Goal: Transaction & Acquisition: Complete application form

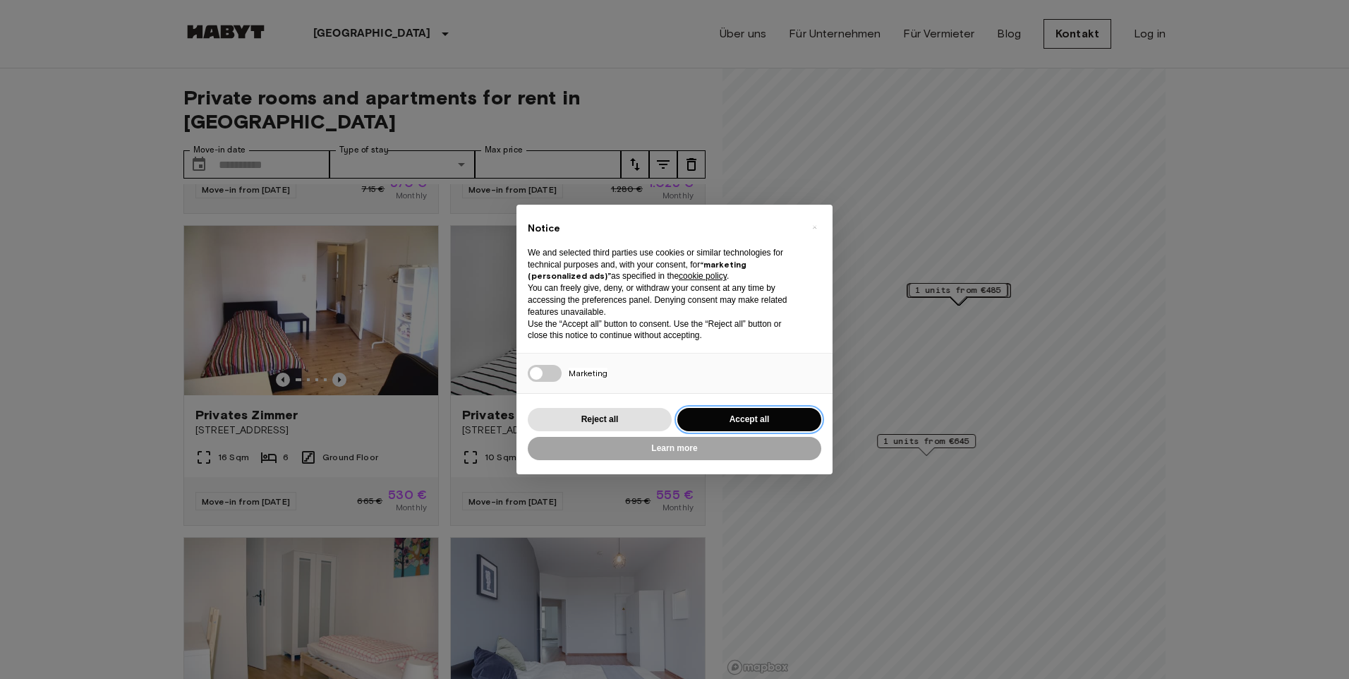
click at [782, 414] on button "Accept all" at bounding box center [749, 419] width 144 height 23
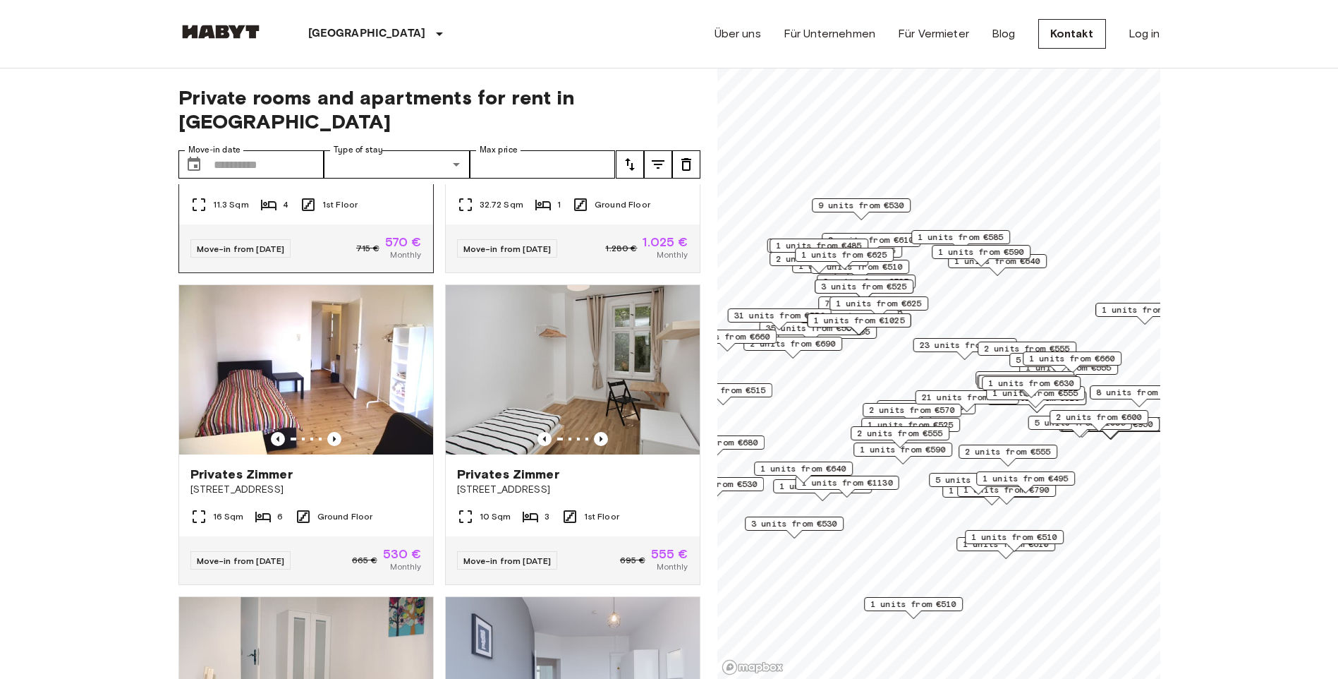
scroll to position [282, 0]
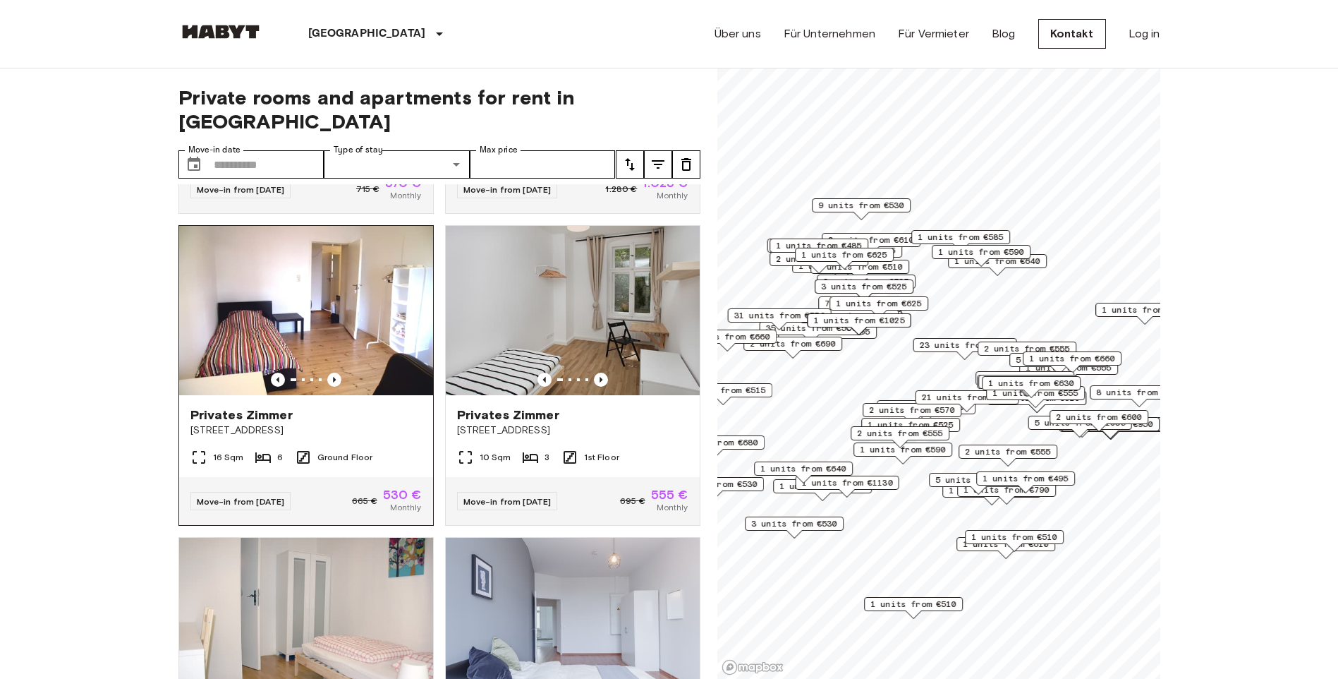
click at [382, 339] on img at bounding box center [306, 310] width 254 height 169
click at [266, 150] on input "Move-in date" at bounding box center [269, 164] width 111 height 28
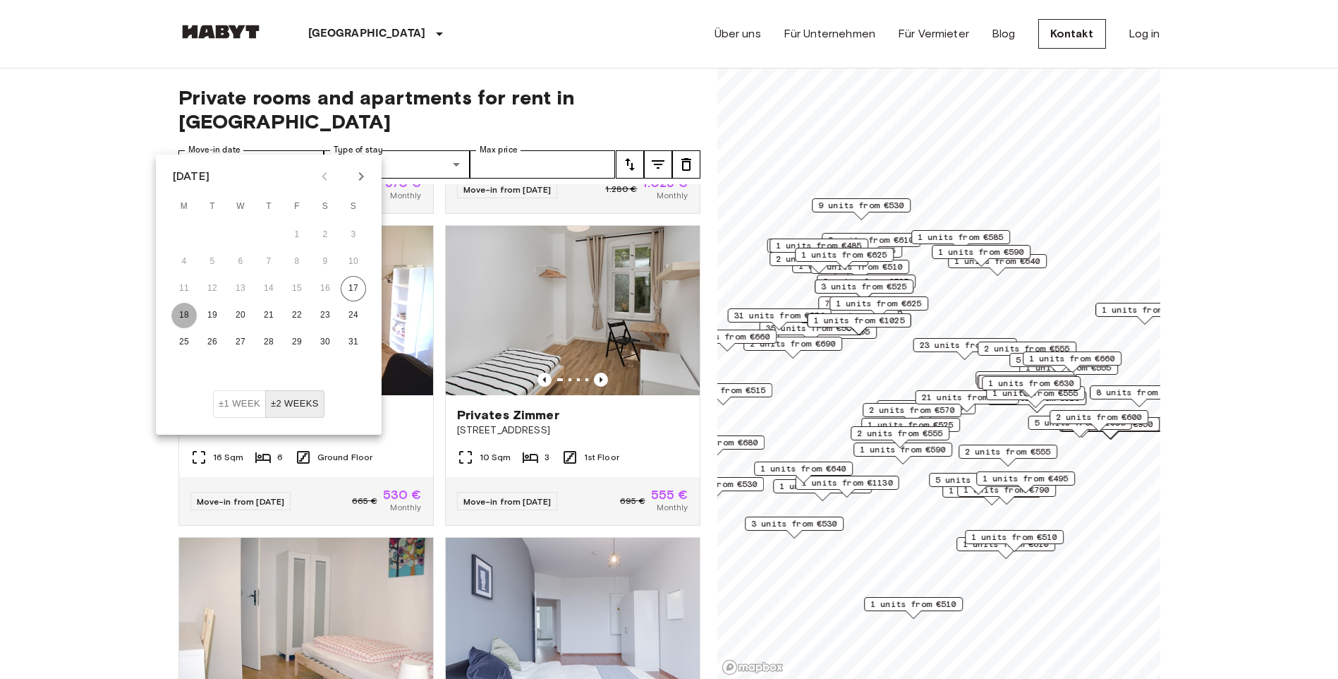
click at [186, 320] on button "18" at bounding box center [183, 315] width 25 height 25
type input "**********"
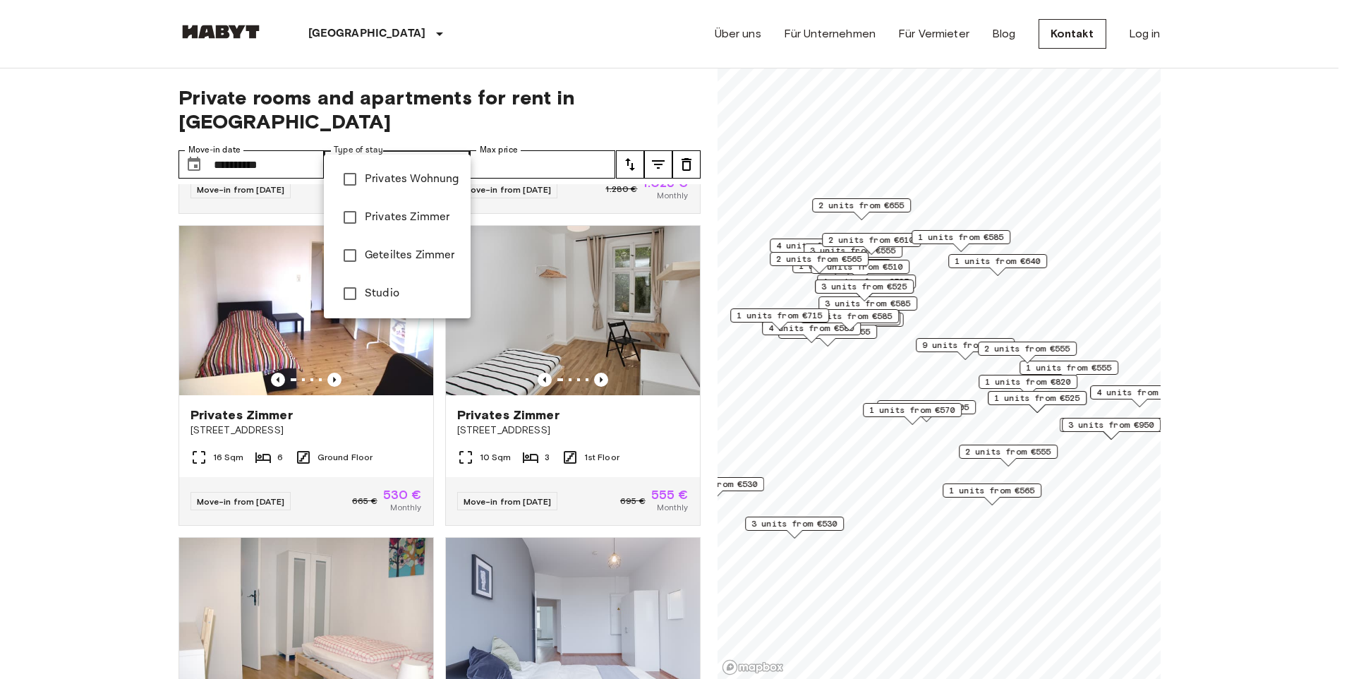
click at [458, 183] on span "Privates Wohnung" at bounding box center [412, 179] width 95 height 17
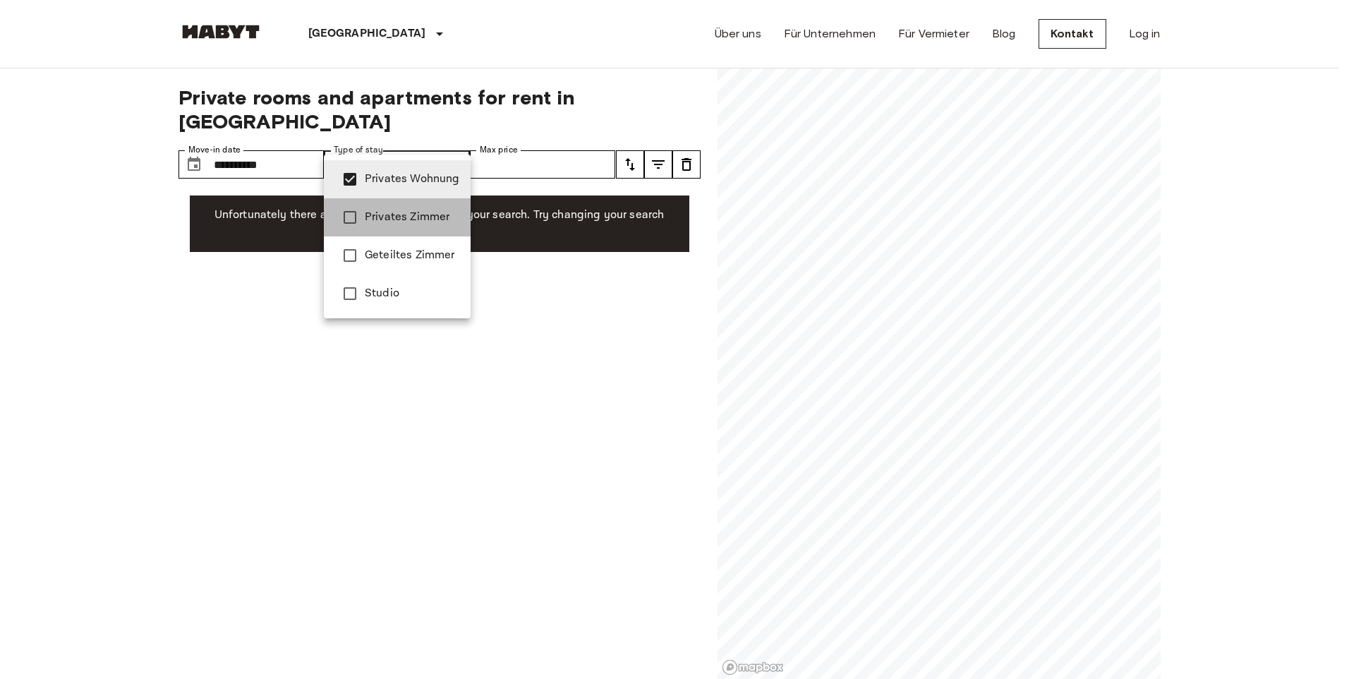
click at [424, 220] on span "Privates Zimmer" at bounding box center [412, 217] width 95 height 17
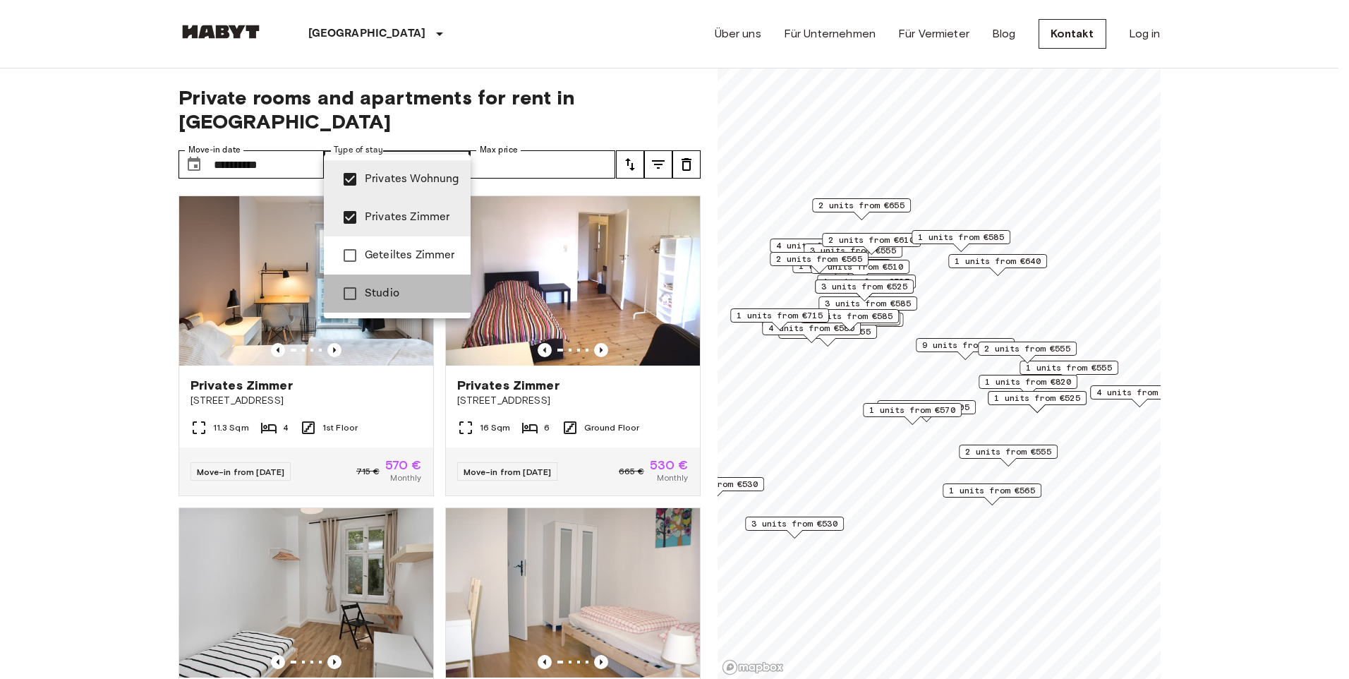
click at [385, 294] on span "Studio" at bounding box center [412, 293] width 95 height 17
type input "**********"
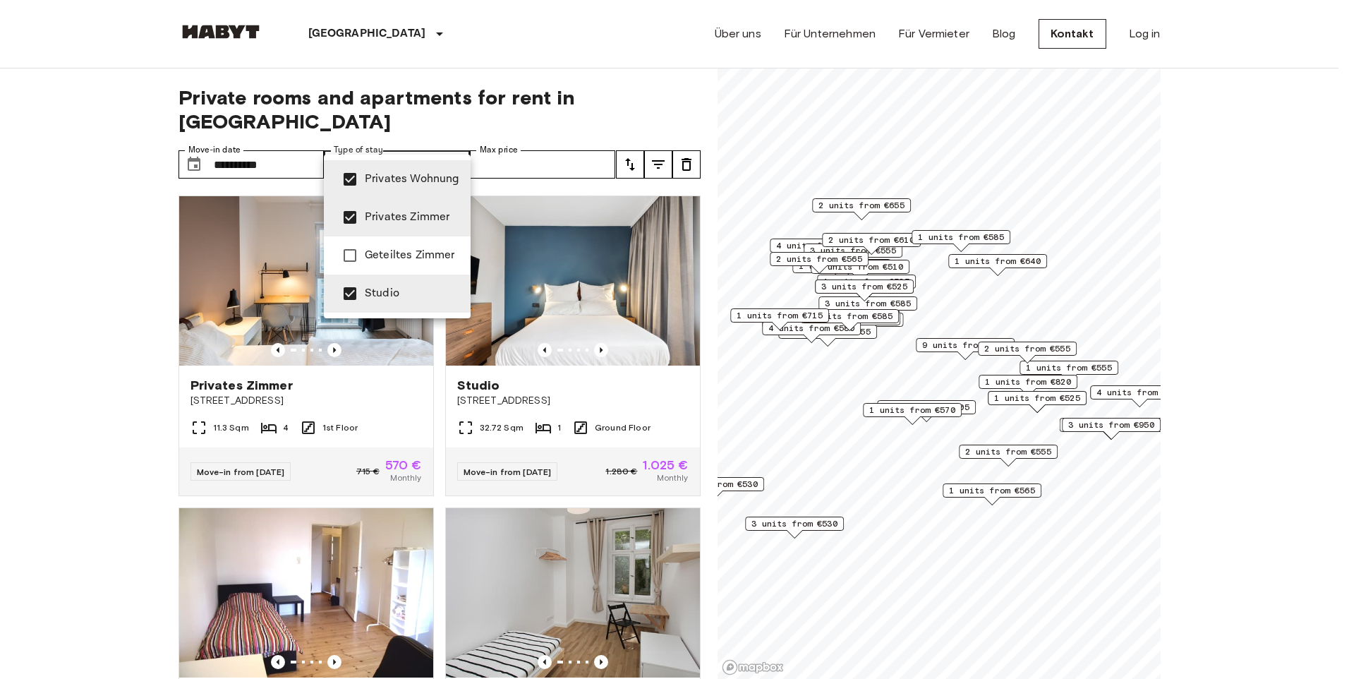
click at [567, 136] on div at bounding box center [674, 339] width 1349 height 679
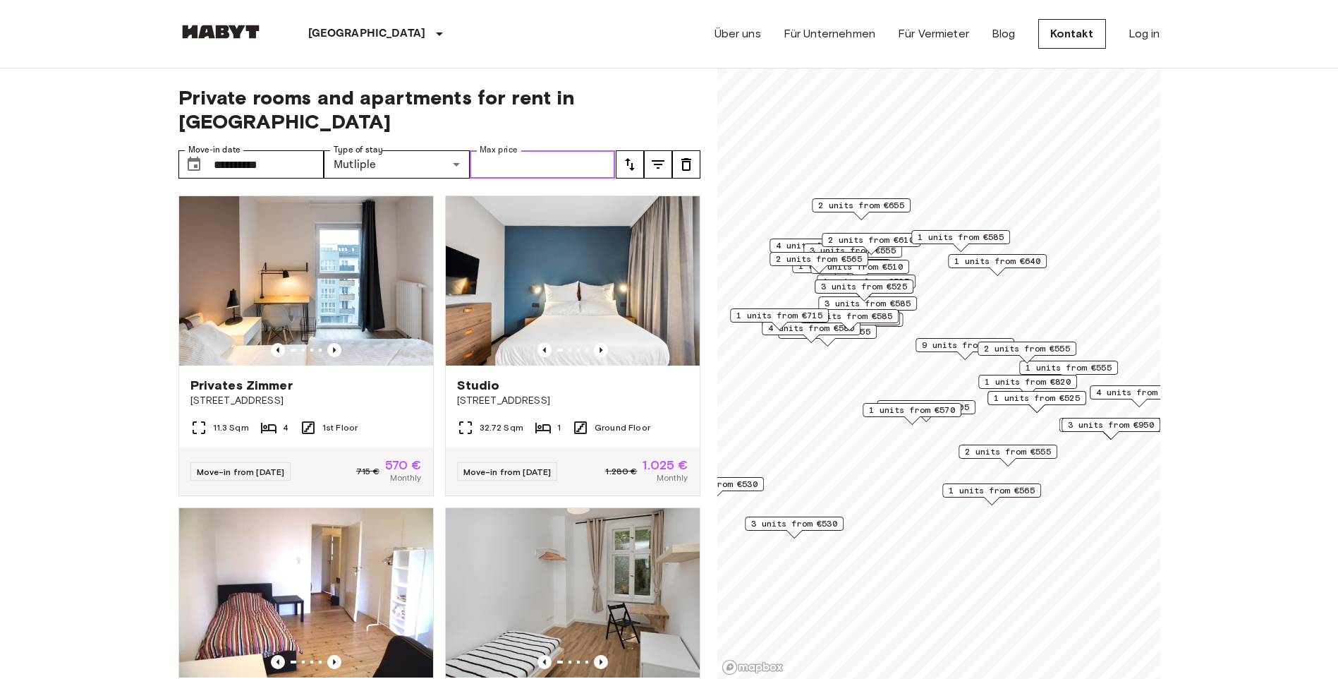
click at [566, 150] on input "Max price" at bounding box center [543, 164] width 146 height 28
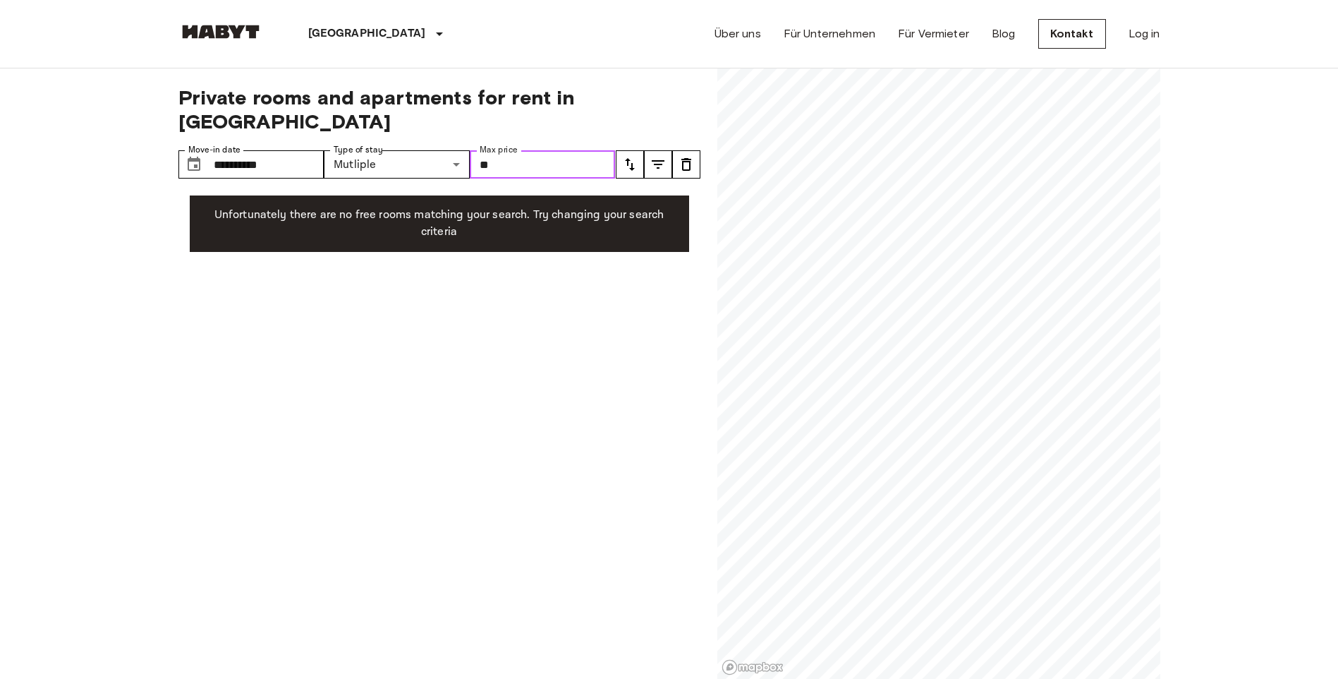
type input "*"
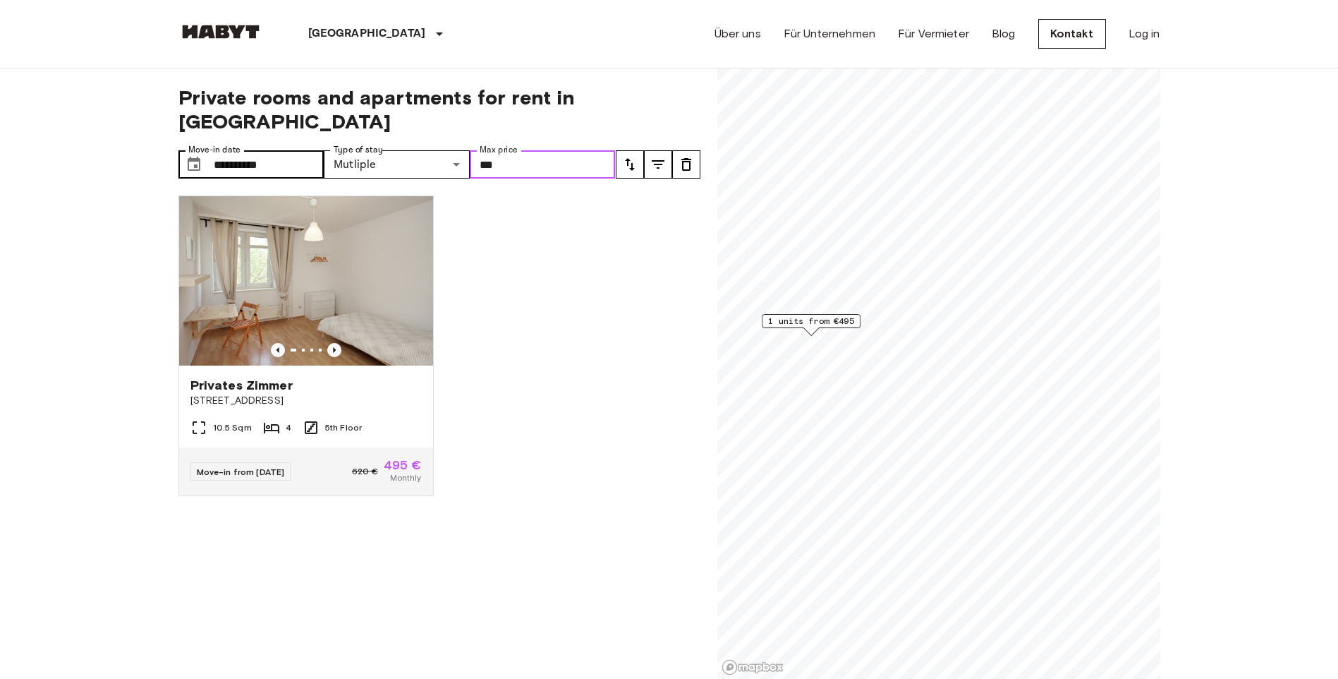
type input "***"
click at [224, 150] on input "**********" at bounding box center [269, 164] width 111 height 28
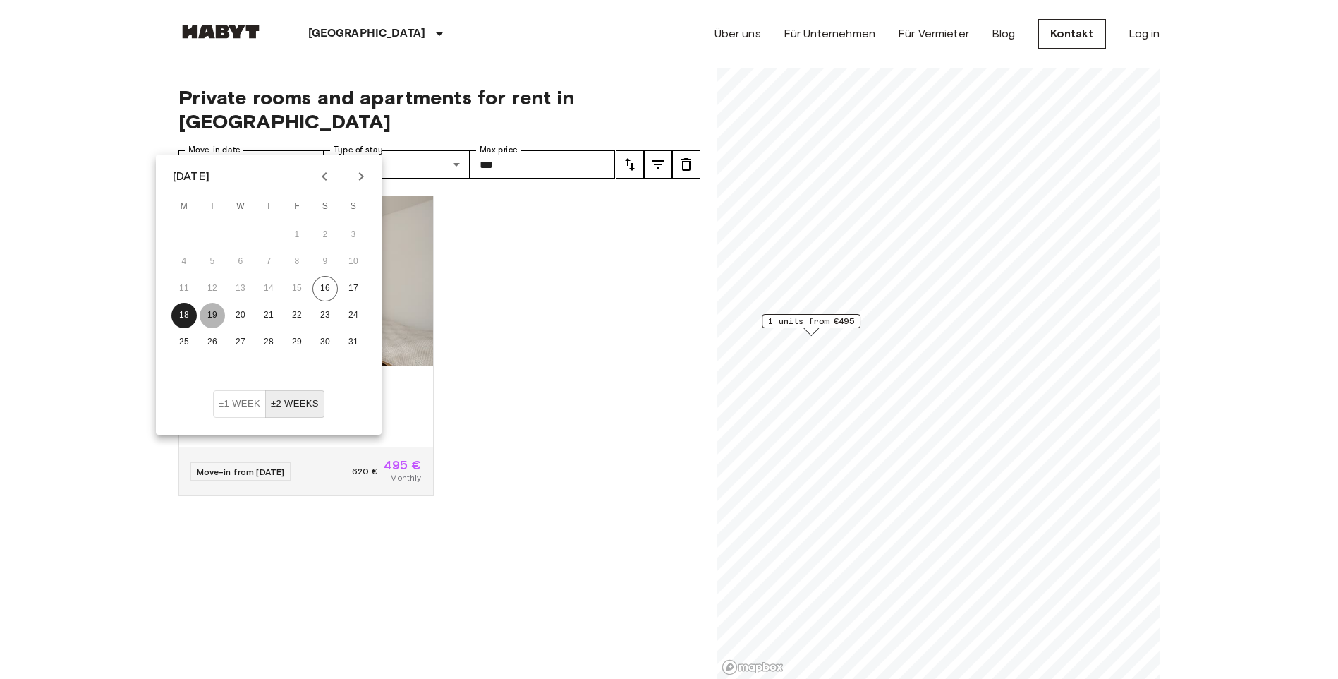
click at [205, 310] on button "19" at bounding box center [212, 315] width 25 height 25
type input "**********"
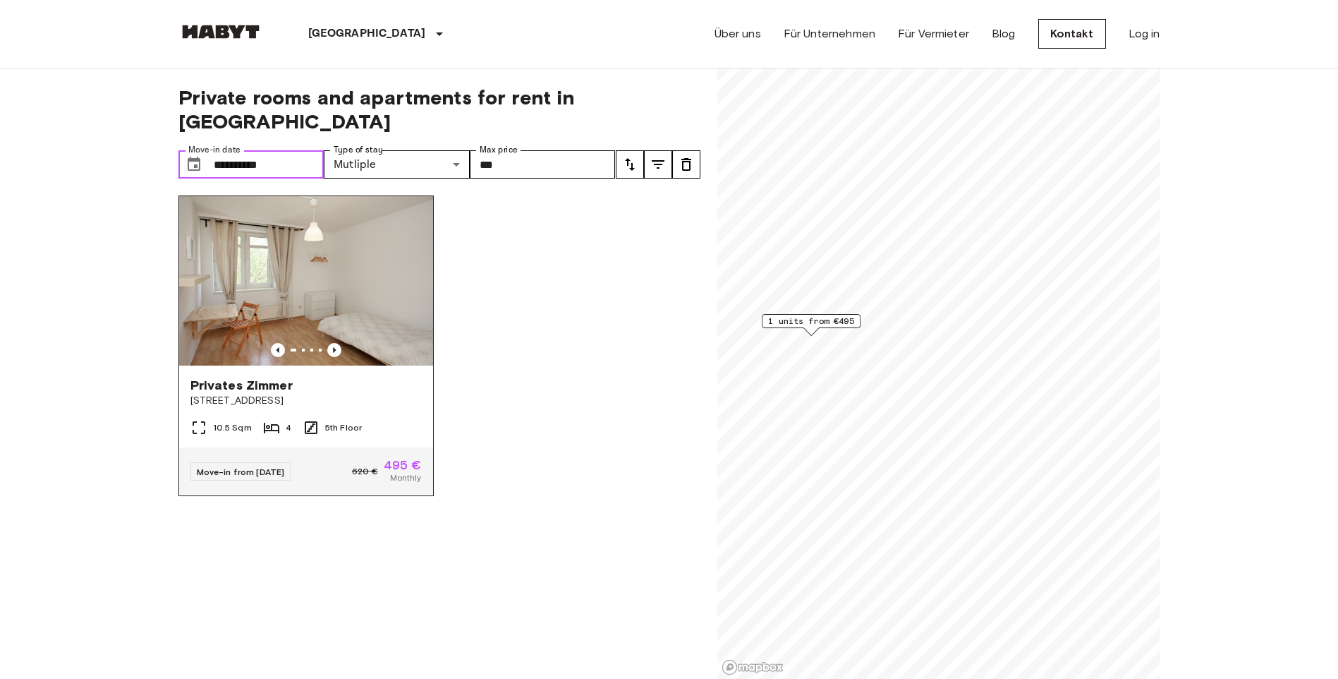
click at [376, 315] on img at bounding box center [306, 280] width 254 height 169
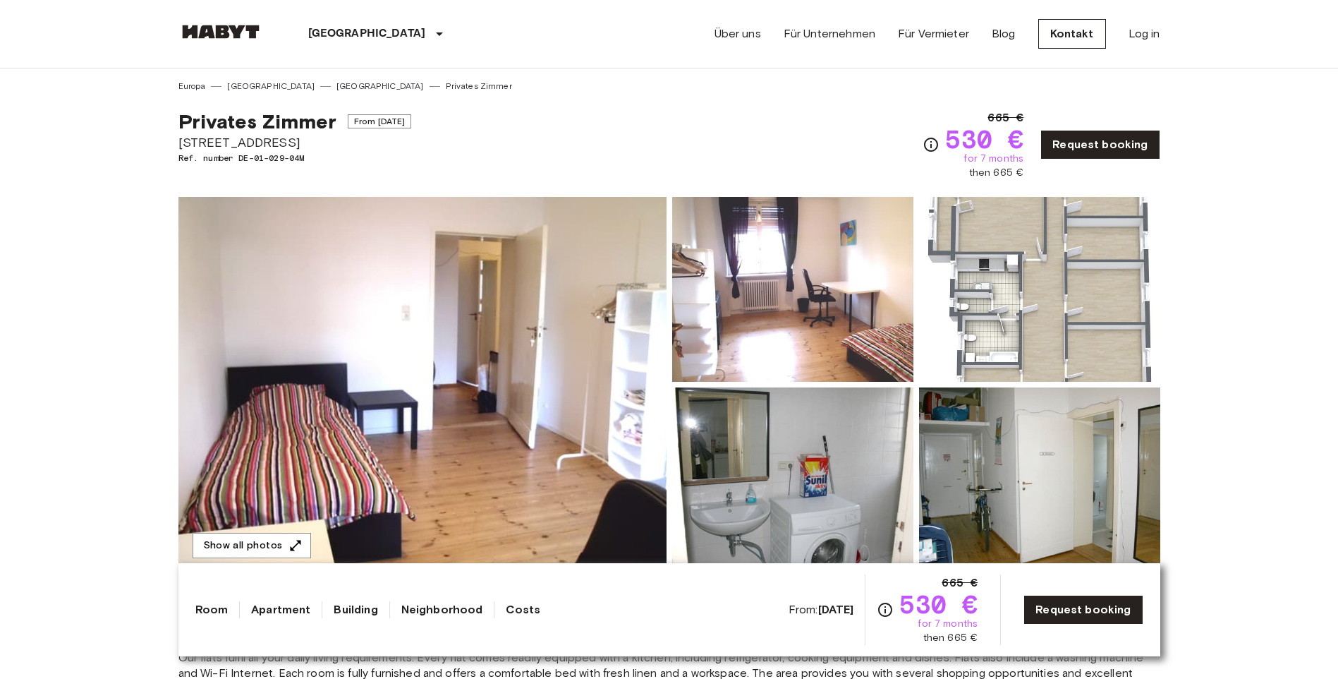
click at [412, 122] on span "From [DATE]" at bounding box center [380, 121] width 64 height 14
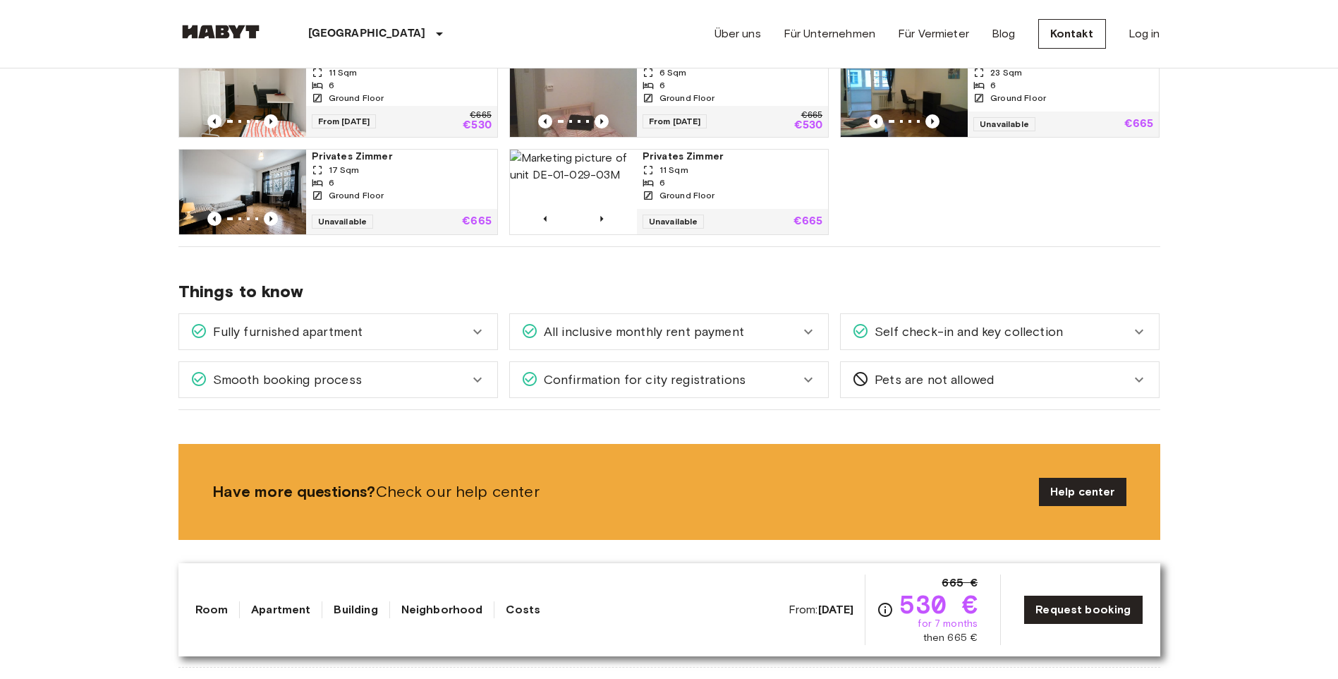
scroll to position [706, 0]
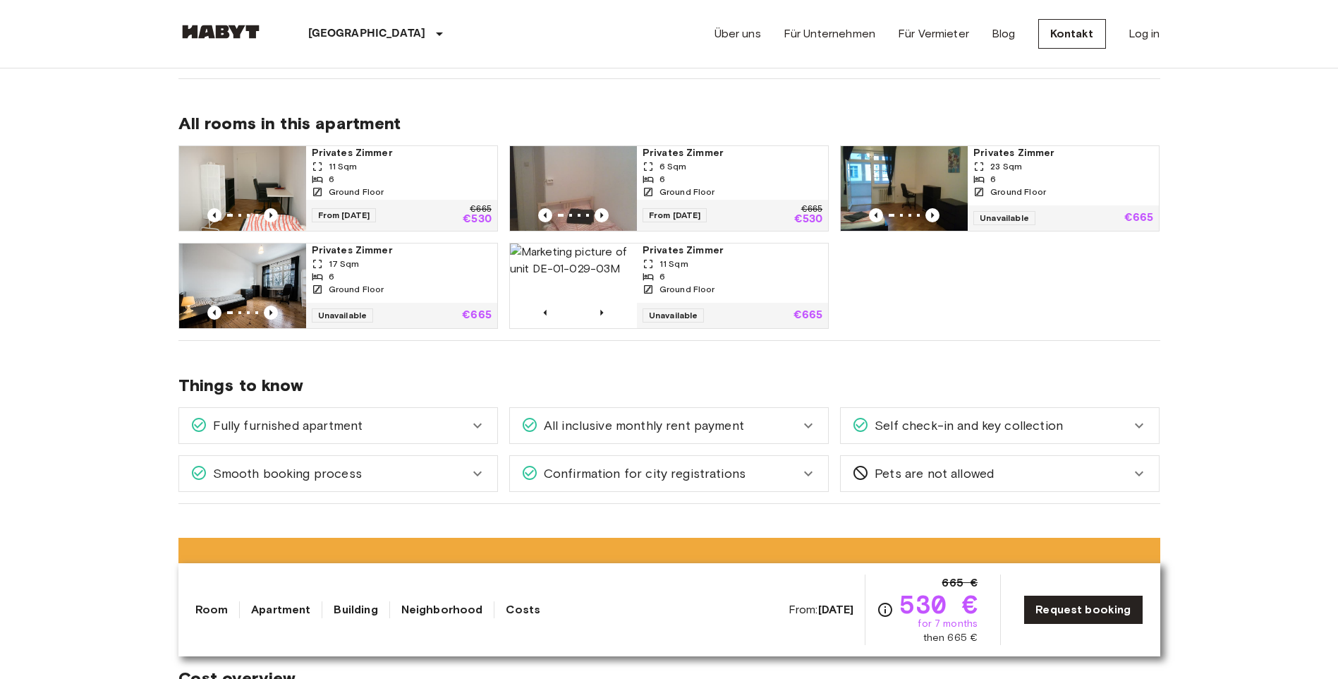
click at [364, 198] on div "Privates Zimmer 11 Sqm 6 Ground Floor" at bounding box center [401, 173] width 191 height 54
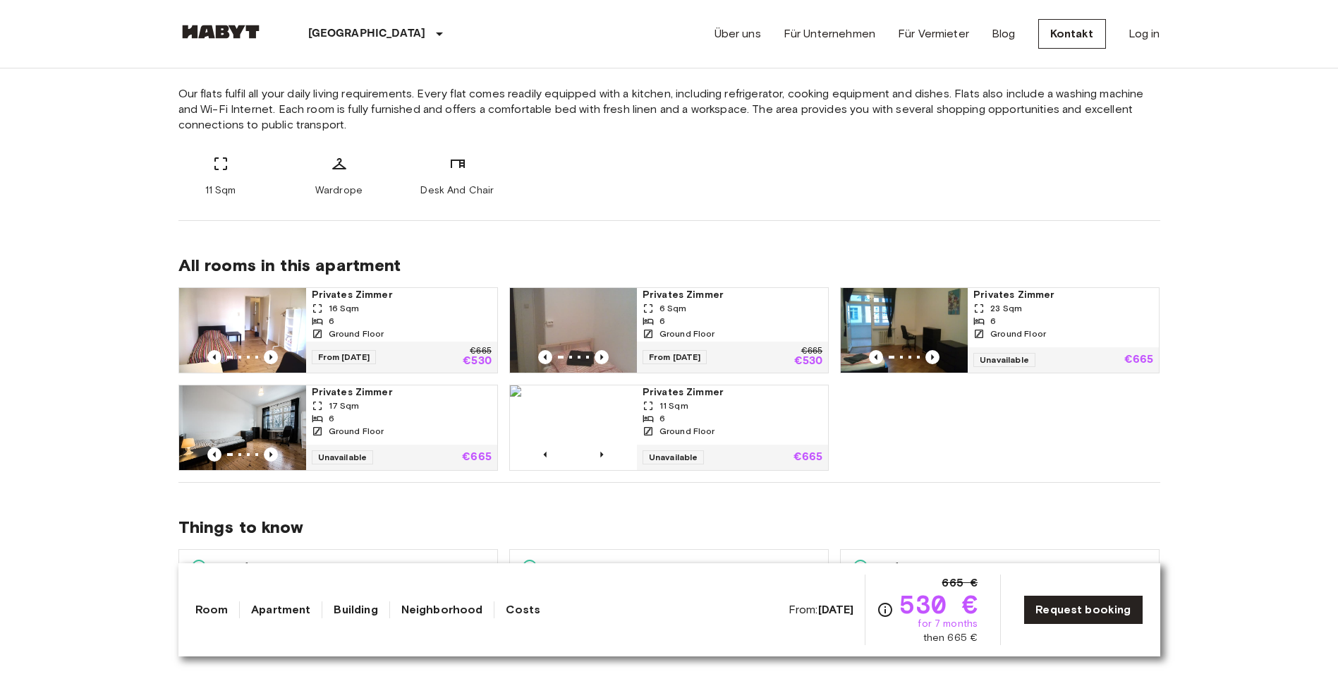
scroll to position [564, 0]
click at [742, 346] on div "From 19 Aug 25 €665 €530" at bounding box center [732, 356] width 191 height 31
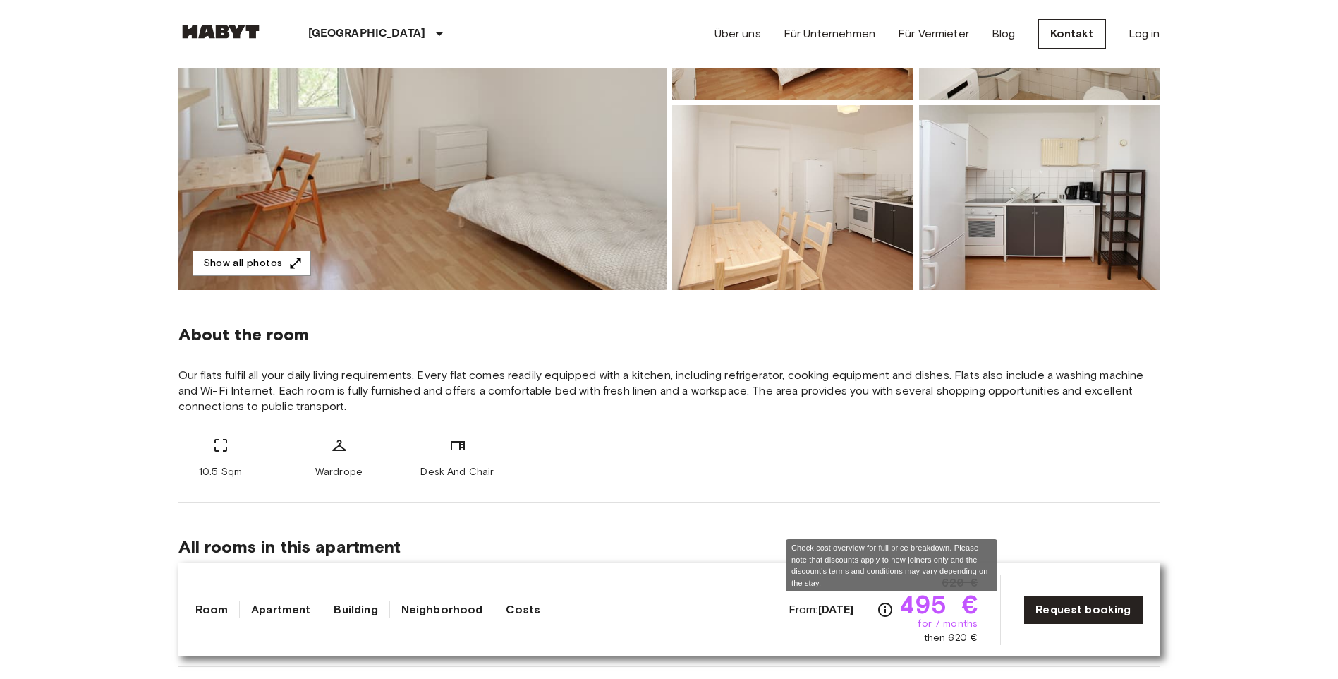
drag, startPoint x: 0, startPoint y: 0, endPoint x: 894, endPoint y: 610, distance: 1082.4
click at [894, 610] on icon "Check cost overview for full price breakdown. Please note that discounts apply …" at bounding box center [885, 609] width 17 height 17
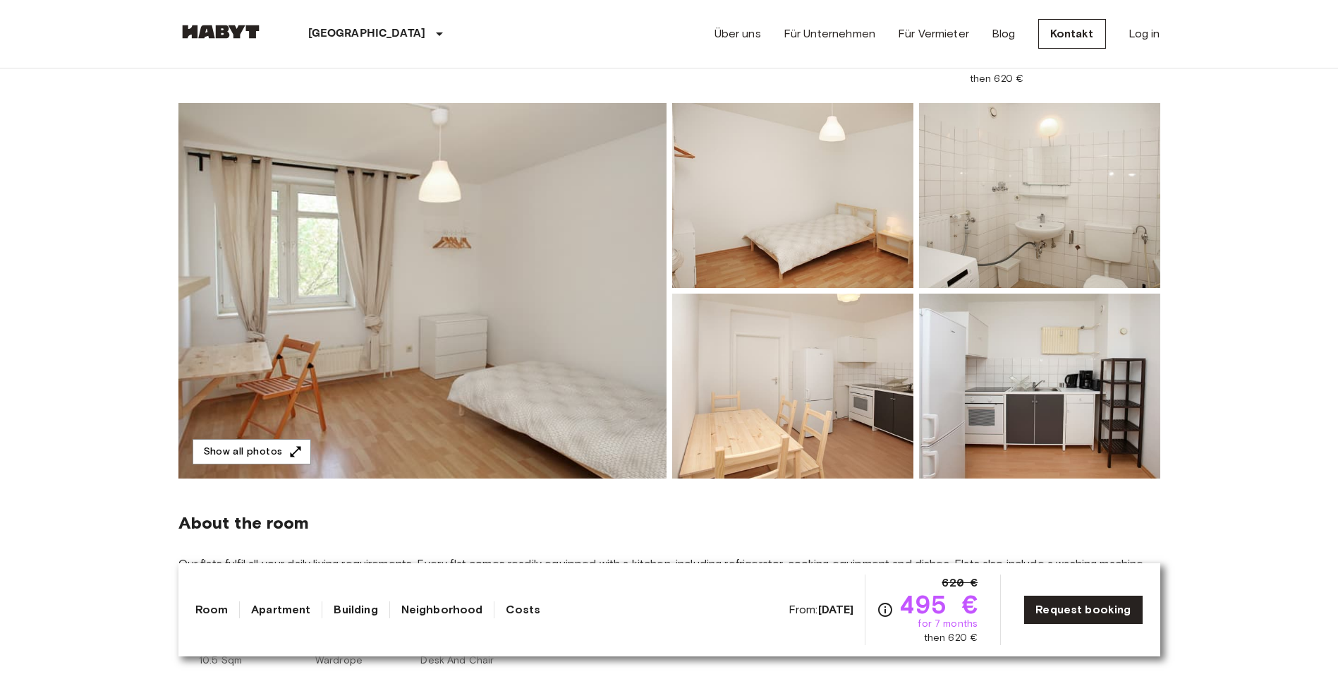
scroll to position [71, 0]
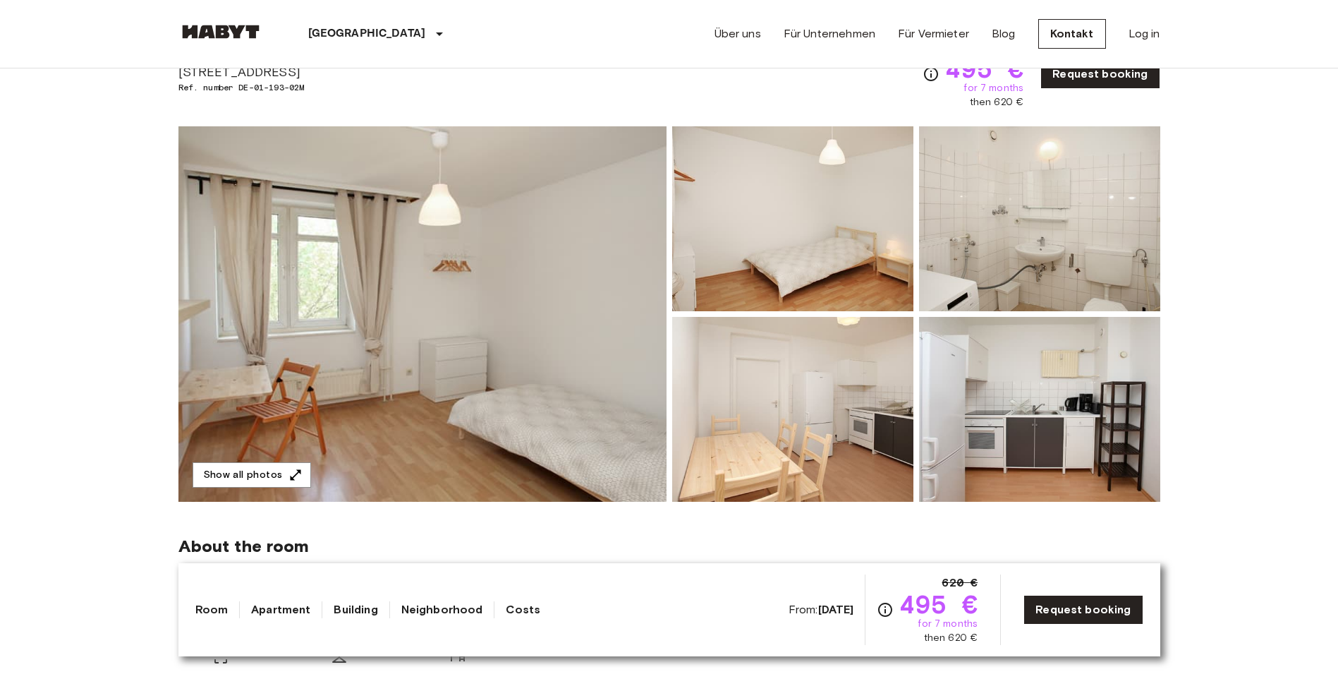
click at [976, 288] on img at bounding box center [1039, 218] width 241 height 185
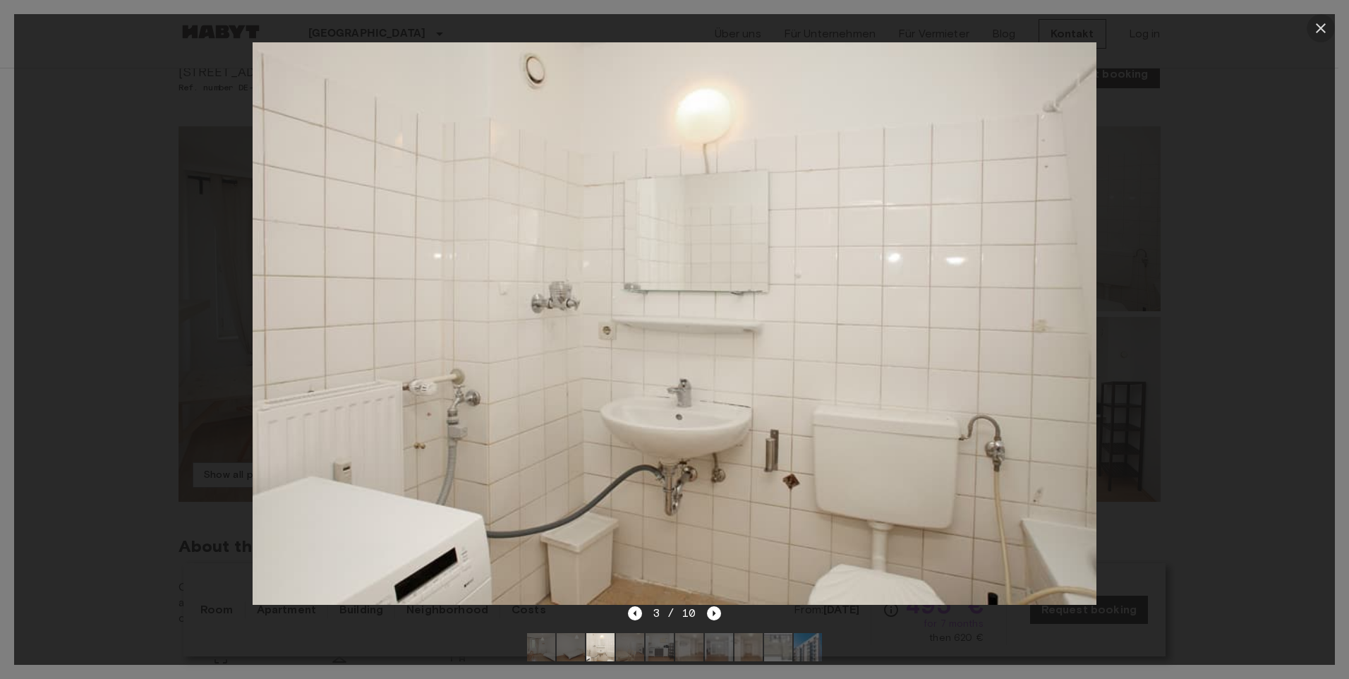
click at [1322, 27] on icon "button" at bounding box center [1321, 28] width 10 height 10
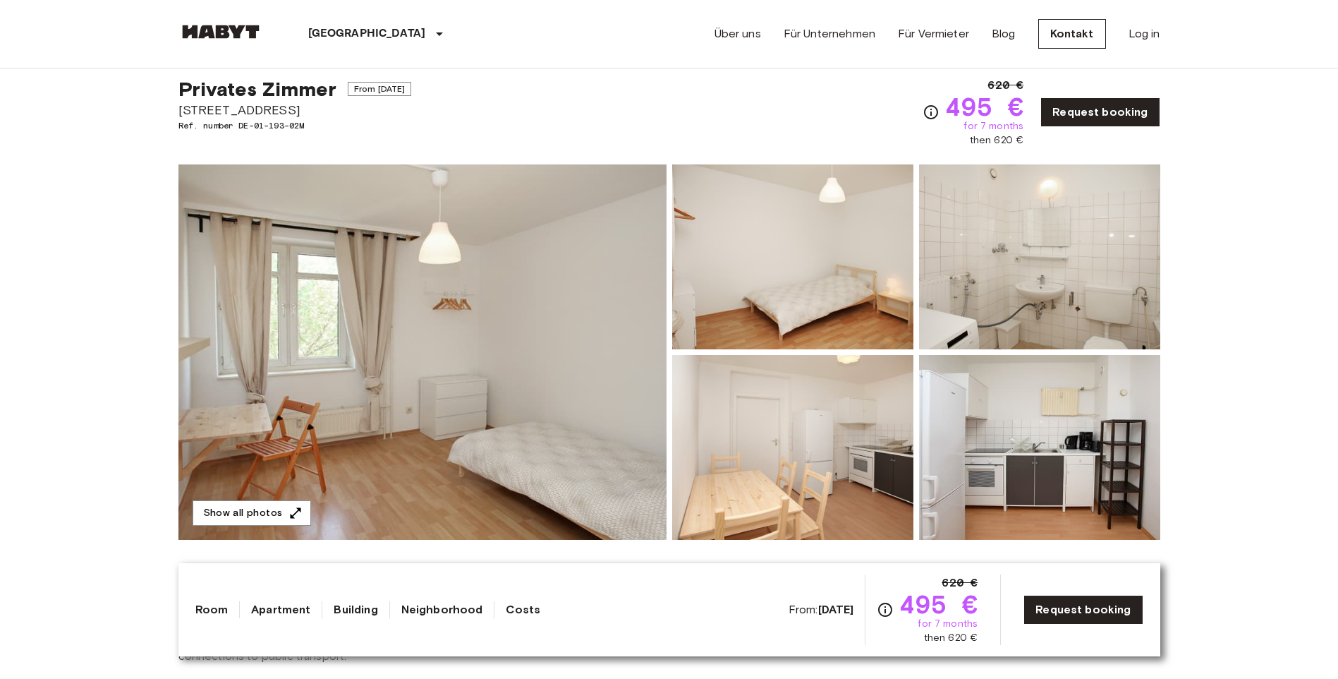
scroll to position [0, 0]
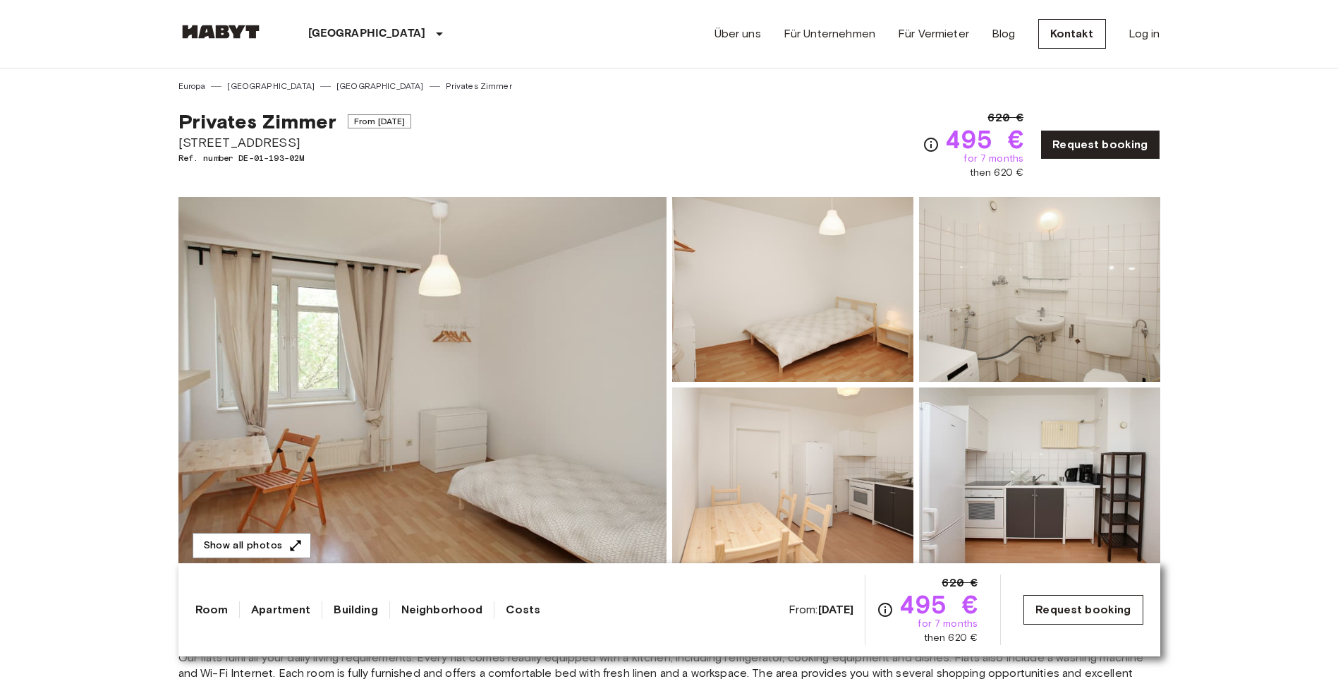
click at [1052, 617] on link "Request booking" at bounding box center [1083, 610] width 119 height 30
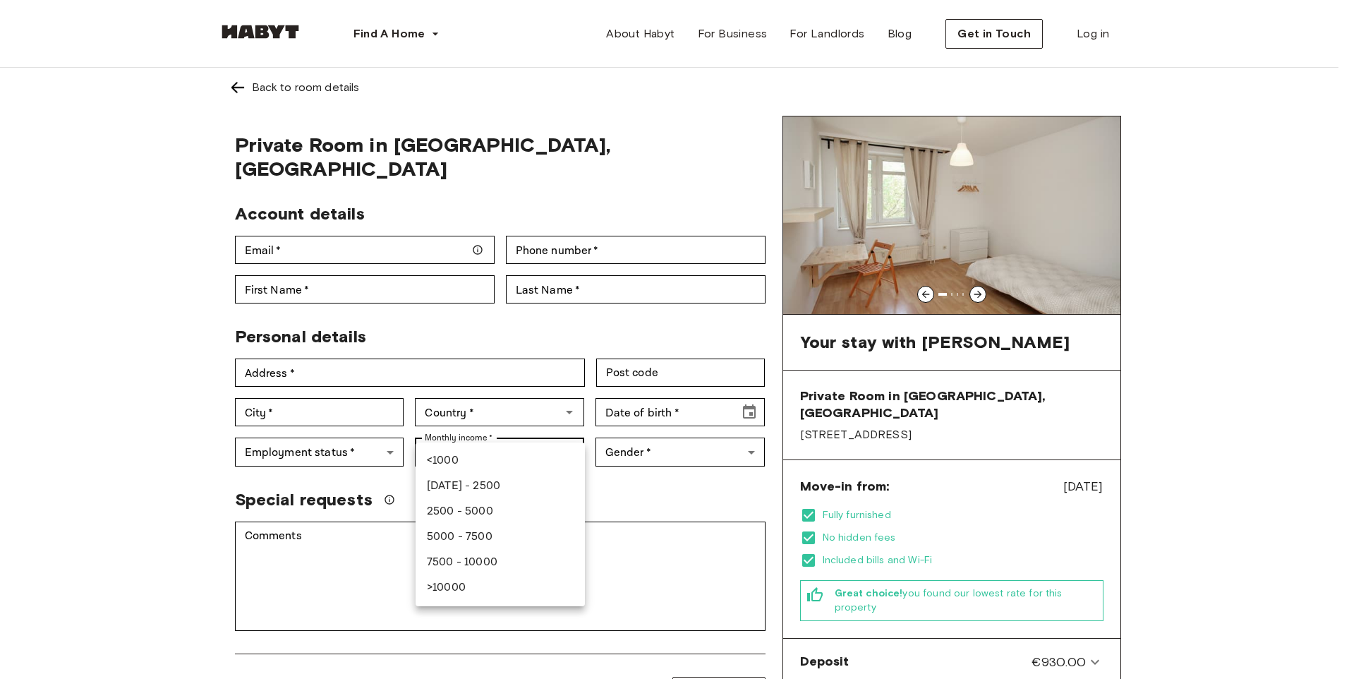
click at [478, 491] on li "[DATE] - 2500" at bounding box center [500, 485] width 169 height 25
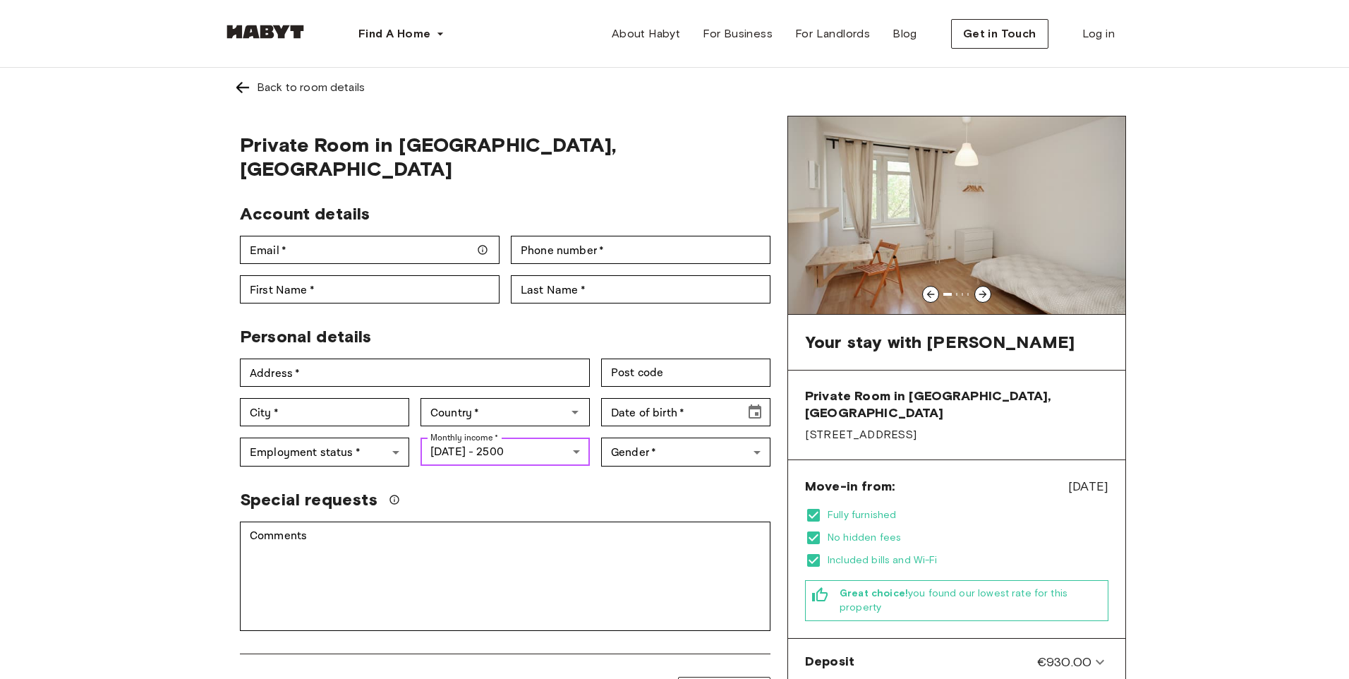
type input "***"
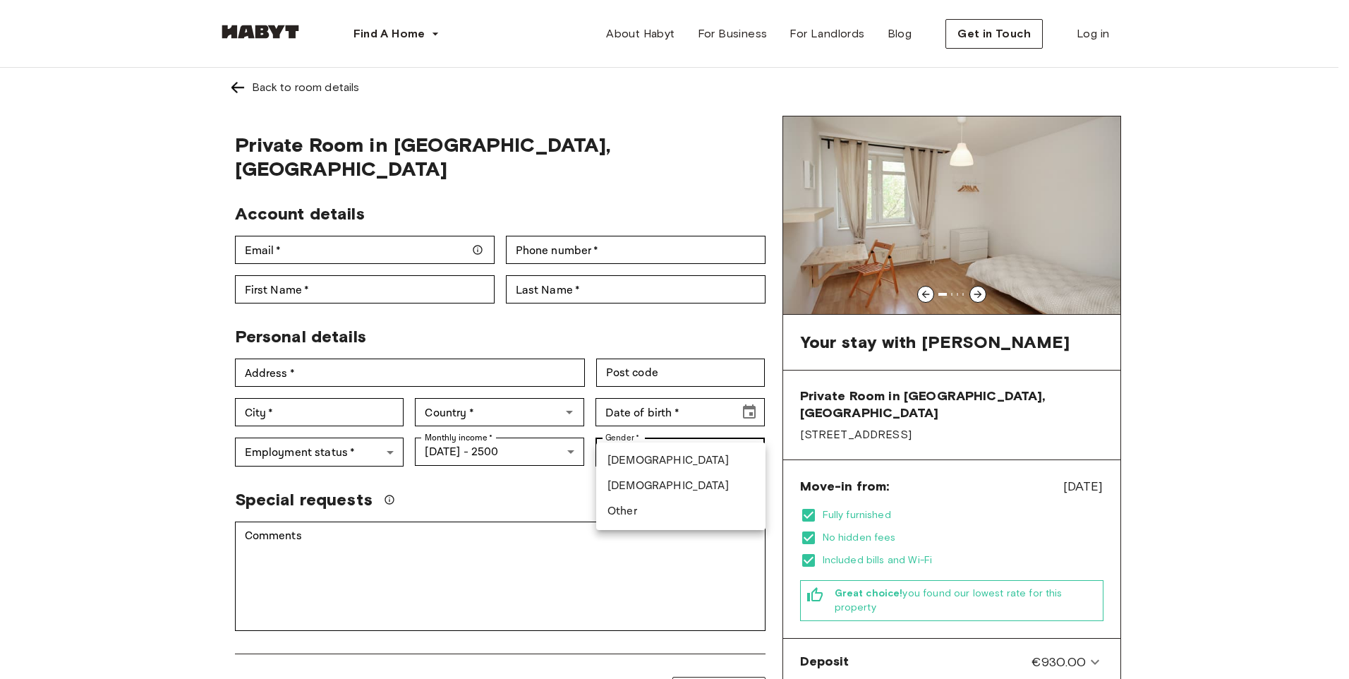
drag, startPoint x: 663, startPoint y: 472, endPoint x: 668, endPoint y: 484, distance: 13.0
click at [668, 484] on ul "[DEMOGRAPHIC_DATA] [DEMOGRAPHIC_DATA] Other" at bounding box center [680, 485] width 169 height 87
click at [668, 484] on li "[DEMOGRAPHIC_DATA]" at bounding box center [680, 485] width 169 height 25
type input "******"
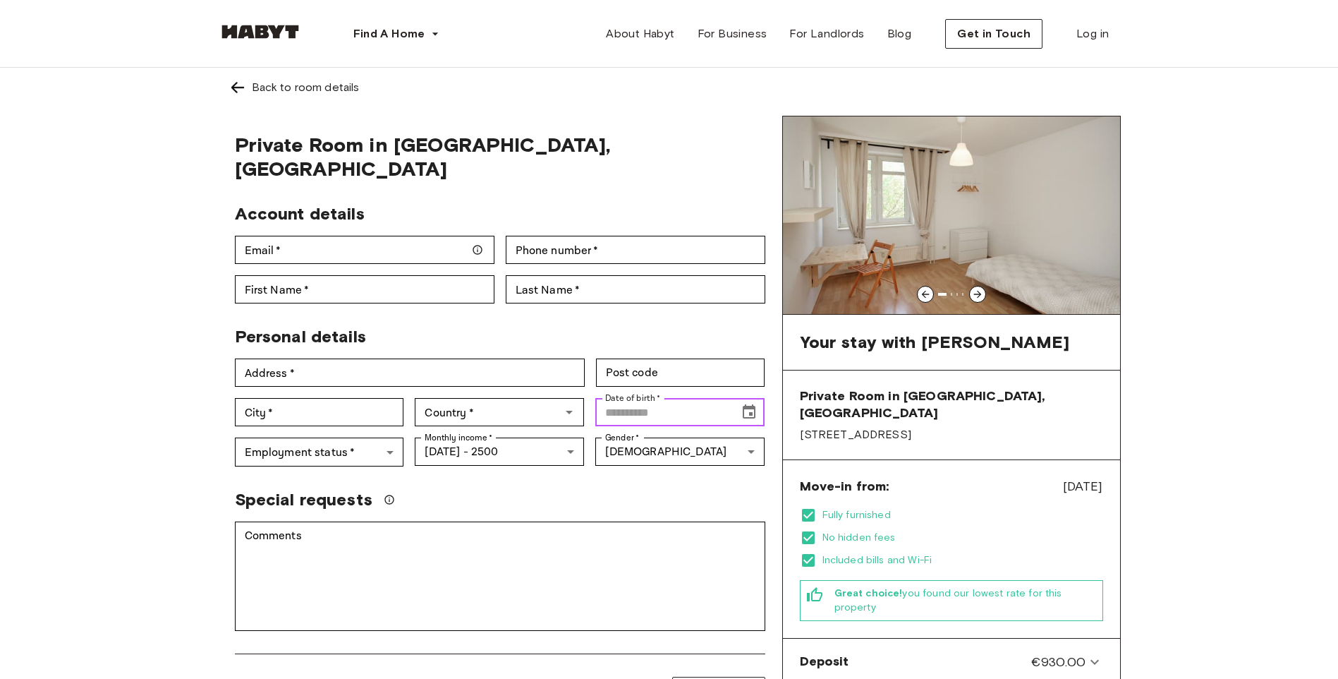
click at [718, 398] on input "Date of birth   *" at bounding box center [663, 412] width 134 height 28
click at [749, 404] on icon "Choose date" at bounding box center [749, 411] width 13 height 14
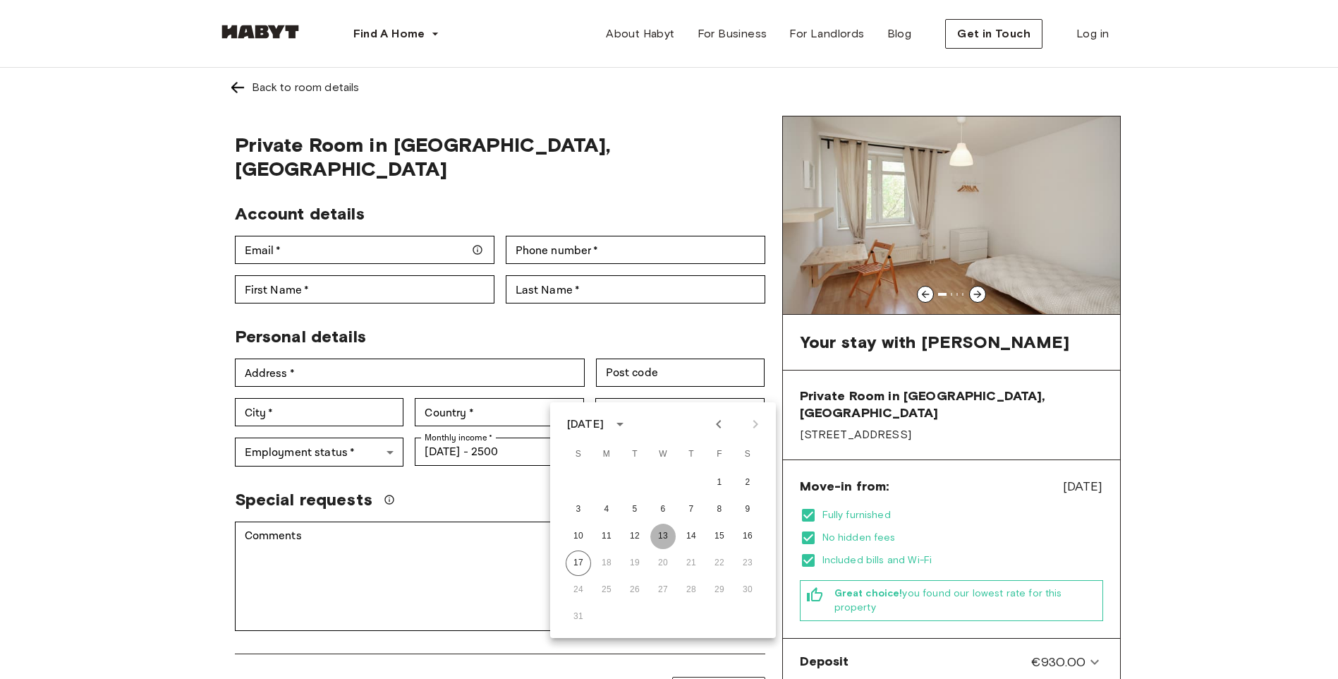
click at [668, 538] on button "13" at bounding box center [663, 536] width 25 height 25
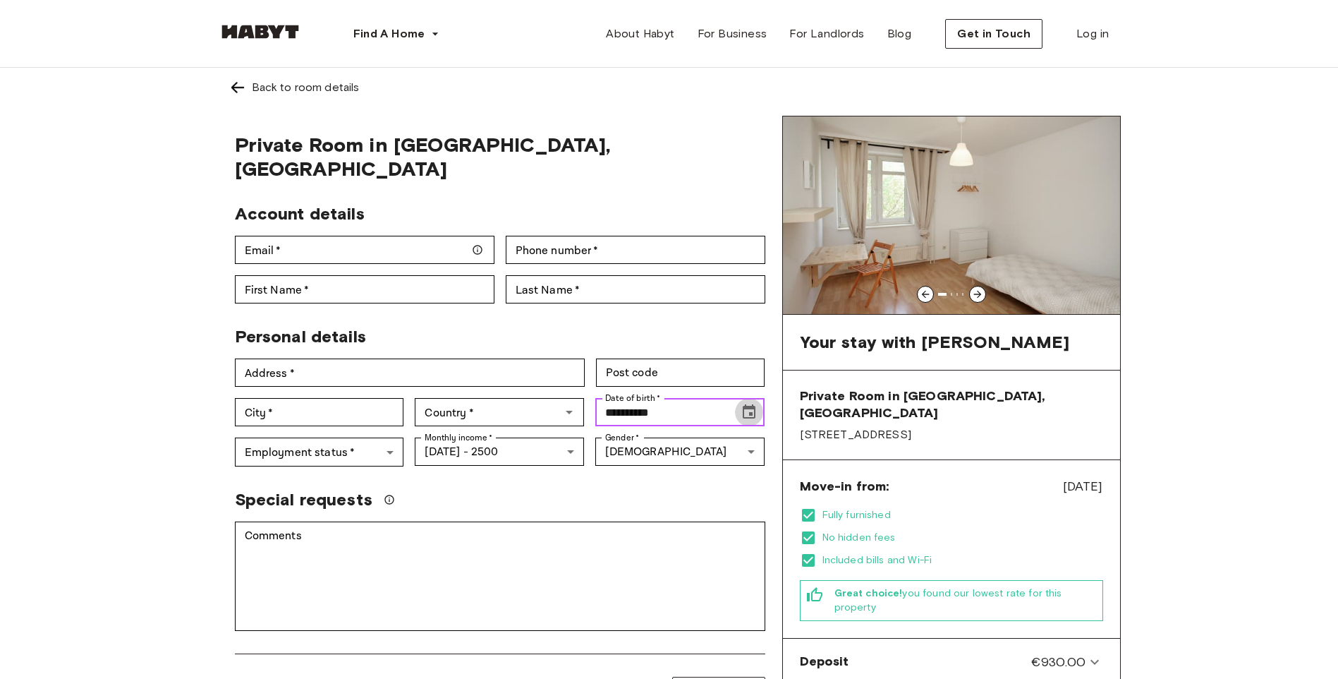
click at [753, 404] on icon "Choose date, selected date is Aug 13, 2025" at bounding box center [749, 411] width 13 height 14
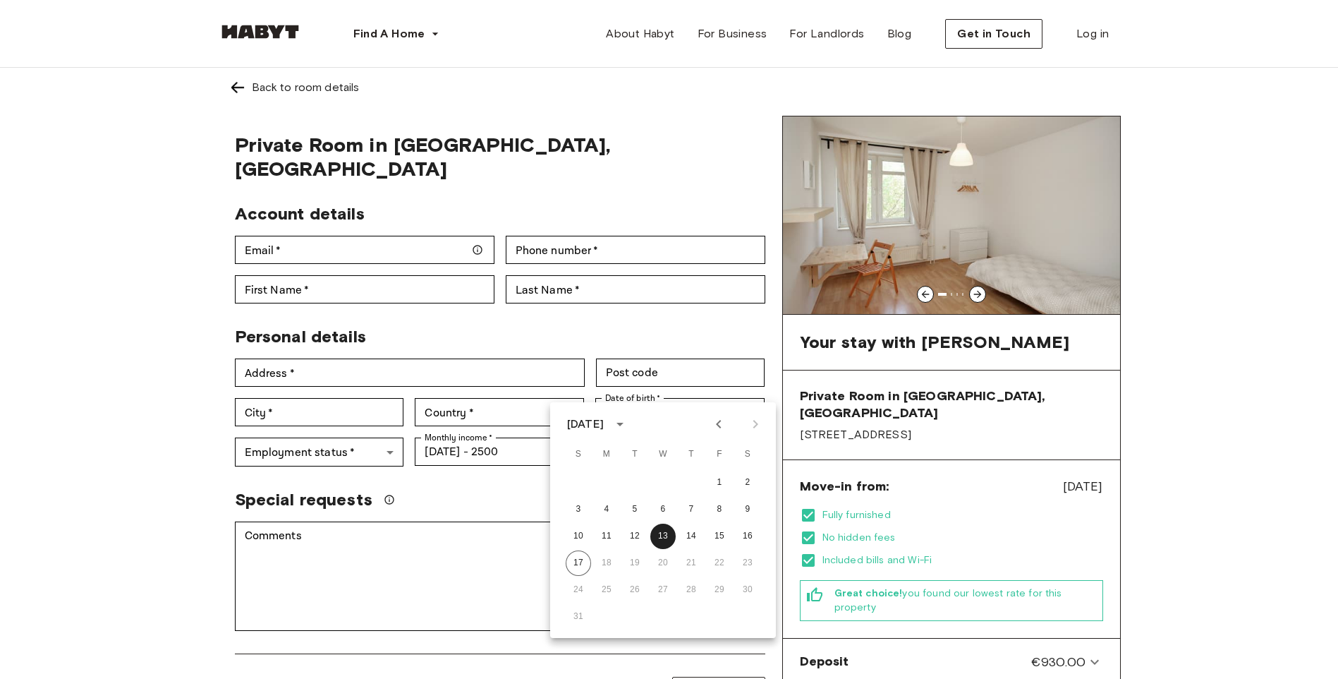
click at [717, 423] on icon "Previous month" at bounding box center [719, 424] width 17 height 17
click at [713, 536] on button "18" at bounding box center [719, 536] width 25 height 25
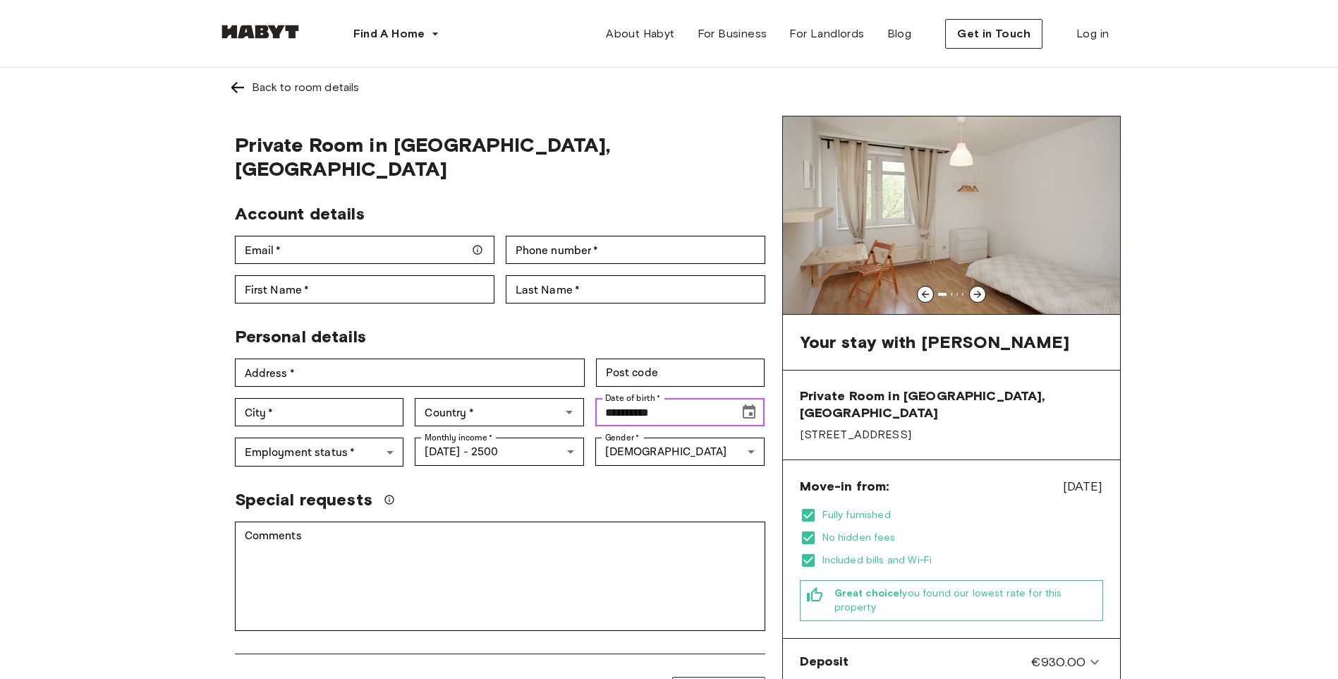
click at [749, 404] on icon "Choose date, selected date is Jul 18, 2025" at bounding box center [749, 412] width 17 height 17
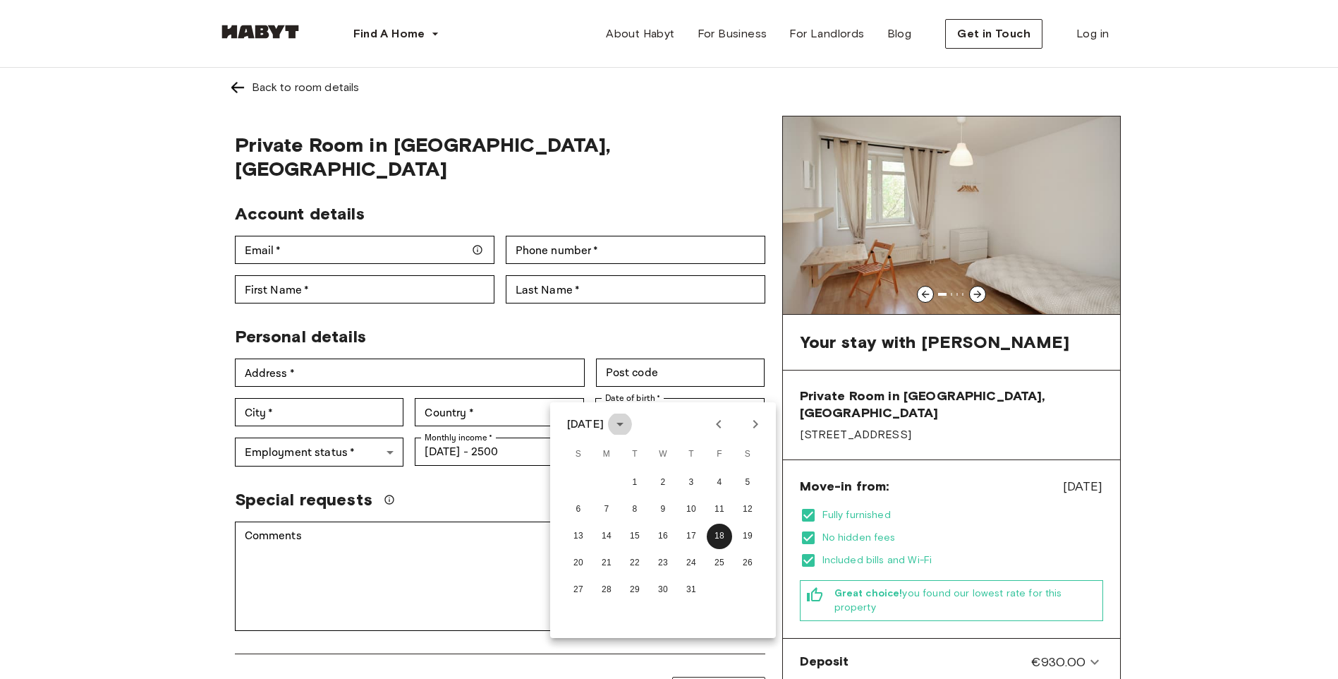
click at [629, 427] on icon "calendar view is open, switch to year view" at bounding box center [620, 424] width 17 height 17
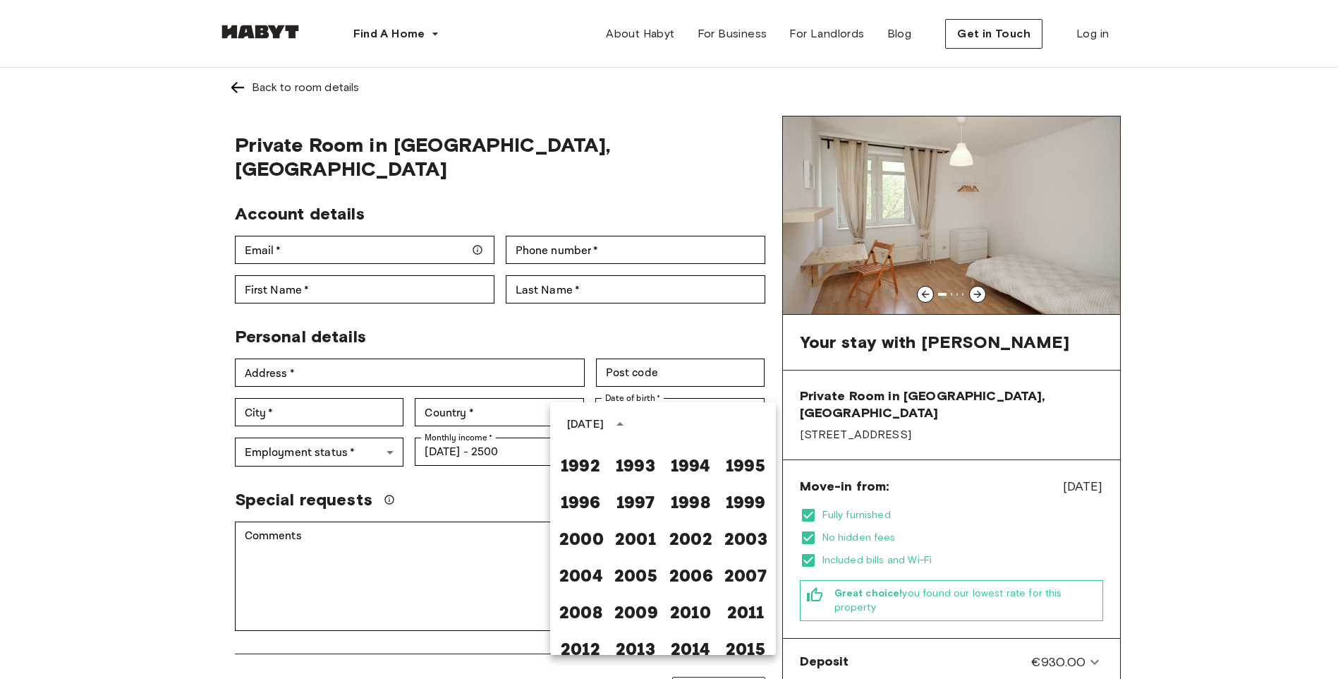
scroll to position [838, 0]
click at [624, 539] on button "2001" at bounding box center [635, 538] width 51 height 25
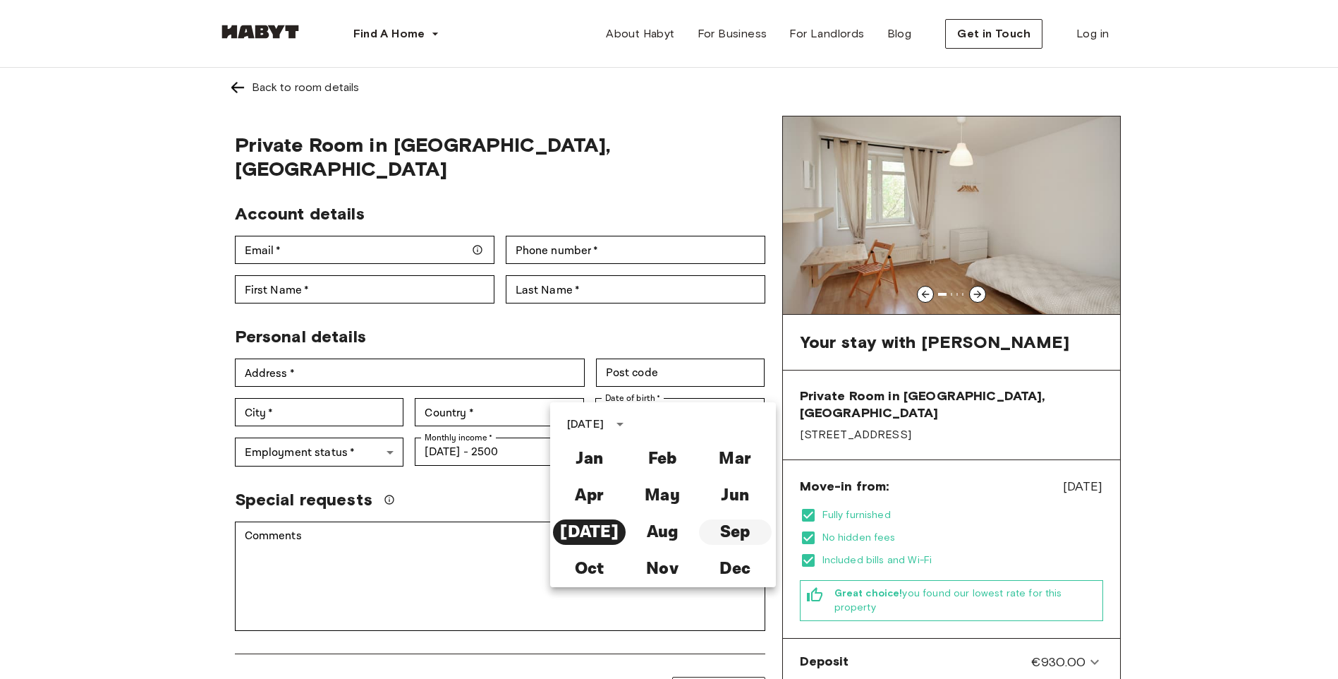
click at [723, 527] on button "Sep" at bounding box center [735, 531] width 73 height 25
type input "**********"
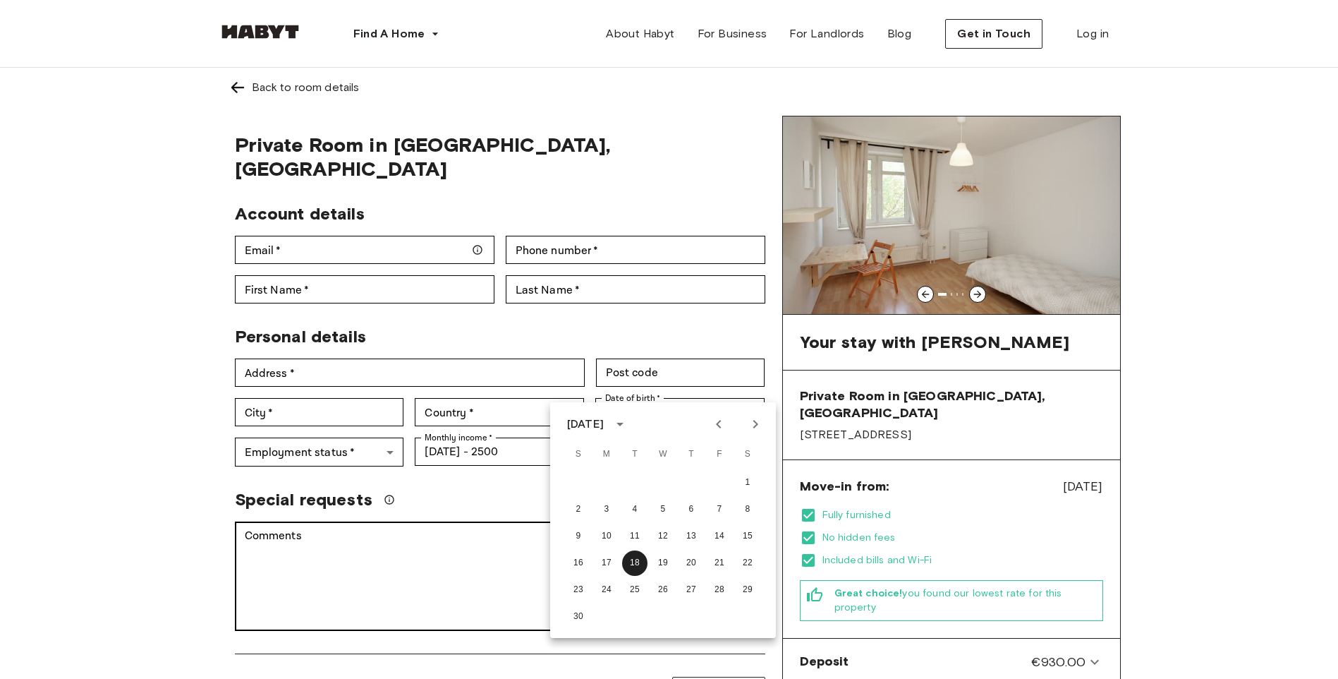
click at [541, 550] on textarea "Comments" at bounding box center [500, 576] width 511 height 97
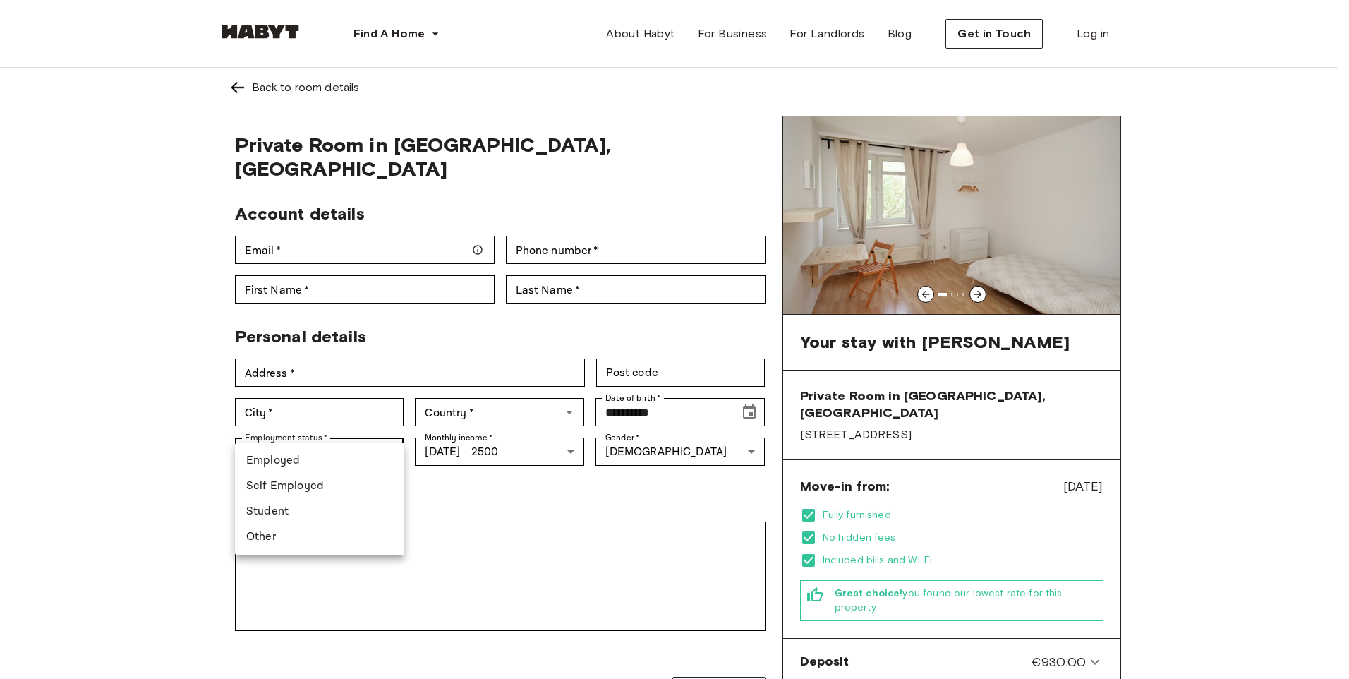
click at [325, 458] on li "Employed" at bounding box center [319, 460] width 169 height 25
type input "********"
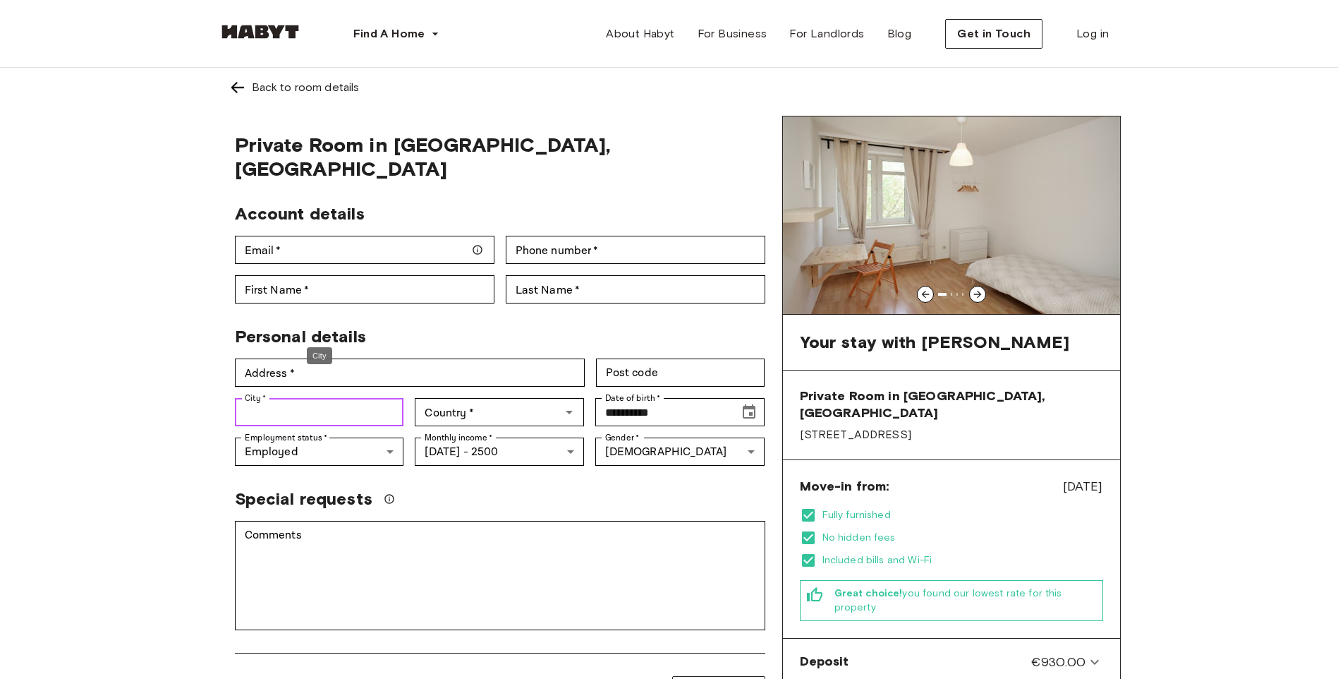
click at [354, 398] on input "City   *" at bounding box center [319, 412] width 169 height 28
type input "*"
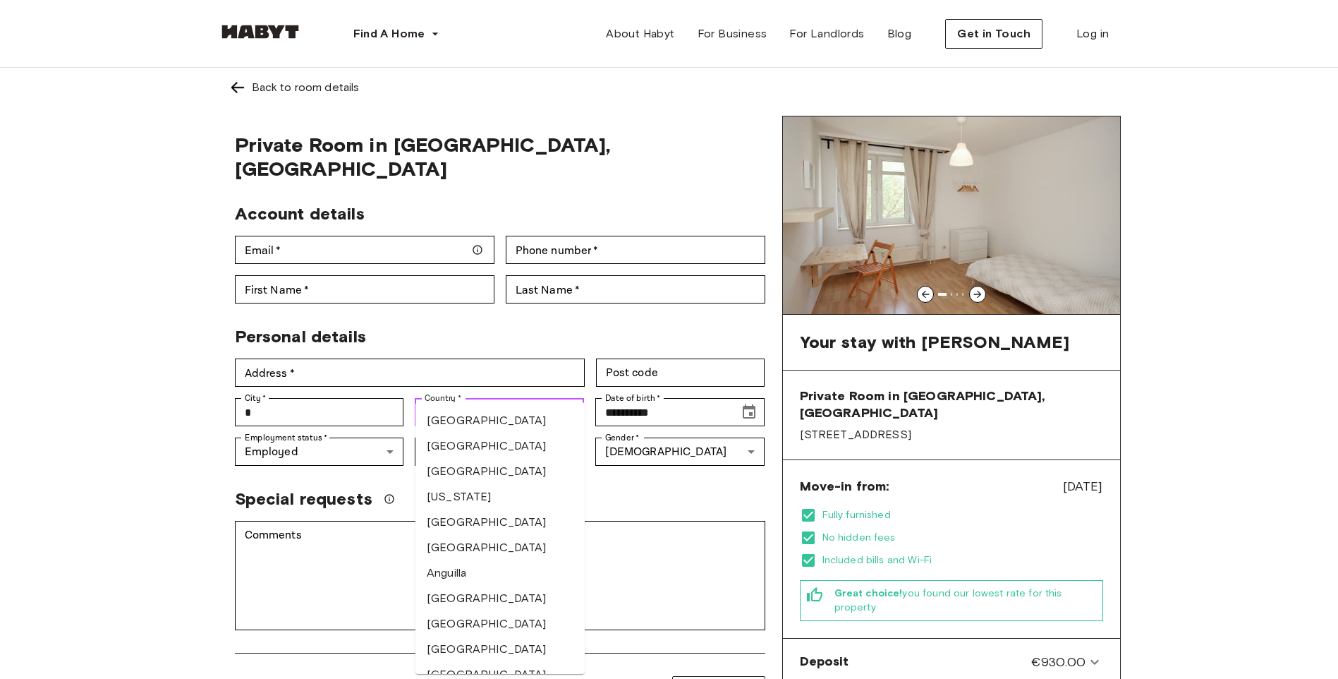
click at [500, 402] on input "Country   *" at bounding box center [488, 412] width 138 height 20
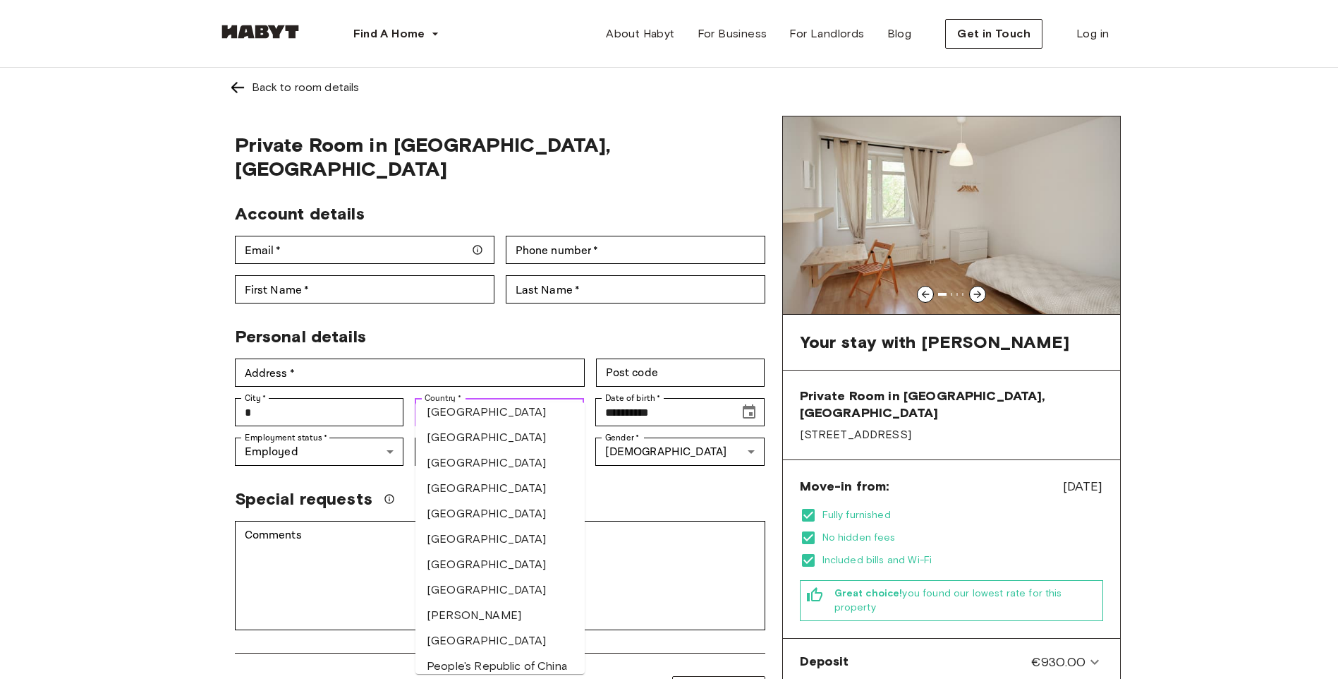
click at [493, 425] on li "Burkina Faso" at bounding box center [500, 411] width 169 height 25
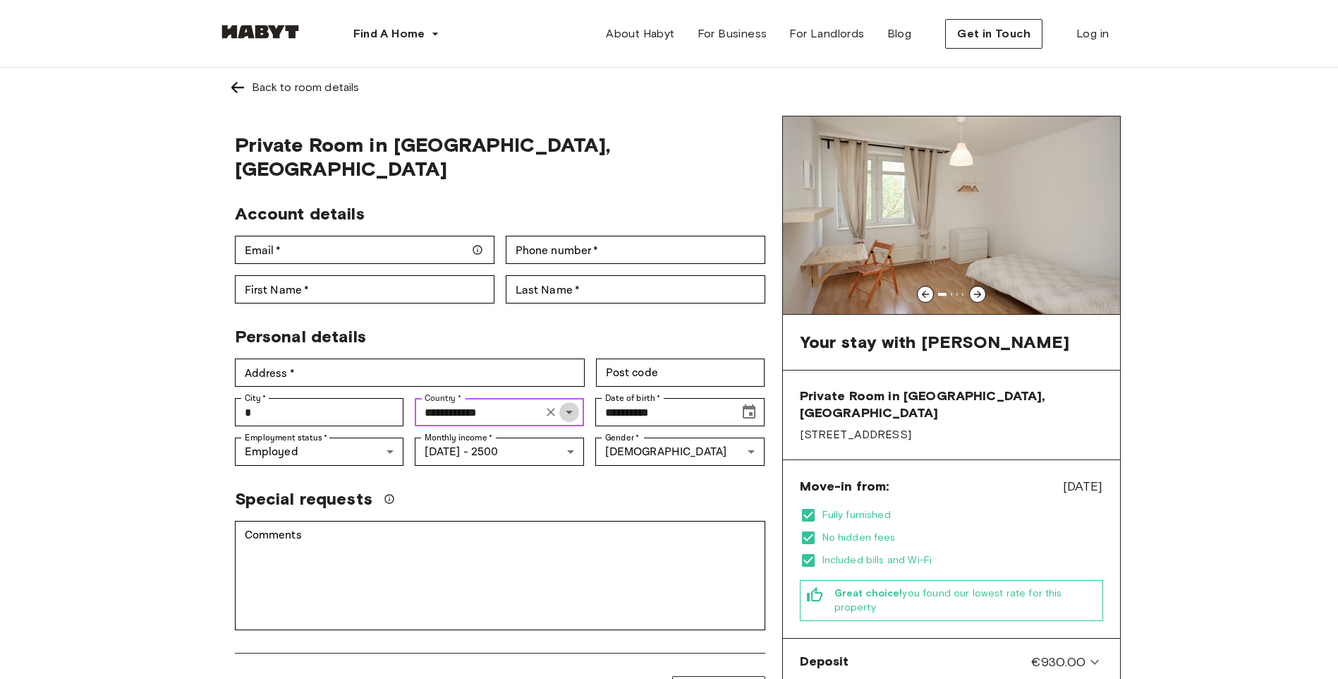
click at [572, 411] on icon "Open" at bounding box center [569, 413] width 7 height 4
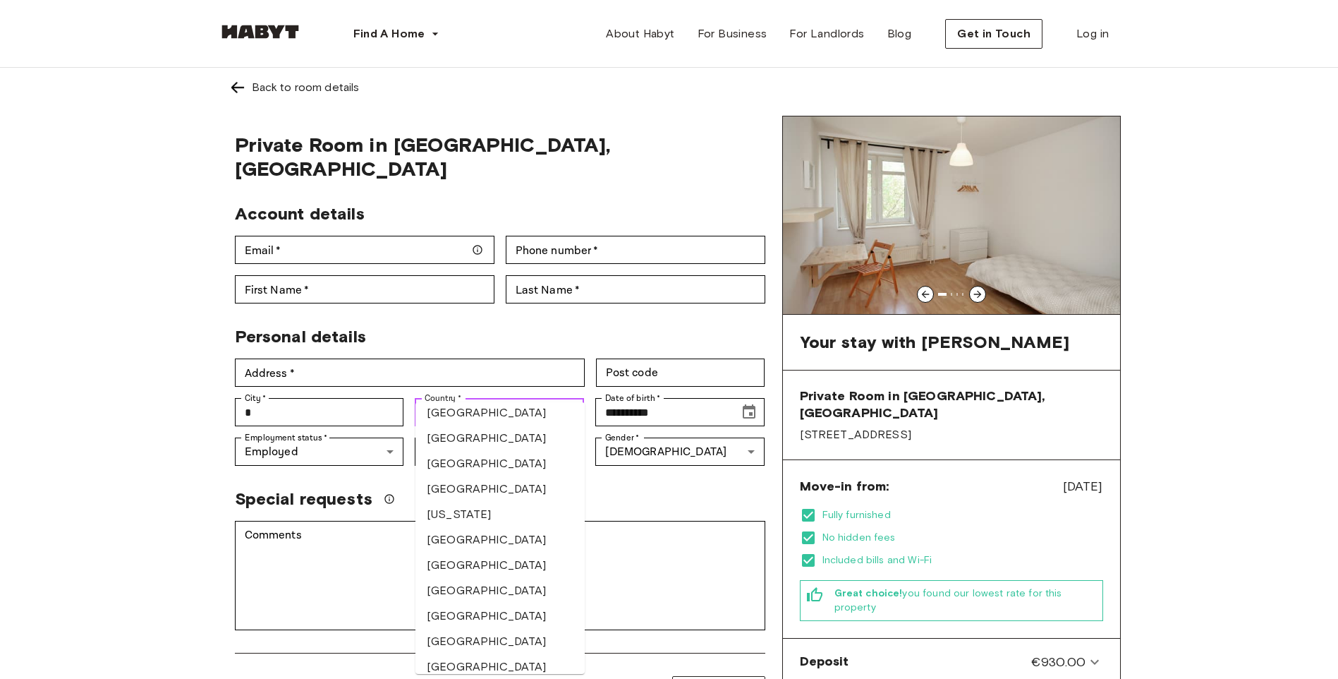
scroll to position [1905, 0]
click at [512, 552] on li "Germany" at bounding box center [500, 538] width 169 height 25
type input "*******"
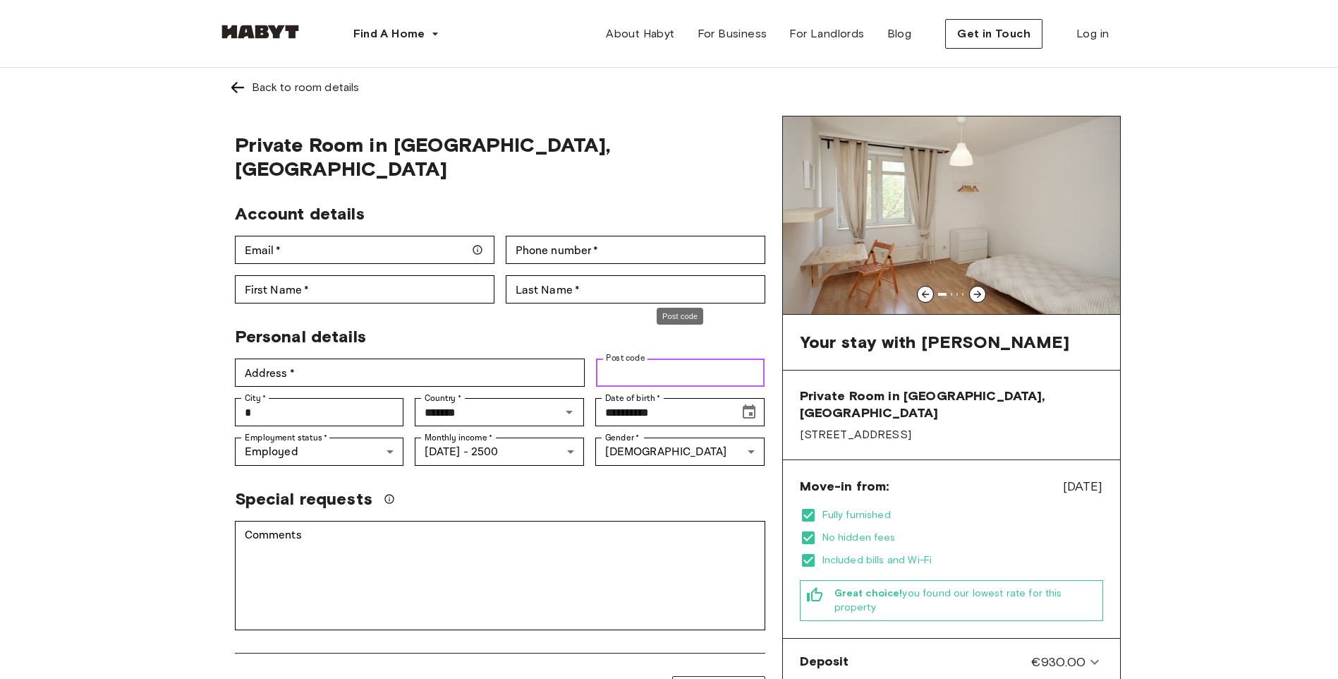
click at [636, 358] on input "Post code" at bounding box center [680, 372] width 169 height 28
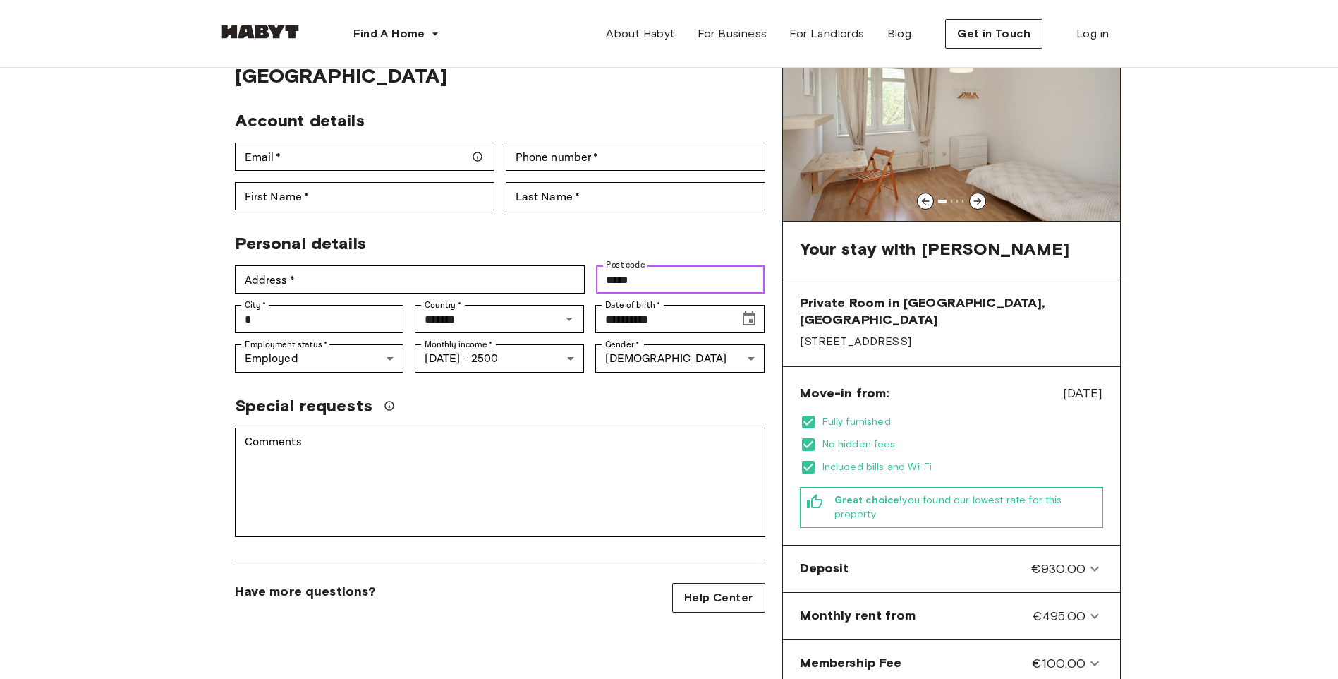
scroll to position [71, 0]
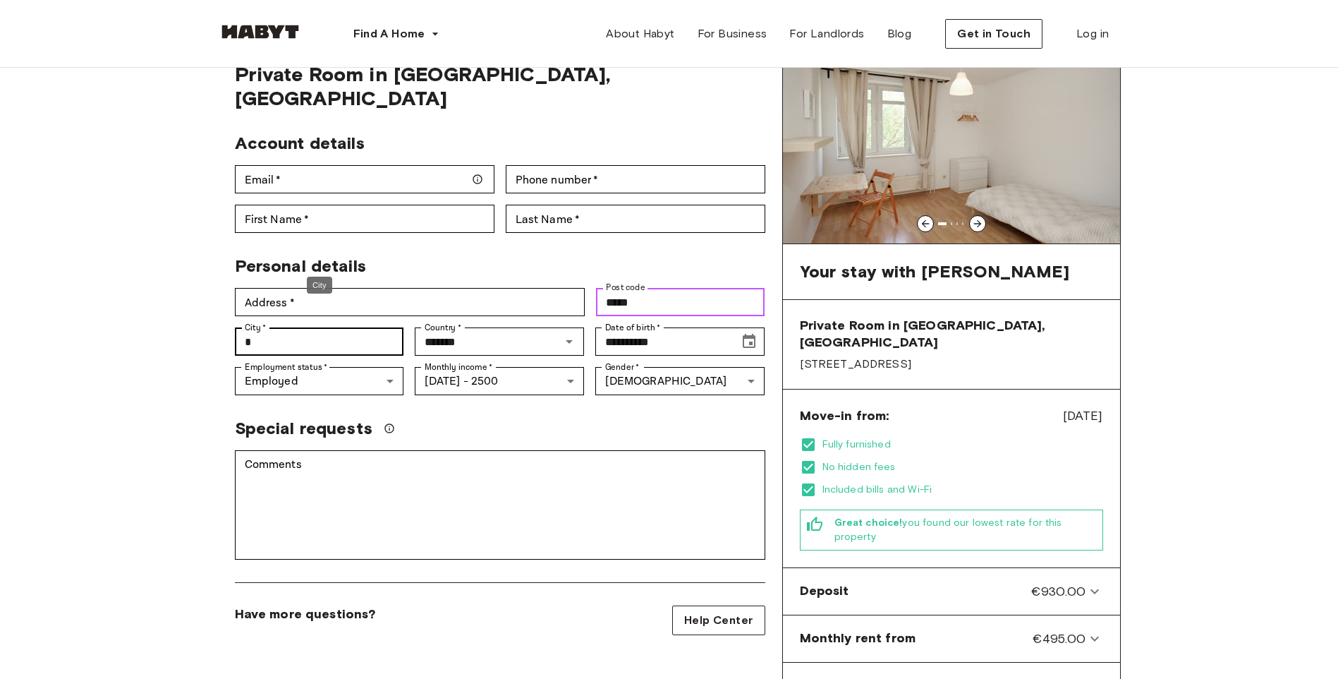
type input "*****"
click at [300, 329] on input "*" at bounding box center [319, 341] width 169 height 28
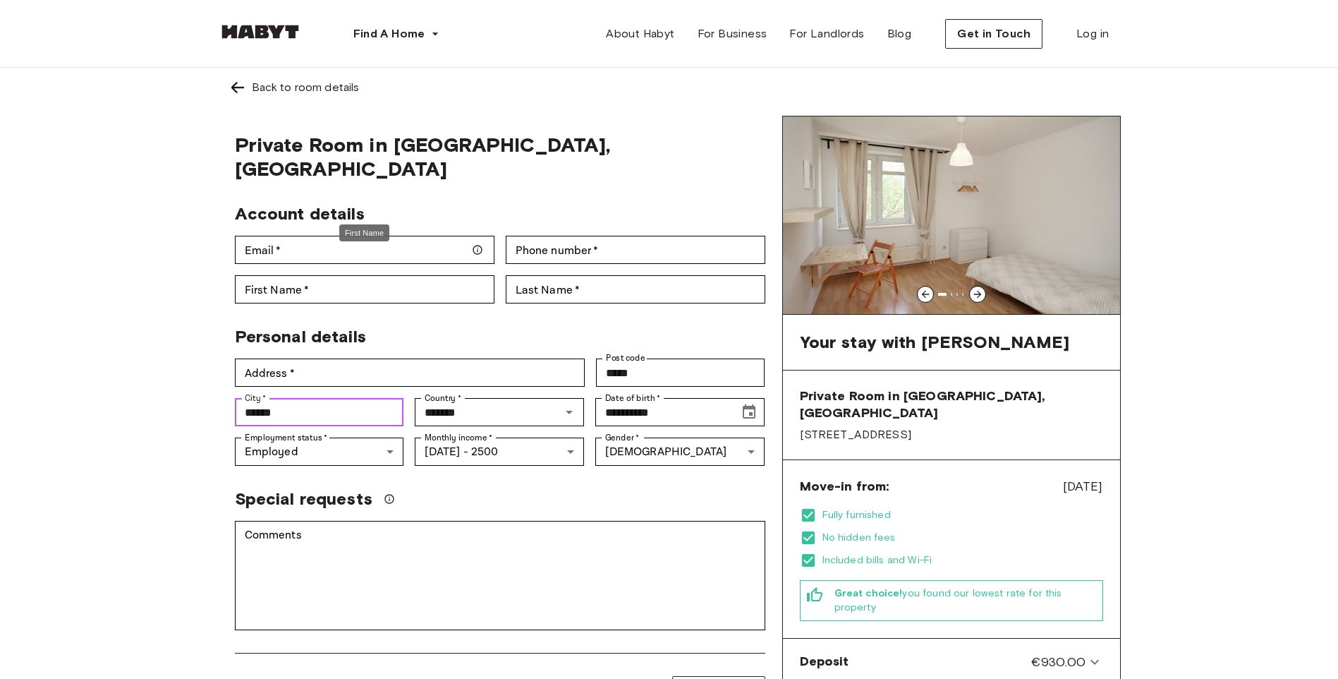
type input "******"
click at [344, 227] on div "First Name" at bounding box center [364, 233] width 50 height 18
click at [300, 224] on div "Email   * Email   *" at bounding box center [359, 244] width 271 height 40
click at [299, 236] on input "Email   *" at bounding box center [365, 250] width 260 height 28
type input "**********"
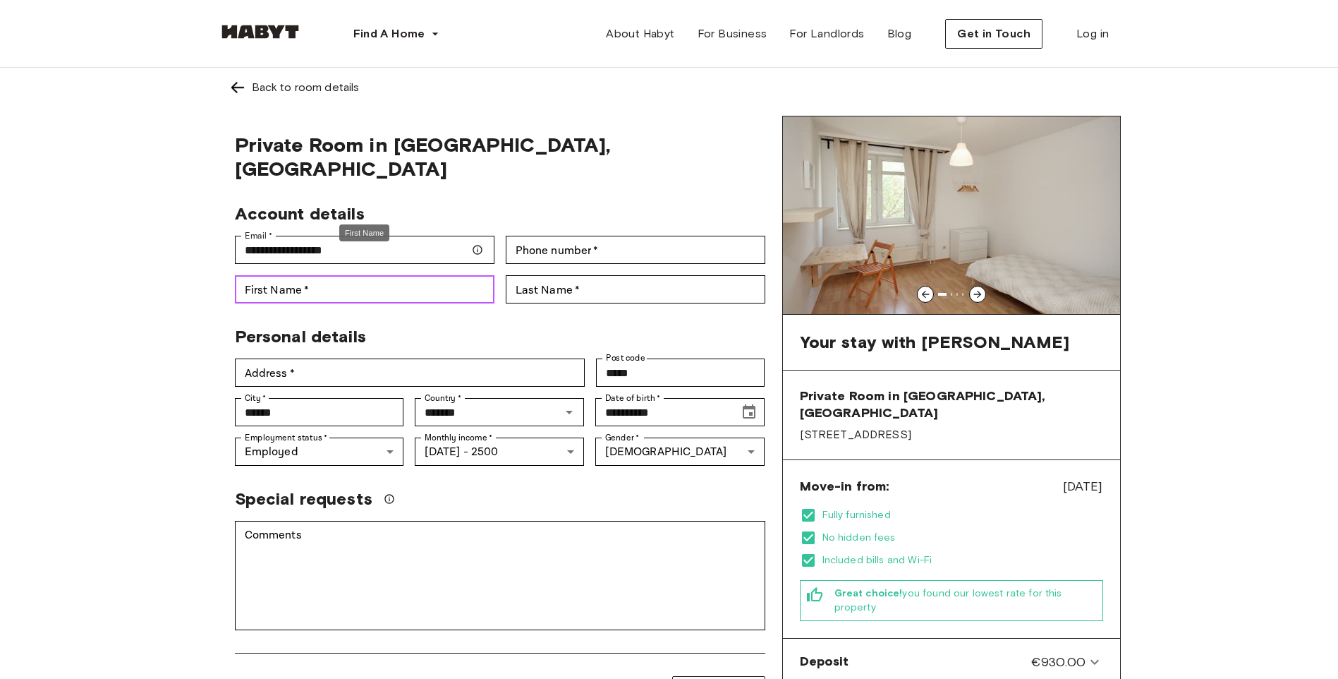
click at [324, 275] on input "First Name   *" at bounding box center [365, 289] width 260 height 28
type input "****"
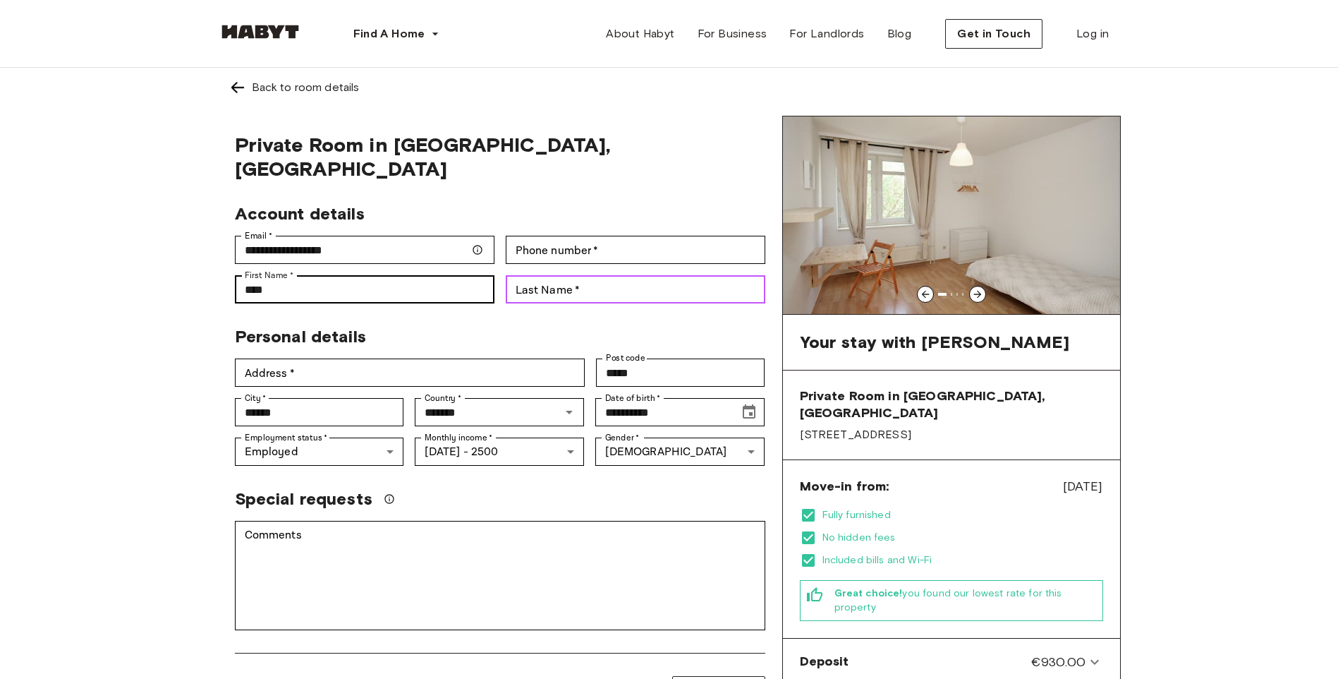
type input "*********"
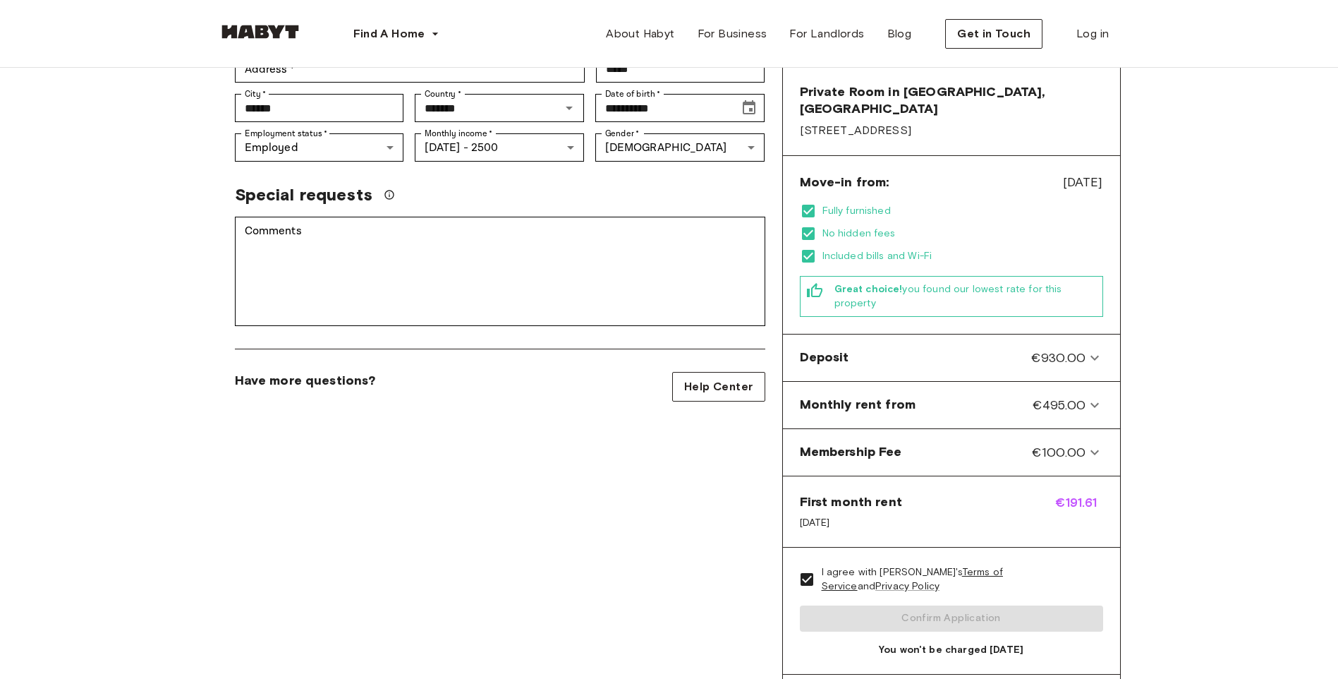
scroll to position [282, 0]
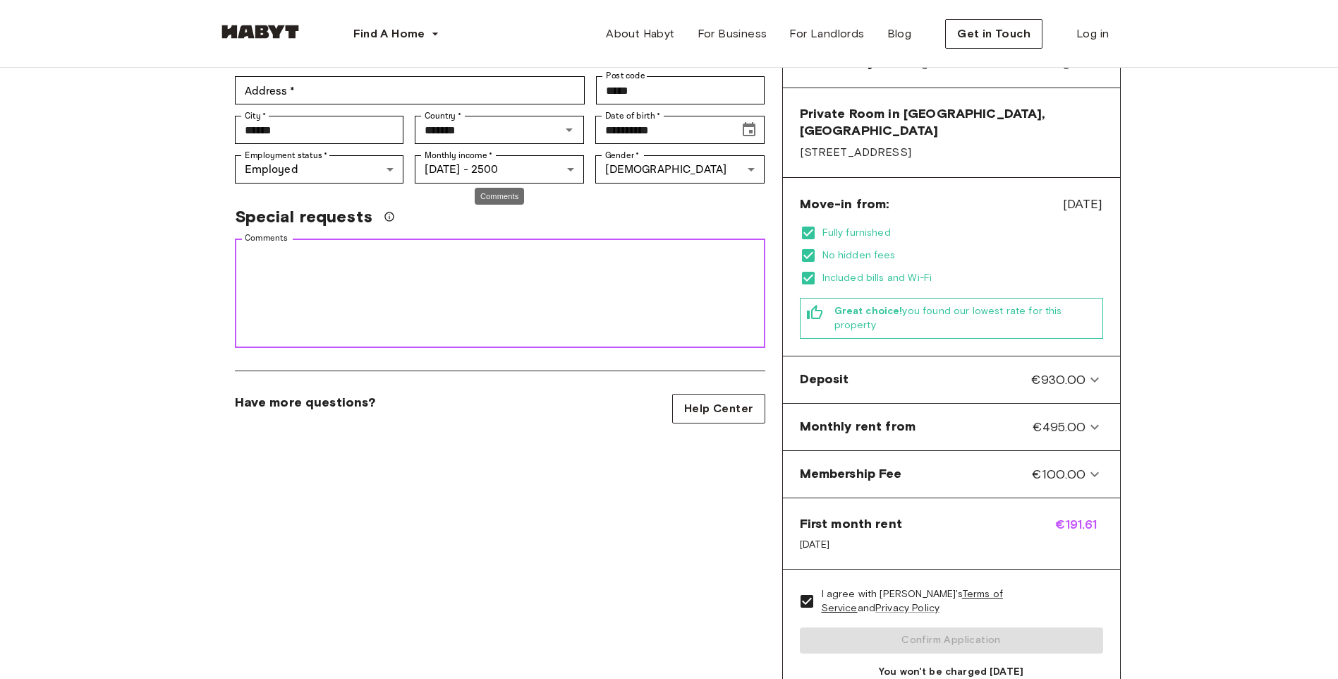
click at [580, 298] on textarea "Comments" at bounding box center [500, 293] width 511 height 97
drag, startPoint x: 289, startPoint y: 252, endPoint x: 608, endPoint y: 243, distance: 318.3
click at [608, 245] on textarea "**********" at bounding box center [500, 293] width 511 height 97
click at [257, 249] on textarea "**********" at bounding box center [500, 293] width 511 height 97
click at [252, 251] on textarea "**********" at bounding box center [500, 293] width 511 height 97
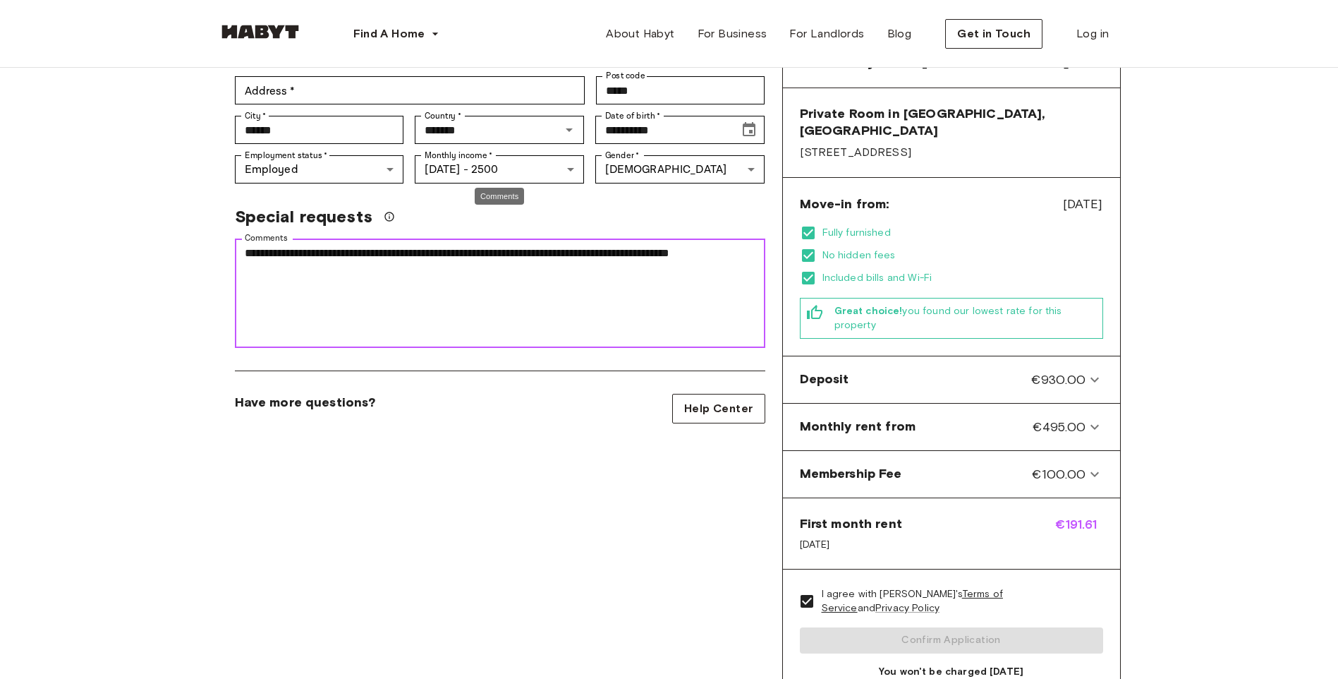
click at [535, 245] on textarea "**********" at bounding box center [500, 293] width 511 height 97
click at [527, 245] on textarea "**********" at bounding box center [500, 293] width 511 height 97
click at [531, 245] on textarea "**********" at bounding box center [500, 293] width 511 height 97
click at [558, 245] on textarea "**********" at bounding box center [500, 293] width 511 height 97
click at [529, 245] on textarea "**********" at bounding box center [500, 293] width 511 height 97
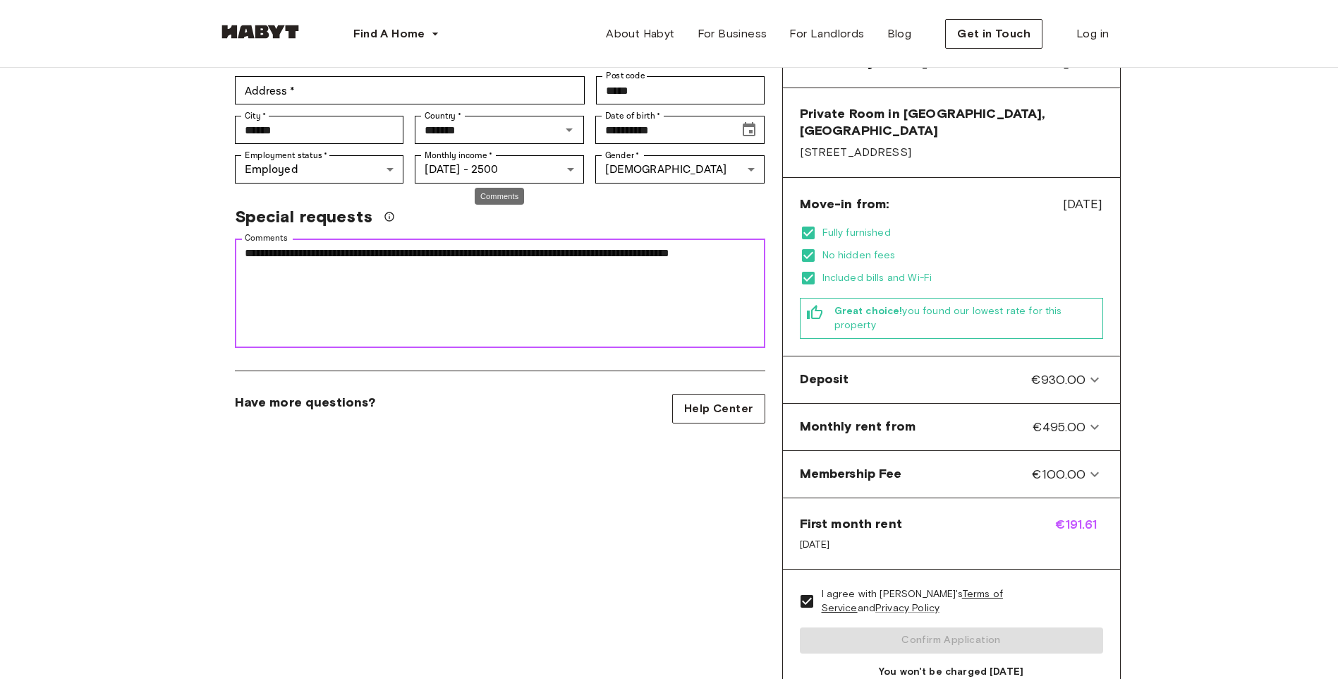
click at [327, 248] on textarea "**********" at bounding box center [500, 293] width 511 height 97
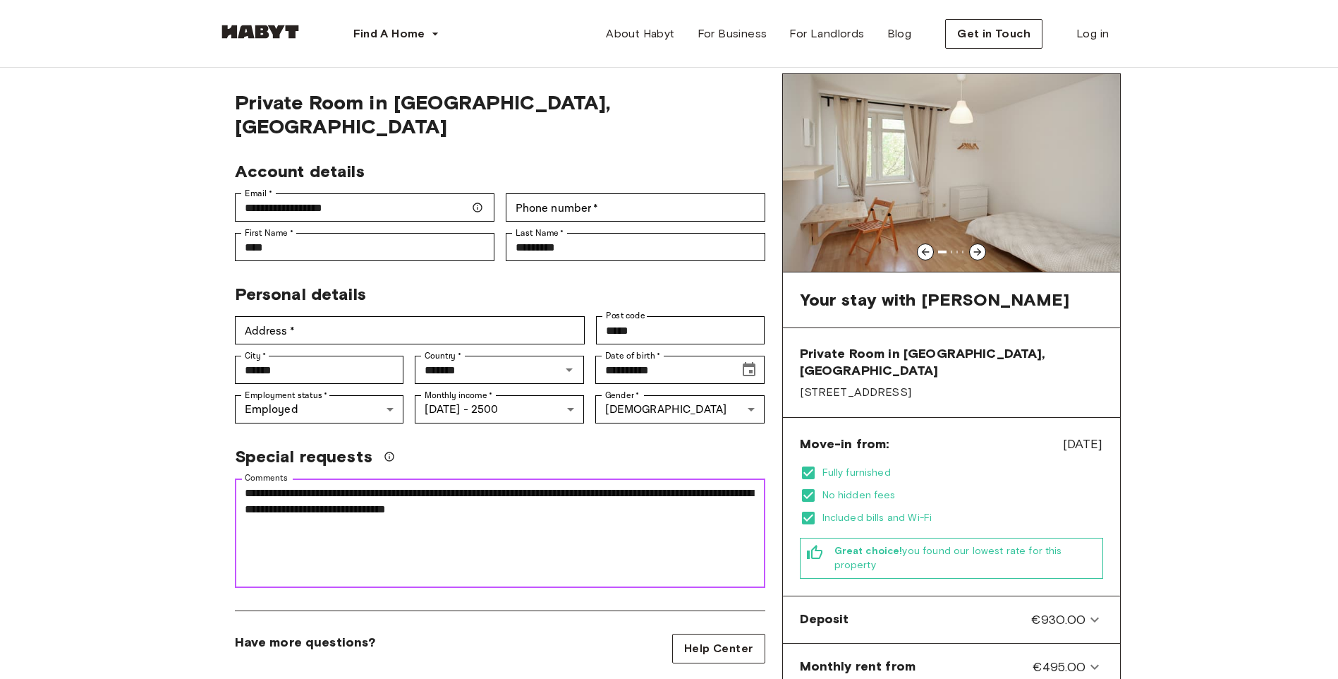
scroll to position [0, 0]
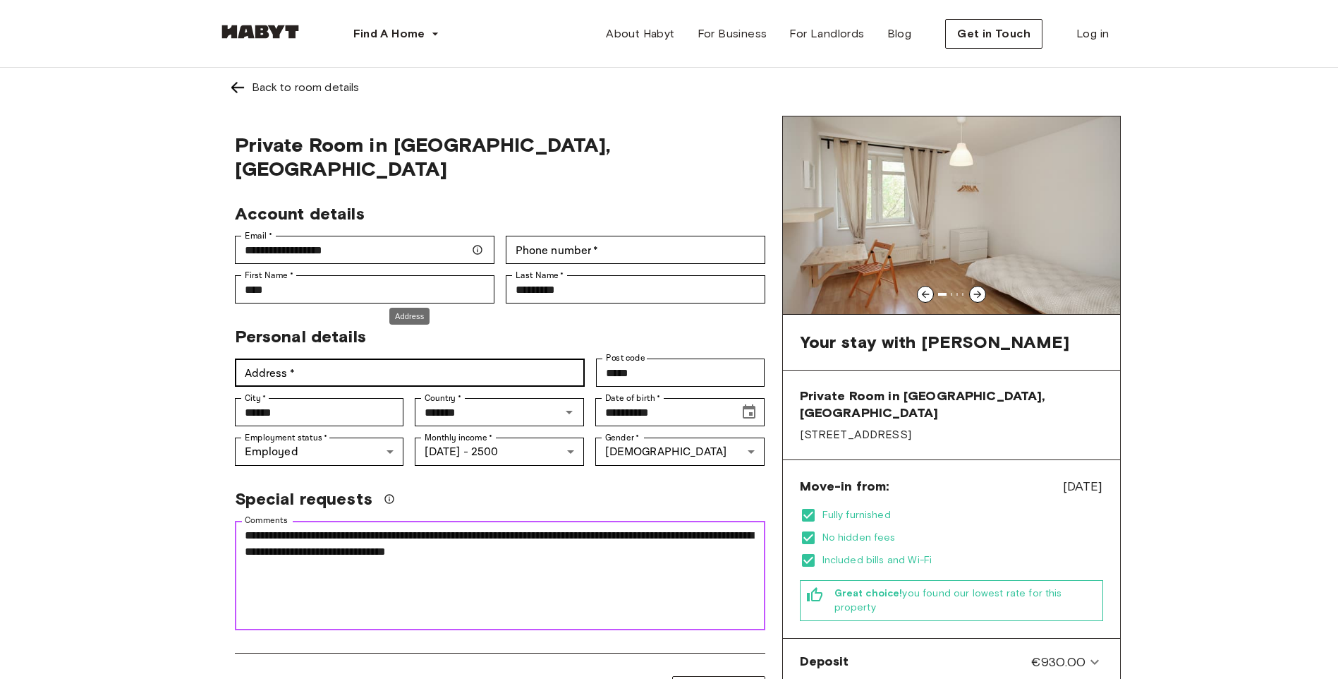
type textarea "**********"
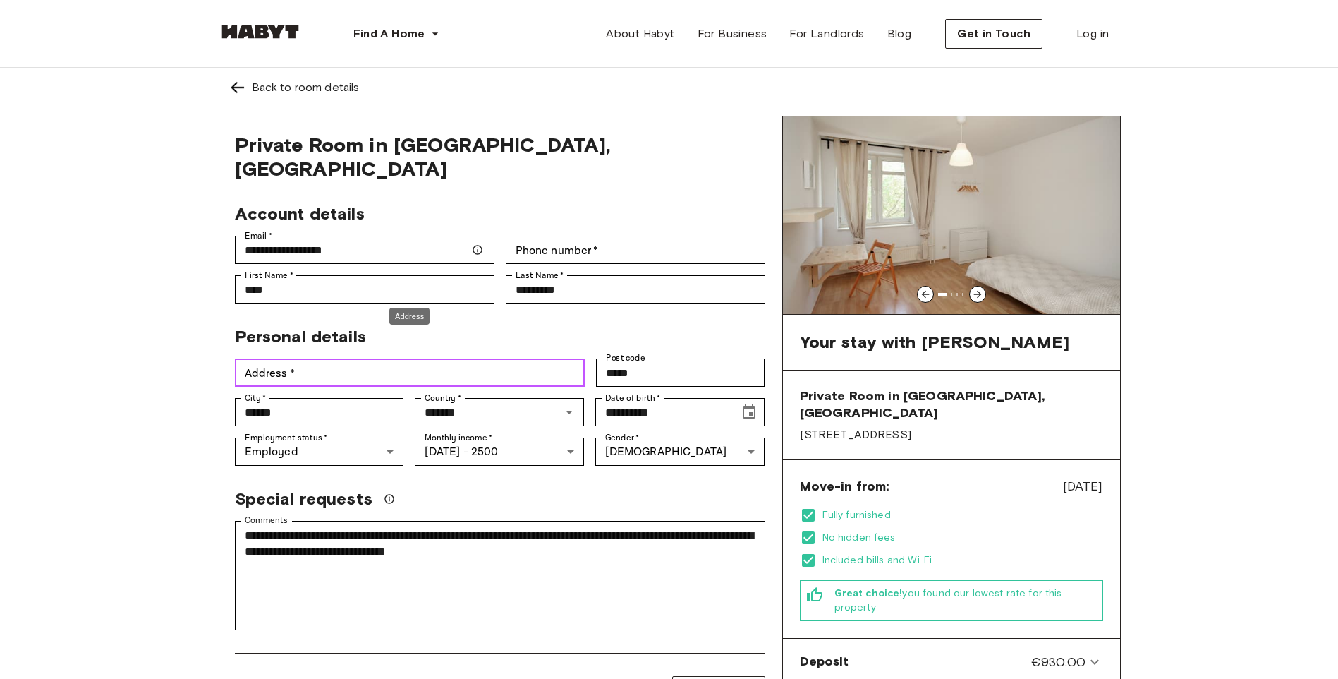
click at [348, 361] on input "Address   *" at bounding box center [410, 372] width 350 height 28
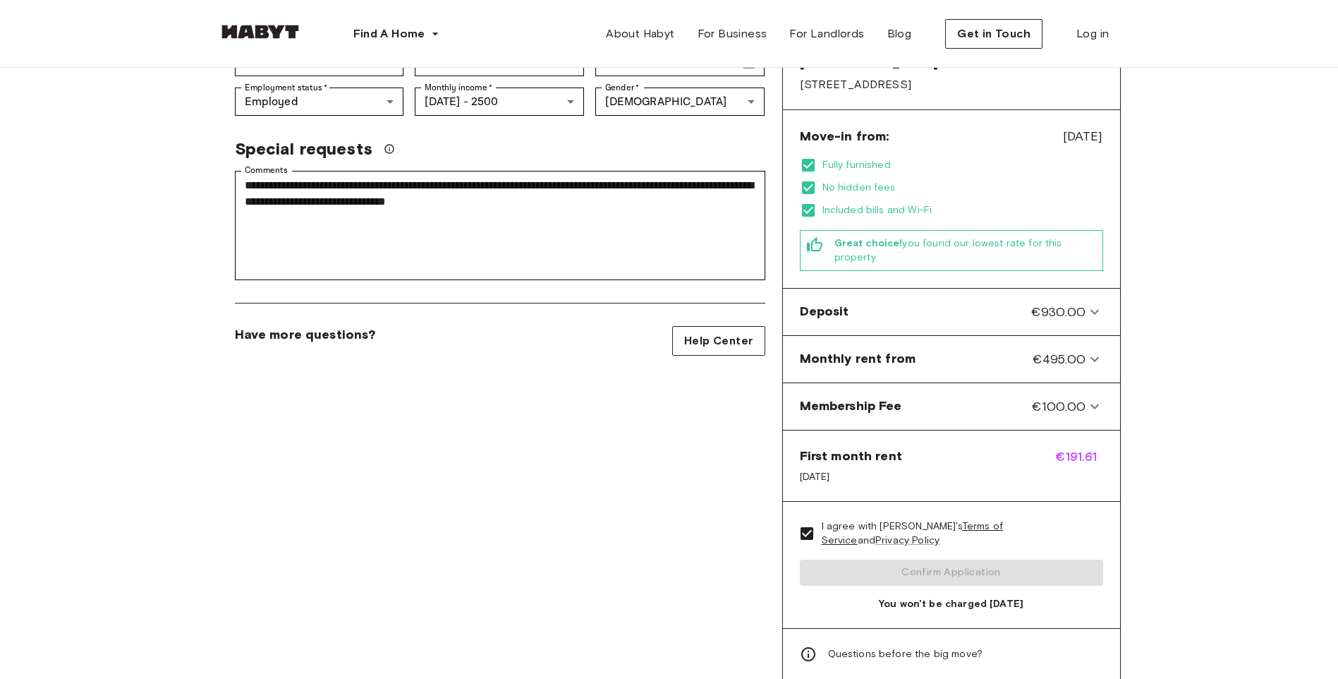
scroll to position [353, 0]
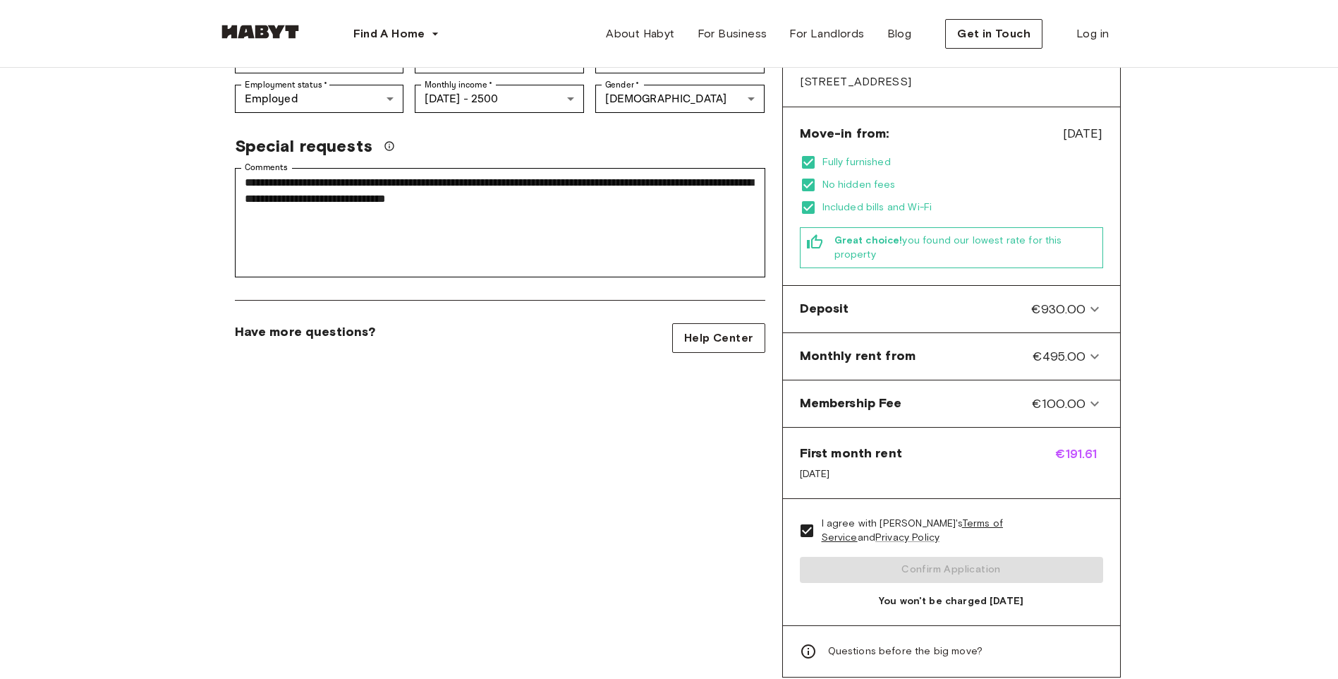
type input "**********"
click at [852, 535] on div "I agree with Habyt's Terms of Service and Privacy Policy Confirm Application Yo…" at bounding box center [951, 562] width 337 height 126
drag, startPoint x: 852, startPoint y: 535, endPoint x: 1020, endPoint y: 537, distance: 167.9
click at [1020, 537] on div "I agree with Habyt's Terms of Service and Privacy Policy Confirm Application Yo…" at bounding box center [951, 562] width 337 height 126
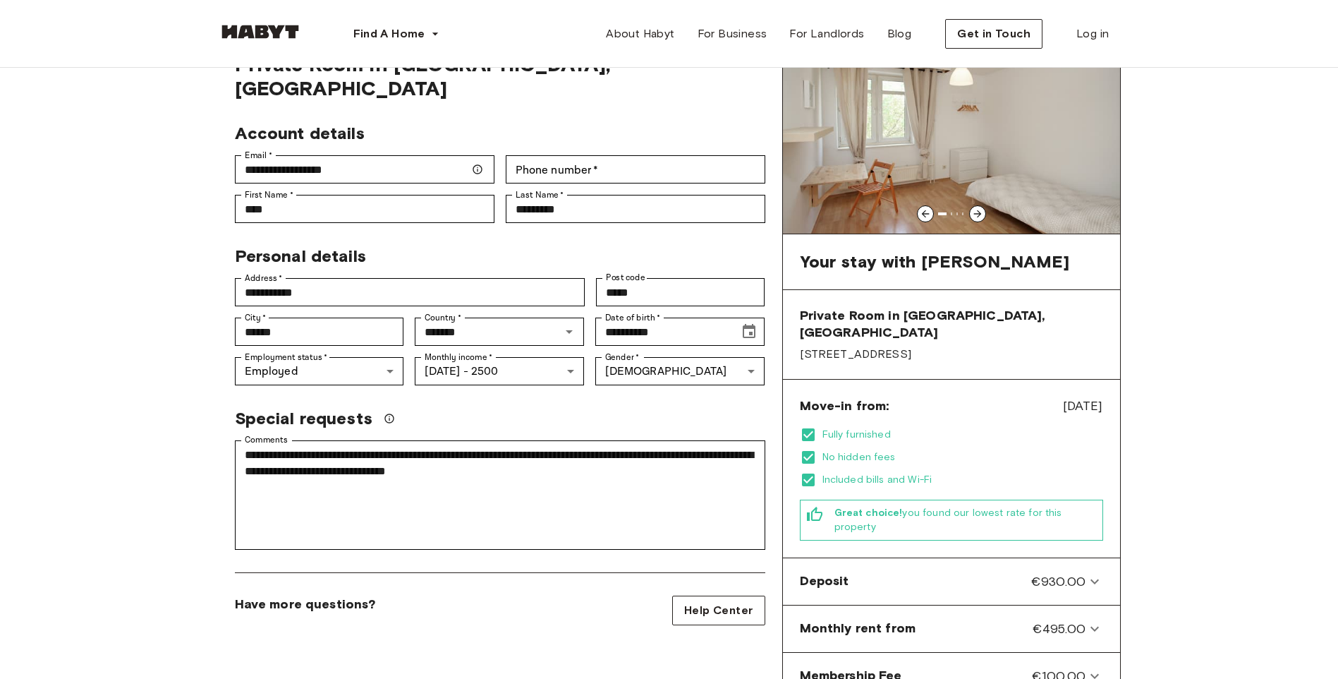
scroll to position [71, 0]
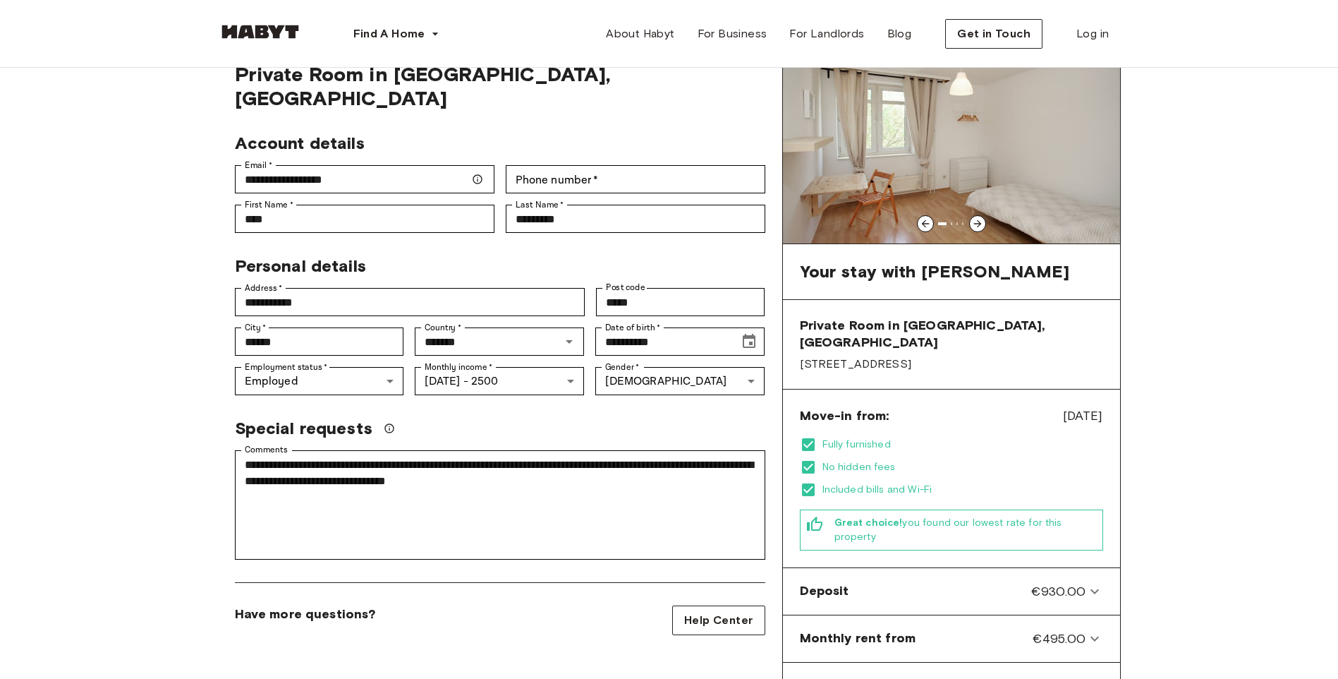
click at [977, 219] on icon at bounding box center [977, 223] width 11 height 11
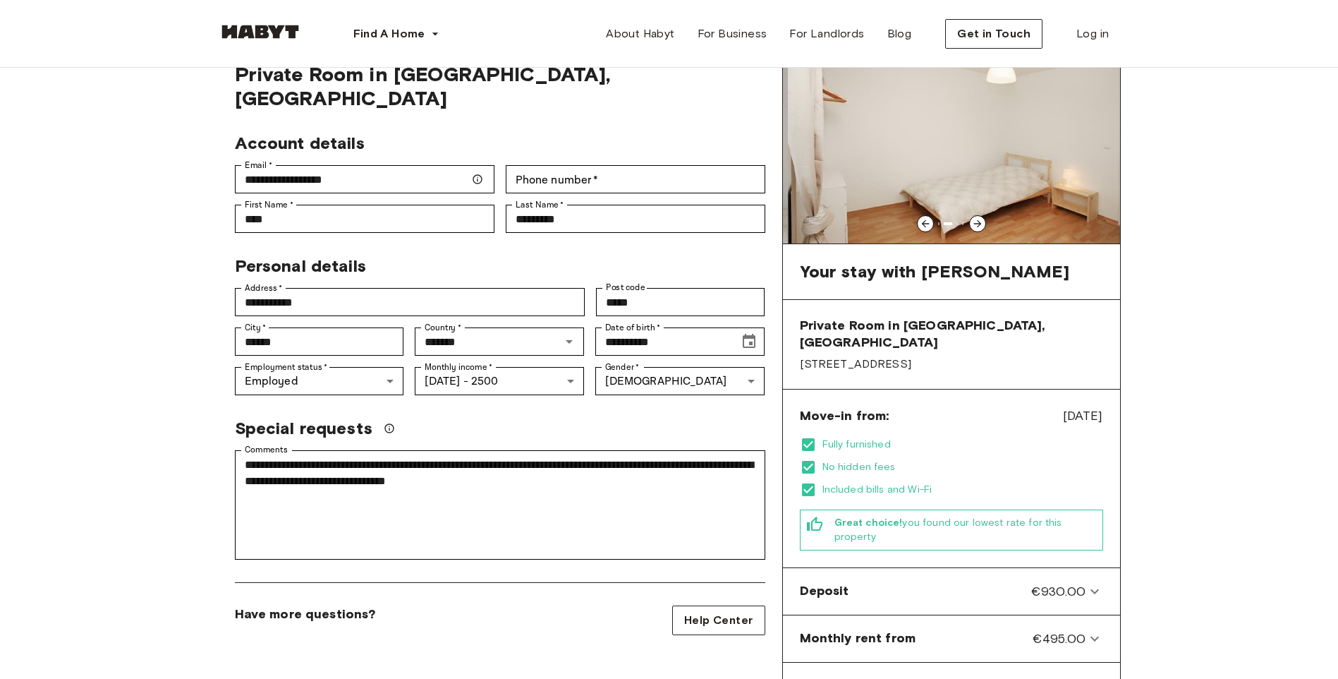
click at [977, 219] on icon at bounding box center [977, 223] width 11 height 11
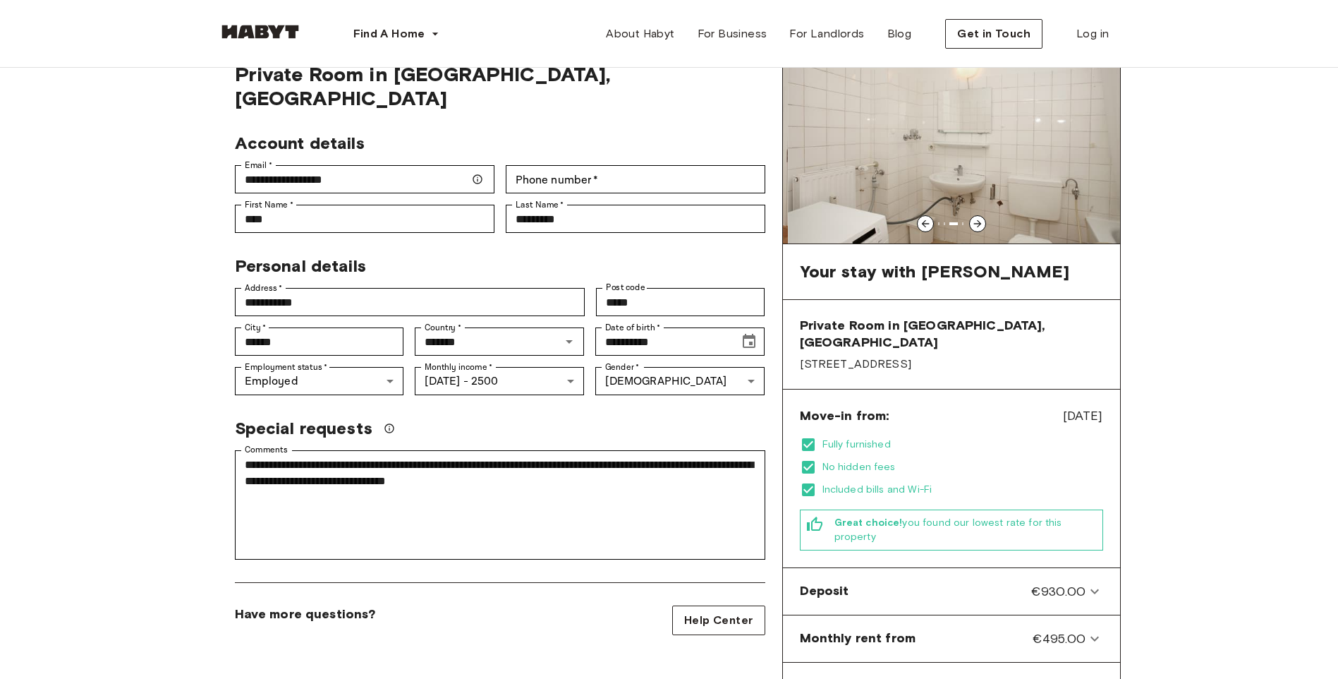
click at [977, 219] on icon at bounding box center [977, 223] width 11 height 11
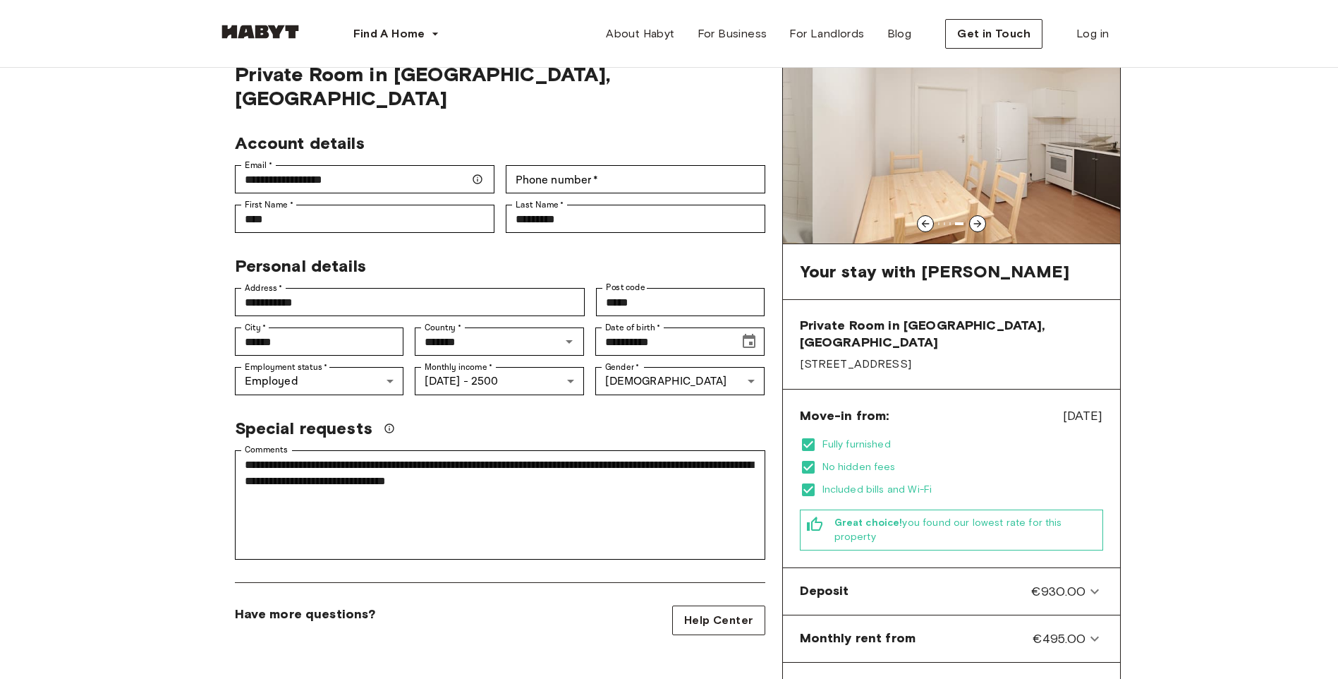
click at [977, 219] on icon at bounding box center [977, 223] width 11 height 11
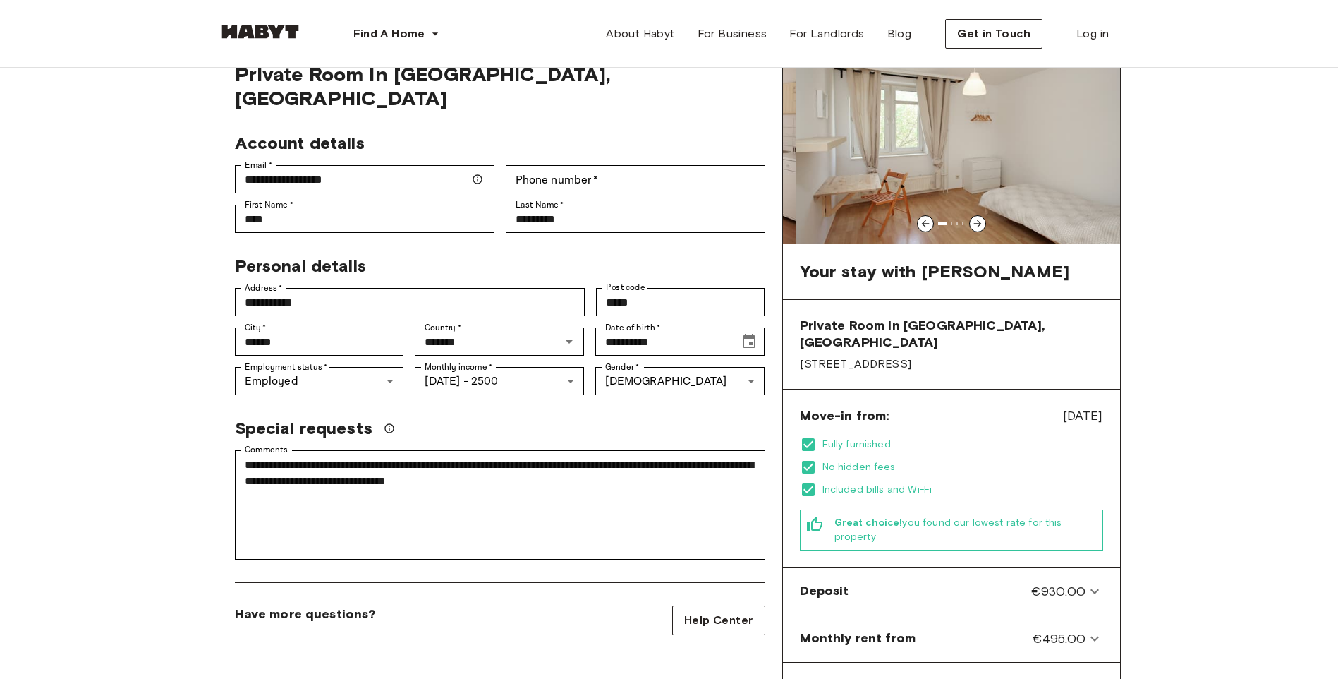
click at [977, 219] on icon at bounding box center [977, 223] width 11 height 11
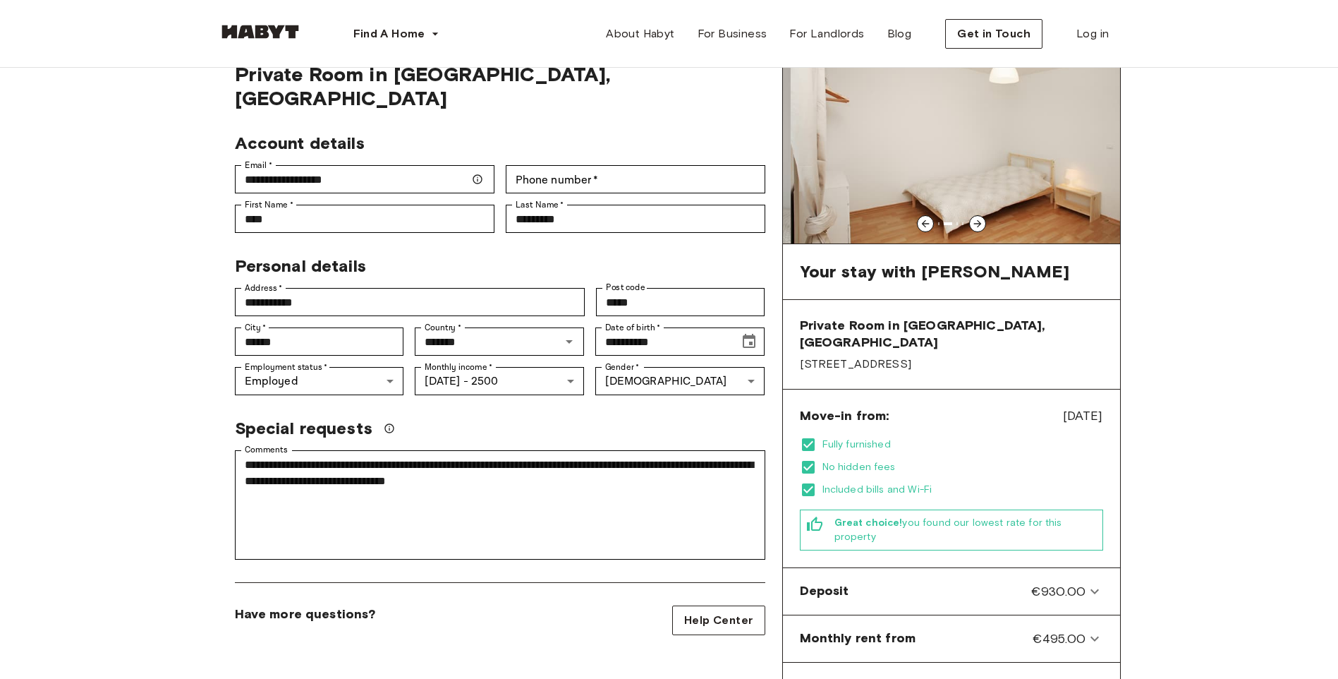
click at [977, 219] on icon at bounding box center [977, 223] width 11 height 11
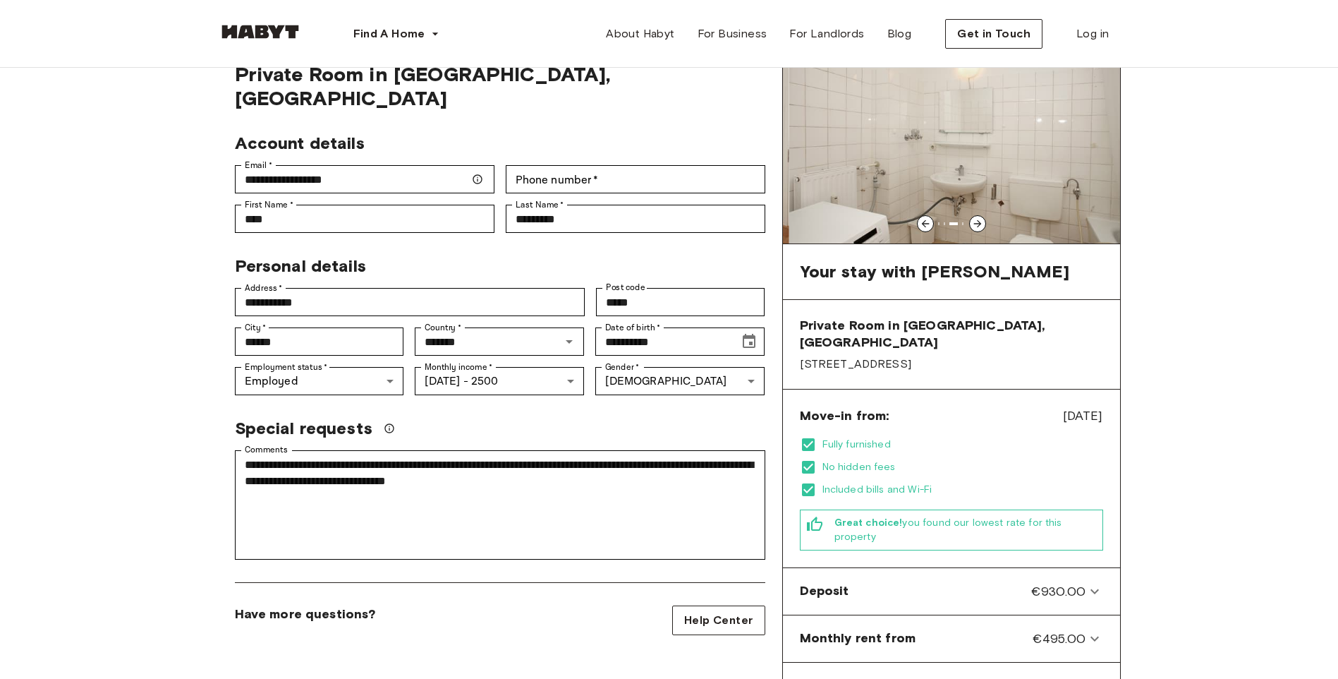
click at [977, 219] on icon at bounding box center [977, 223] width 11 height 11
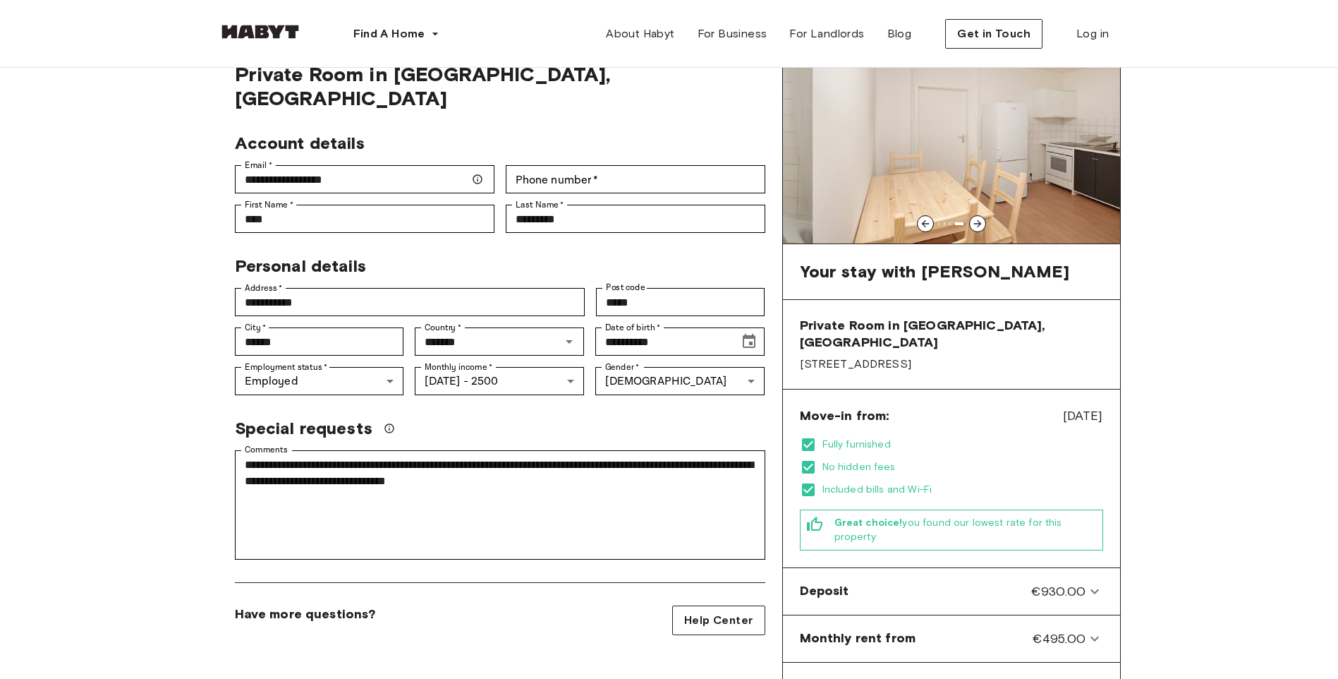
click at [977, 219] on icon at bounding box center [977, 223] width 11 height 11
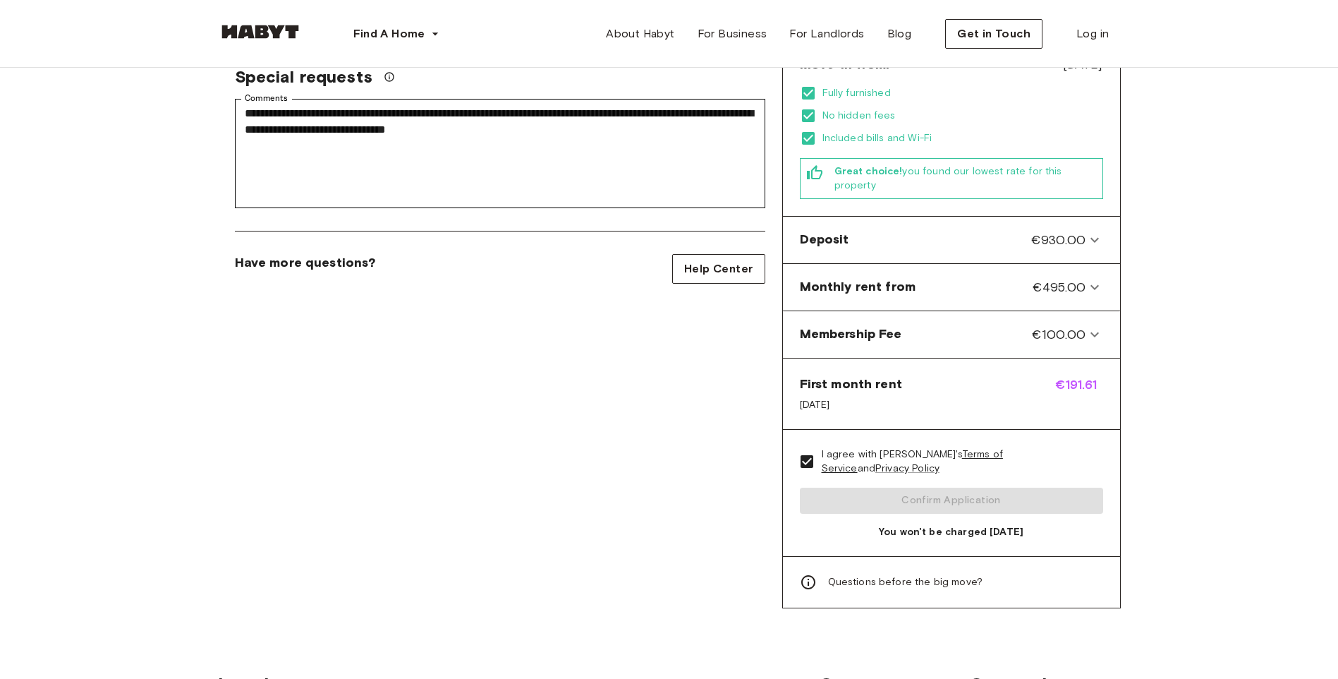
scroll to position [423, 0]
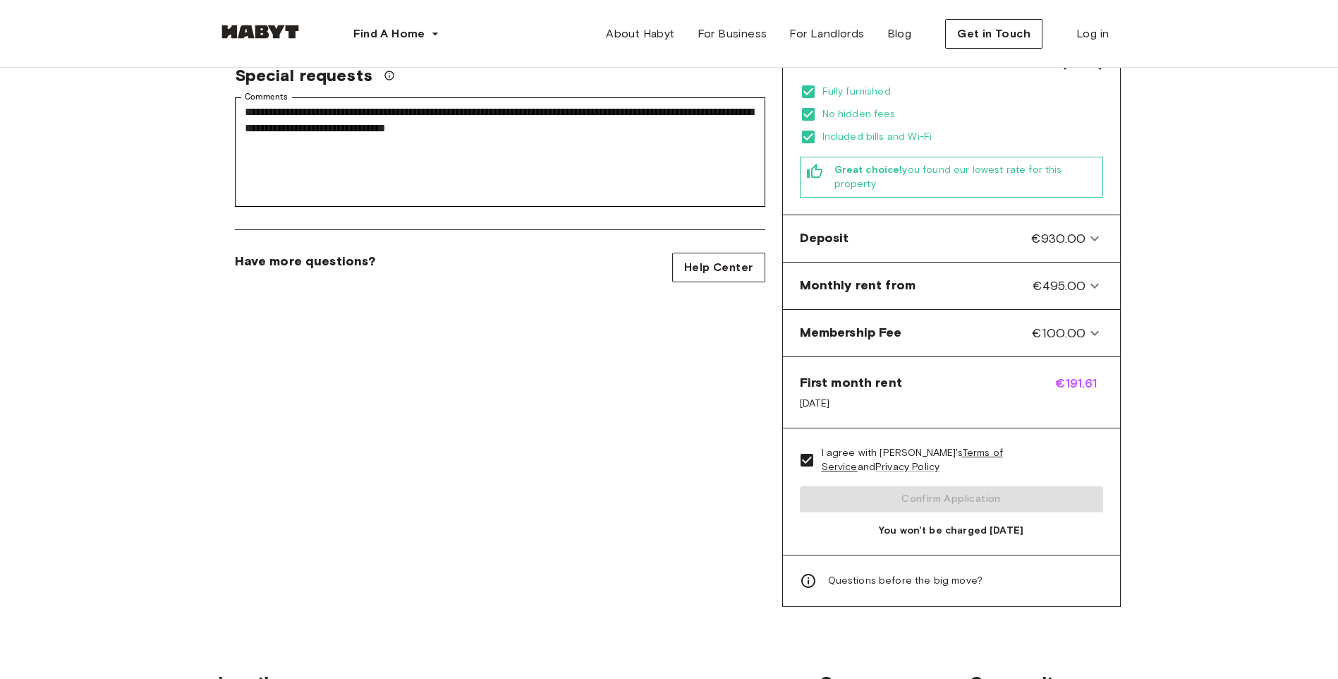
click at [1042, 462] on div "I agree with Habyt's Terms of Service and Privacy Policy Confirm Application Yo…" at bounding box center [951, 491] width 337 height 126
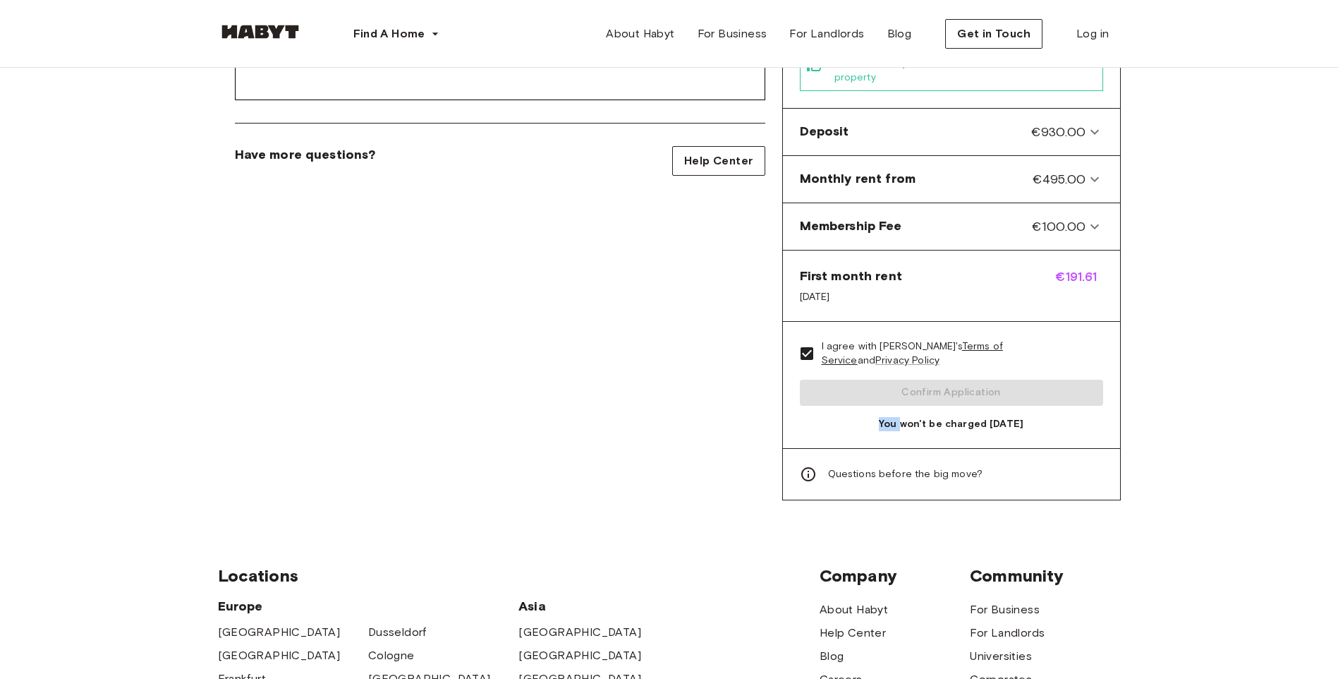
scroll to position [706, 0]
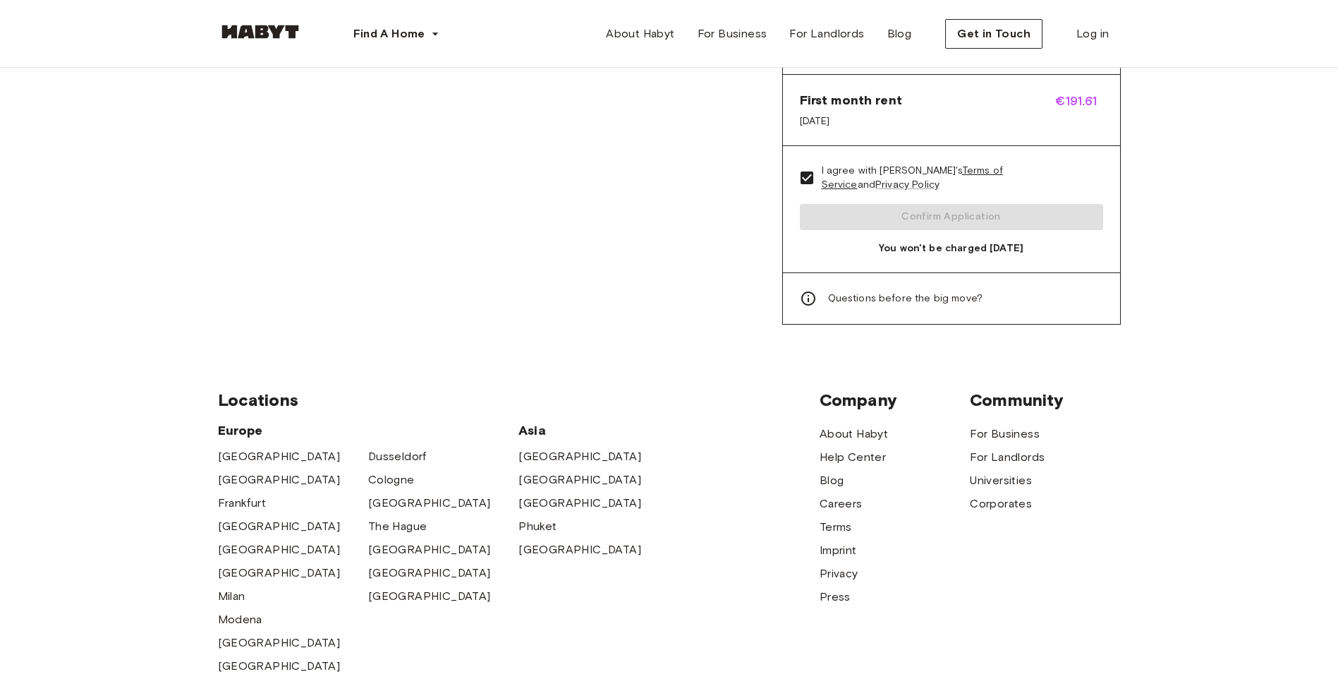
click at [1271, 404] on div "**********" at bounding box center [669, 143] width 1338 height 1698
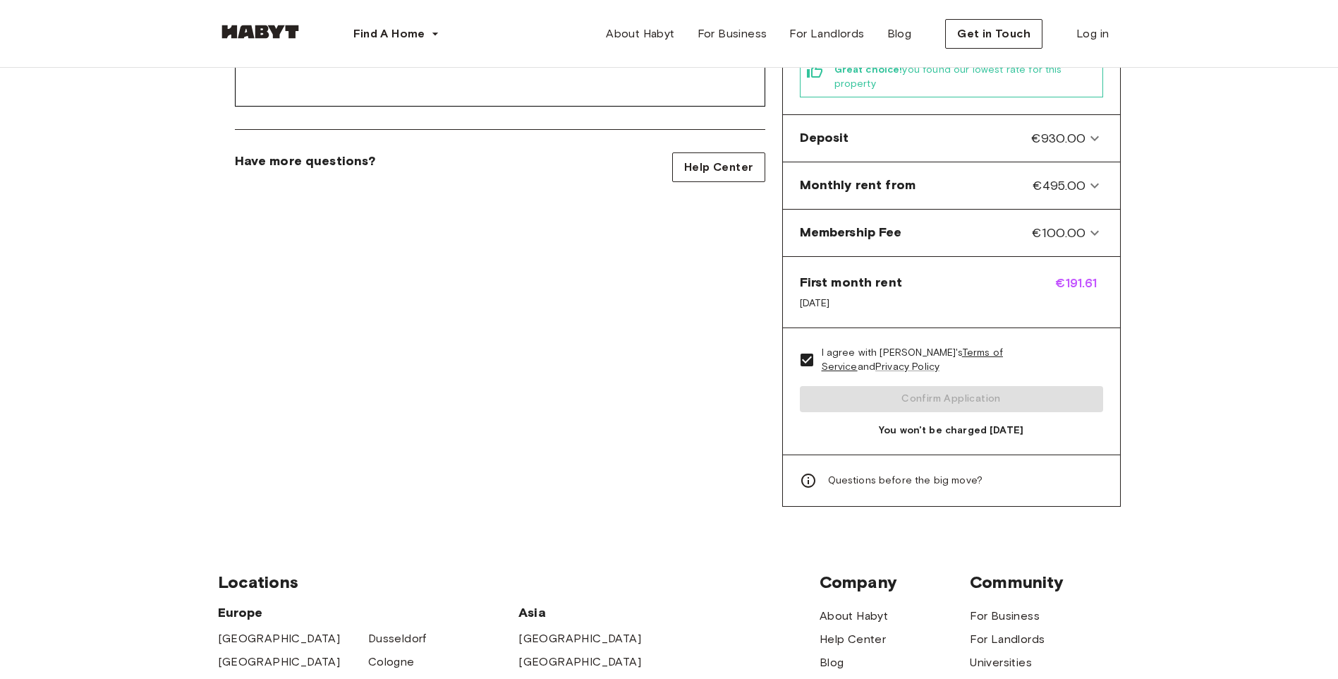
scroll to position [494, 0]
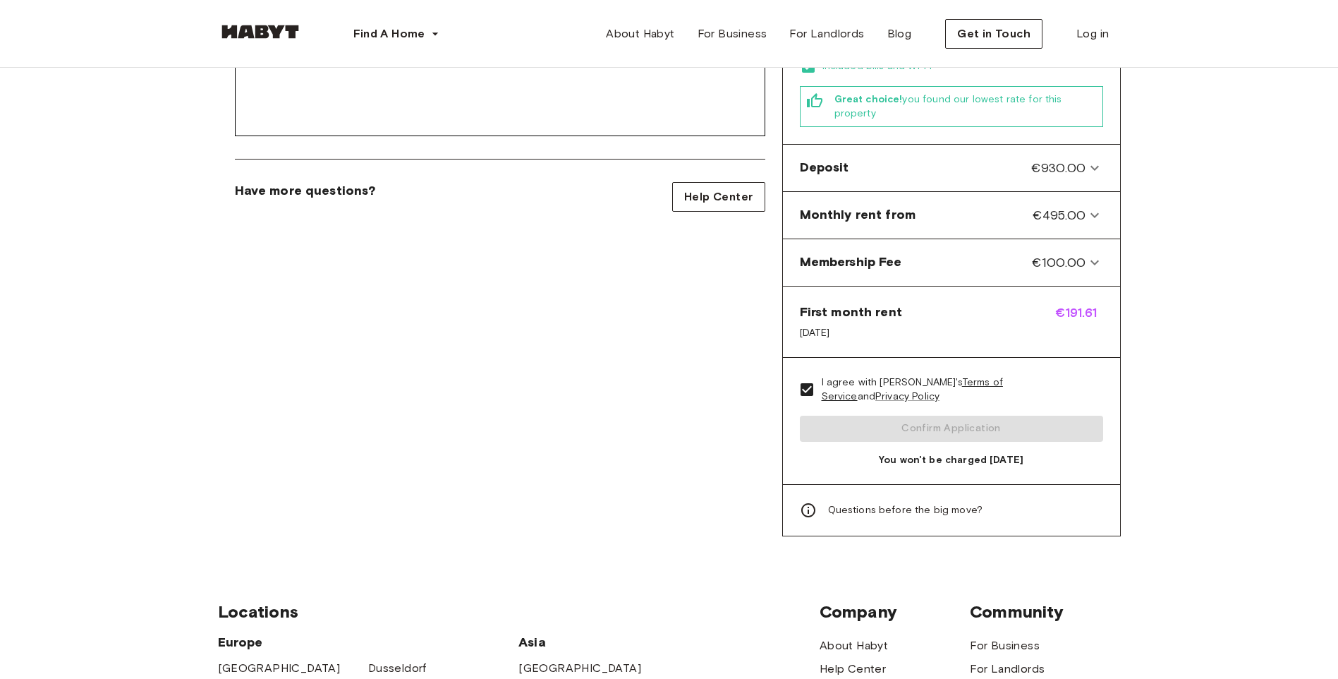
click at [908, 399] on div "I agree with Habyt's Terms of Service and Privacy Policy Confirm Application Yo…" at bounding box center [951, 421] width 337 height 126
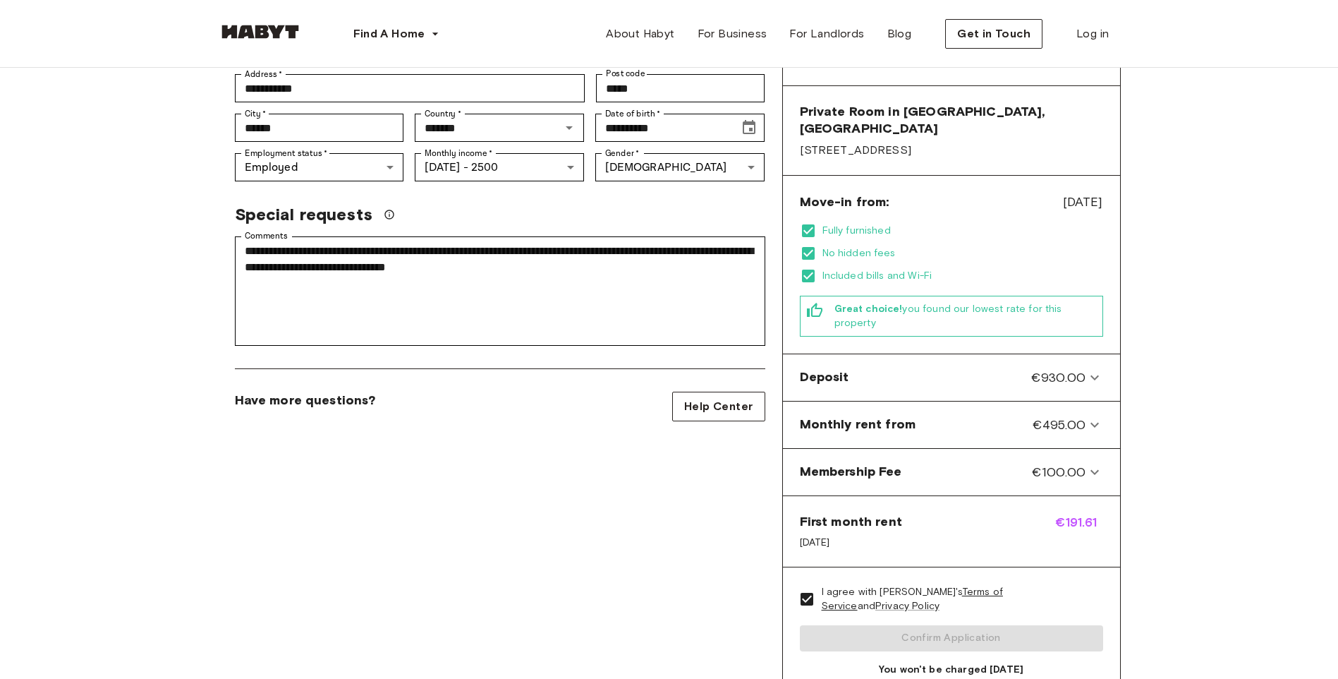
scroll to position [282, 0]
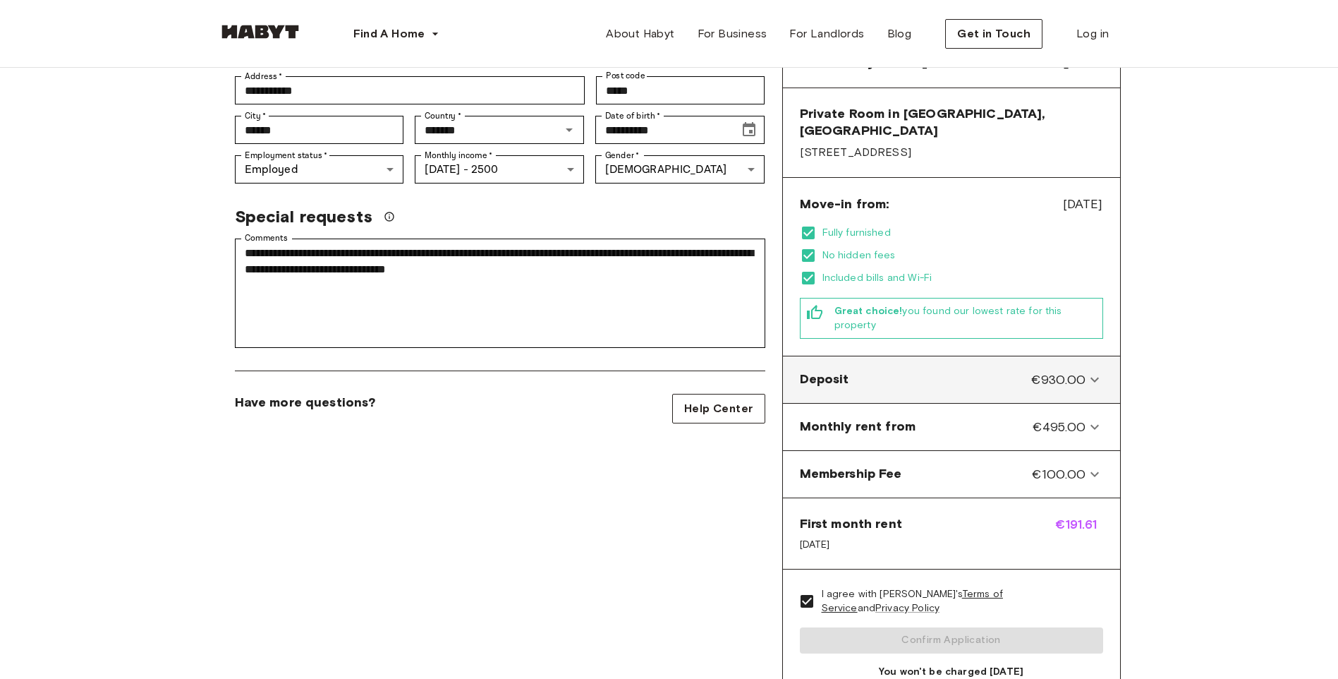
click at [972, 363] on div "Deposit €930.00" at bounding box center [952, 379] width 326 height 35
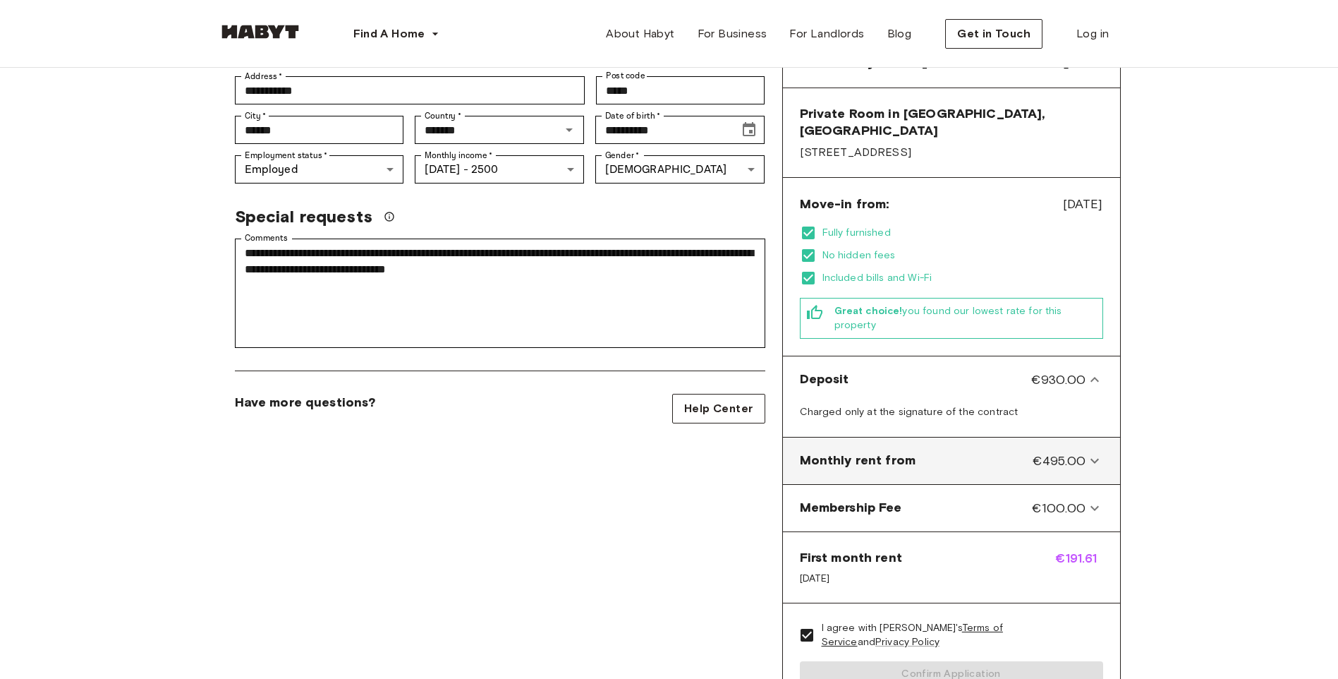
click at [968, 452] on div "Monthly rent from €495.00" at bounding box center [943, 461] width 286 height 18
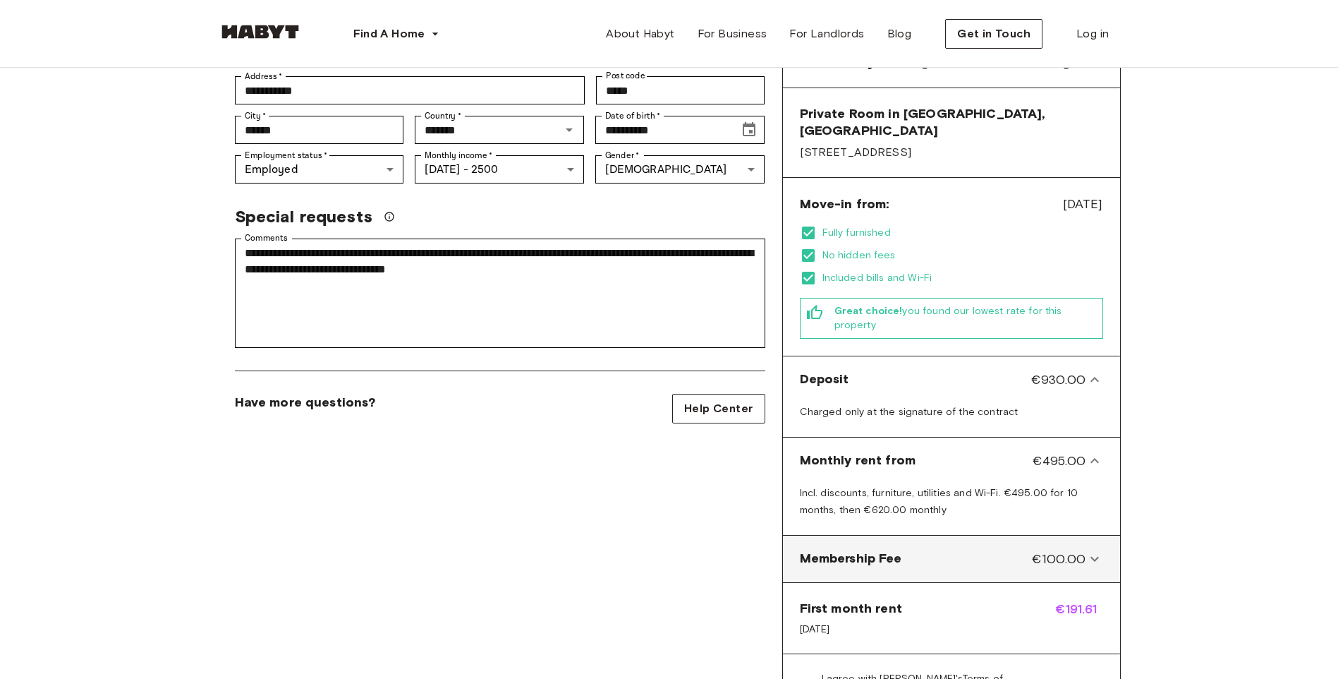
click at [937, 550] on div "Membership Fee €100.00" at bounding box center [943, 559] width 286 height 18
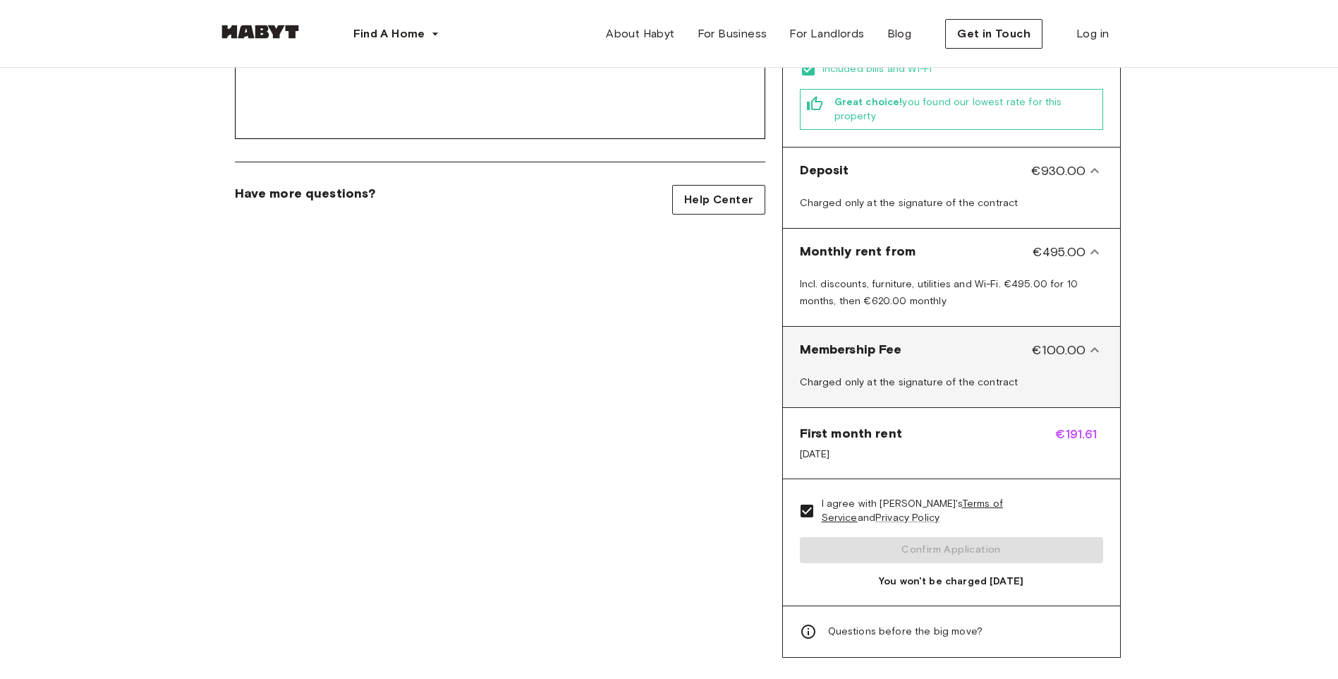
scroll to position [564, 0]
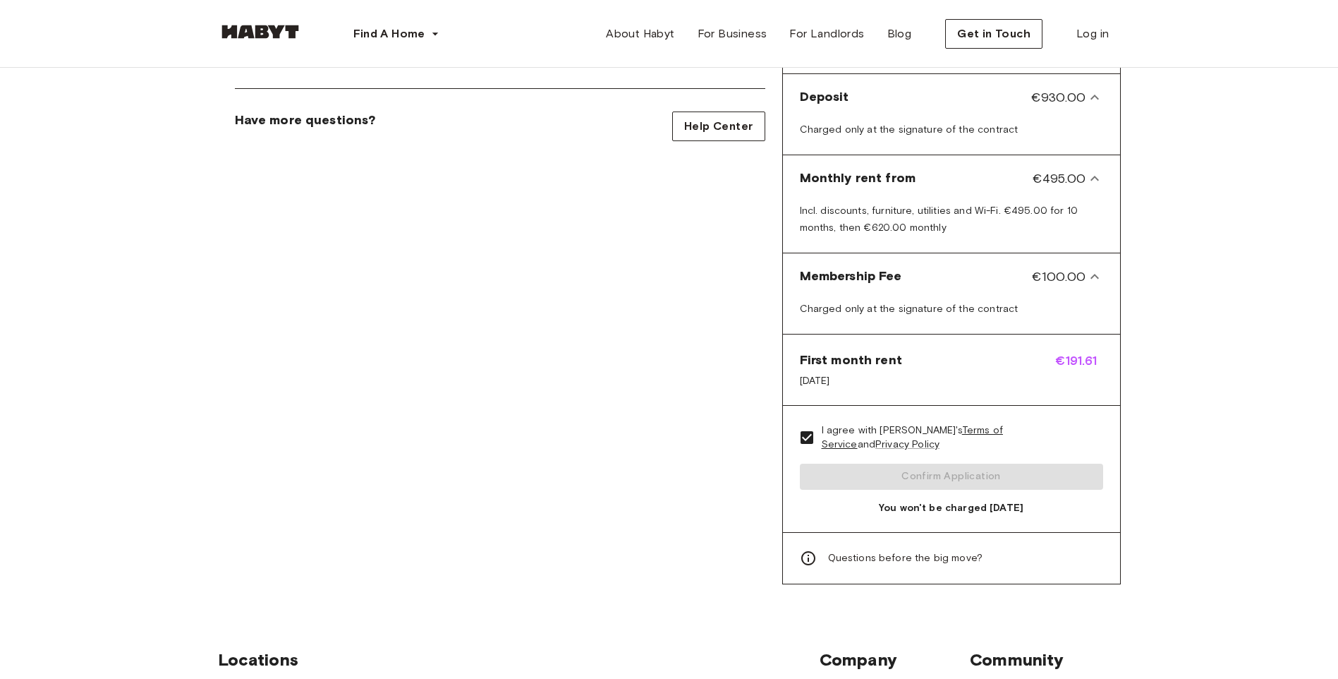
click at [1033, 355] on div "First month rent Aug 20, 2025 €191.61" at bounding box center [951, 369] width 337 height 71
drag, startPoint x: 1087, startPoint y: 322, endPoint x: 1078, endPoint y: 343, distance: 23.1
click at [1087, 334] on div "First month rent Aug 20, 2025 €191.61" at bounding box center [951, 369] width 337 height 71
click at [995, 423] on span "I agree with Habyt's Terms of Service and Privacy Policy" at bounding box center [957, 437] width 270 height 28
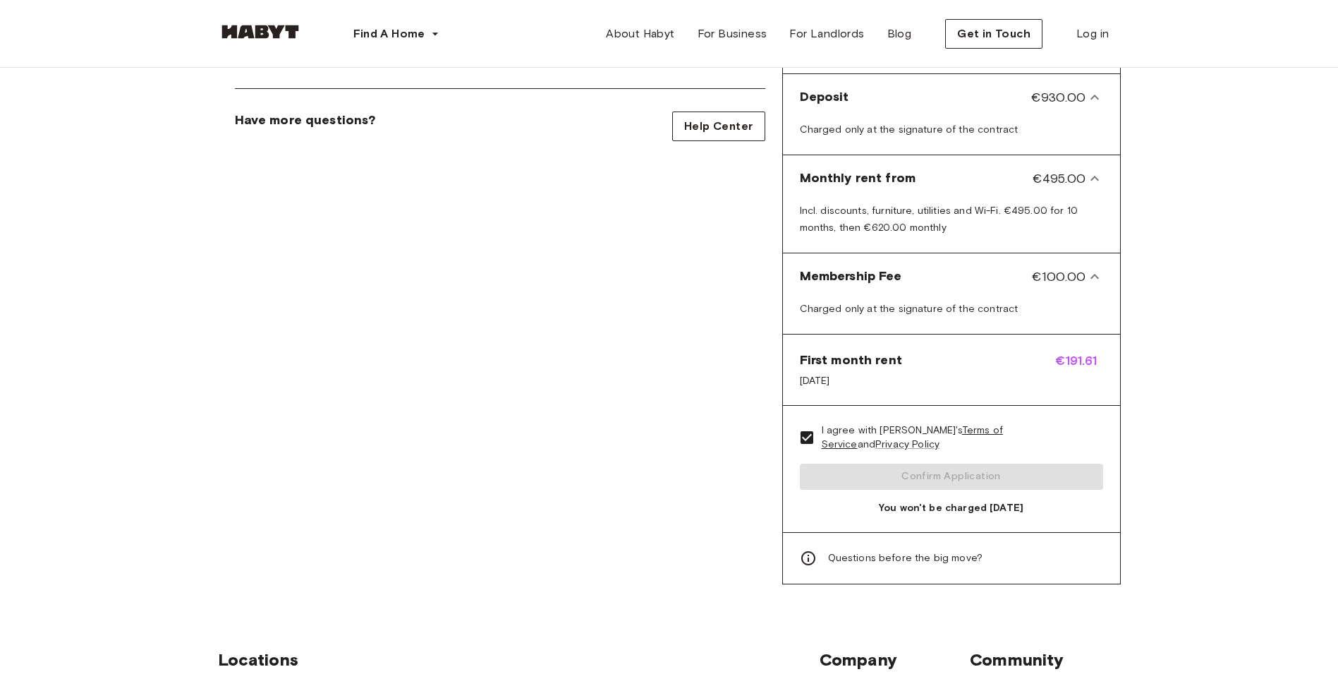
click at [995, 464] on div "I agree with Habyt's Terms of Service and Privacy Policy Confirm Application Yo…" at bounding box center [951, 469] width 337 height 126
click at [988, 501] on span "You won't be charged today" at bounding box center [951, 508] width 303 height 14
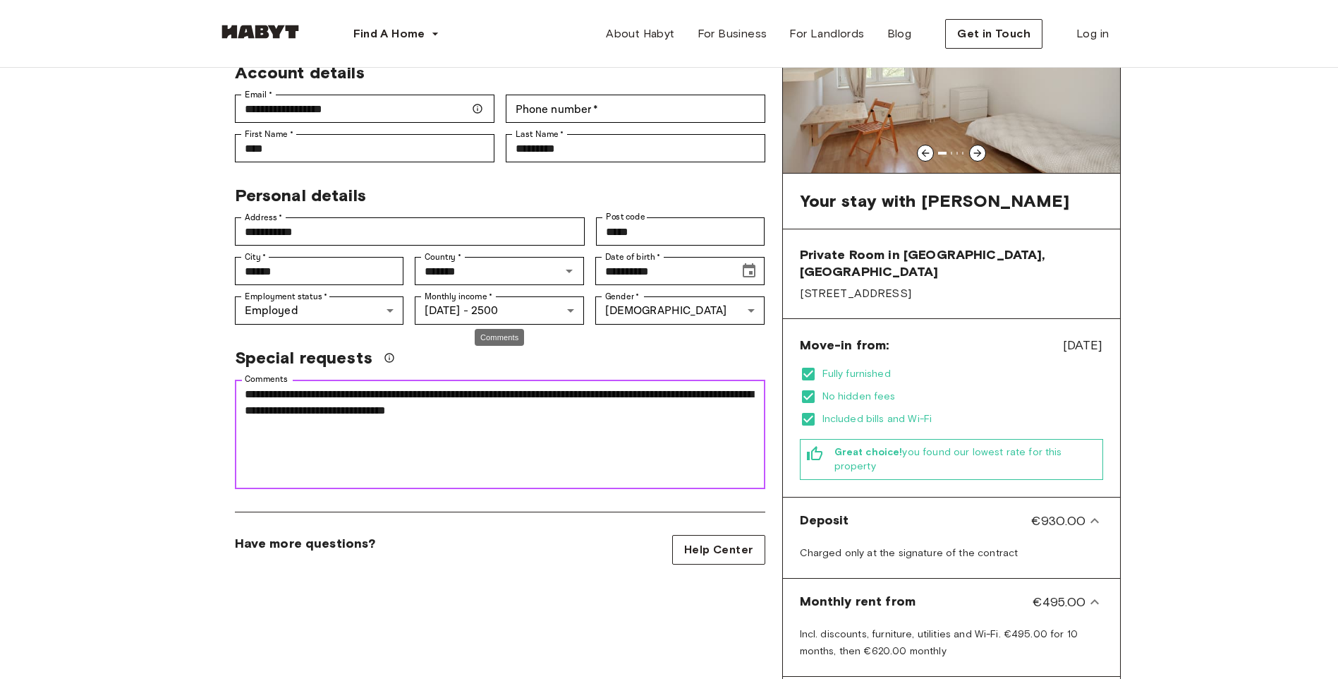
click at [596, 390] on textarea "**********" at bounding box center [500, 434] width 511 height 97
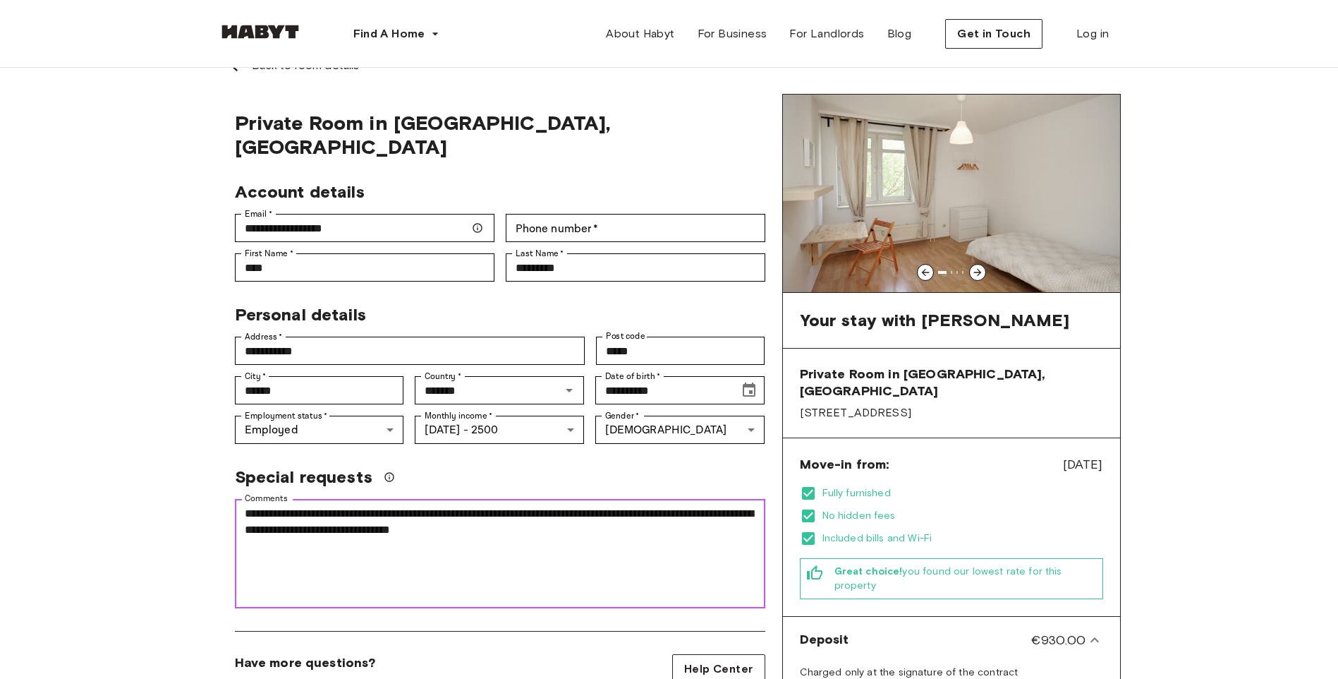
scroll to position [0, 0]
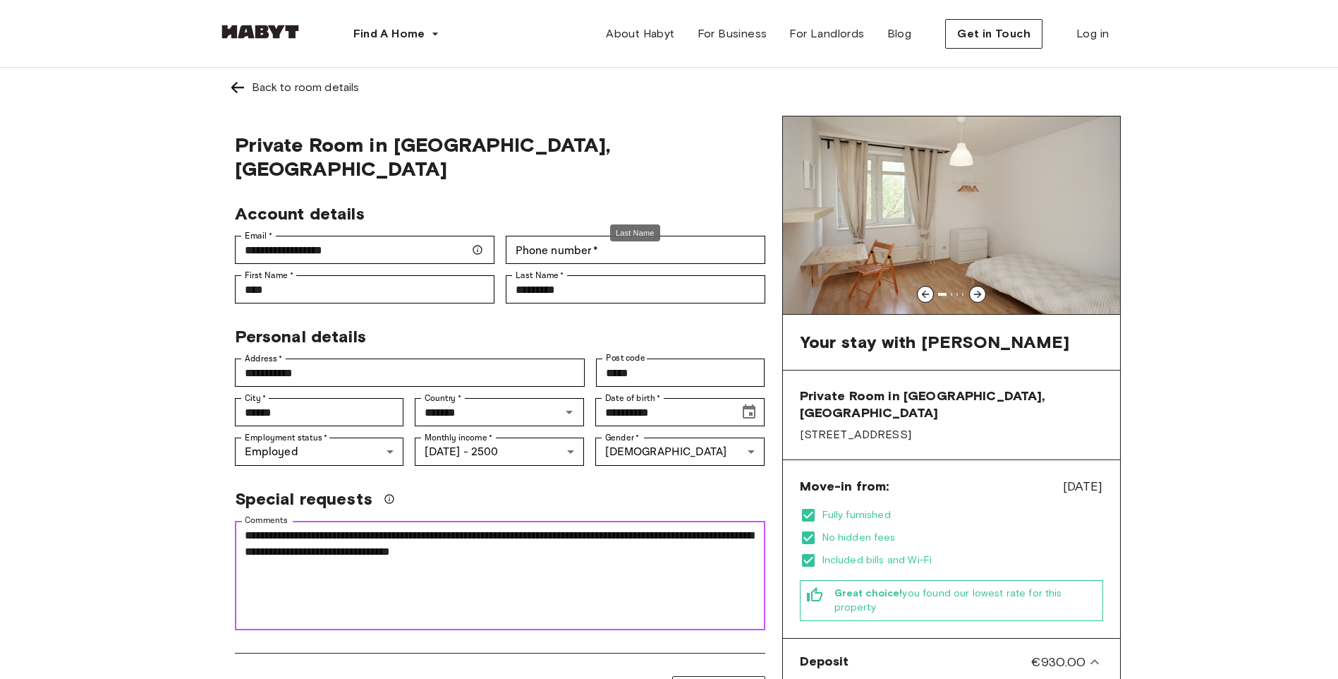
type textarea "**********"
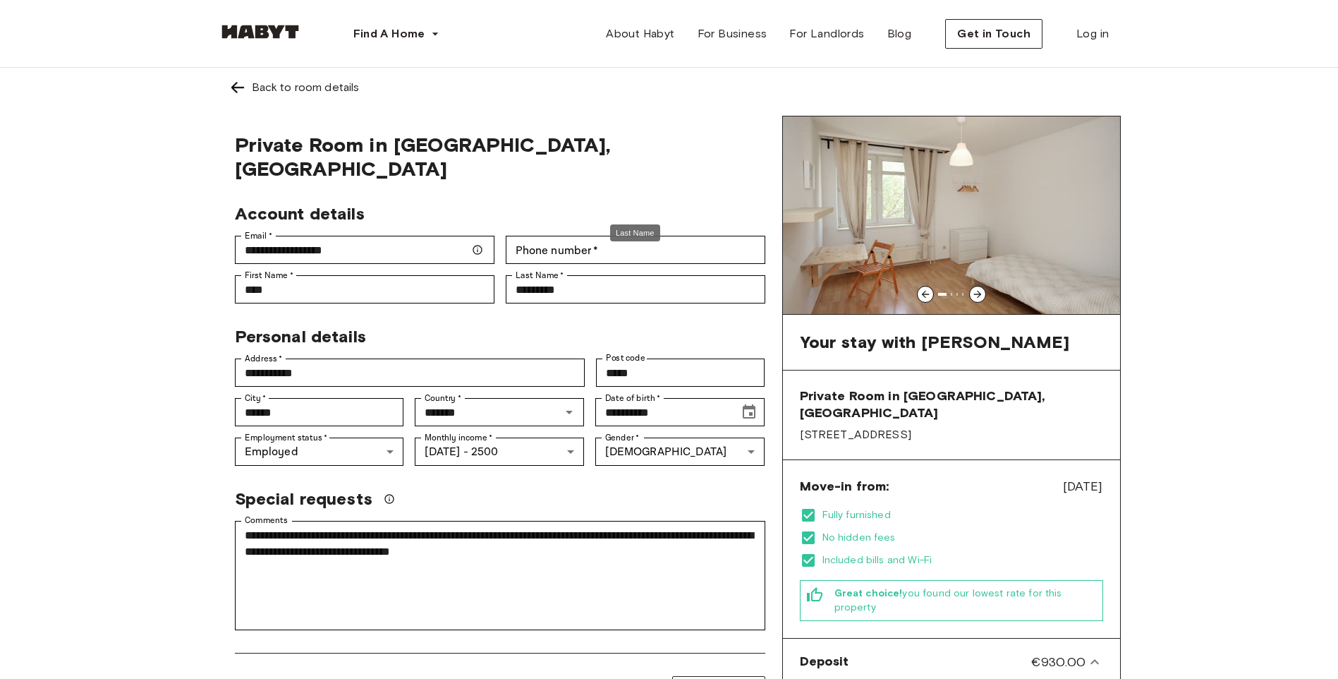
click at [651, 229] on div "Last Name" at bounding box center [635, 233] width 50 height 18
click at [658, 223] on div "Last Name" at bounding box center [635, 237] width 53 height 29
click at [662, 236] on input "Phone number   *" at bounding box center [636, 250] width 260 height 28
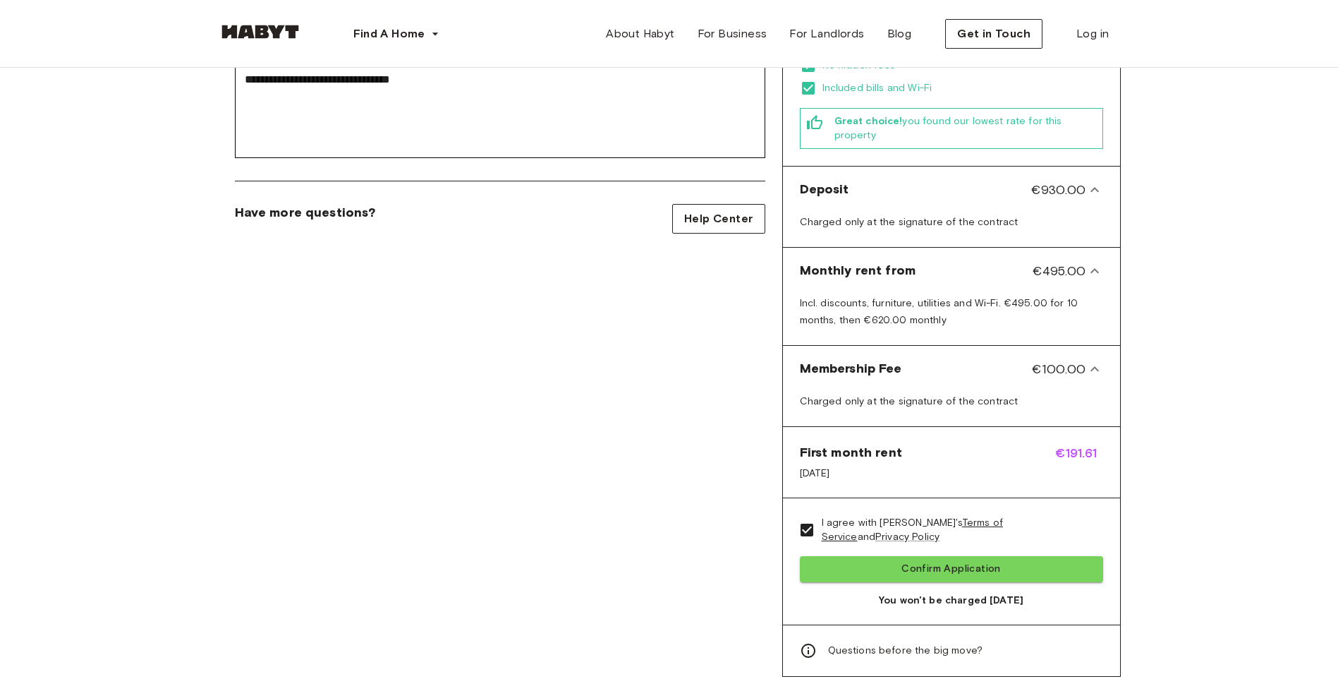
scroll to position [494, 0]
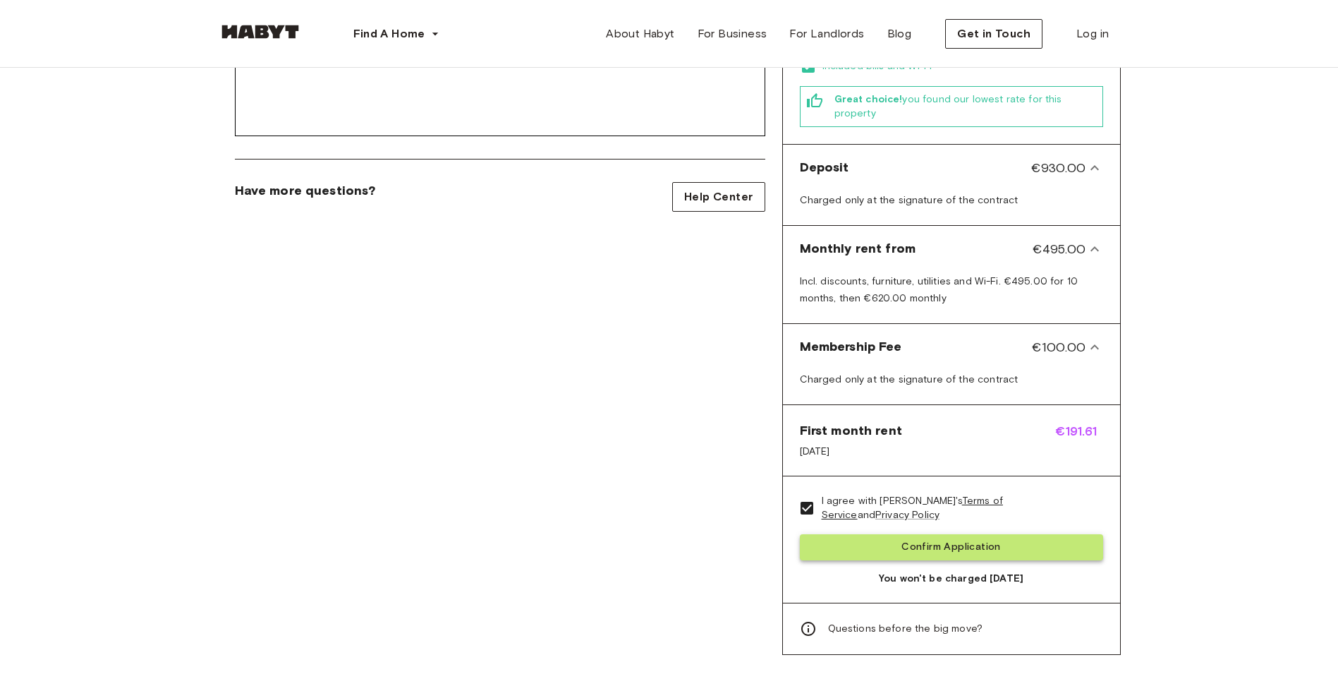
type input "**********"
click at [909, 534] on button "Confirm Application" at bounding box center [951, 547] width 303 height 26
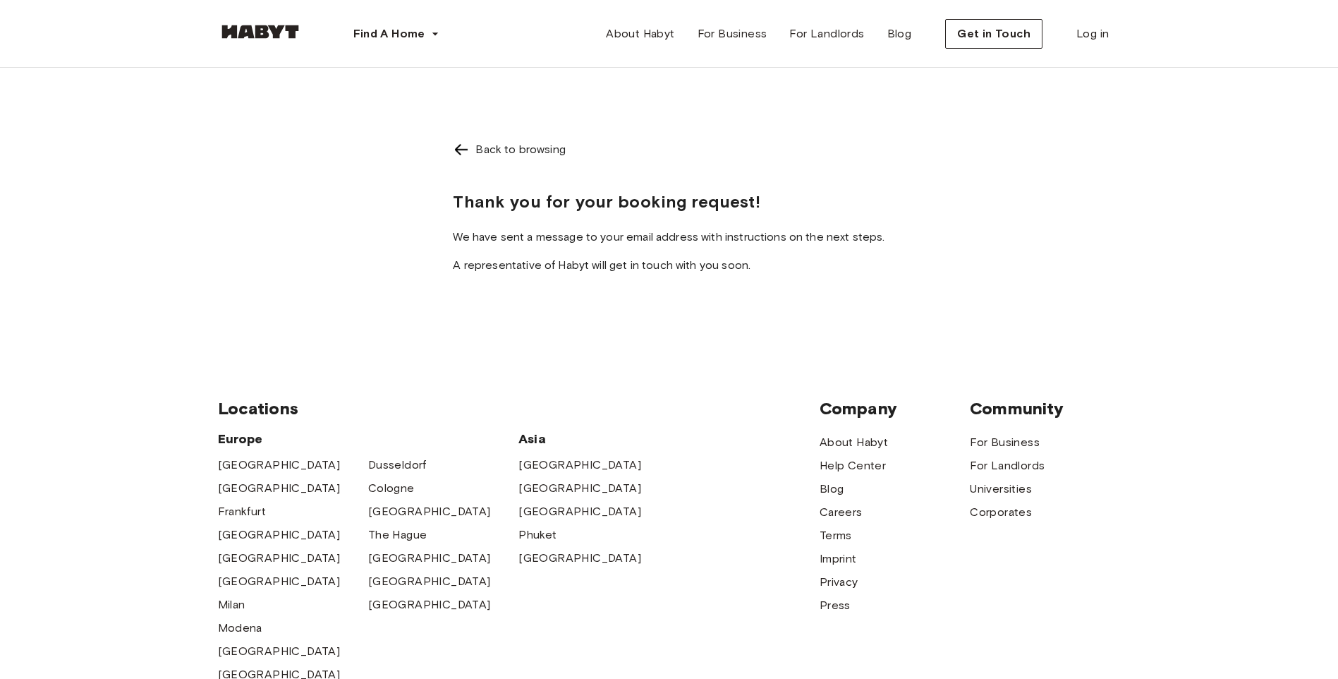
click at [629, 255] on div "Back to browsing Thank you for your booking request! We have sent a message to …" at bounding box center [669, 204] width 432 height 161
click at [654, 37] on span "About Habyt" at bounding box center [640, 33] width 68 height 17
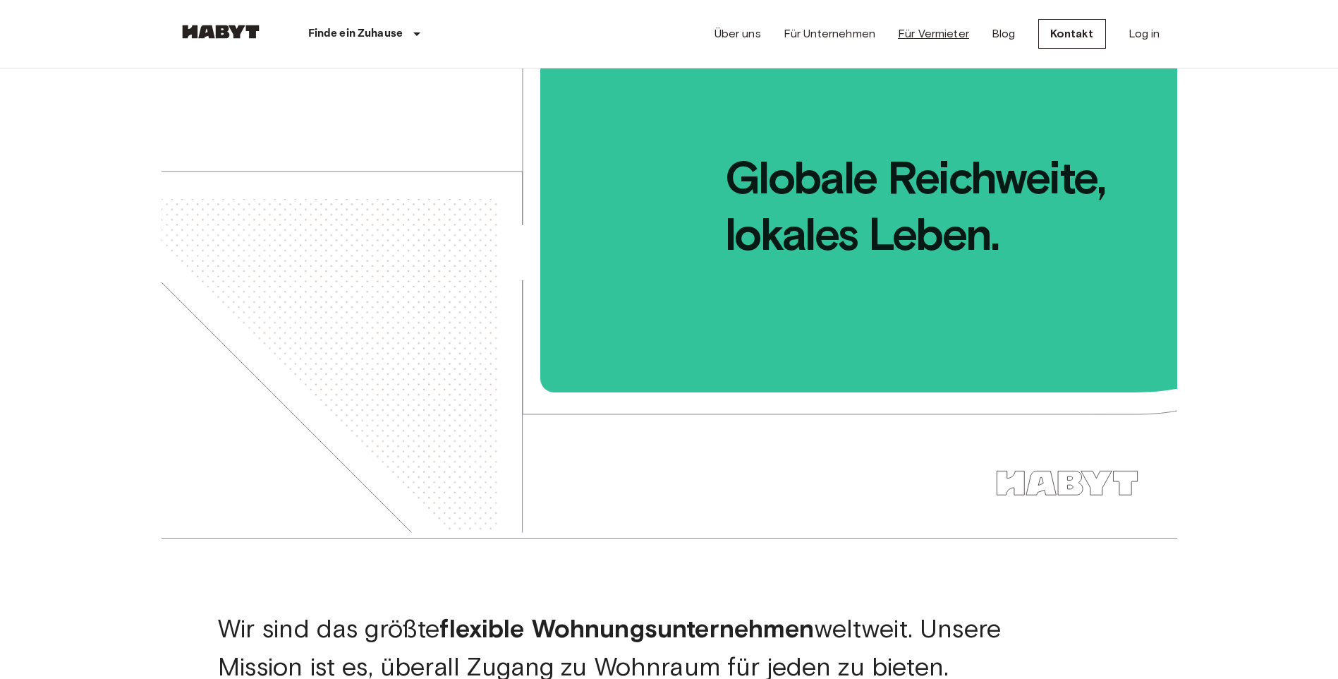
click at [906, 31] on link "Für Vermieter" at bounding box center [933, 33] width 71 height 17
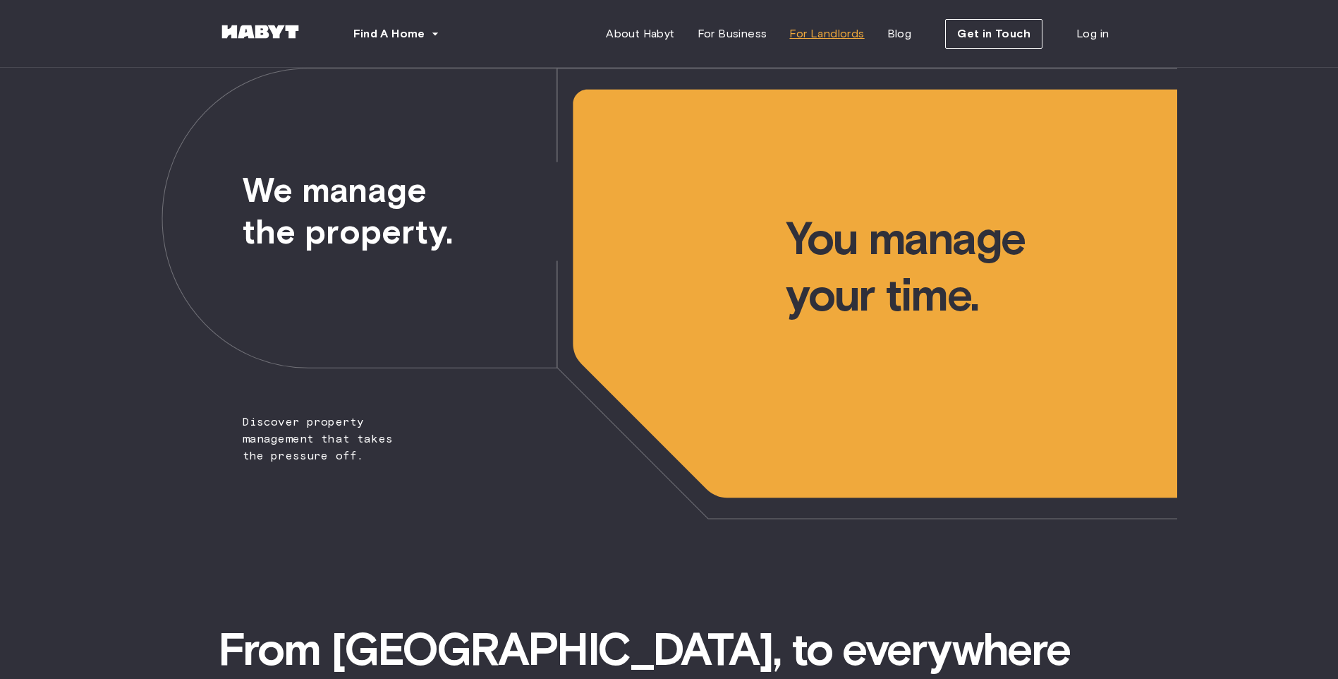
click at [852, 36] on span "For Landlords" at bounding box center [827, 33] width 75 height 17
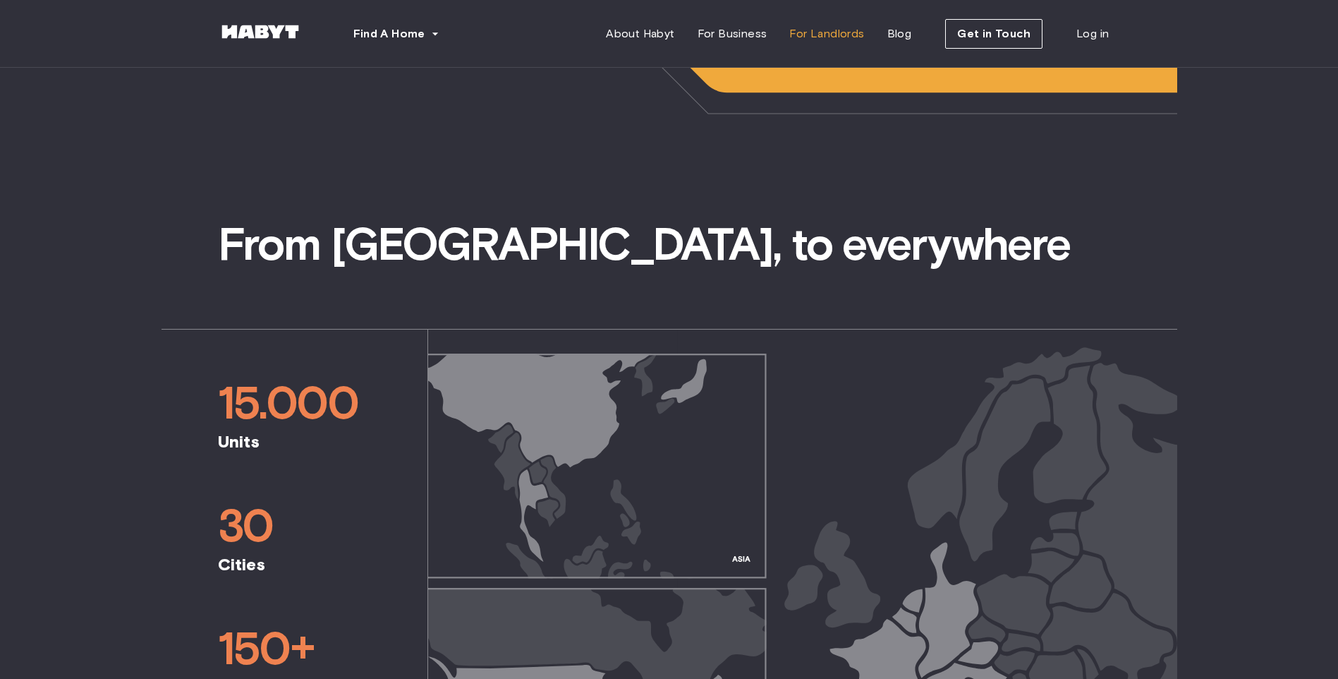
scroll to position [564, 0]
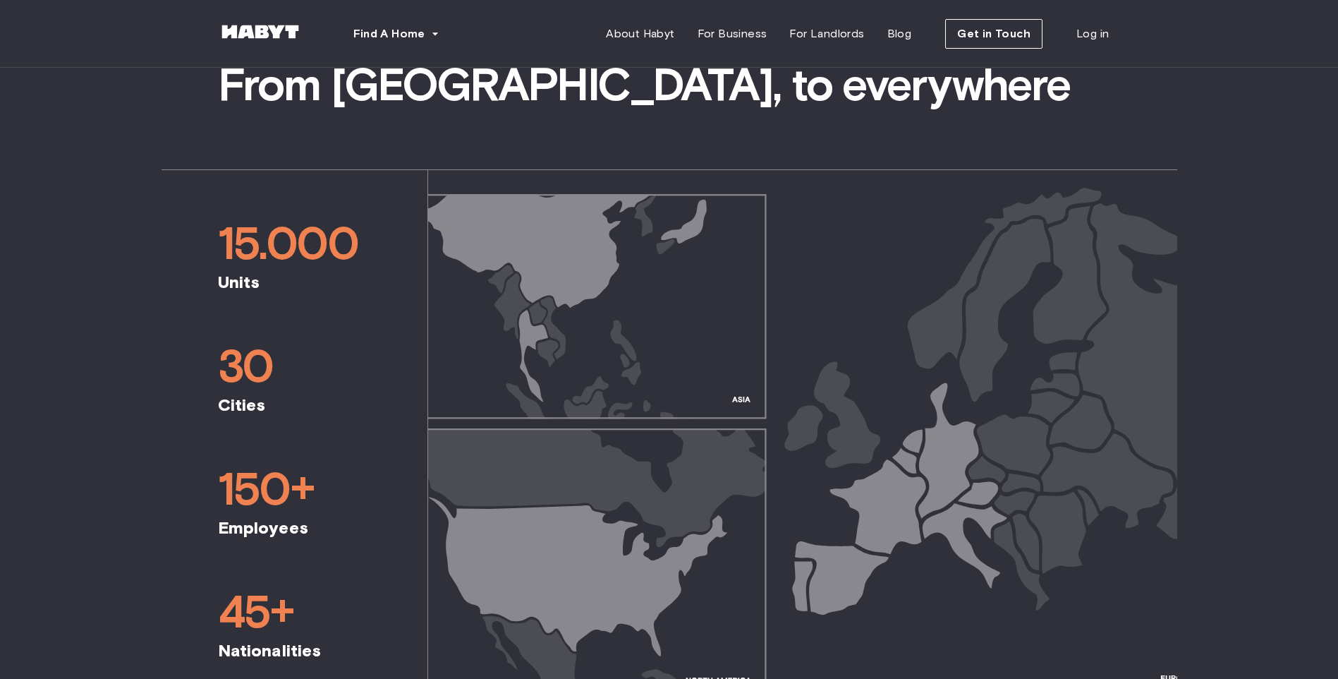
click at [273, 350] on span "30" at bounding box center [294, 366] width 153 height 56
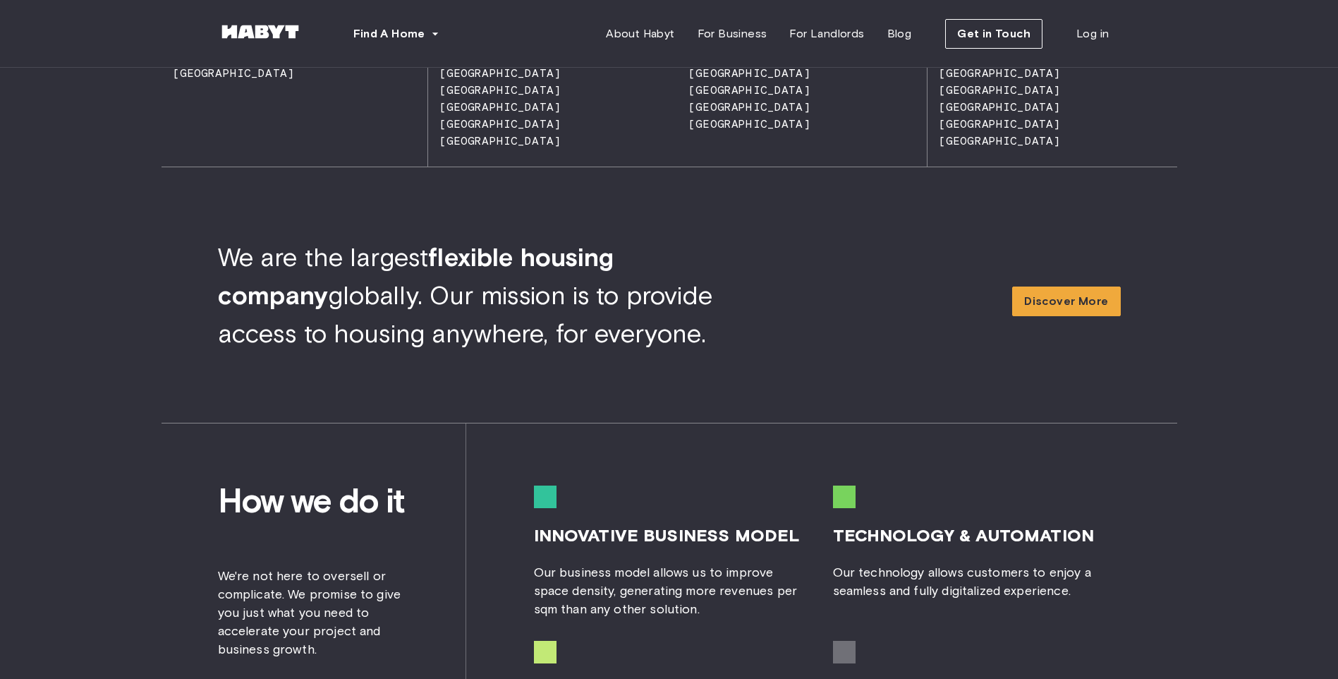
scroll to position [1129, 0]
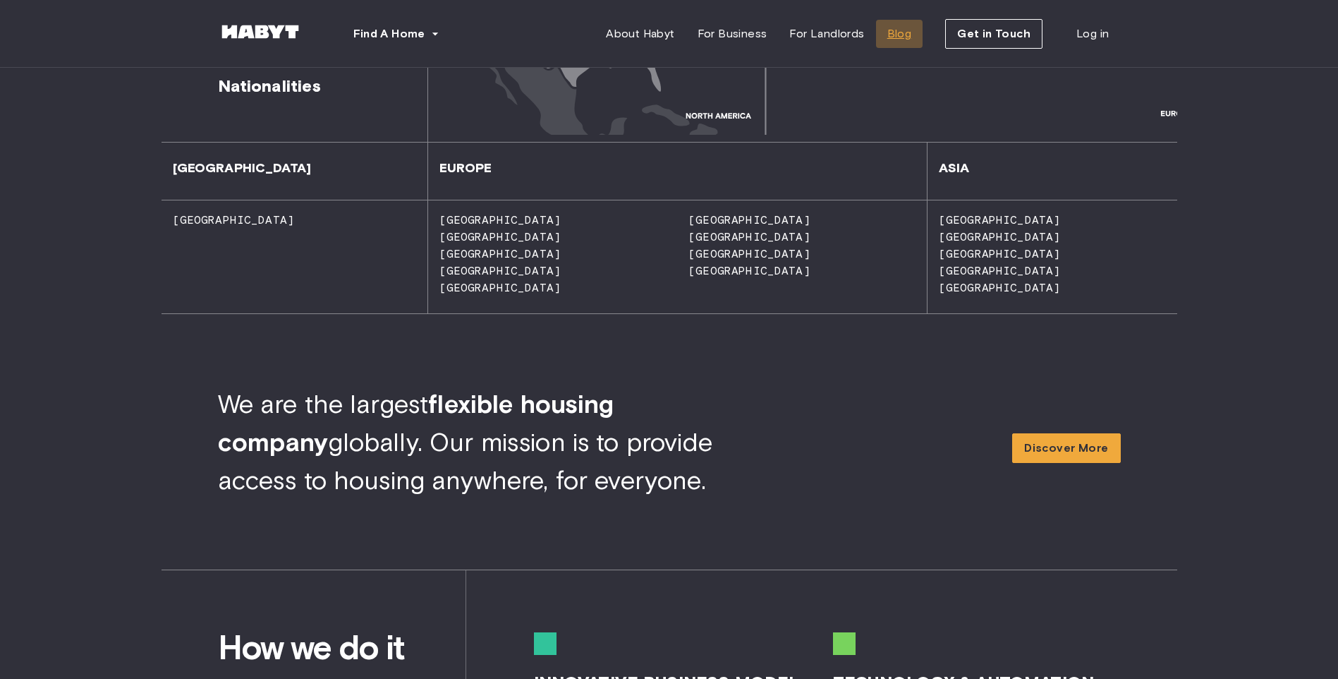
click at [894, 27] on span "Blog" at bounding box center [900, 33] width 25 height 17
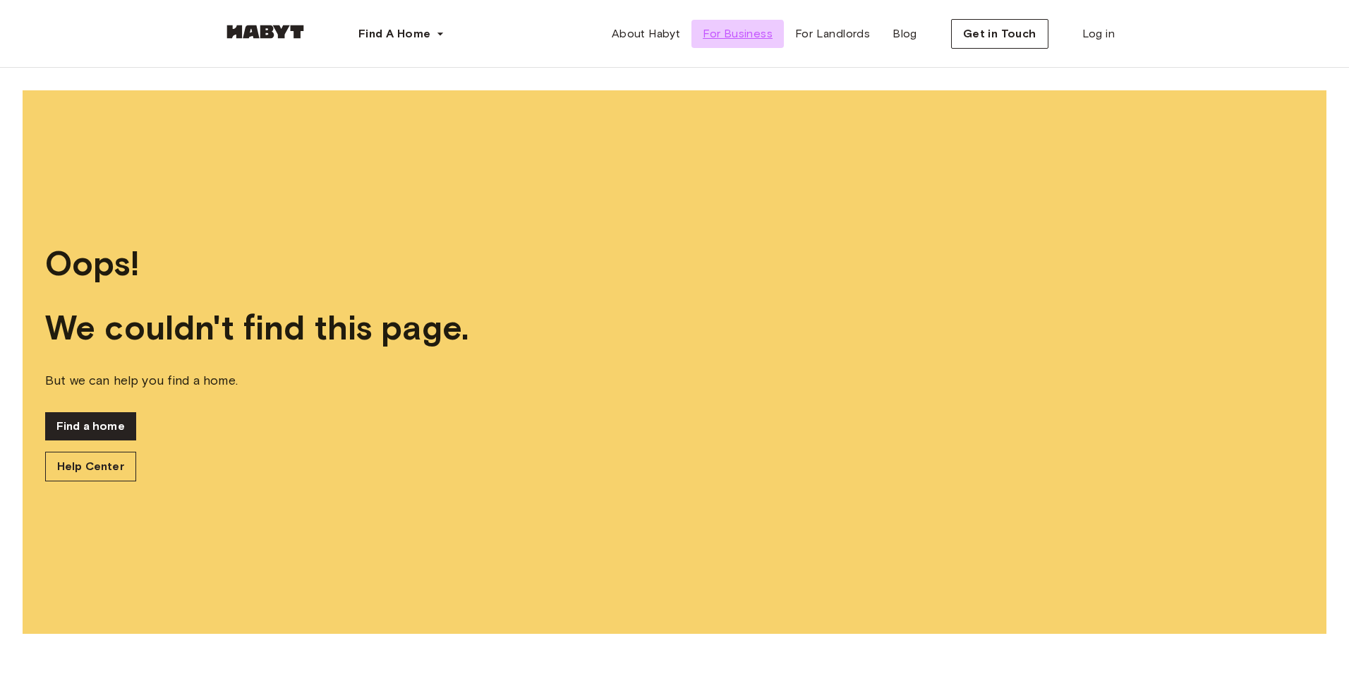
click at [735, 37] on span "For Business" at bounding box center [738, 33] width 70 height 17
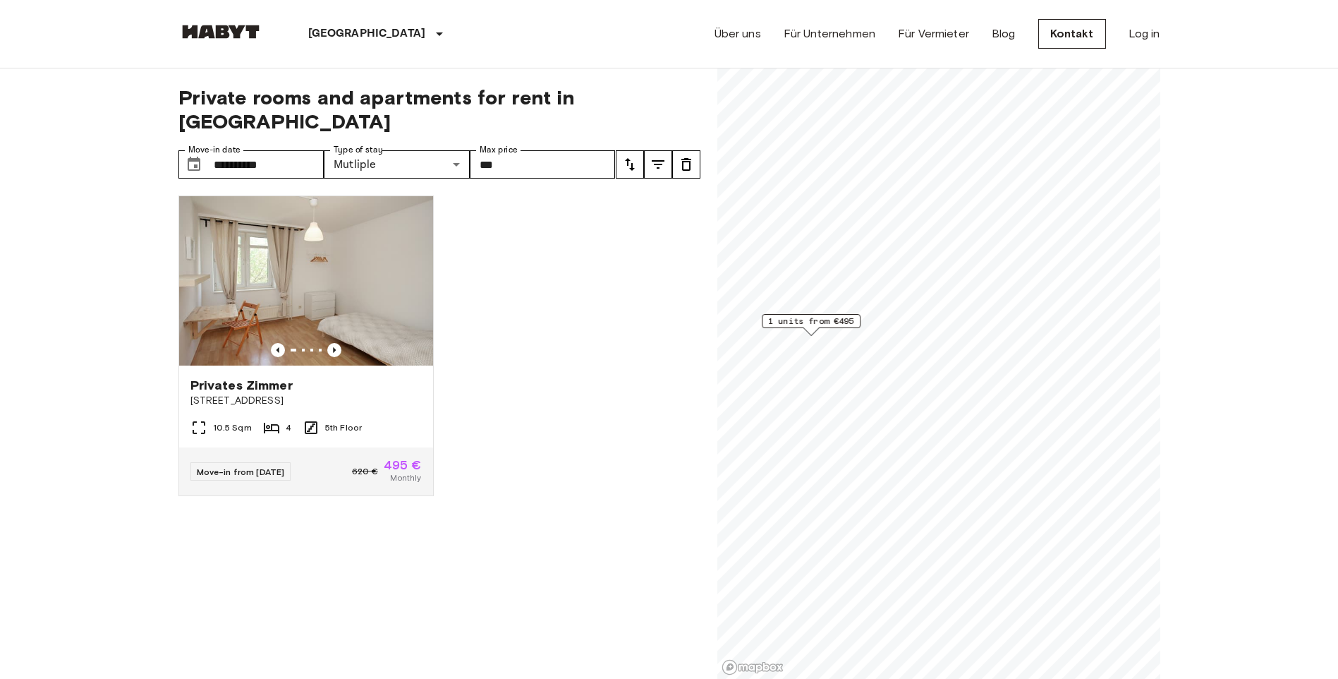
drag, startPoint x: 670, startPoint y: 418, endPoint x: 649, endPoint y: 391, distance: 34.3
click at [667, 417] on div "Privates [PERSON_NAME][GEOGRAPHIC_DATA] 10.5 Sqm 4 5th Floor Move-in from [DATE…" at bounding box center [433, 431] width 533 height 495
click at [512, 150] on input "***" at bounding box center [543, 164] width 146 height 28
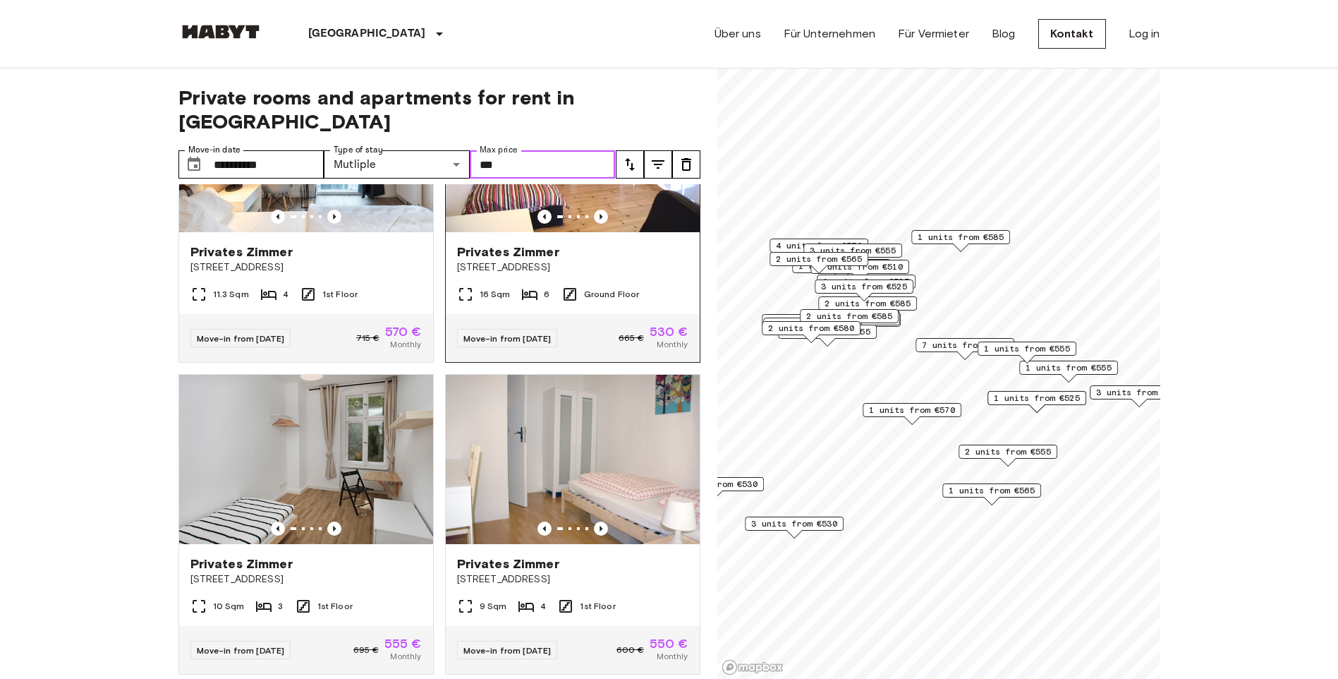
scroll to position [141, 0]
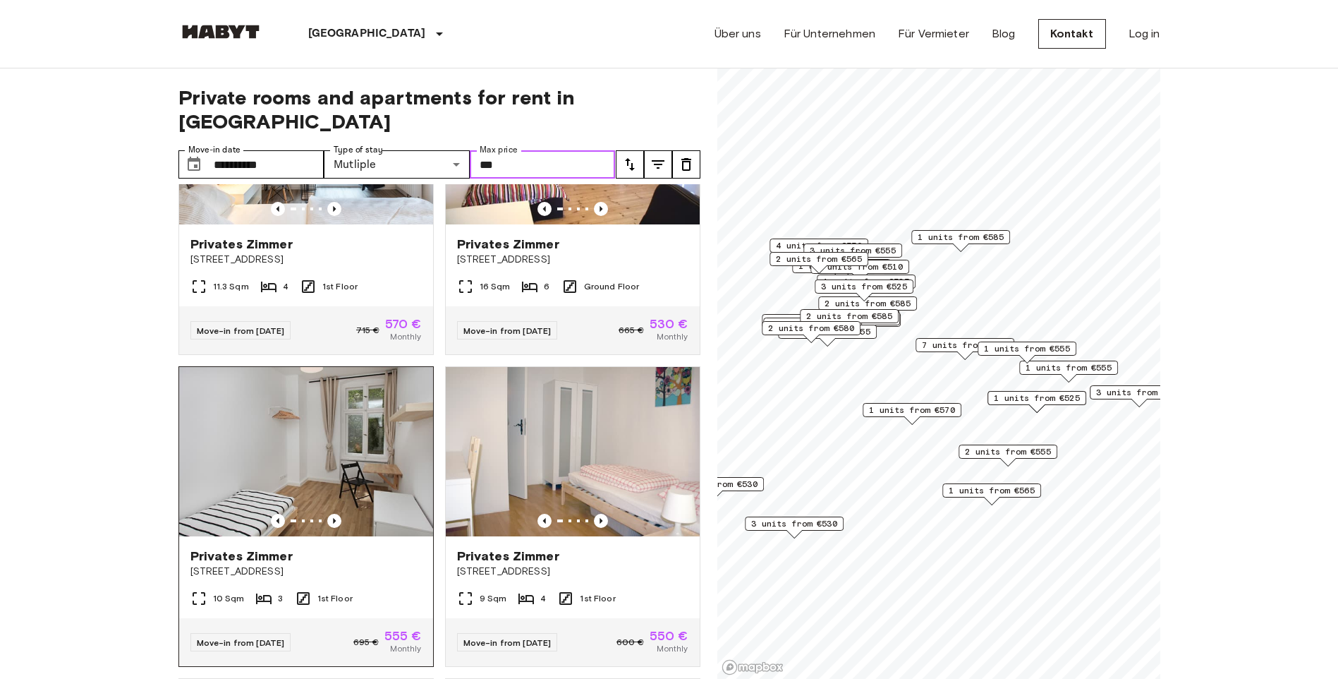
click at [365, 444] on img at bounding box center [306, 451] width 254 height 169
type input "***"
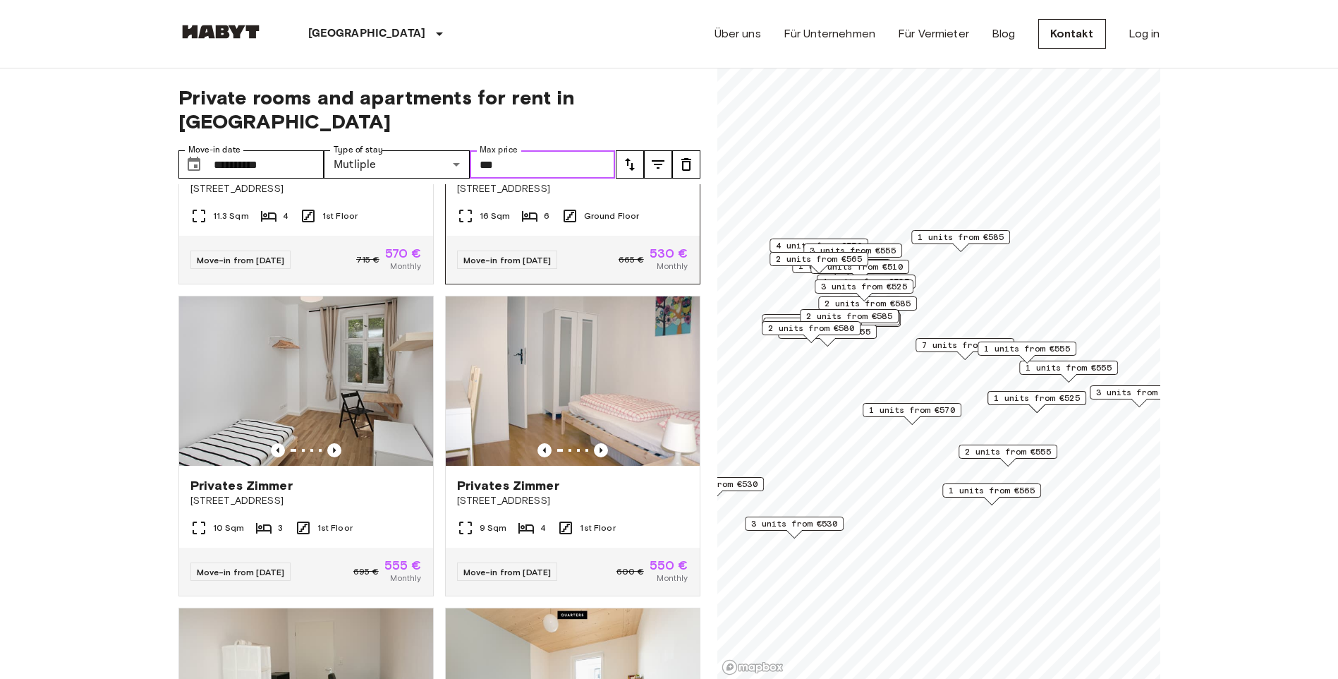
scroll to position [71, 0]
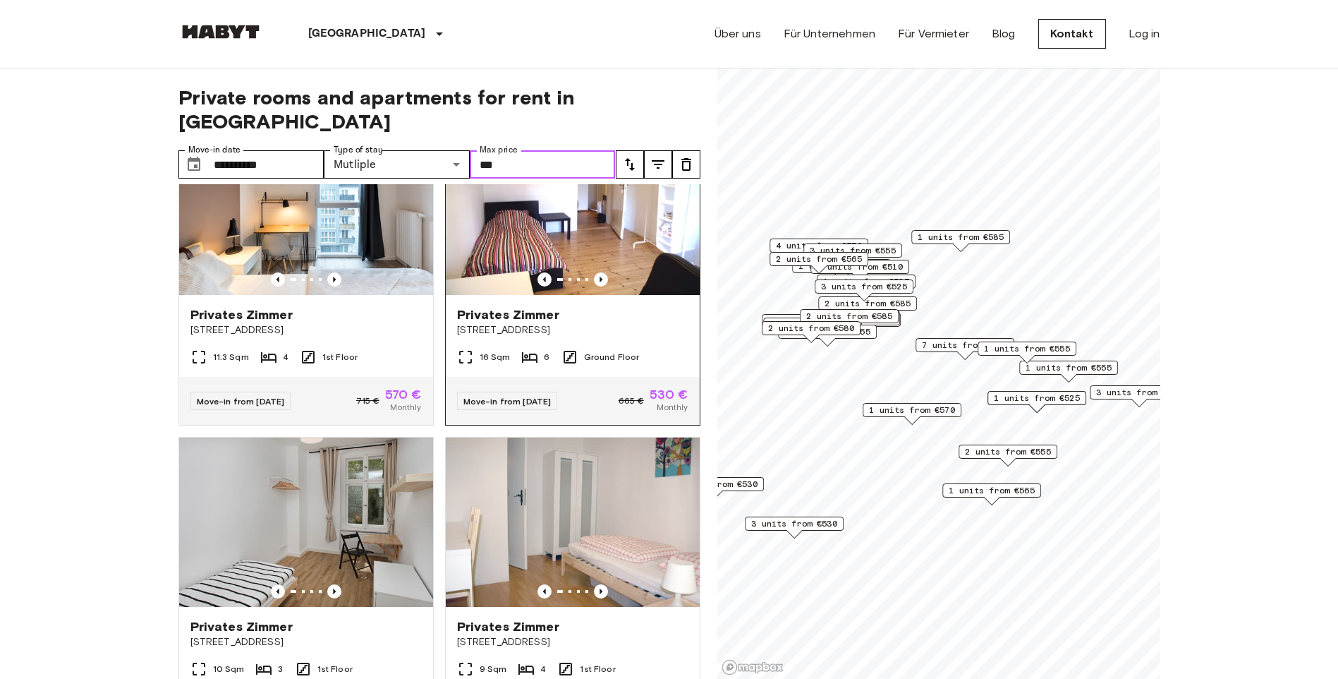
click at [562, 180] on img at bounding box center [573, 210] width 254 height 169
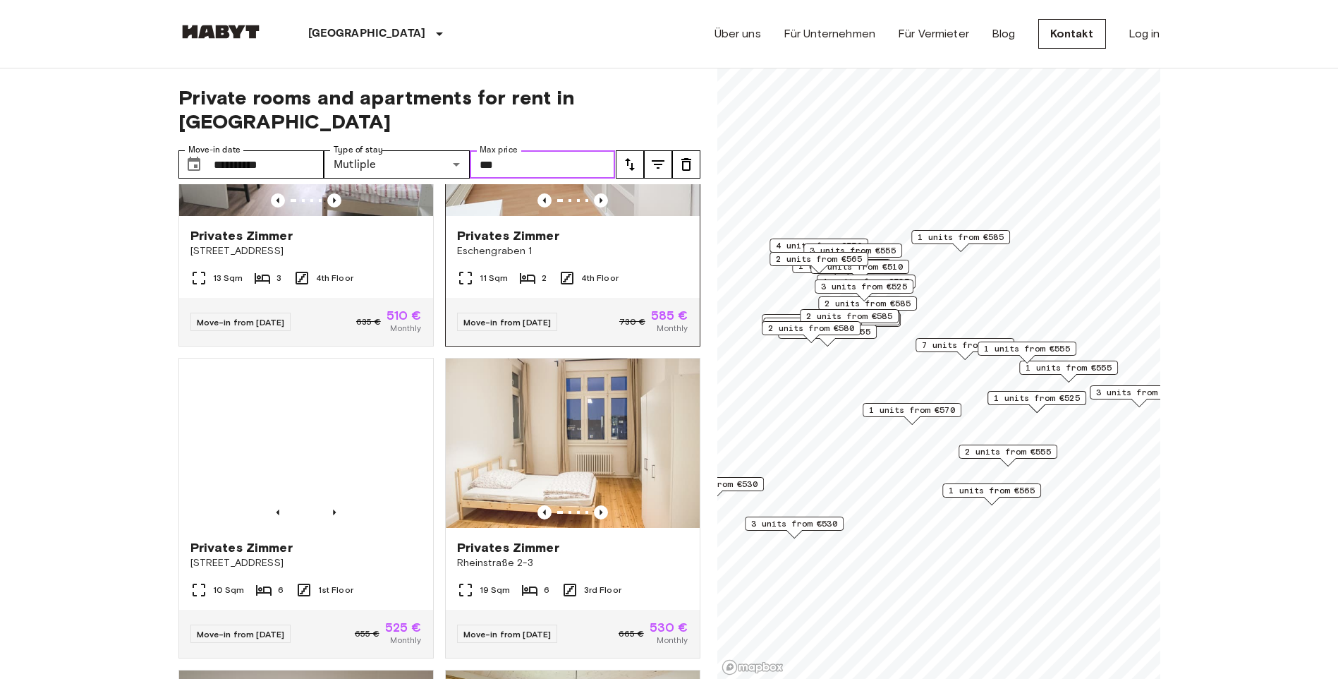
scroll to position [4190, 0]
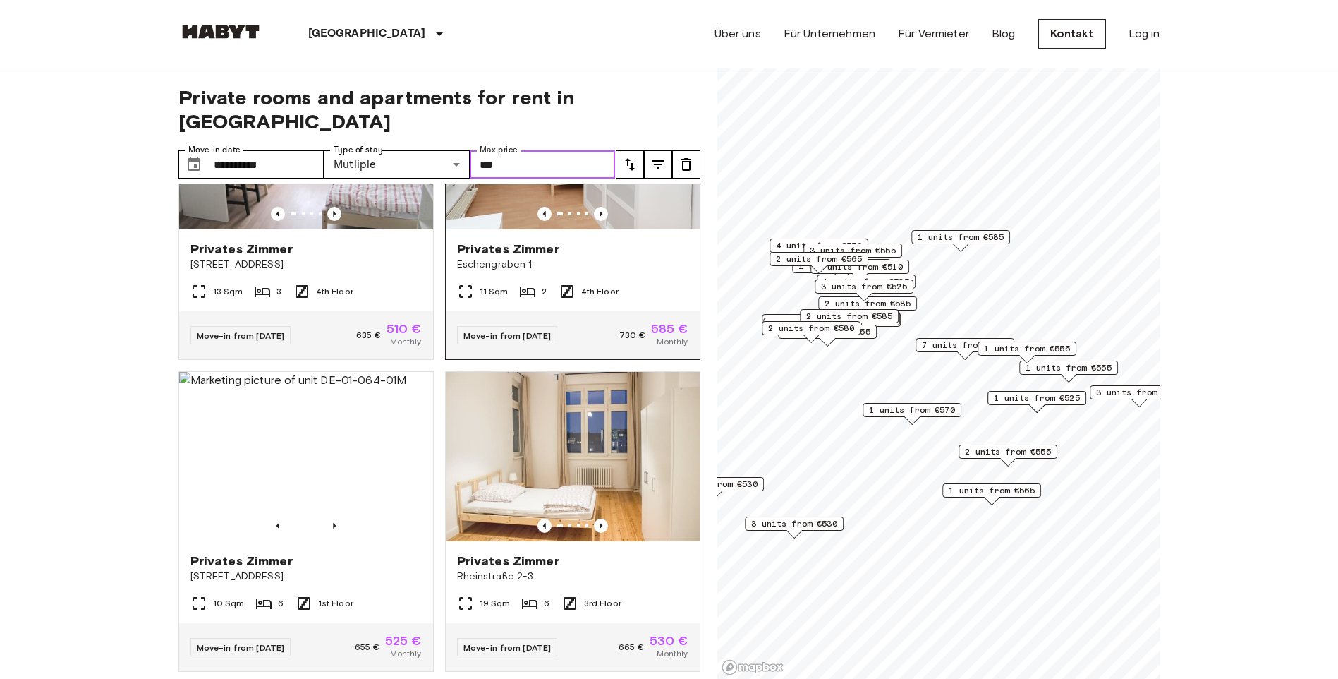
click at [617, 229] on img at bounding box center [573, 144] width 254 height 169
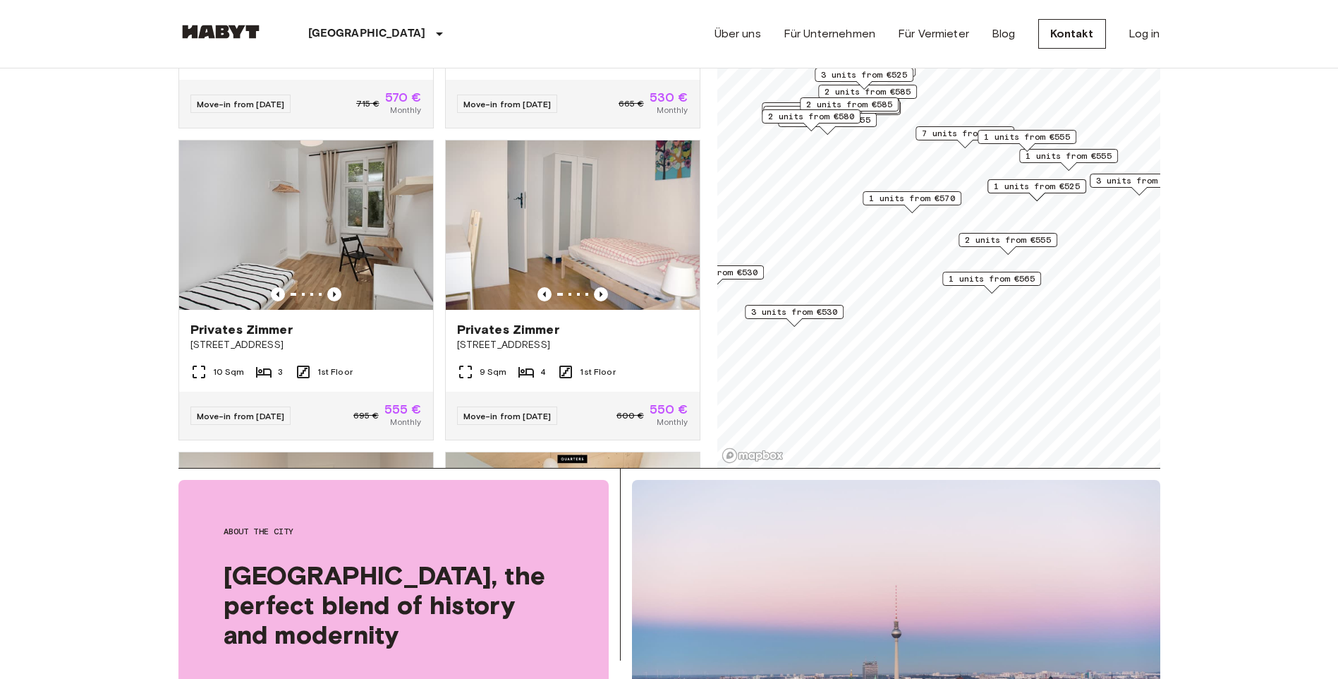
scroll to position [138, 0]
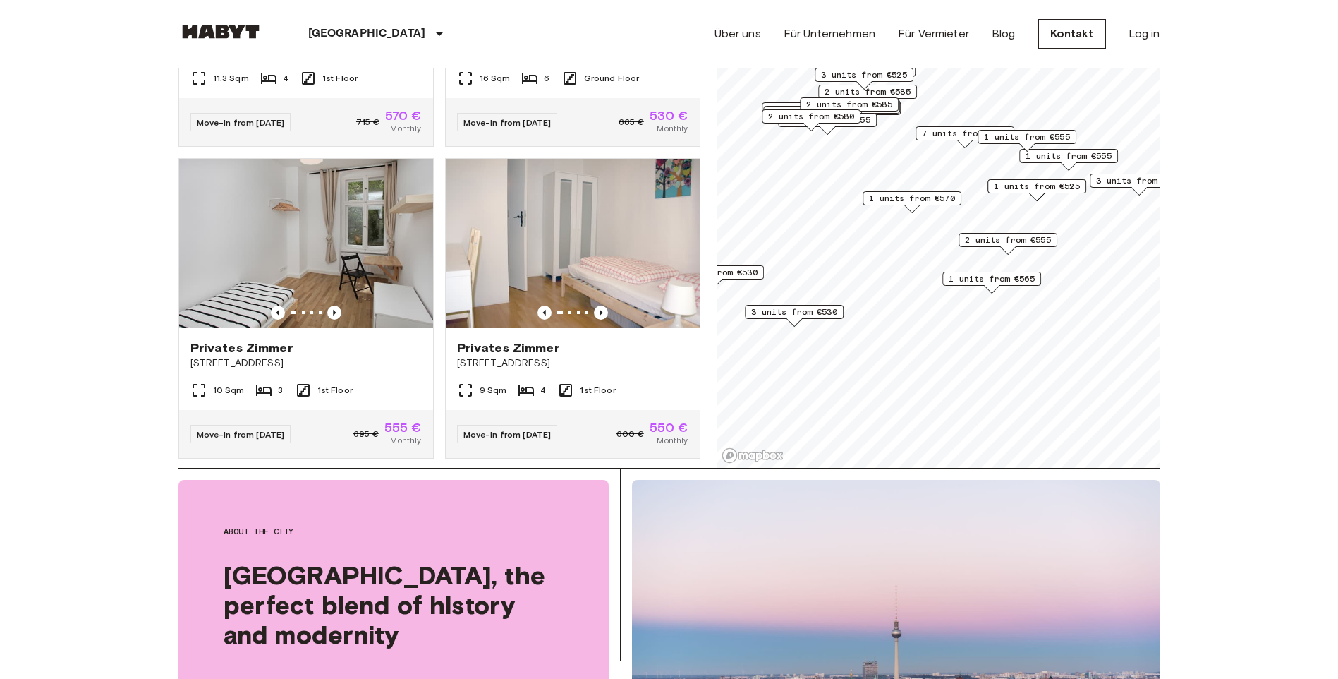
click at [981, 277] on span "1 units from €565" at bounding box center [992, 278] width 86 height 13
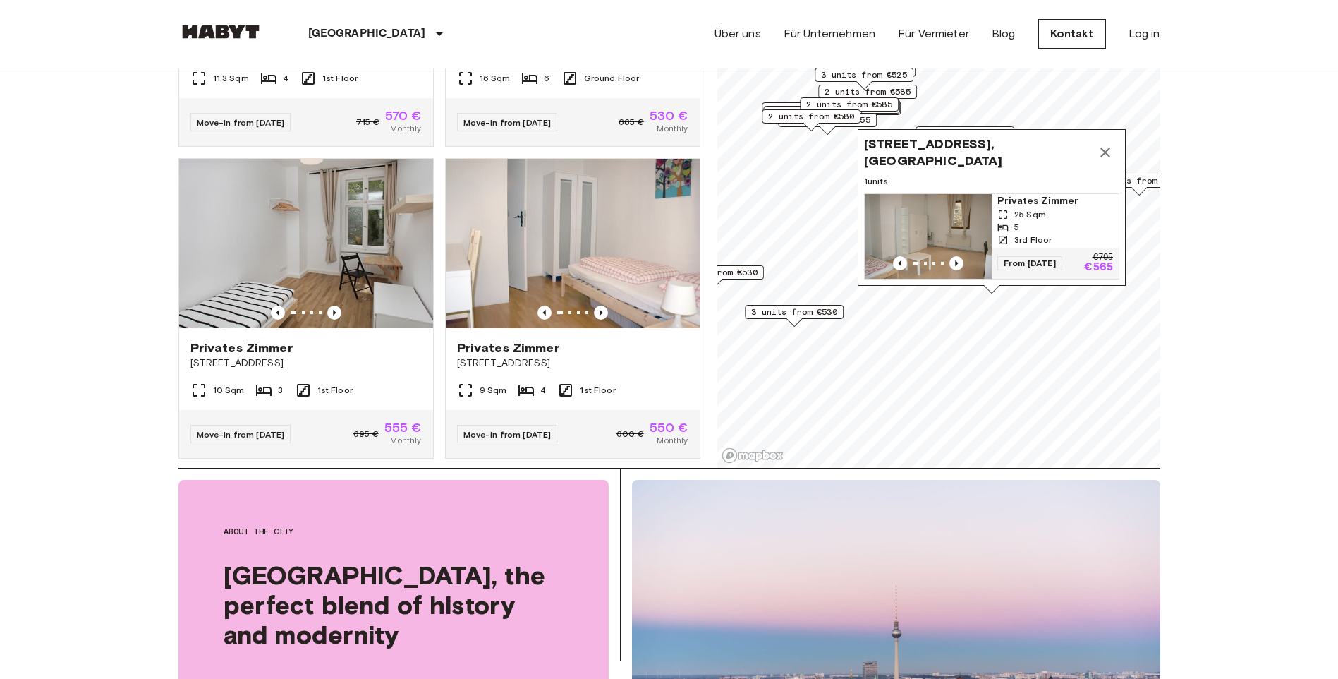
click at [1113, 144] on icon "Map marker" at bounding box center [1105, 152] width 17 height 17
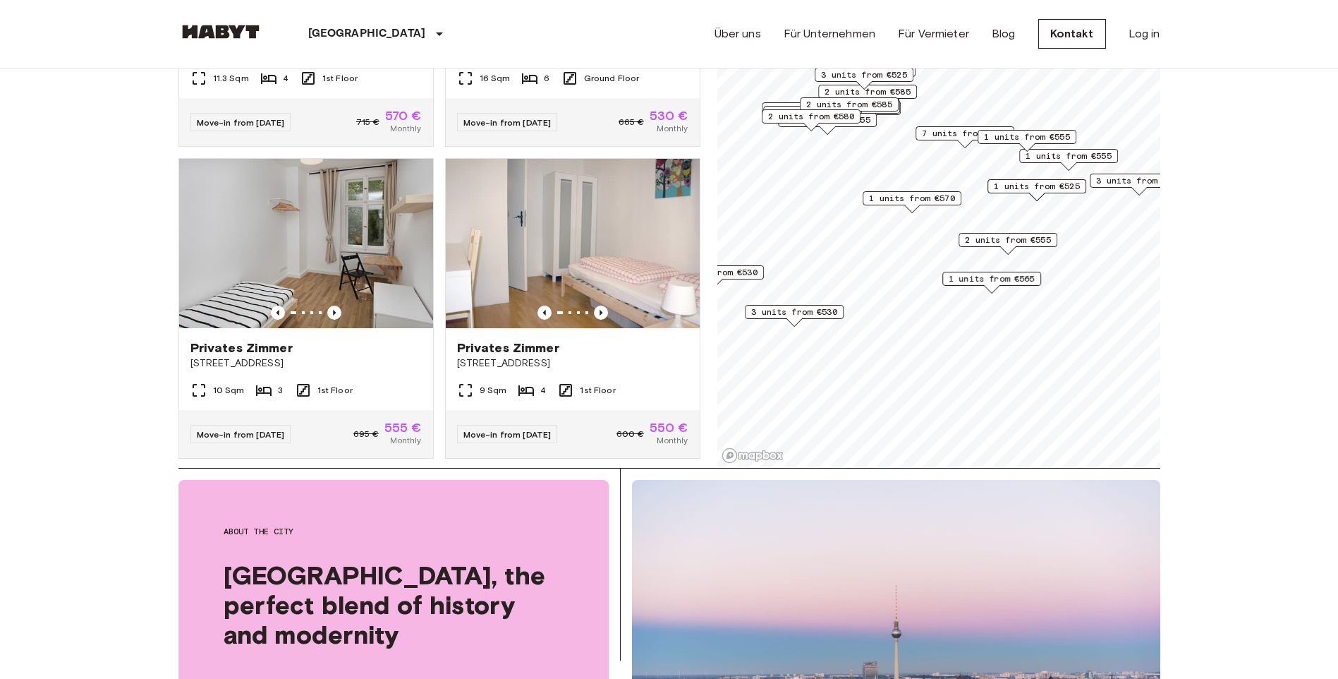
click at [831, 315] on span "3 units from €530" at bounding box center [794, 312] width 86 height 13
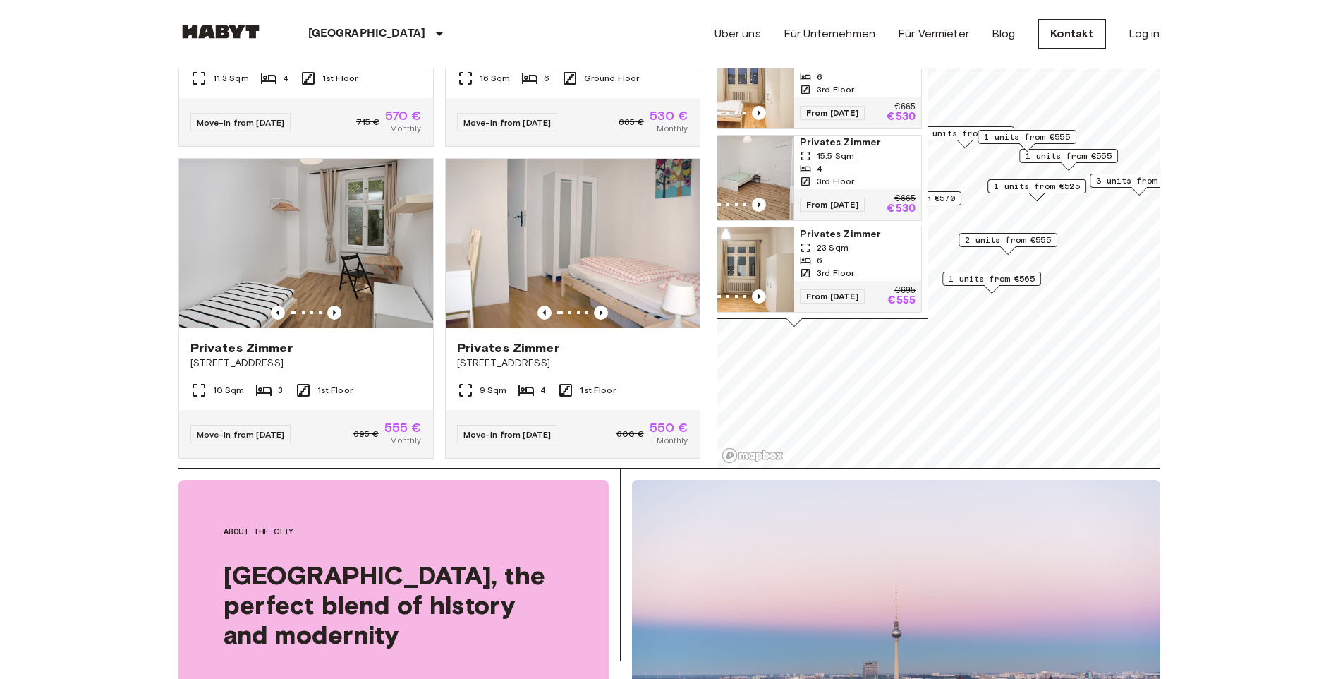
click at [1116, 183] on span "3 units from €570" at bounding box center [1139, 180] width 86 height 13
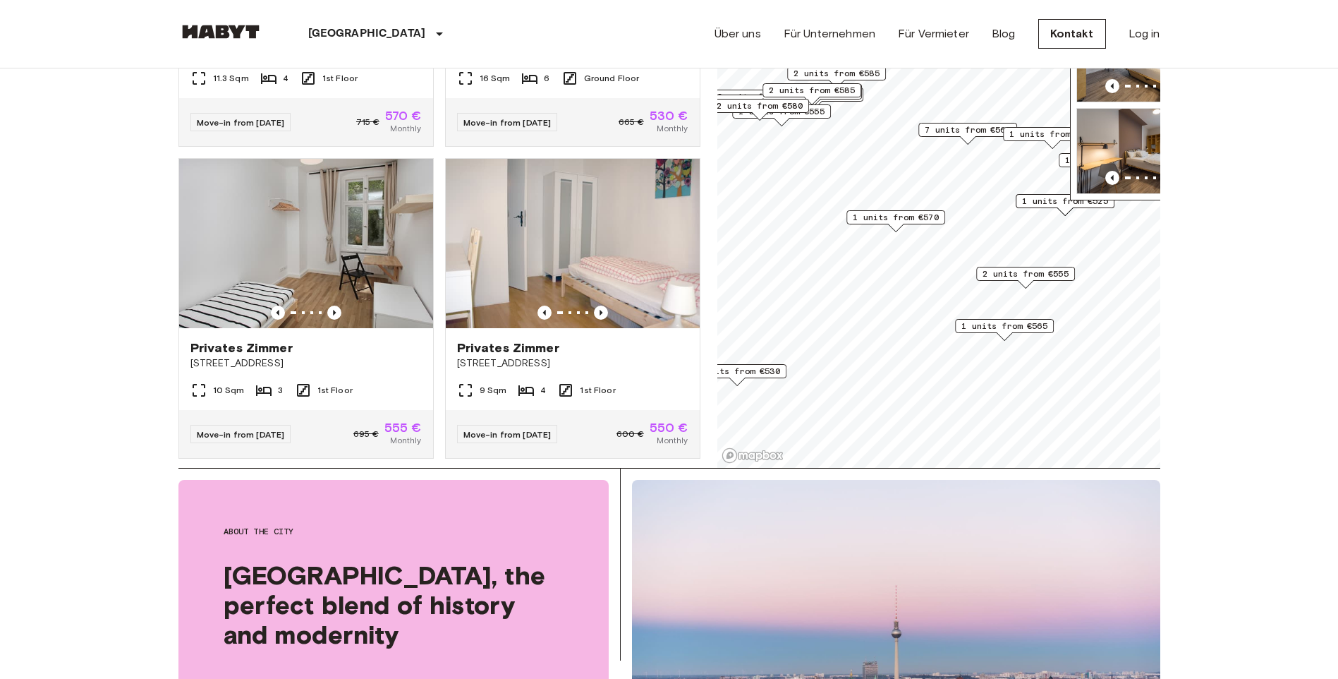
click at [969, 131] on span "7 units from €565" at bounding box center [968, 129] width 86 height 13
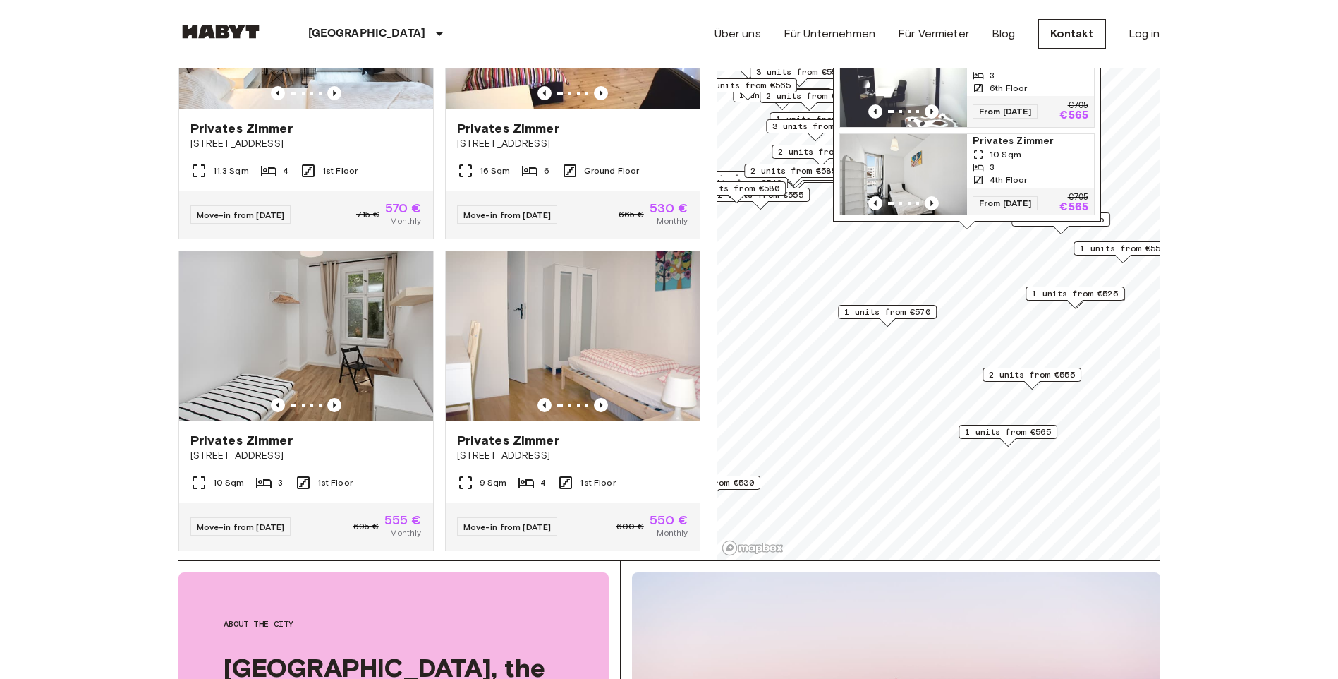
scroll to position [0, 0]
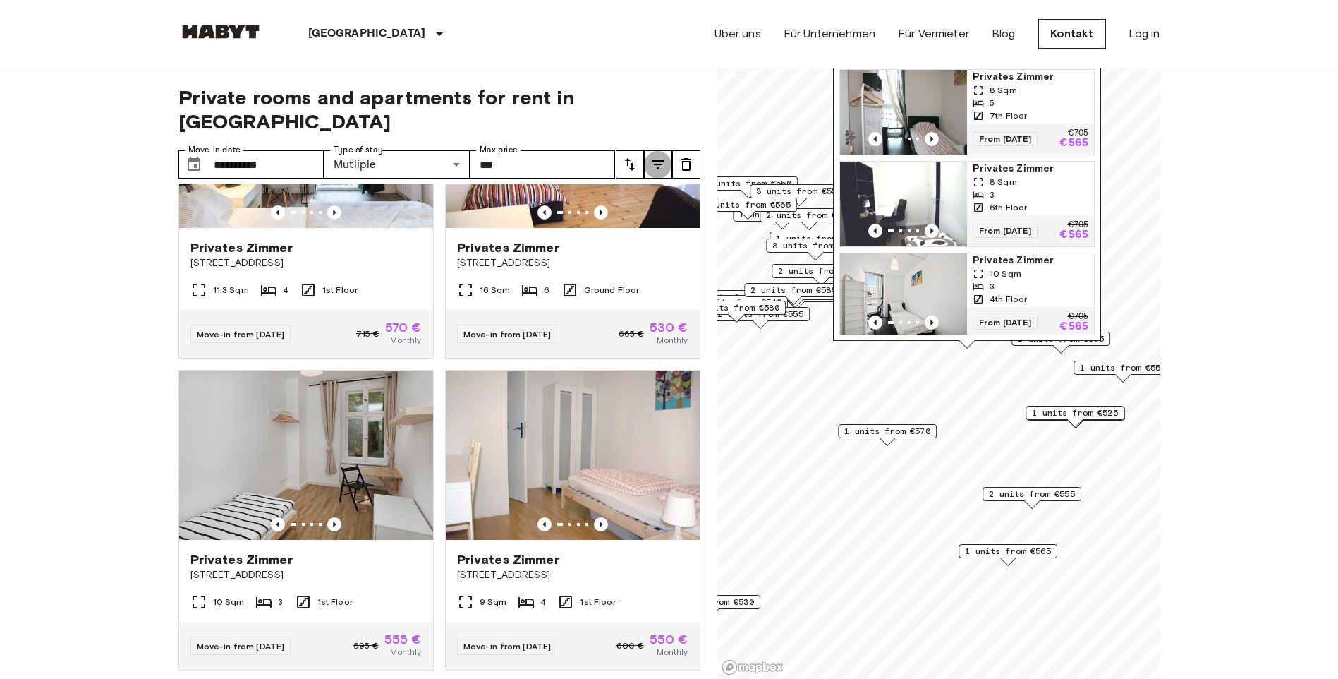
click at [665, 156] on icon "tune" at bounding box center [658, 164] width 17 height 17
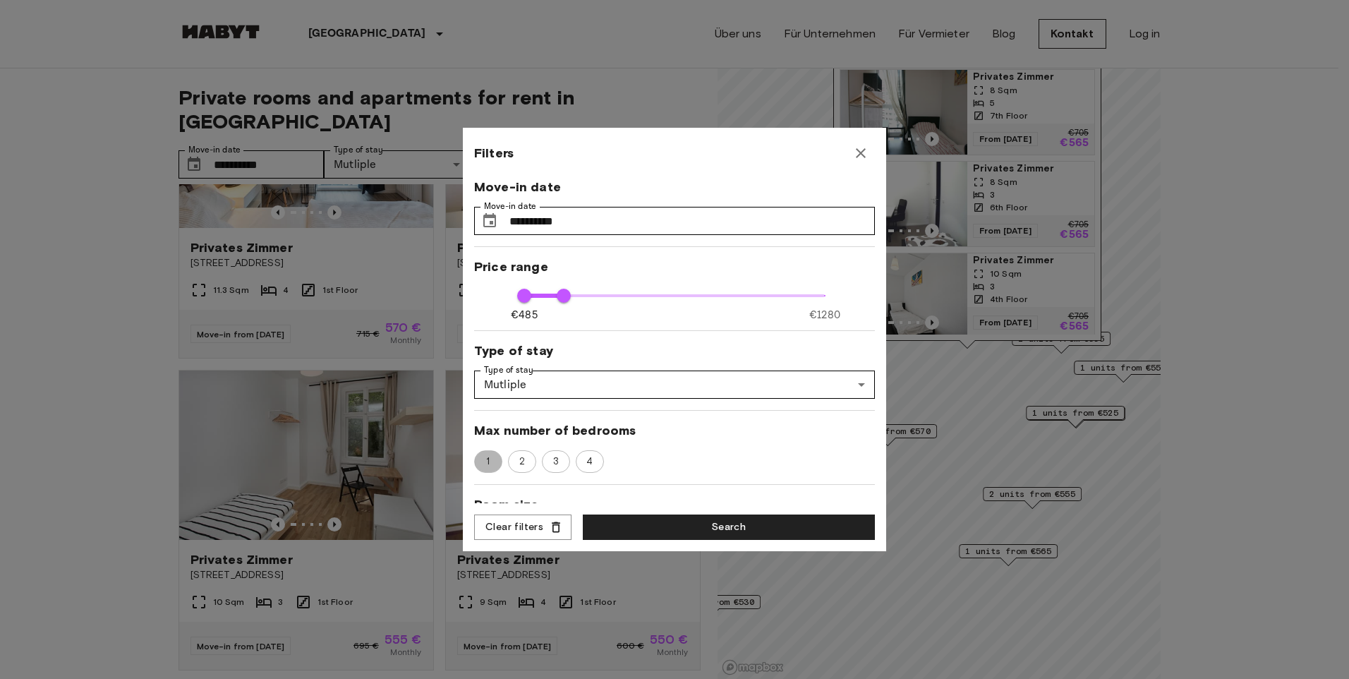
click at [492, 458] on span "1" at bounding box center [487, 461] width 19 height 14
type input "***"
type input "**"
click at [691, 521] on button "Search" at bounding box center [729, 527] width 292 height 26
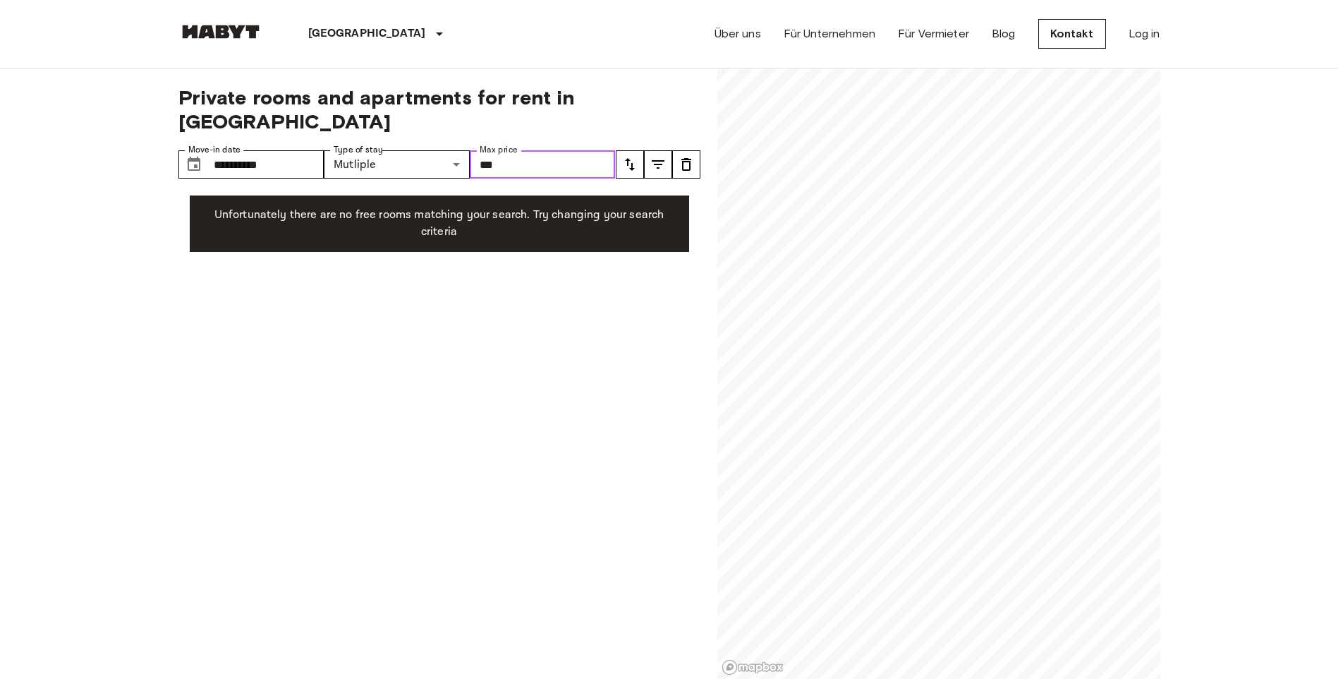
click at [503, 150] on input "***" at bounding box center [543, 164] width 146 height 28
type input "*"
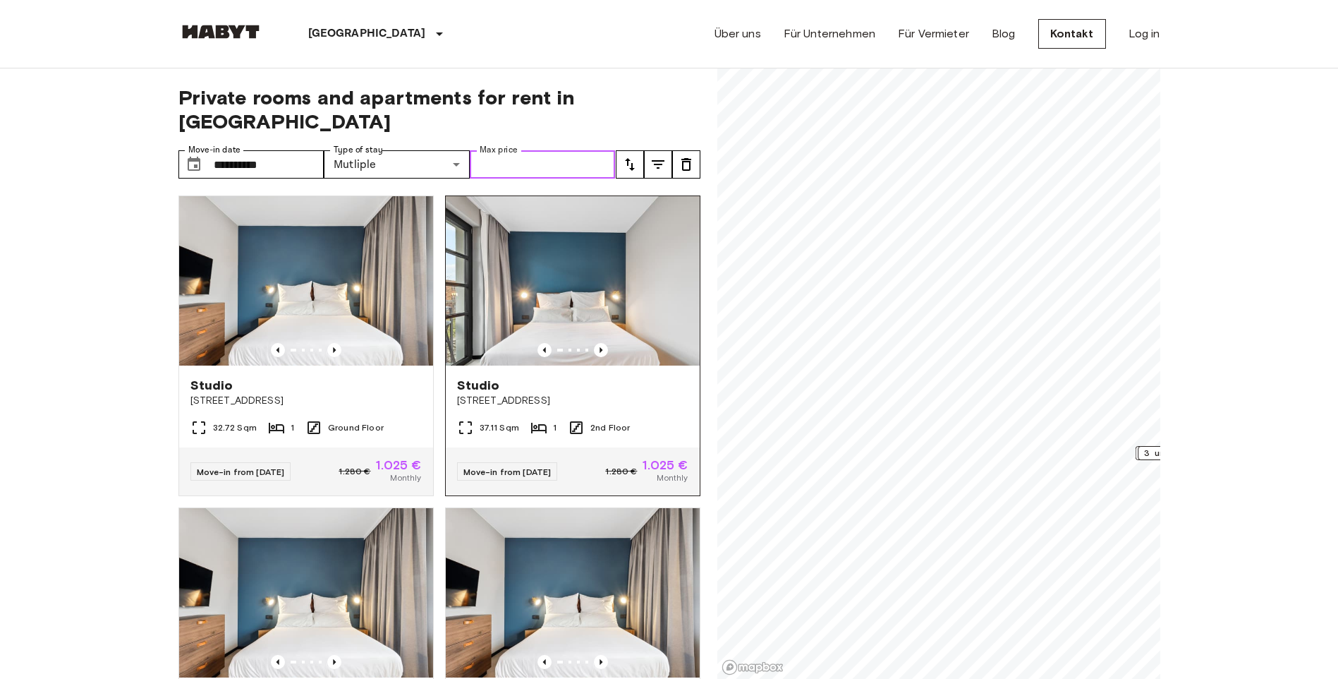
click at [560, 295] on img at bounding box center [573, 280] width 254 height 169
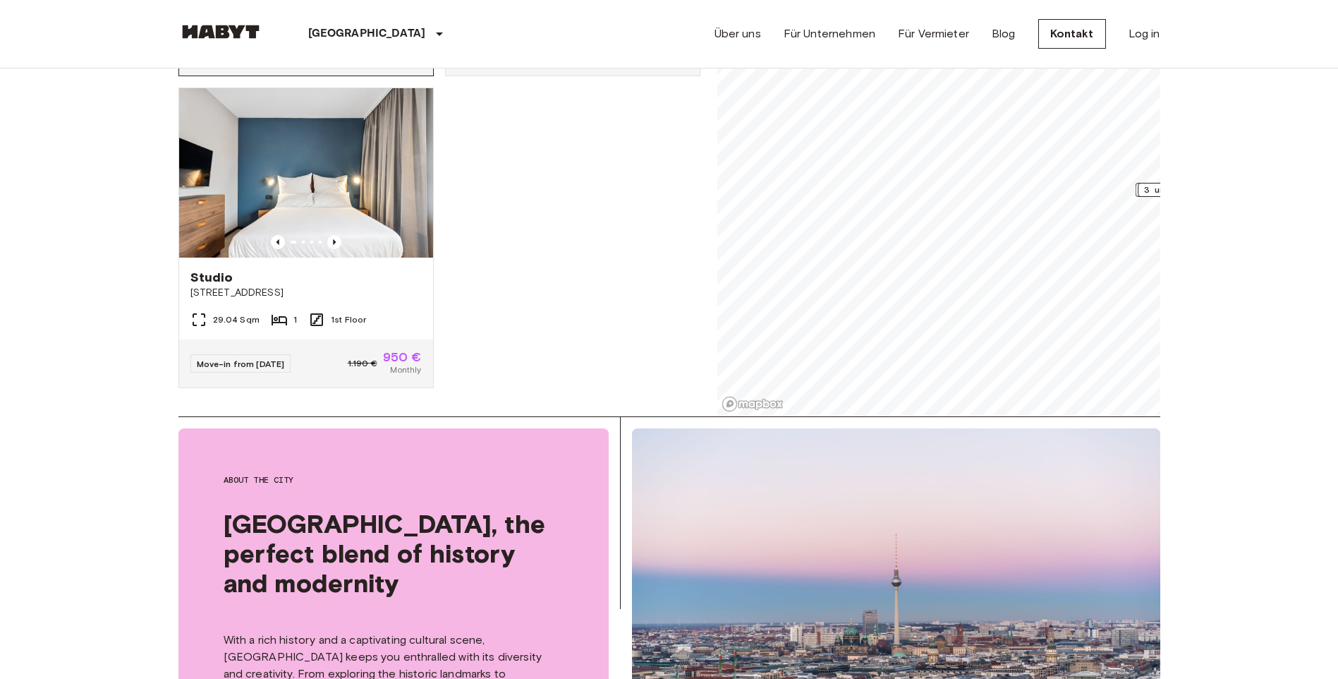
scroll to position [282, 0]
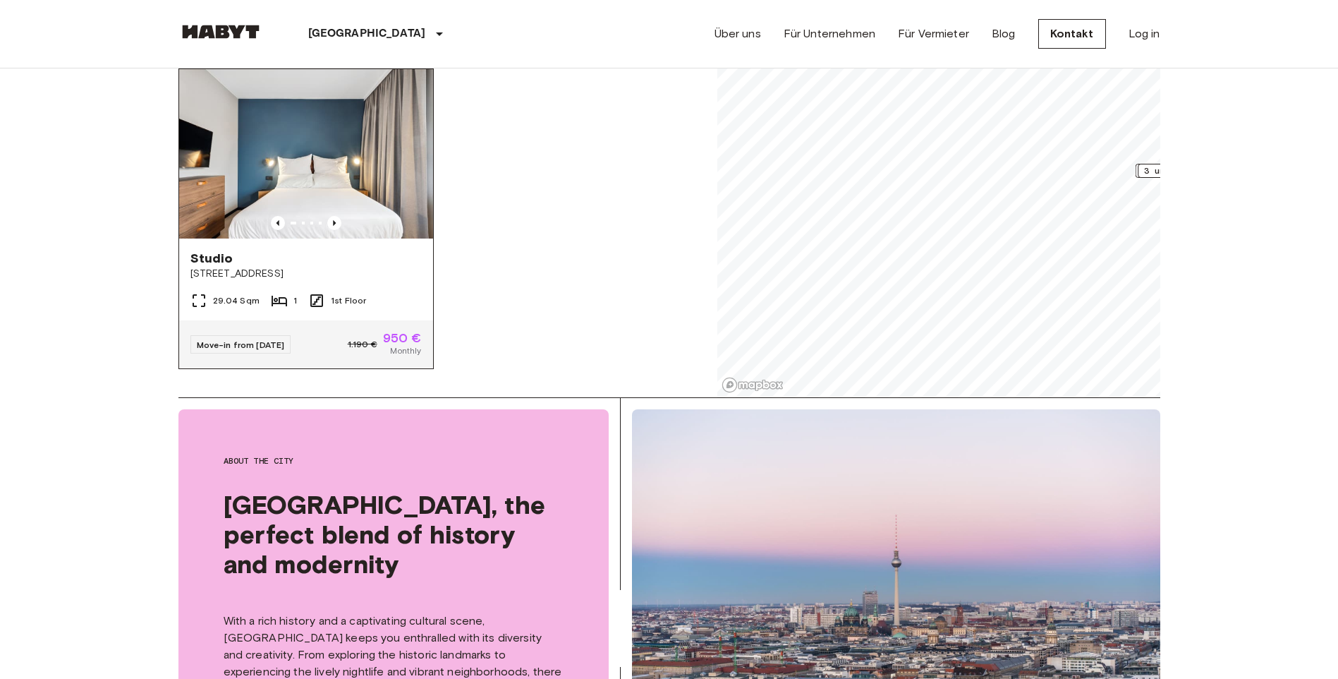
click at [243, 238] on div "Studio Fischerstraße 11" at bounding box center [306, 265] width 254 height 54
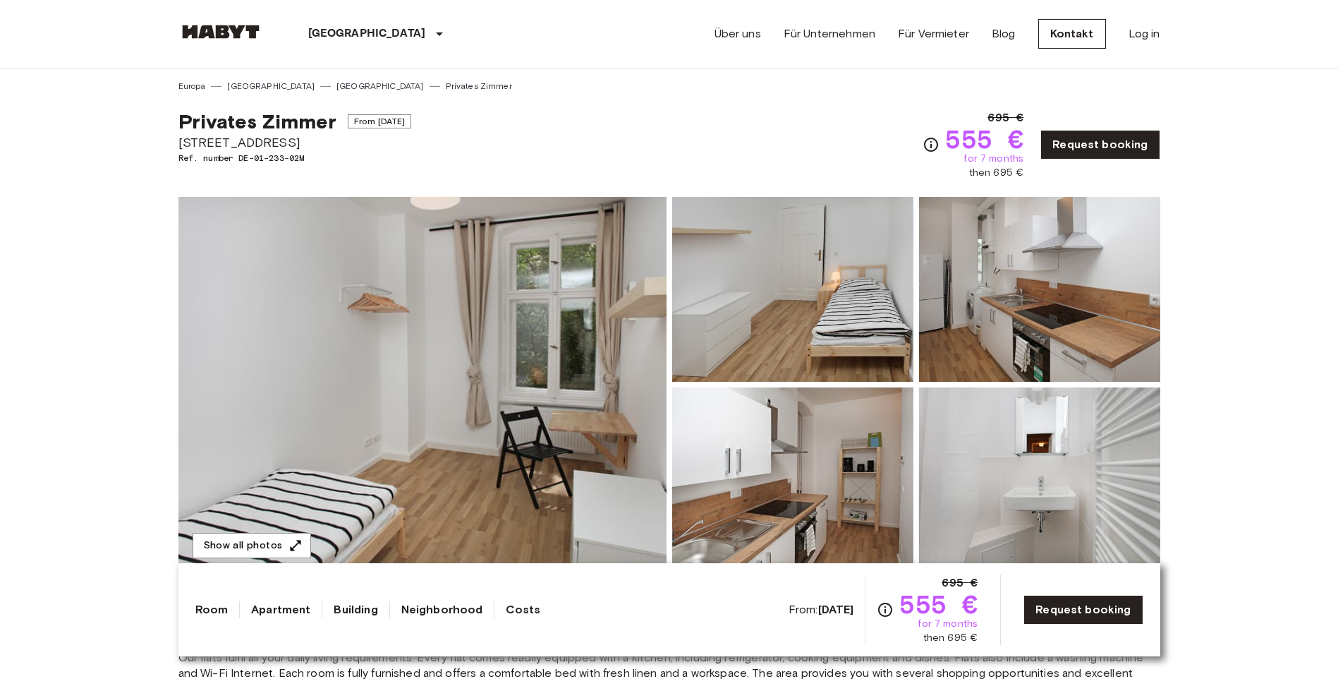
click at [518, 376] on img at bounding box center [423, 384] width 488 height 375
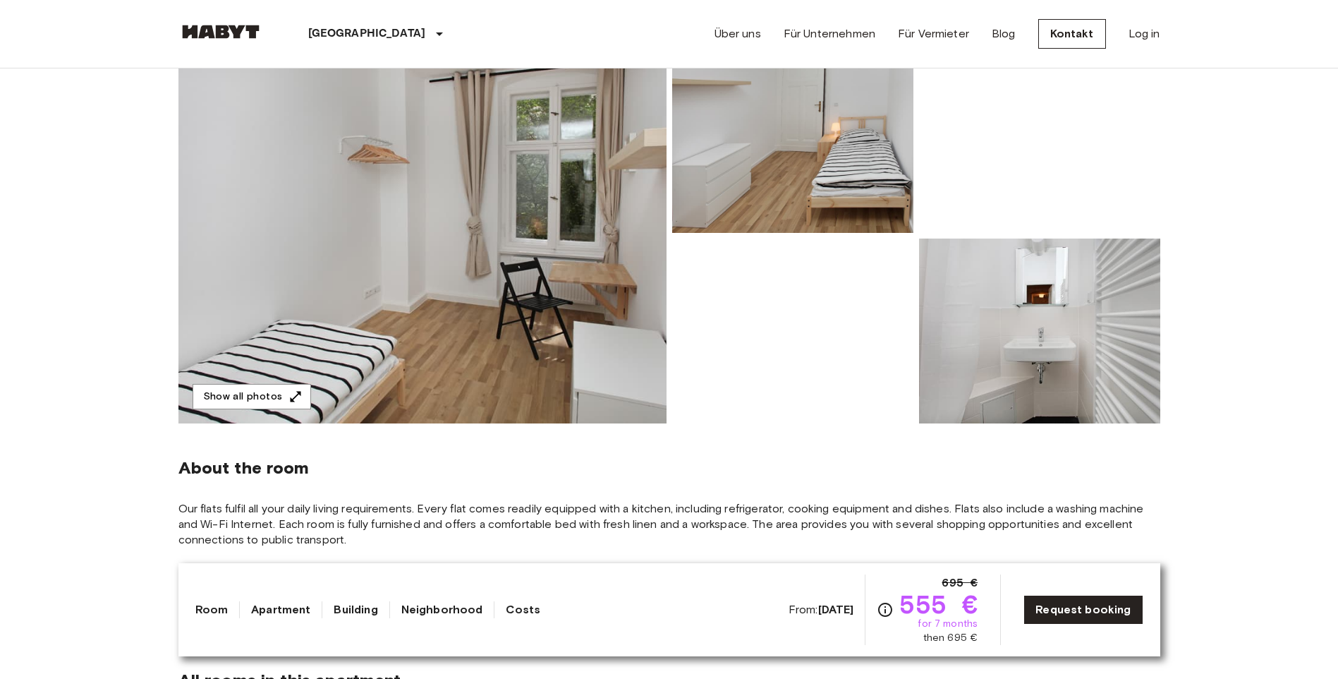
scroll to position [141, 0]
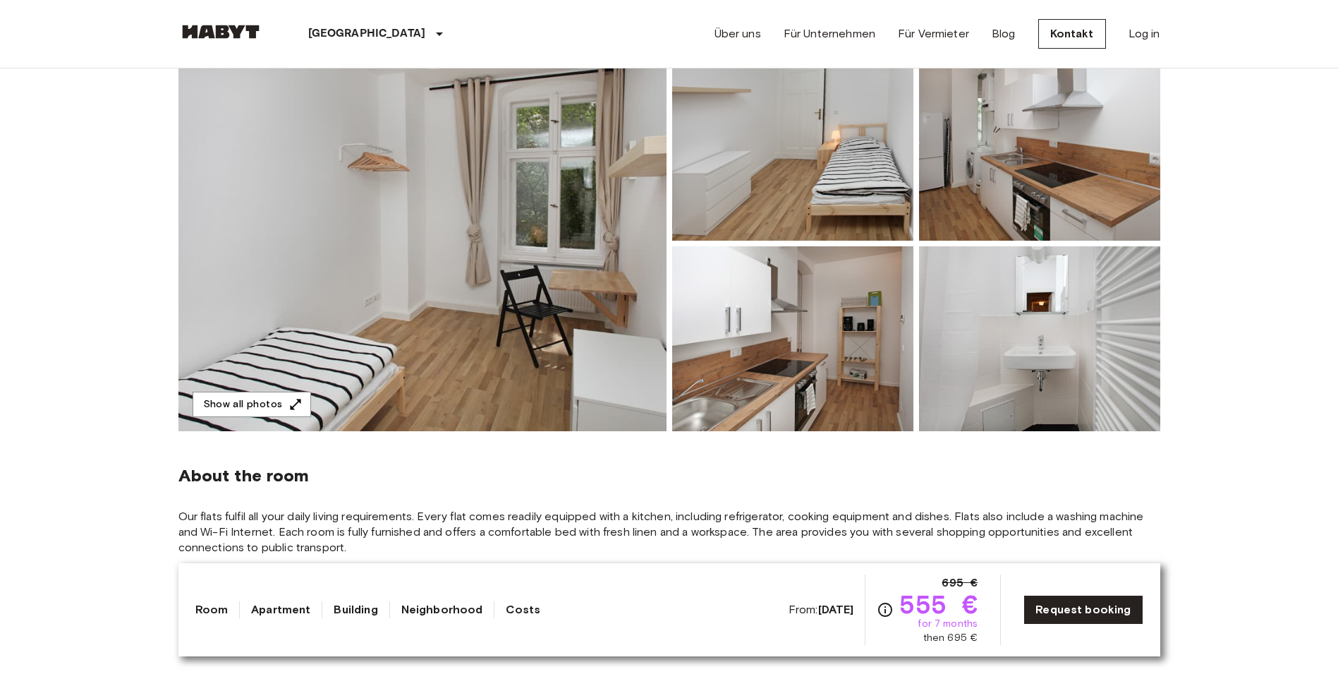
click at [305, 610] on link "Apartment" at bounding box center [280, 609] width 59 height 17
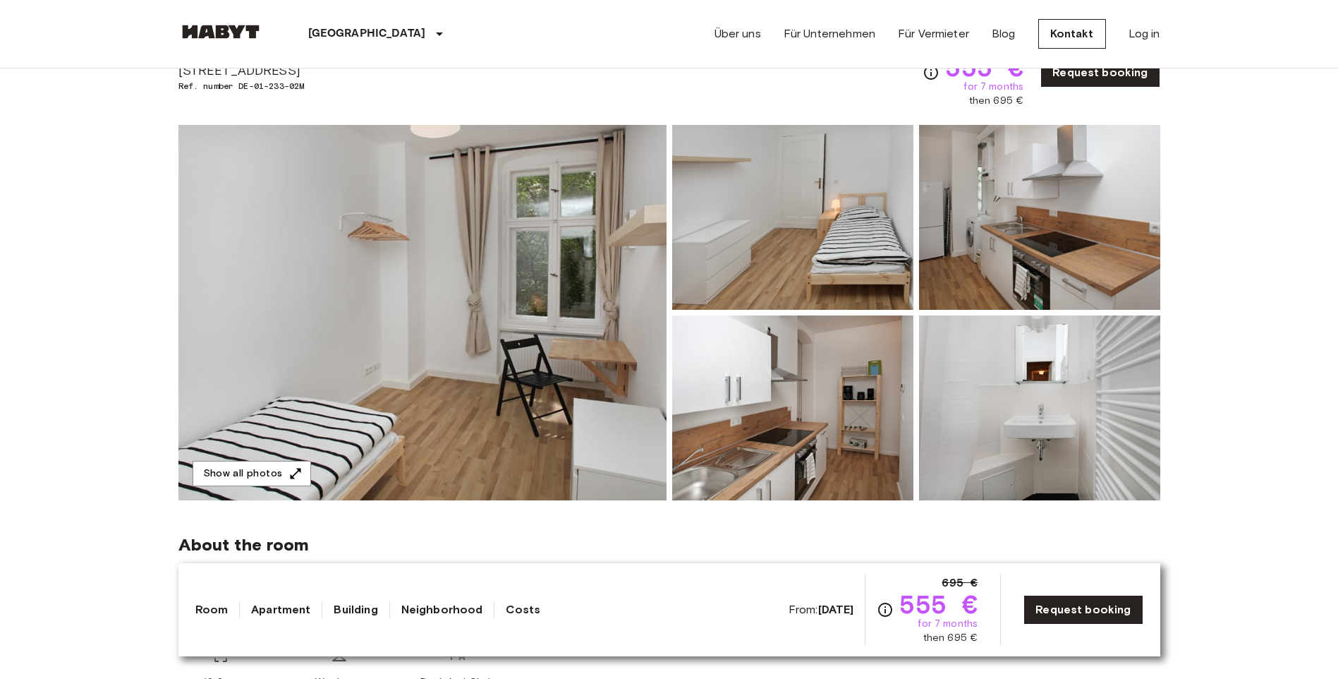
scroll to position [0, 0]
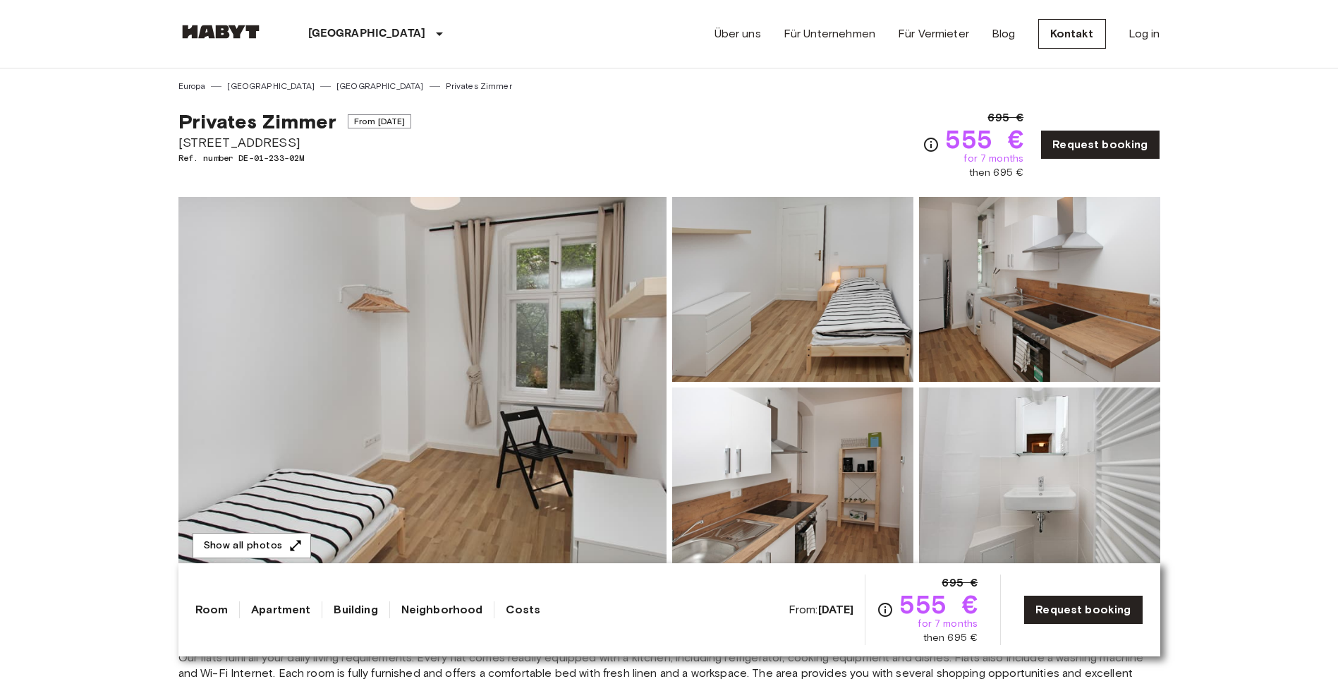
click at [303, 608] on link "Apartment" at bounding box center [280, 609] width 59 height 17
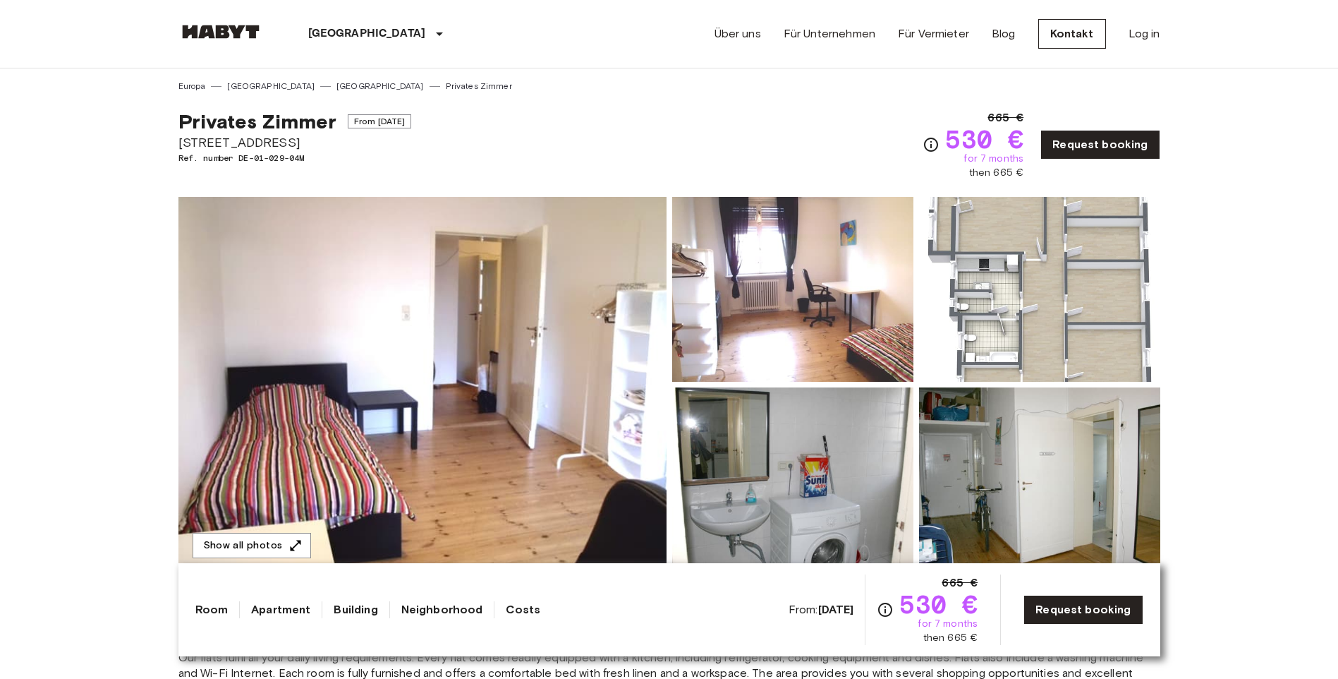
click at [552, 370] on img at bounding box center [423, 384] width 488 height 375
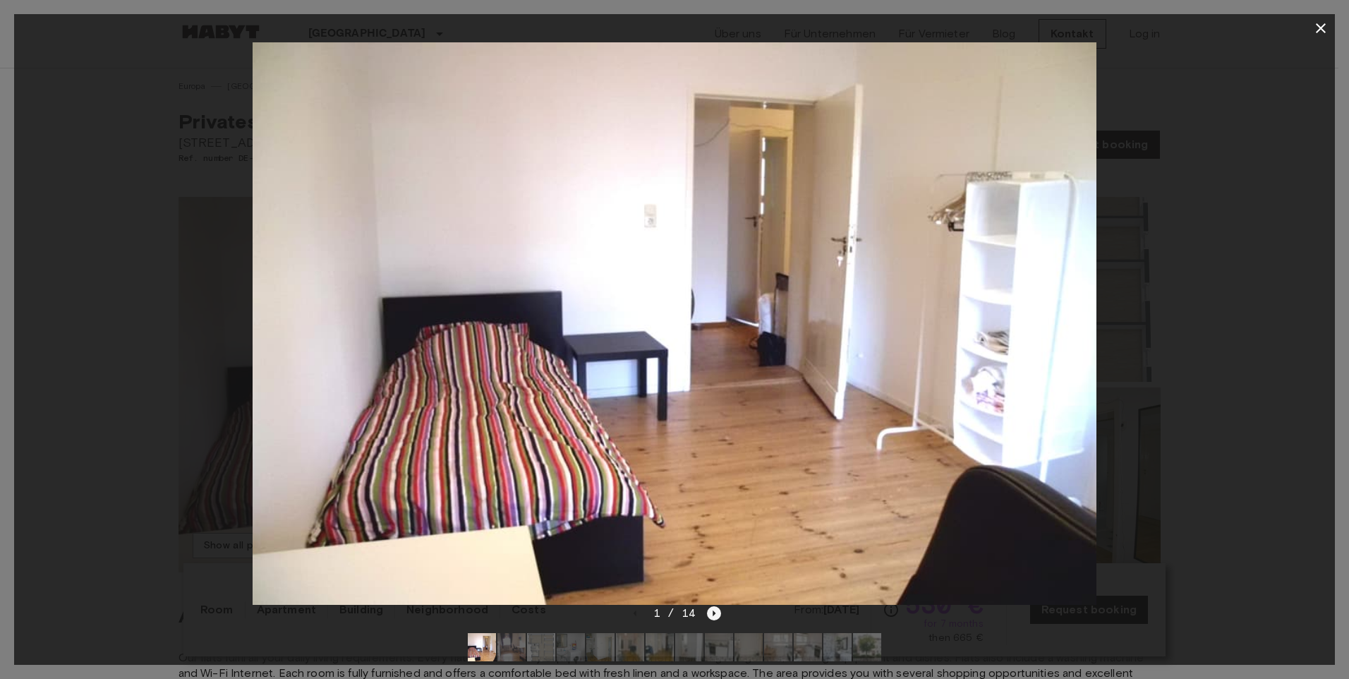
click at [717, 611] on icon "Next image" at bounding box center [714, 613] width 14 height 14
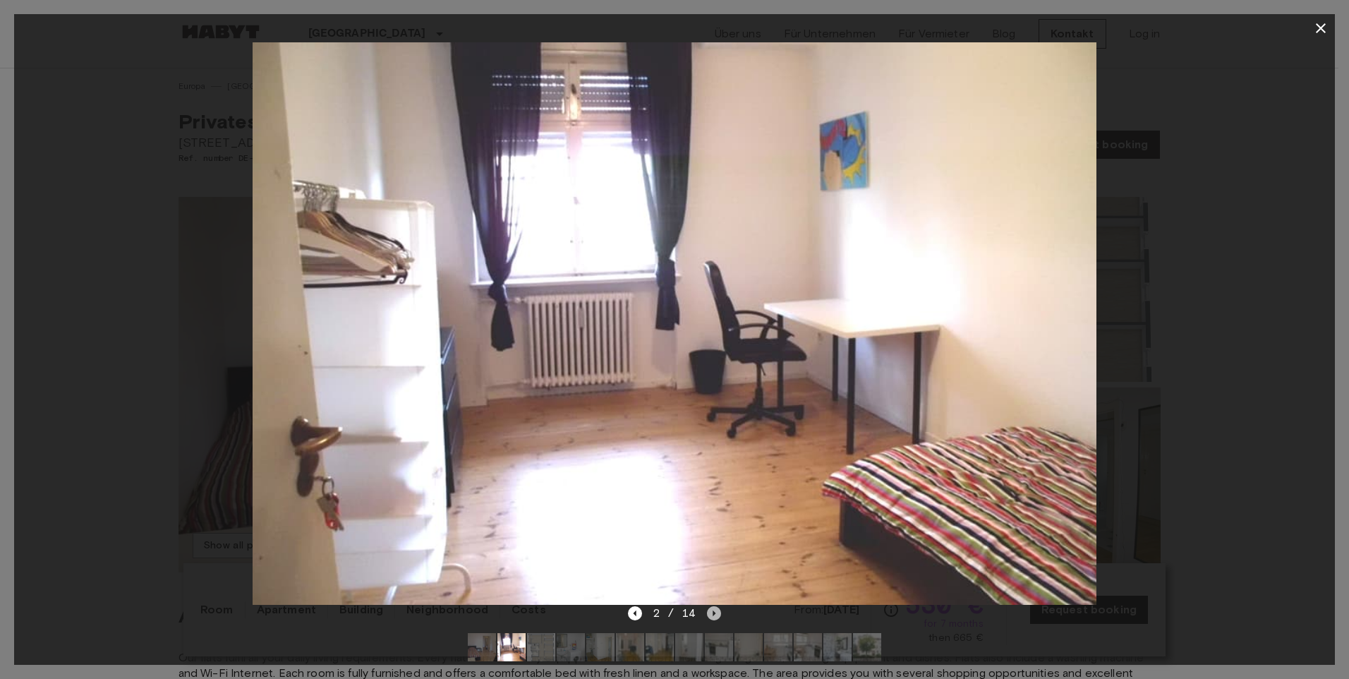
click at [717, 611] on icon "Next image" at bounding box center [714, 613] width 14 height 14
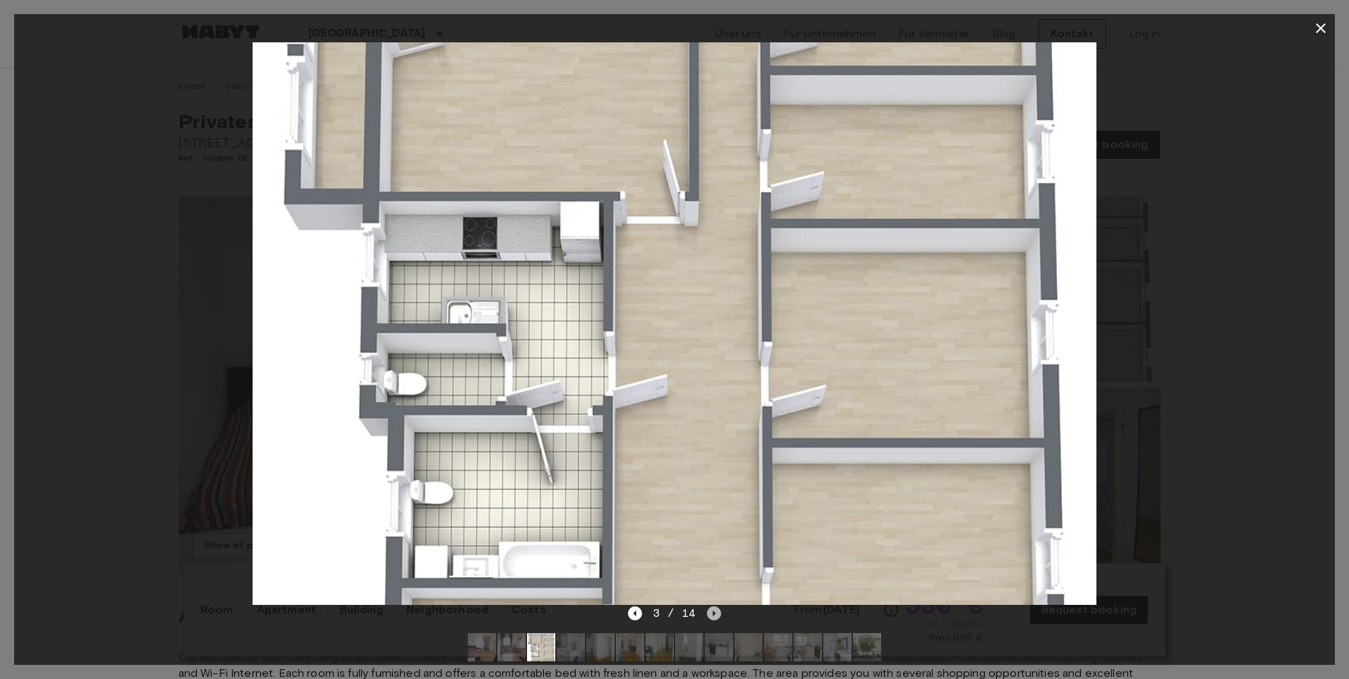
click at [717, 611] on icon "Next image" at bounding box center [714, 613] width 14 height 14
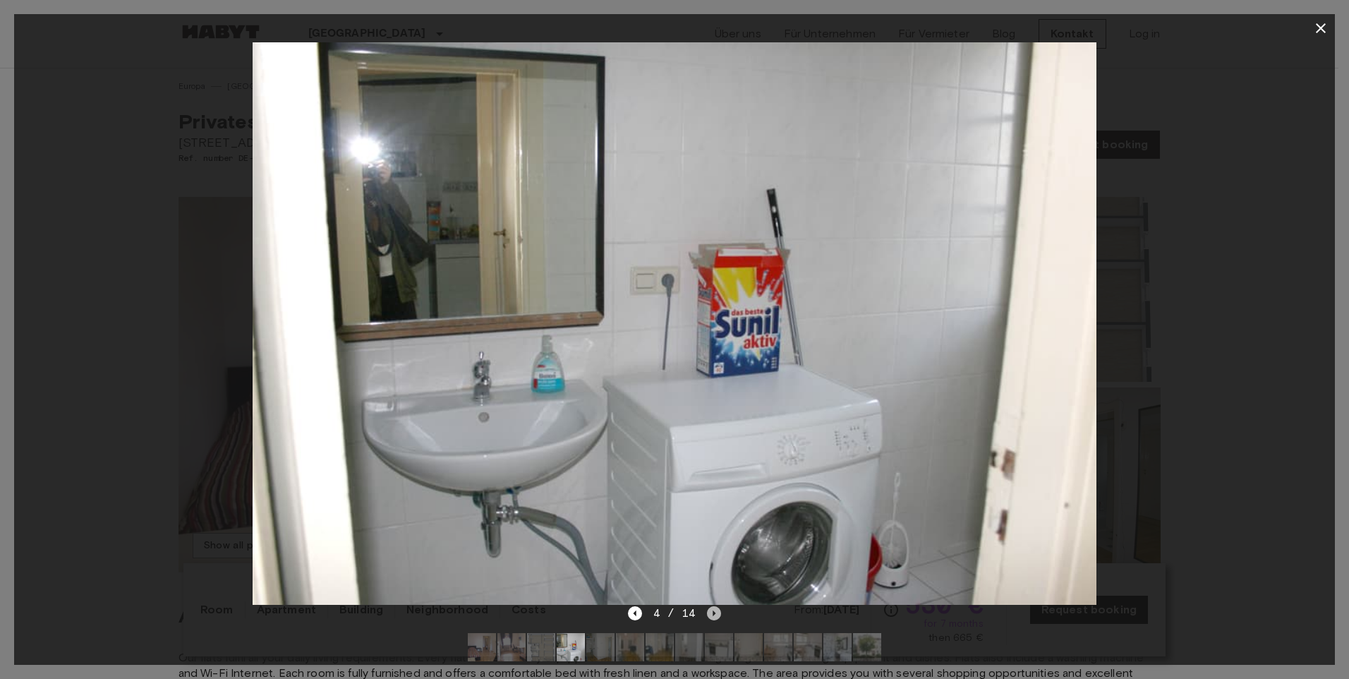
click at [717, 611] on icon "Next image" at bounding box center [714, 613] width 14 height 14
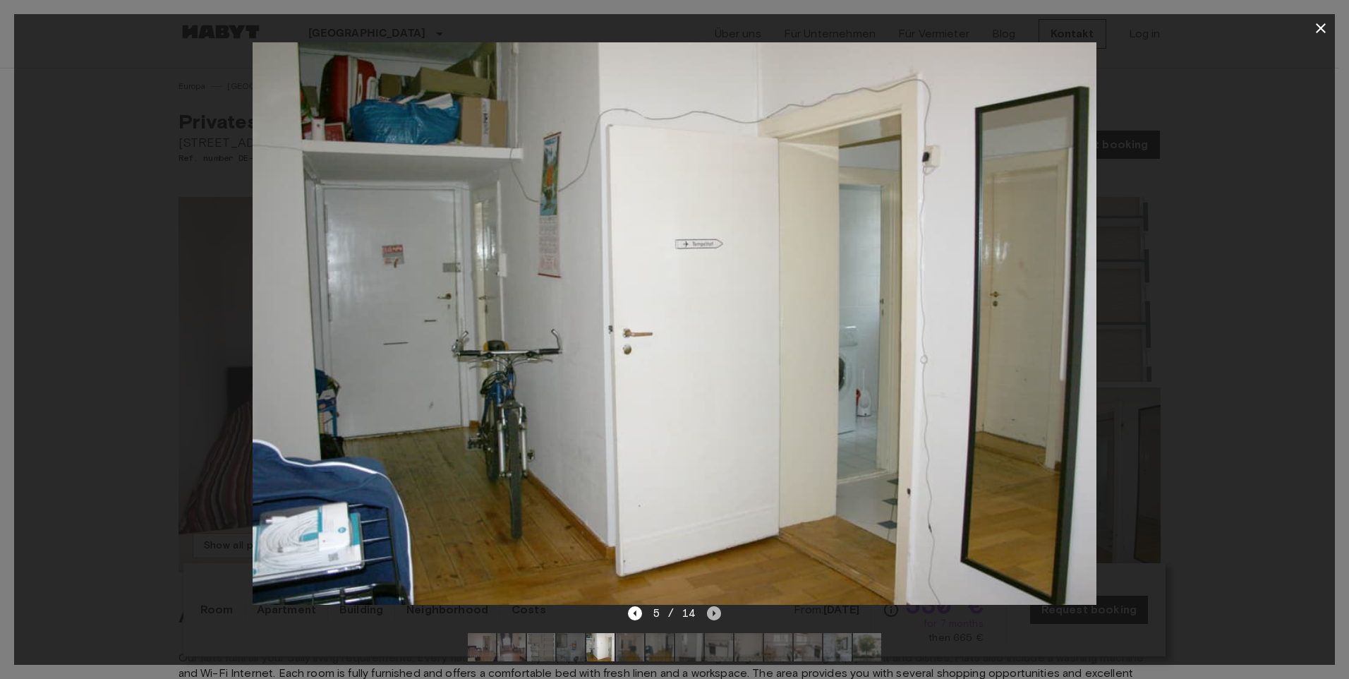
click at [717, 611] on icon "Next image" at bounding box center [714, 613] width 14 height 14
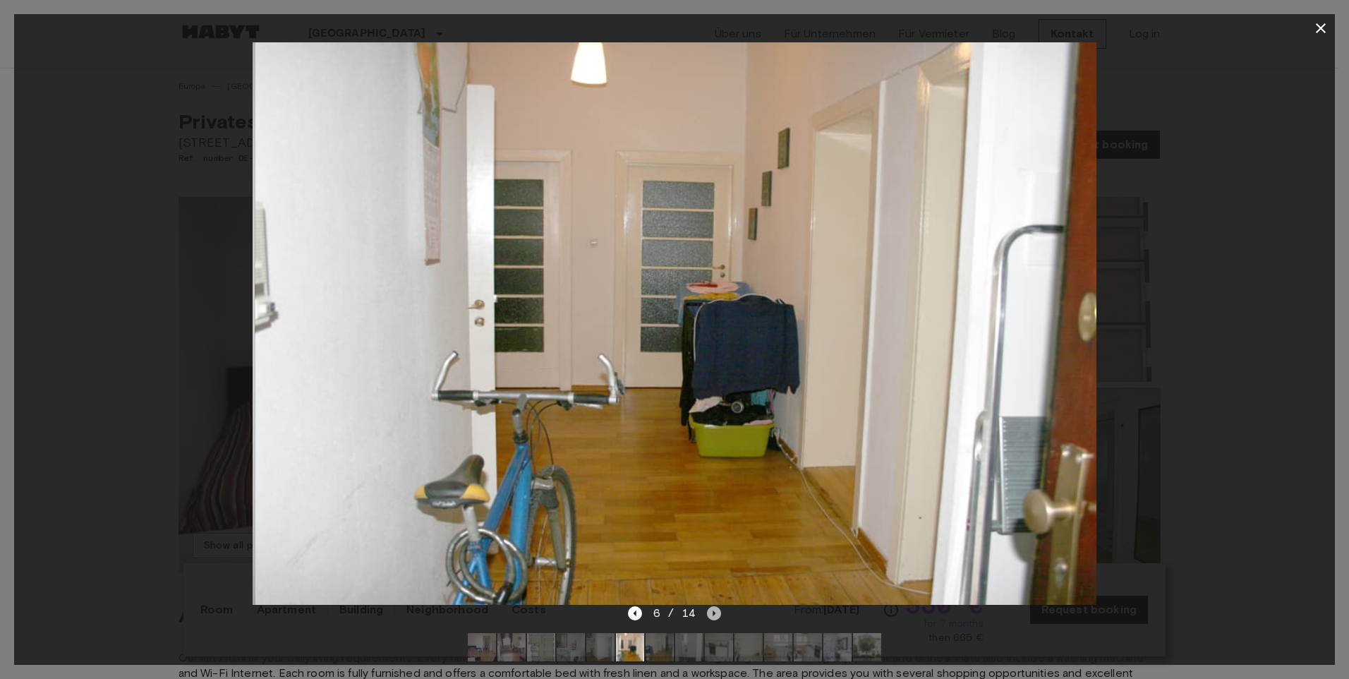
click at [717, 611] on icon "Next image" at bounding box center [714, 613] width 14 height 14
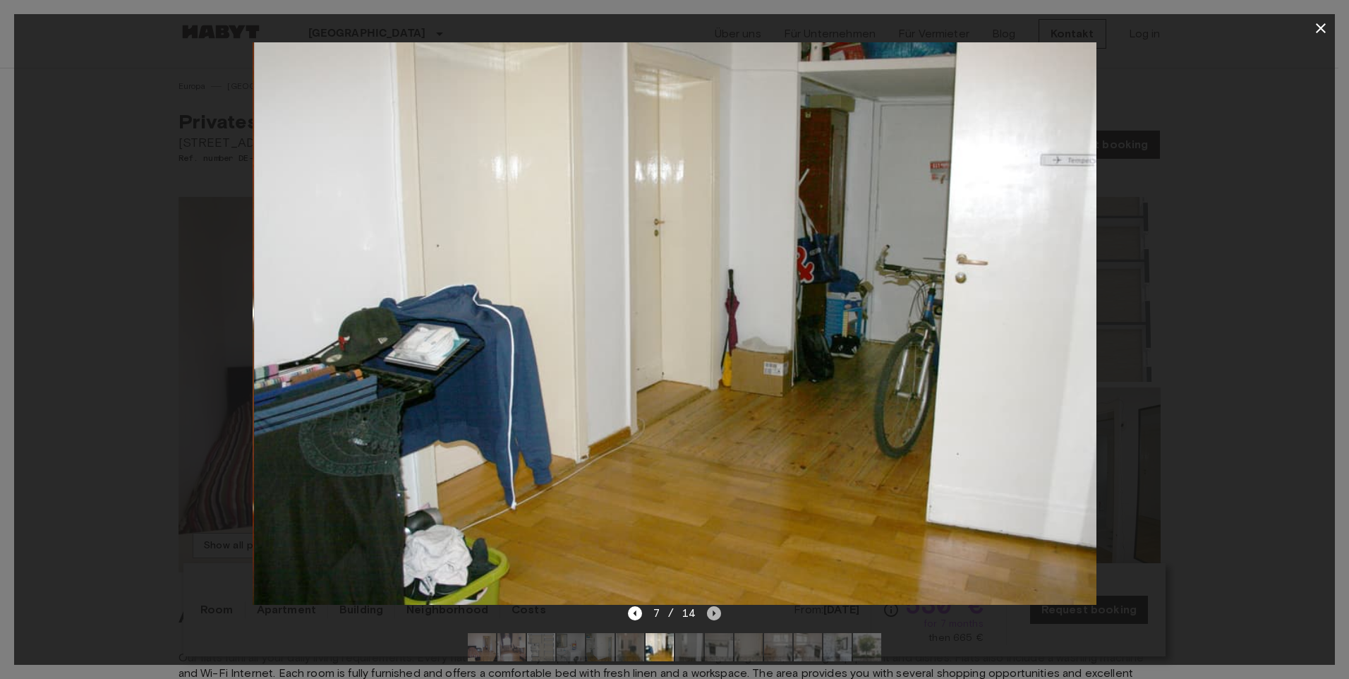
click at [717, 611] on icon "Next image" at bounding box center [714, 613] width 14 height 14
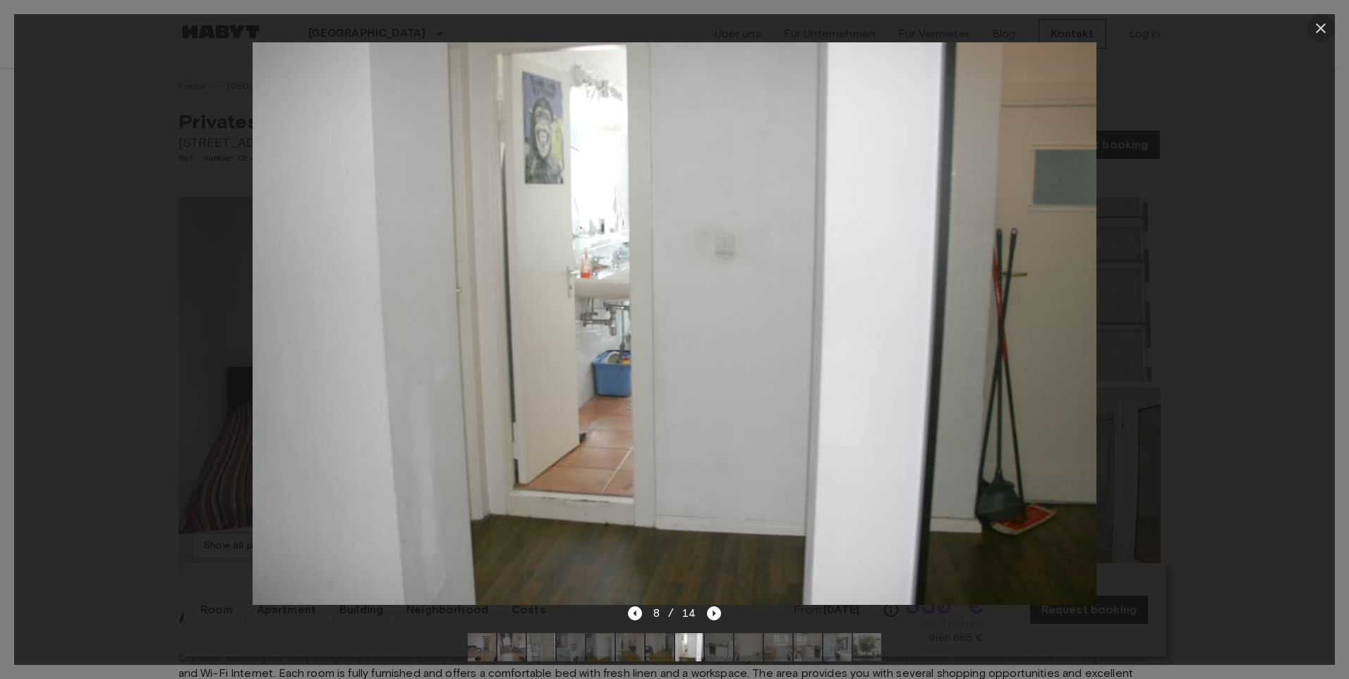
click at [1324, 22] on icon "button" at bounding box center [1320, 28] width 17 height 17
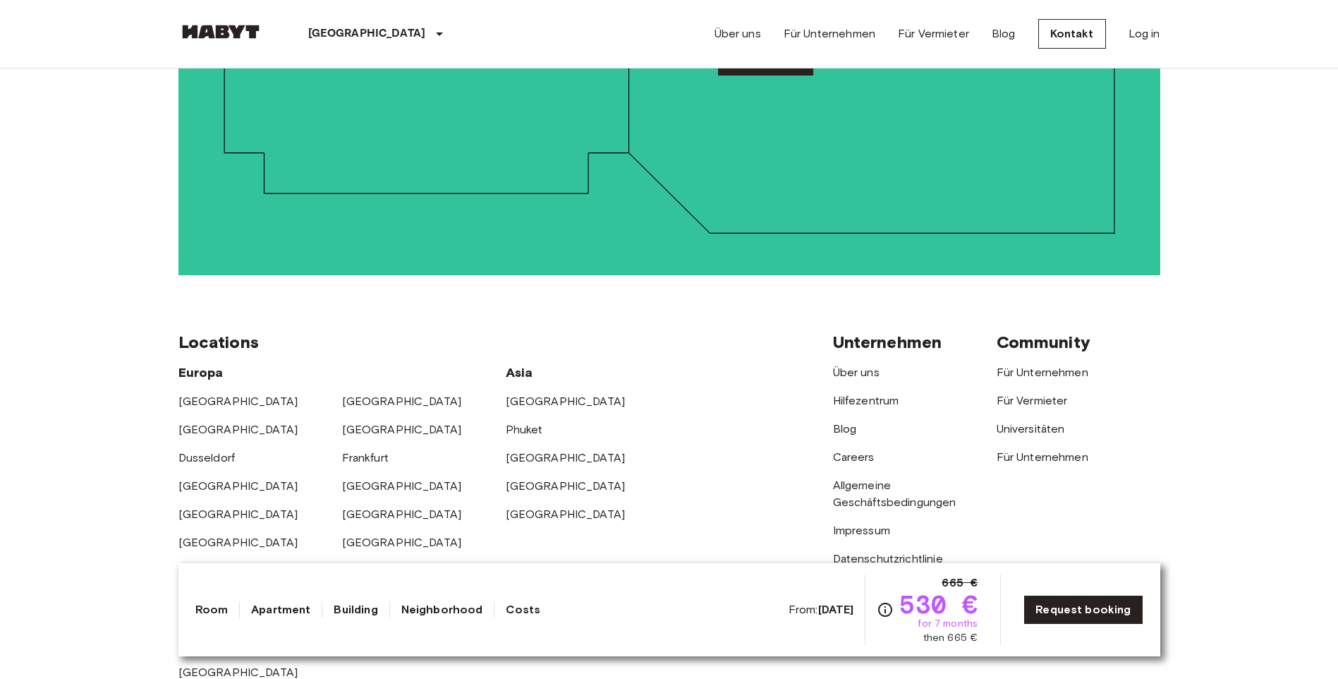
scroll to position [2766, 0]
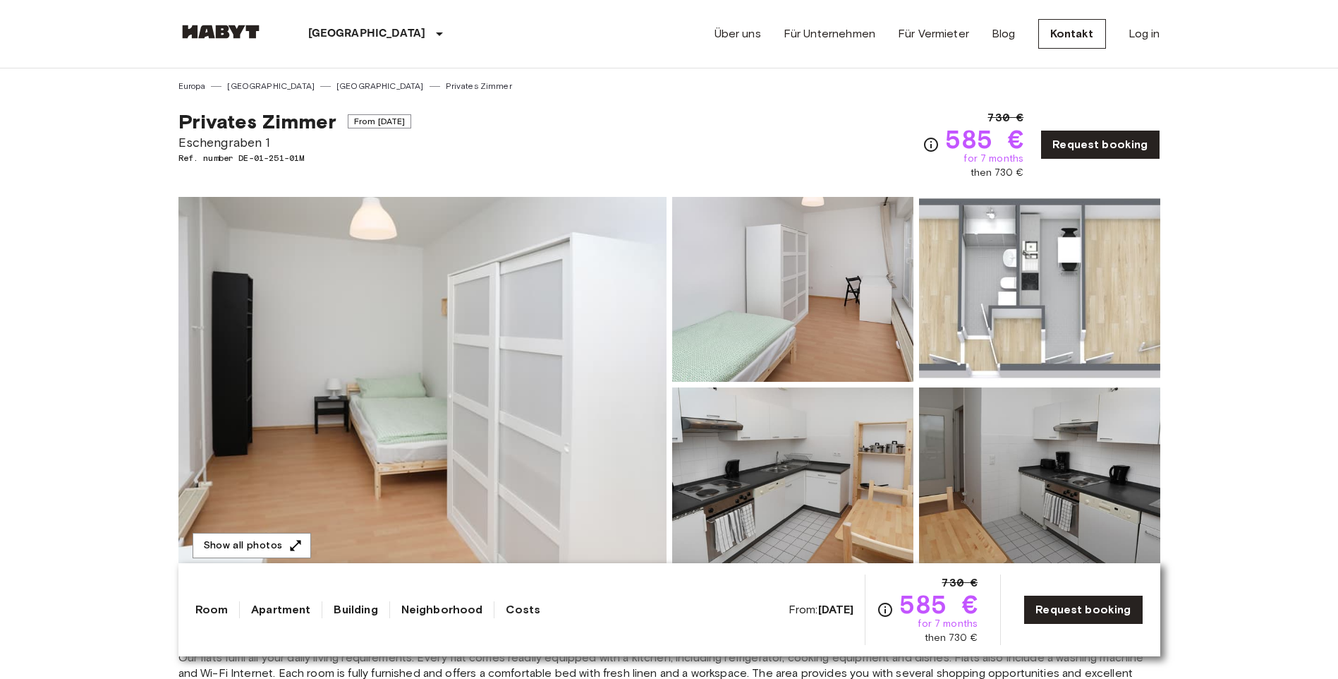
click at [778, 308] on img at bounding box center [792, 289] width 241 height 185
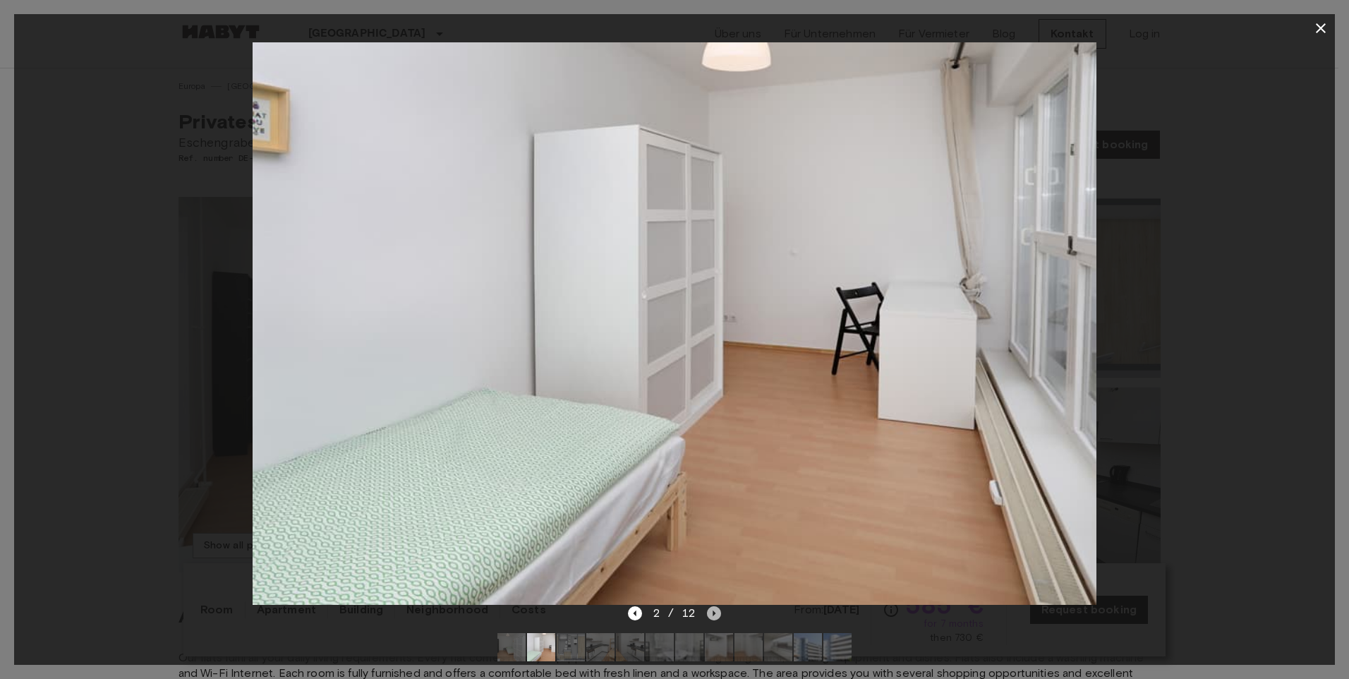
click at [708, 610] on icon "Next image" at bounding box center [714, 613] width 14 height 14
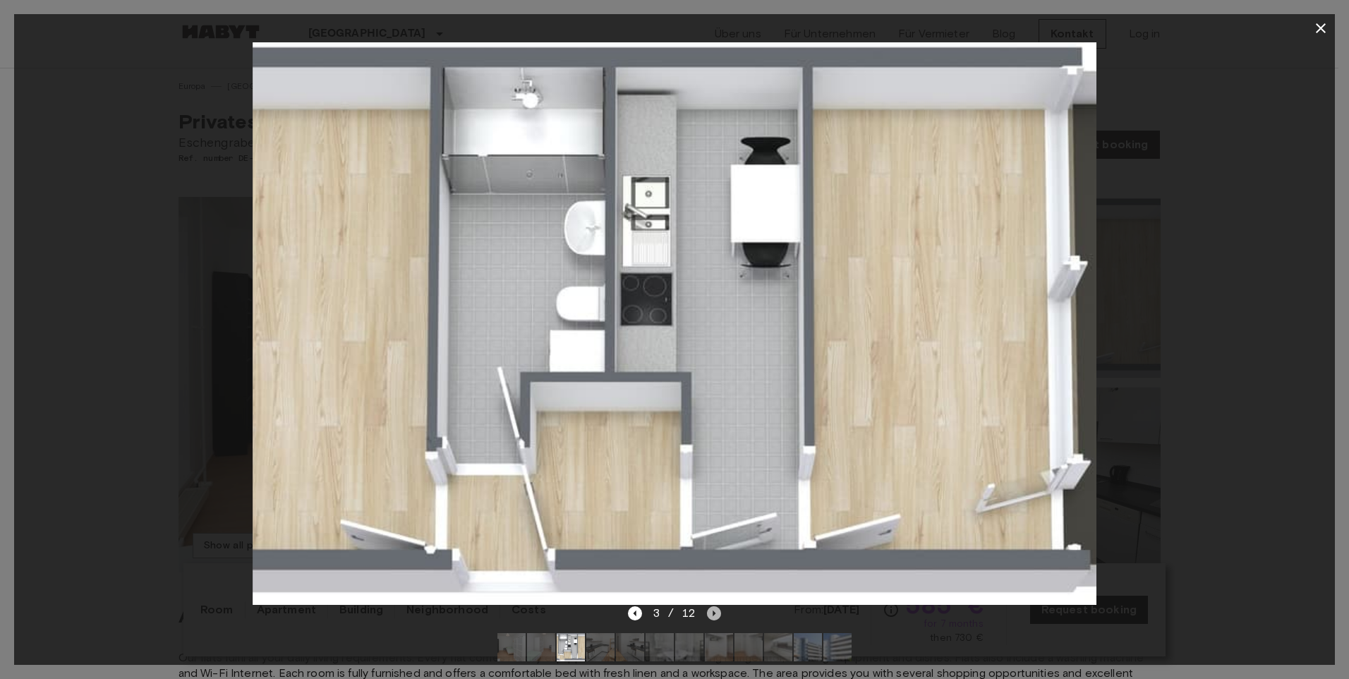
click at [708, 610] on icon "Next image" at bounding box center [714, 613] width 14 height 14
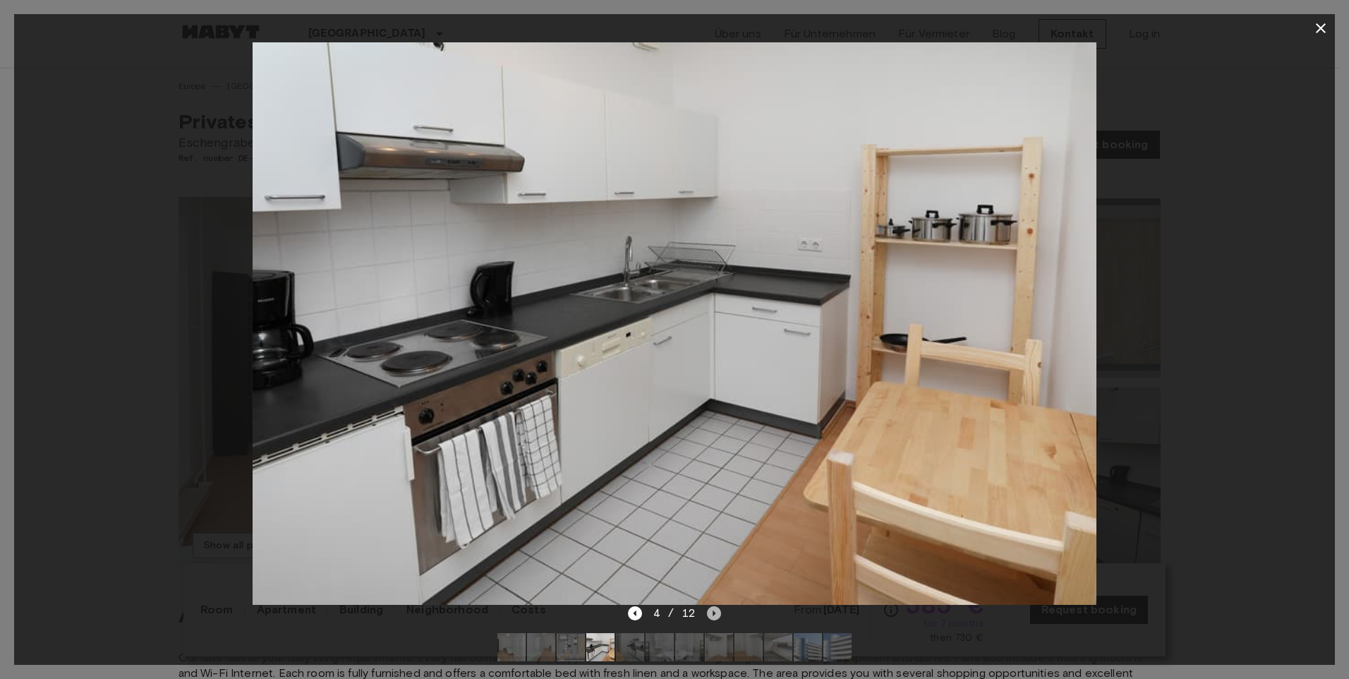
click at [708, 610] on icon "Next image" at bounding box center [714, 613] width 14 height 14
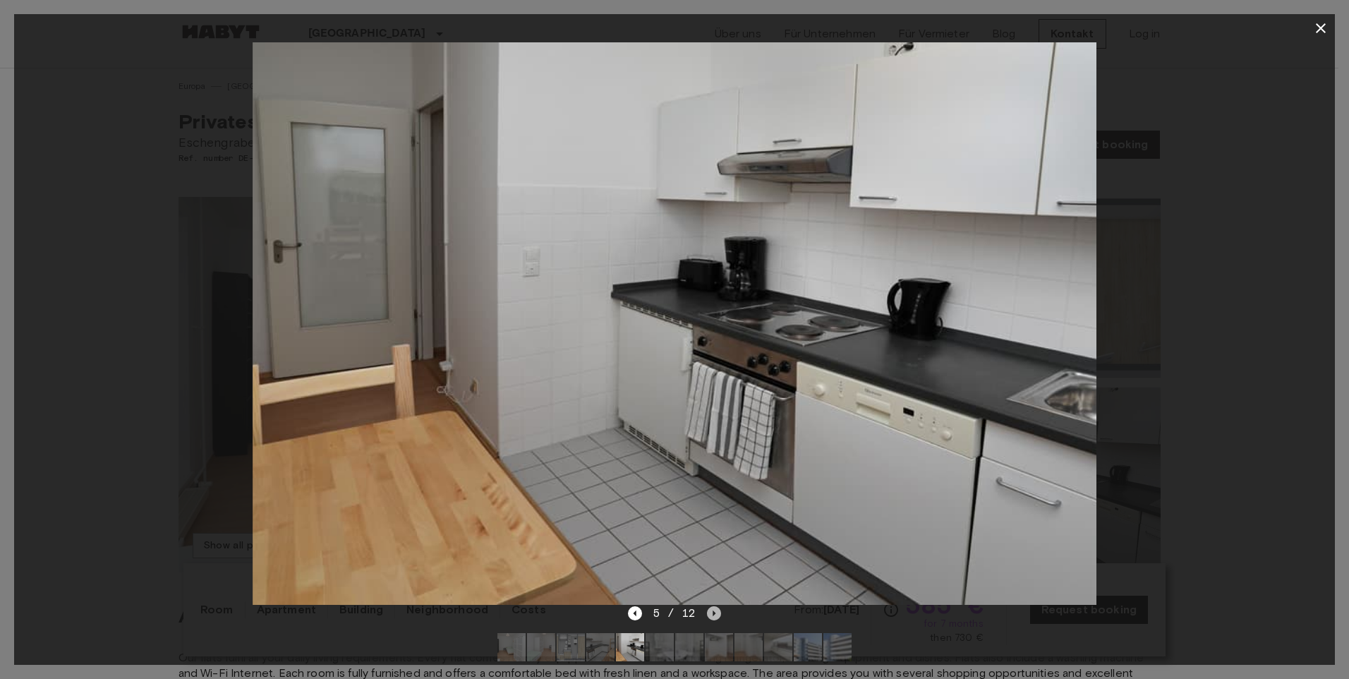
click at [708, 610] on icon "Next image" at bounding box center [714, 613] width 14 height 14
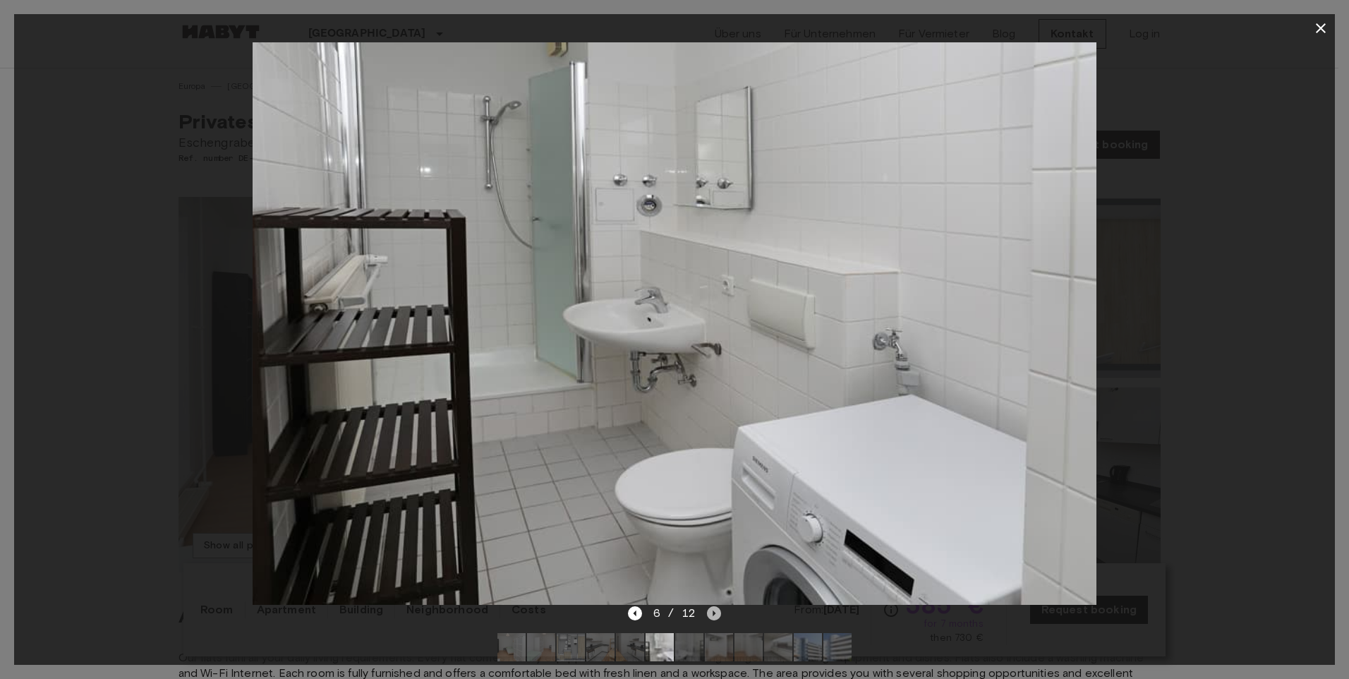
click at [708, 610] on icon "Next image" at bounding box center [714, 613] width 14 height 14
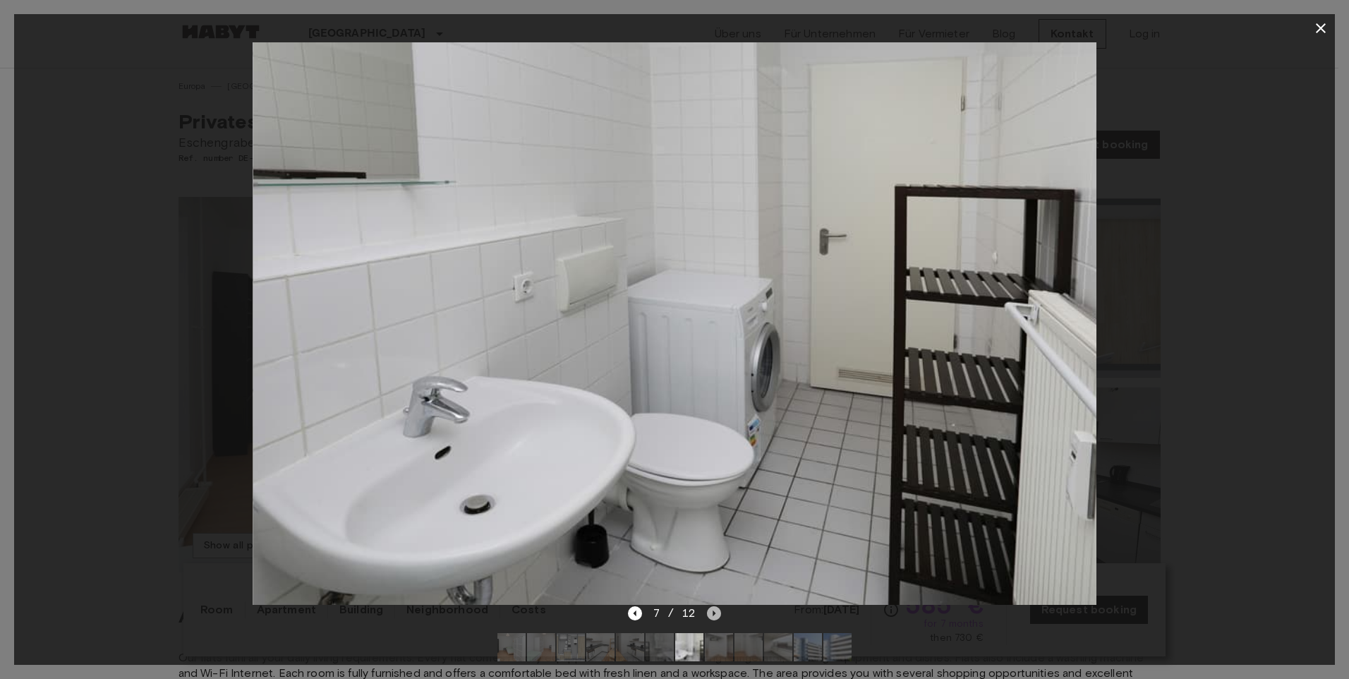
click at [708, 610] on icon "Next image" at bounding box center [714, 613] width 14 height 14
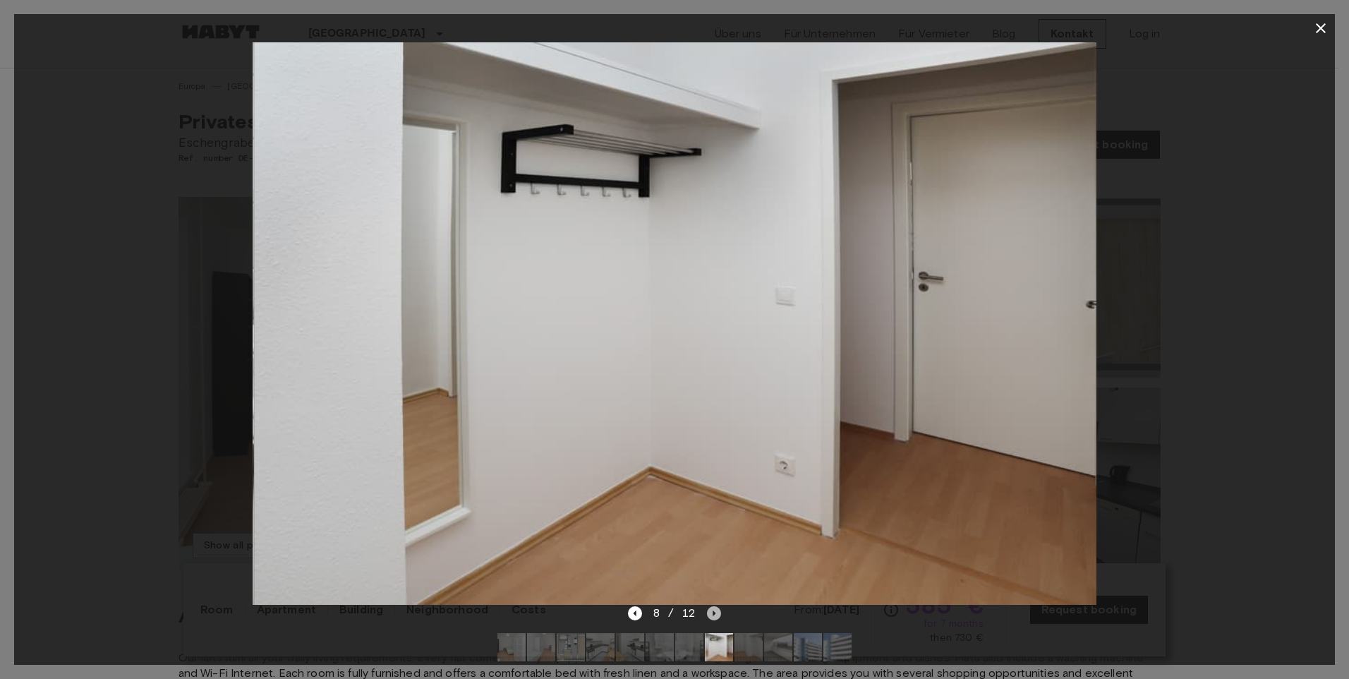
click at [708, 610] on icon "Next image" at bounding box center [714, 613] width 14 height 14
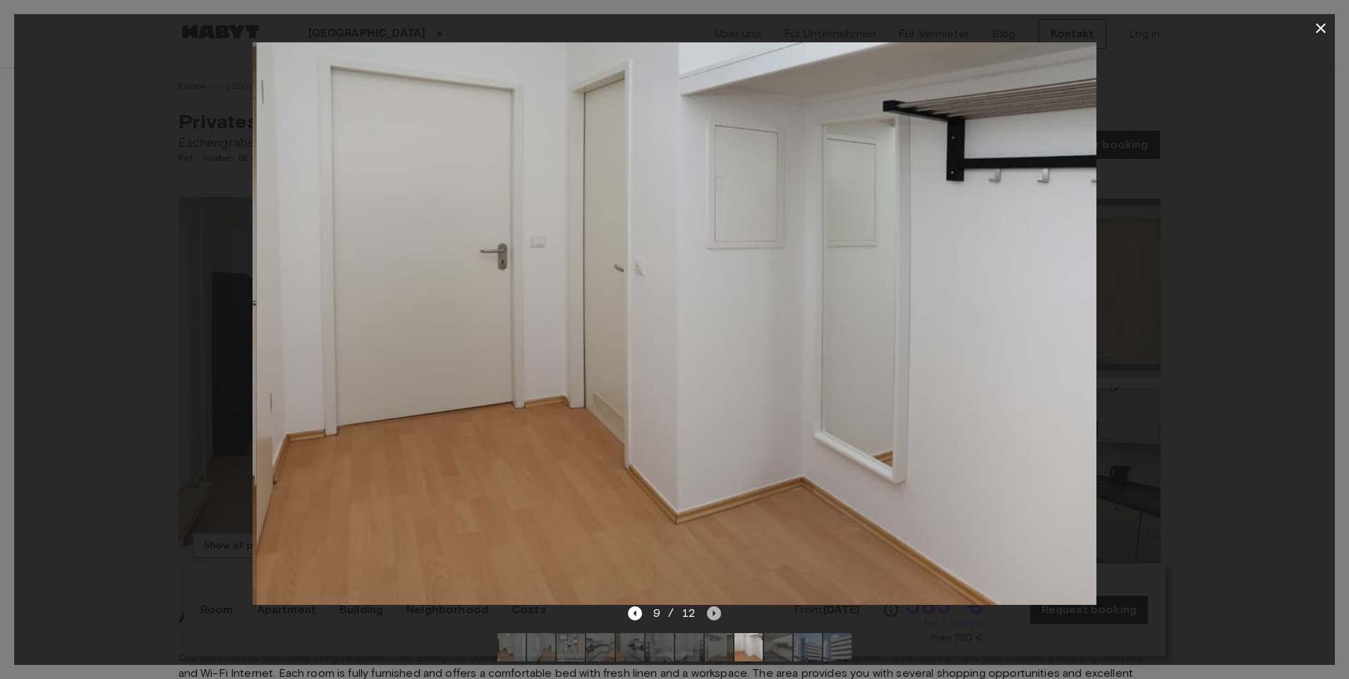
click at [708, 610] on icon "Next image" at bounding box center [714, 613] width 14 height 14
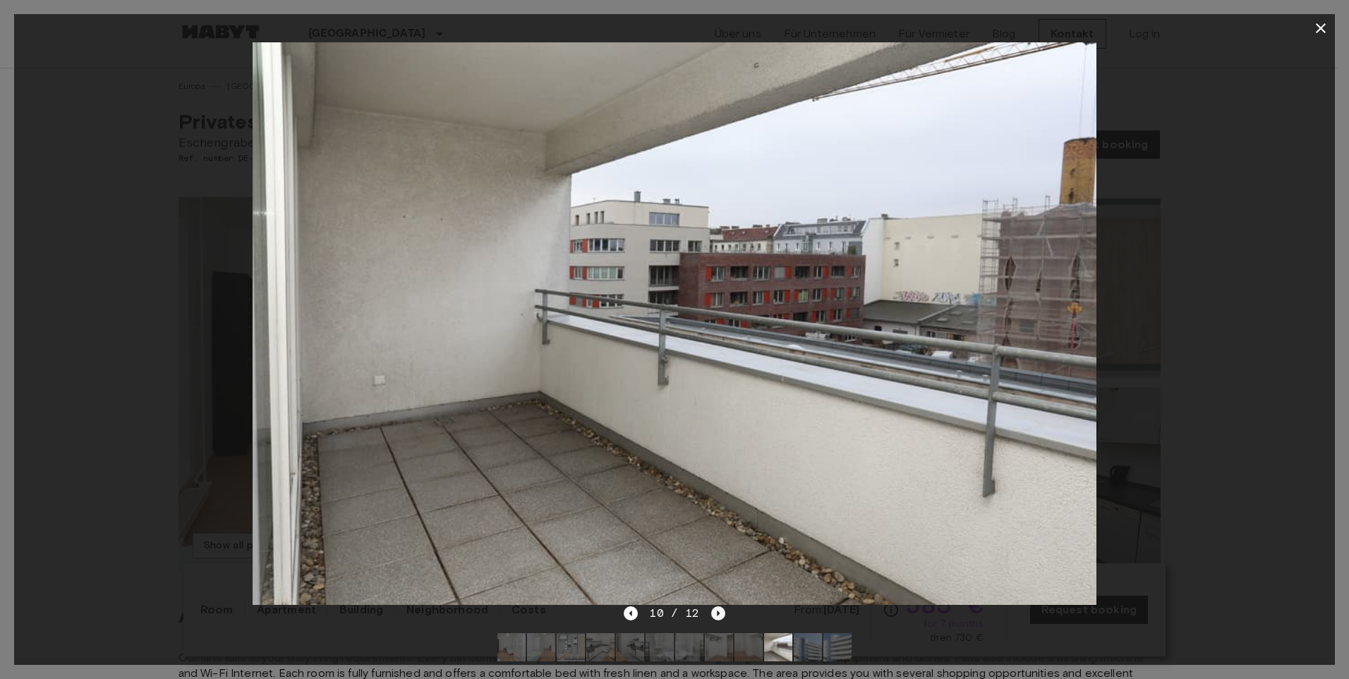
click at [708, 610] on div "10 / 12" at bounding box center [674, 613] width 101 height 17
click at [712, 607] on icon "Next image" at bounding box center [718, 613] width 14 height 14
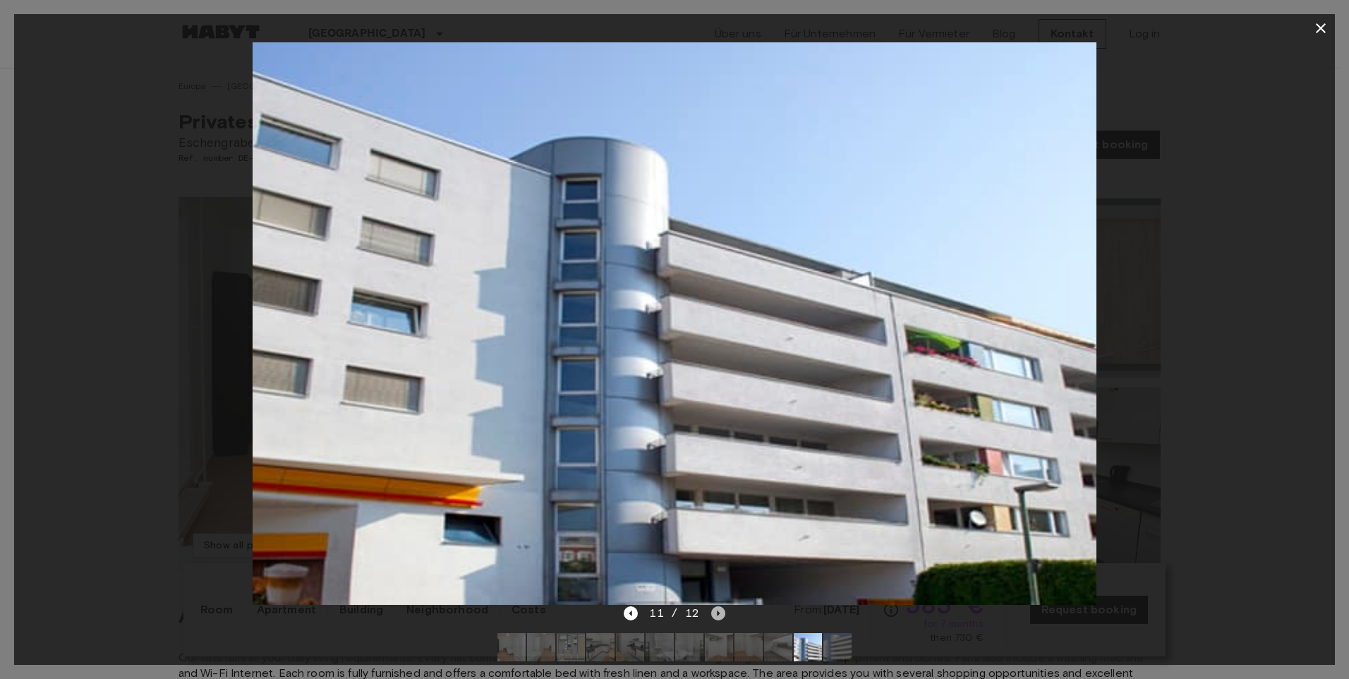
click at [712, 607] on icon "Next image" at bounding box center [718, 613] width 14 height 14
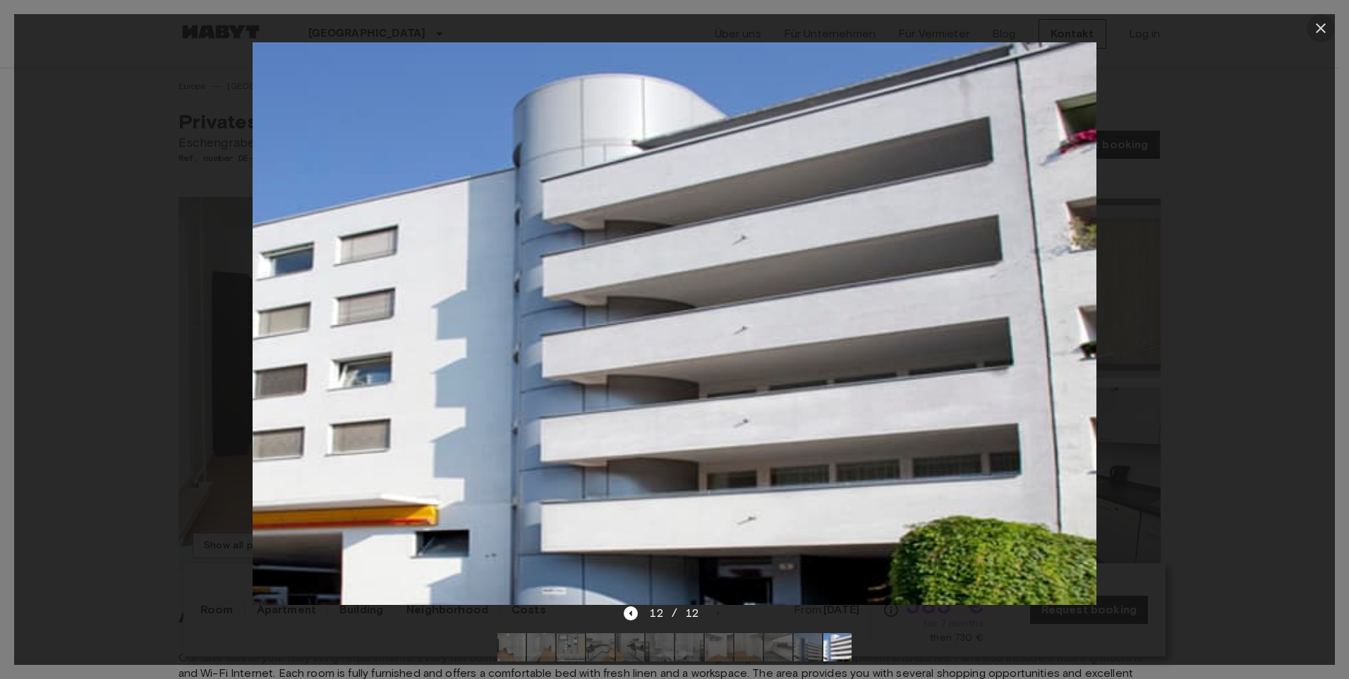
click at [1322, 24] on icon "button" at bounding box center [1320, 28] width 17 height 17
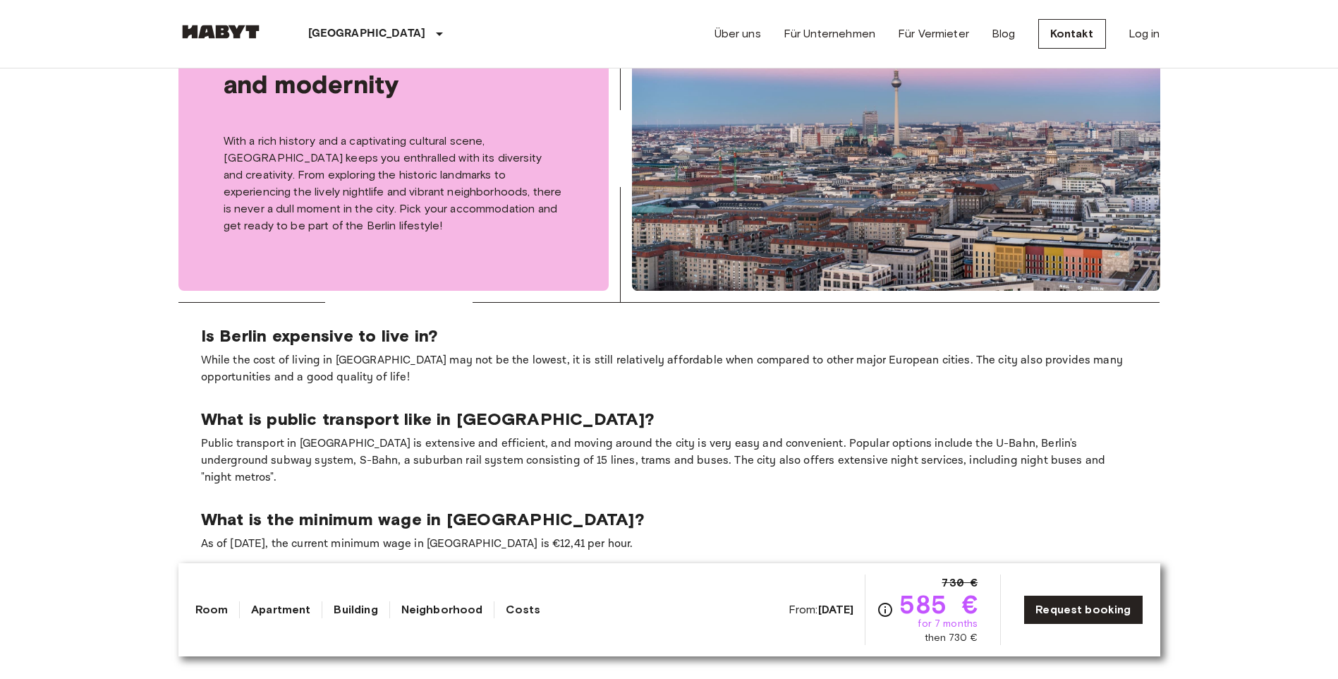
scroll to position [1482, 0]
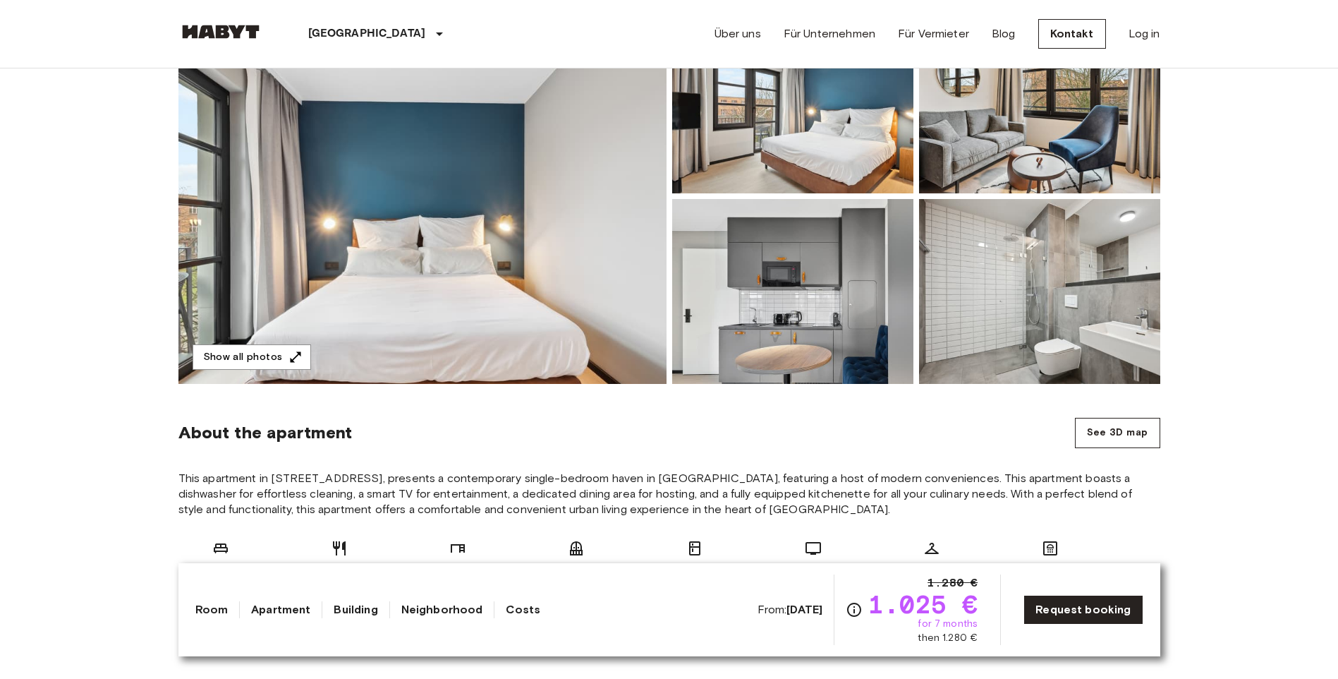
scroll to position [212, 0]
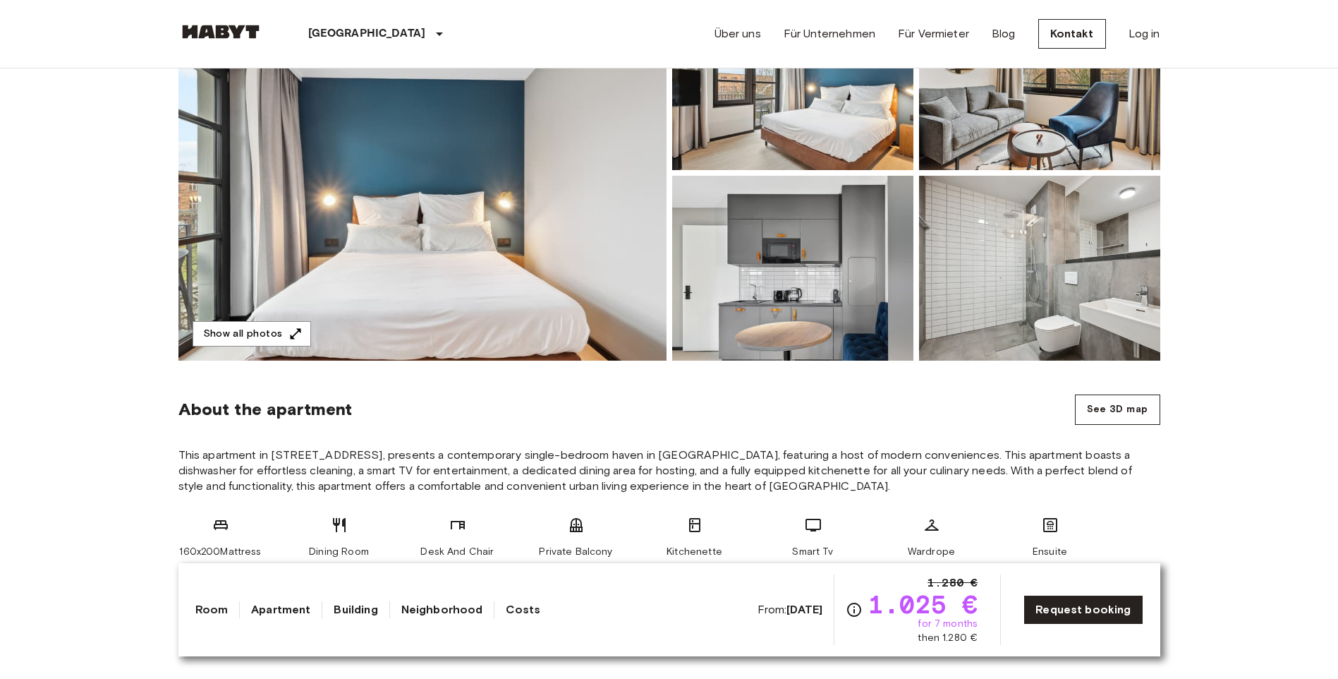
click at [683, 221] on img at bounding box center [792, 268] width 241 height 185
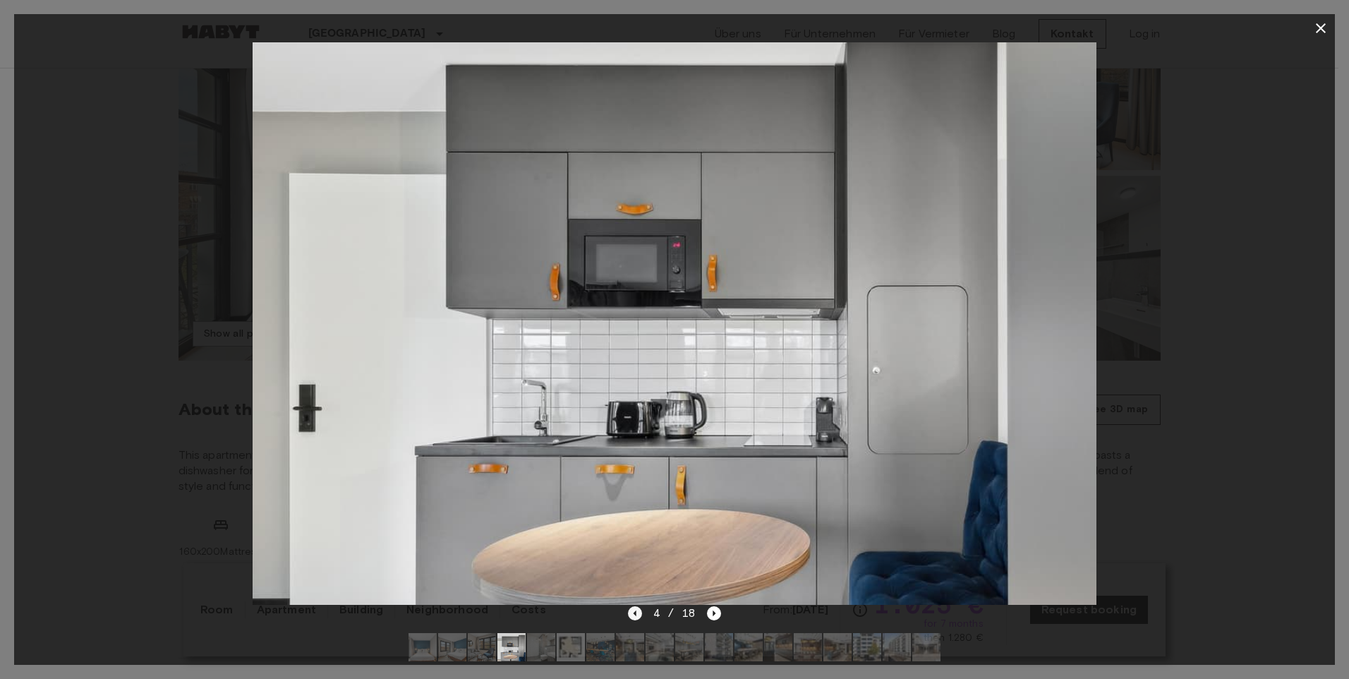
click at [638, 614] on icon "Previous image" at bounding box center [635, 613] width 14 height 14
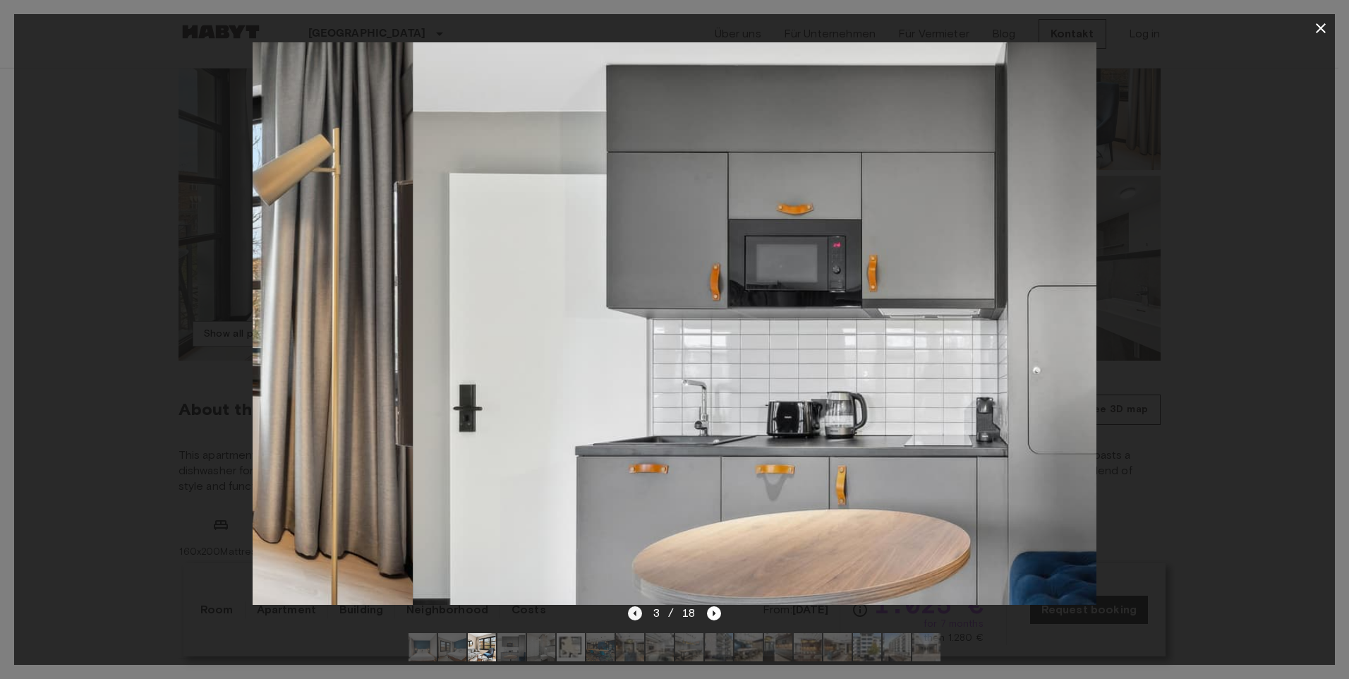
click at [638, 614] on icon "Previous image" at bounding box center [635, 613] width 14 height 14
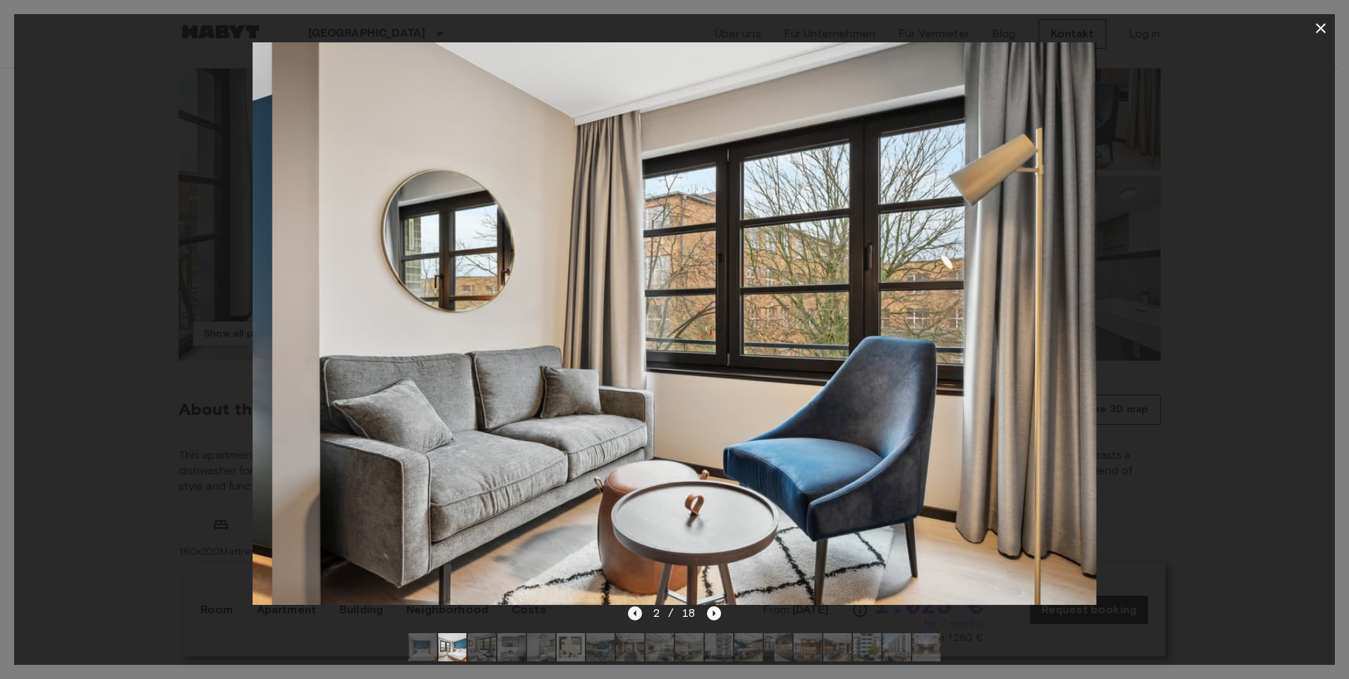
click at [638, 614] on icon "Previous image" at bounding box center [635, 613] width 14 height 14
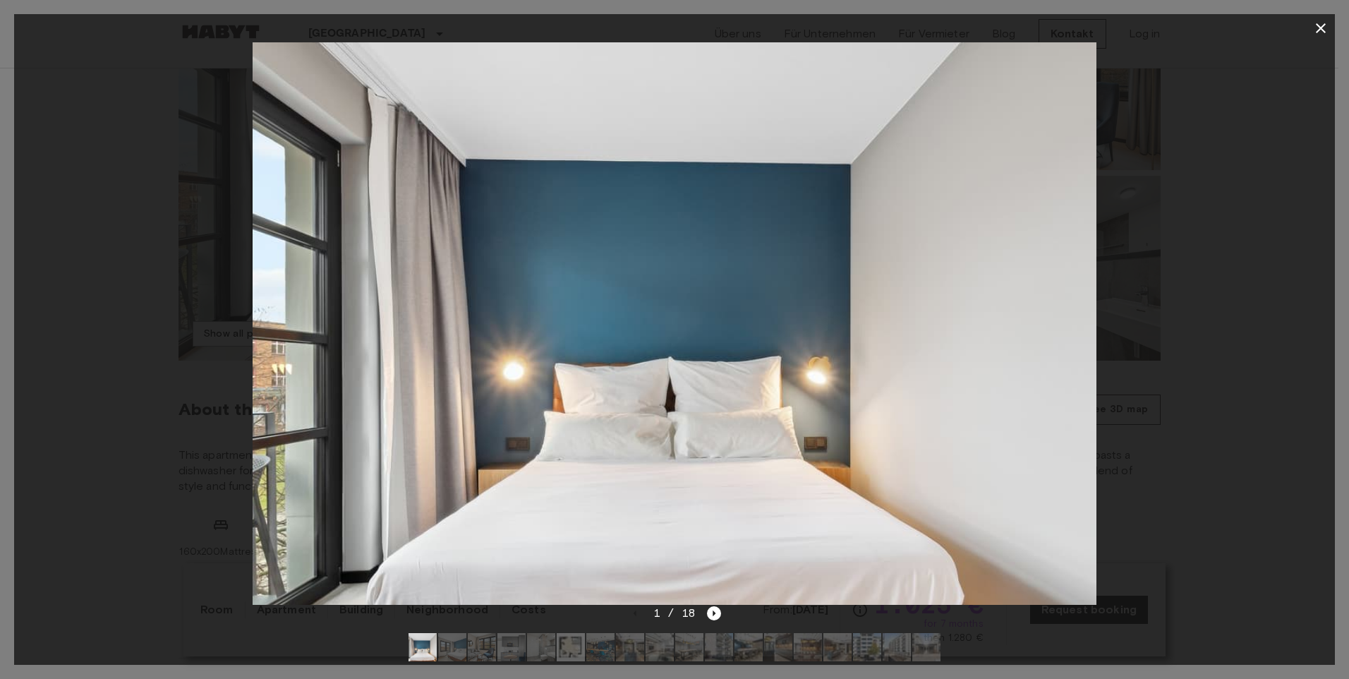
click at [722, 614] on div "1 / 18" at bounding box center [674, 639] width 1321 height 68
click at [715, 611] on icon "Next image" at bounding box center [714, 613] width 14 height 14
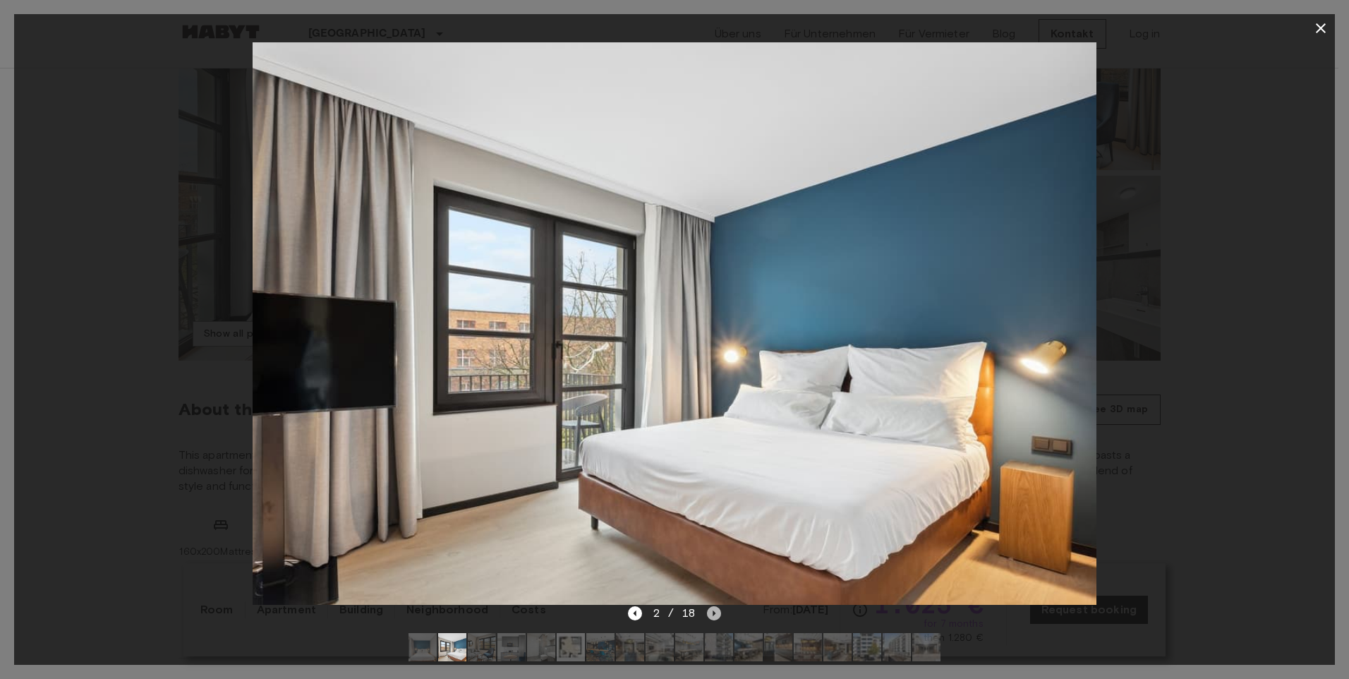
click at [715, 611] on icon "Next image" at bounding box center [714, 613] width 14 height 14
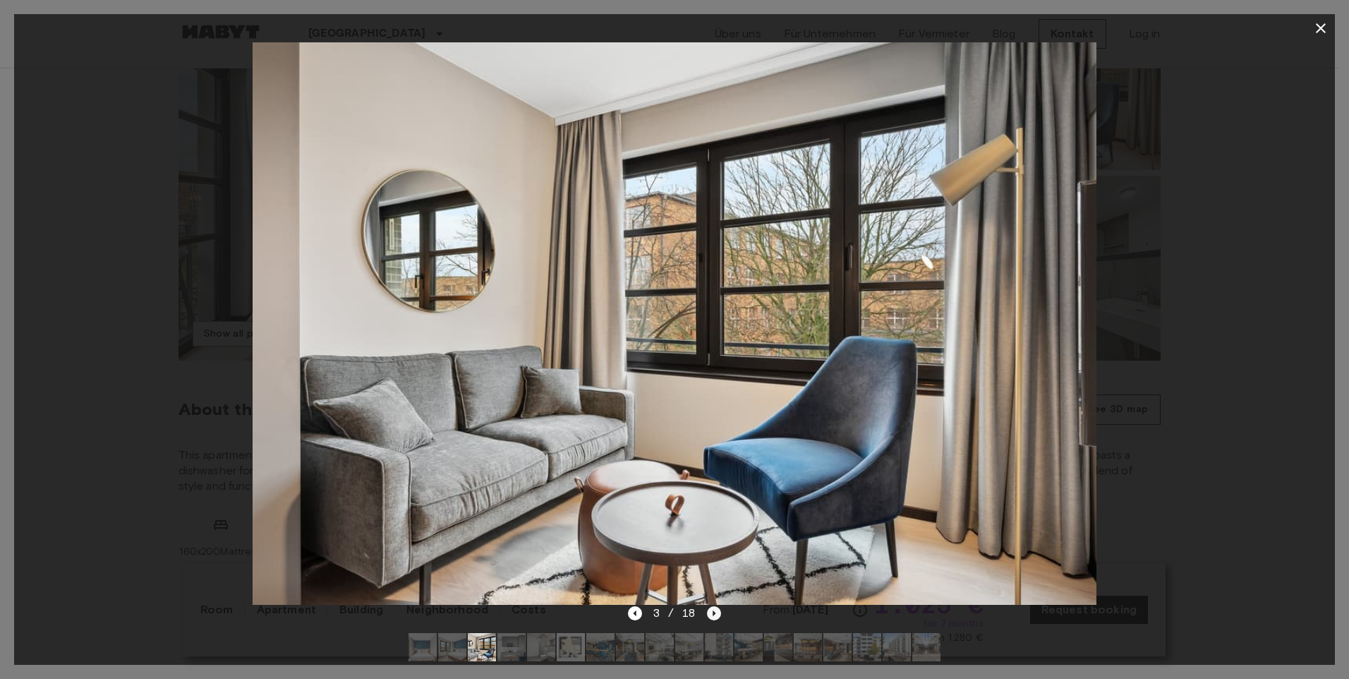
click at [715, 611] on icon "Next image" at bounding box center [714, 613] width 14 height 14
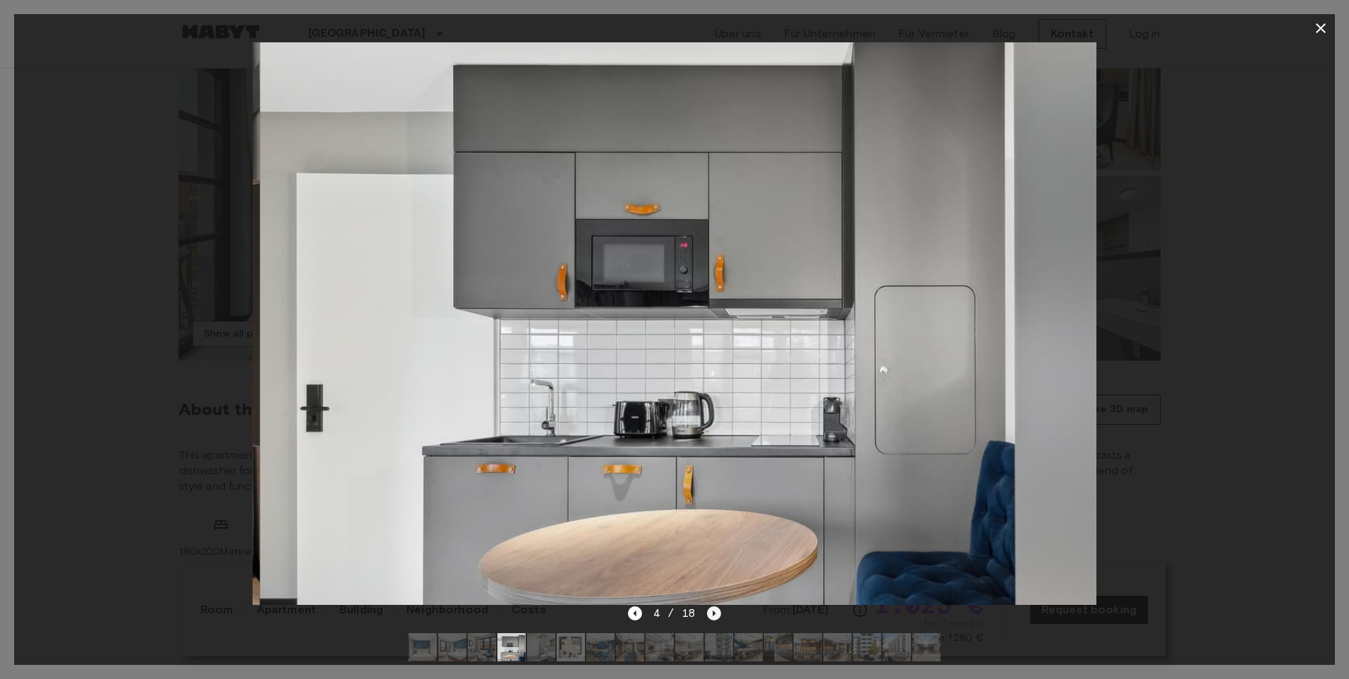
click at [715, 611] on icon "Next image" at bounding box center [714, 613] width 14 height 14
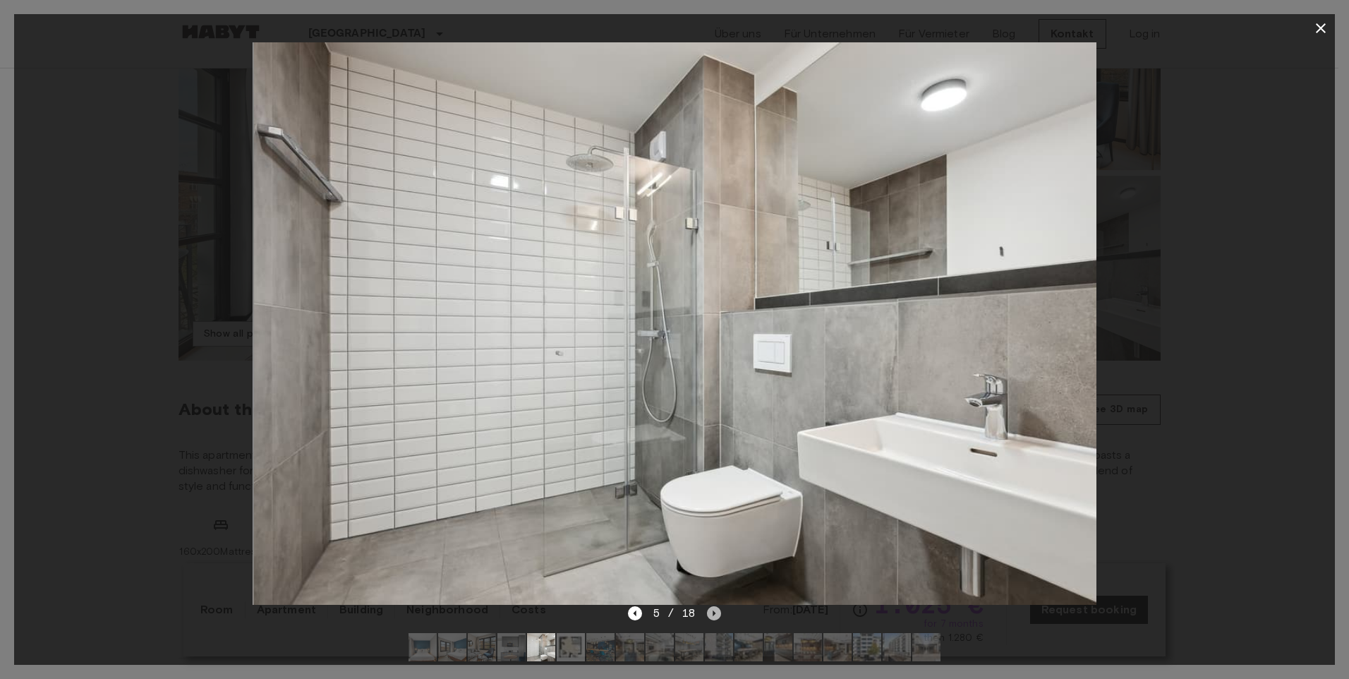
click at [715, 611] on icon "Next image" at bounding box center [714, 613] width 14 height 14
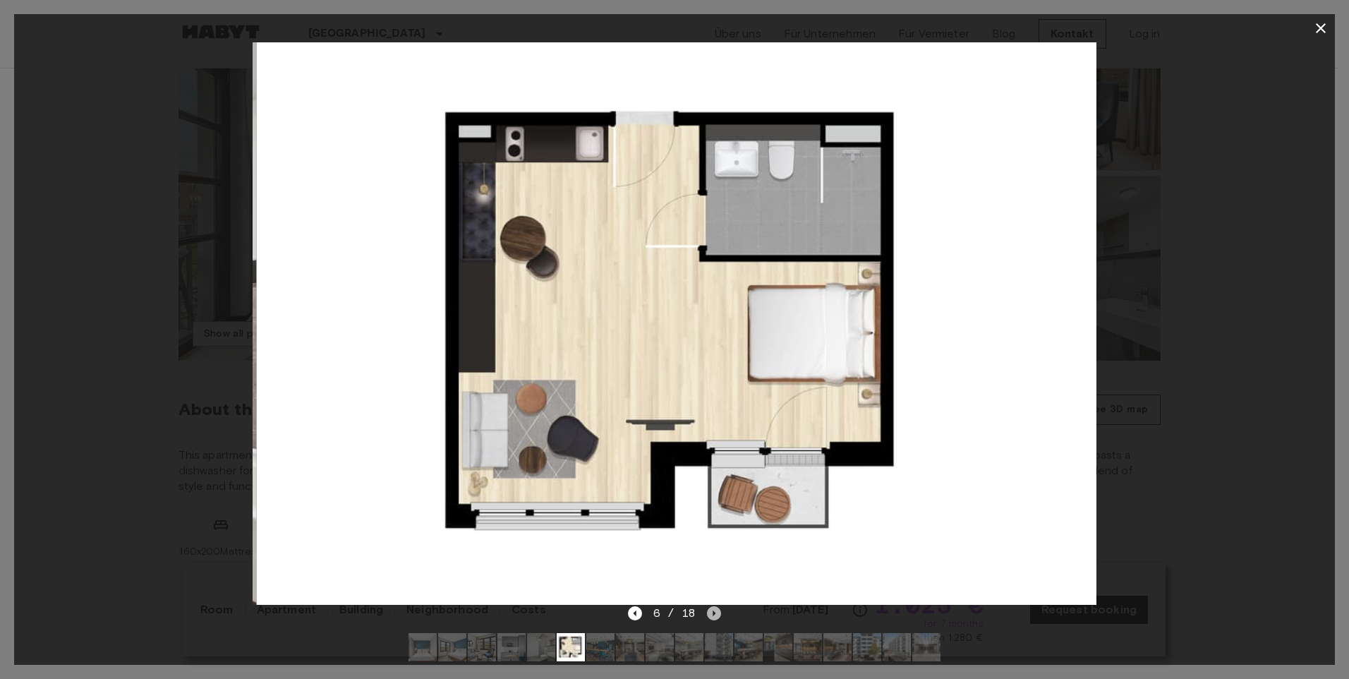
click at [715, 611] on icon "Next image" at bounding box center [714, 613] width 14 height 14
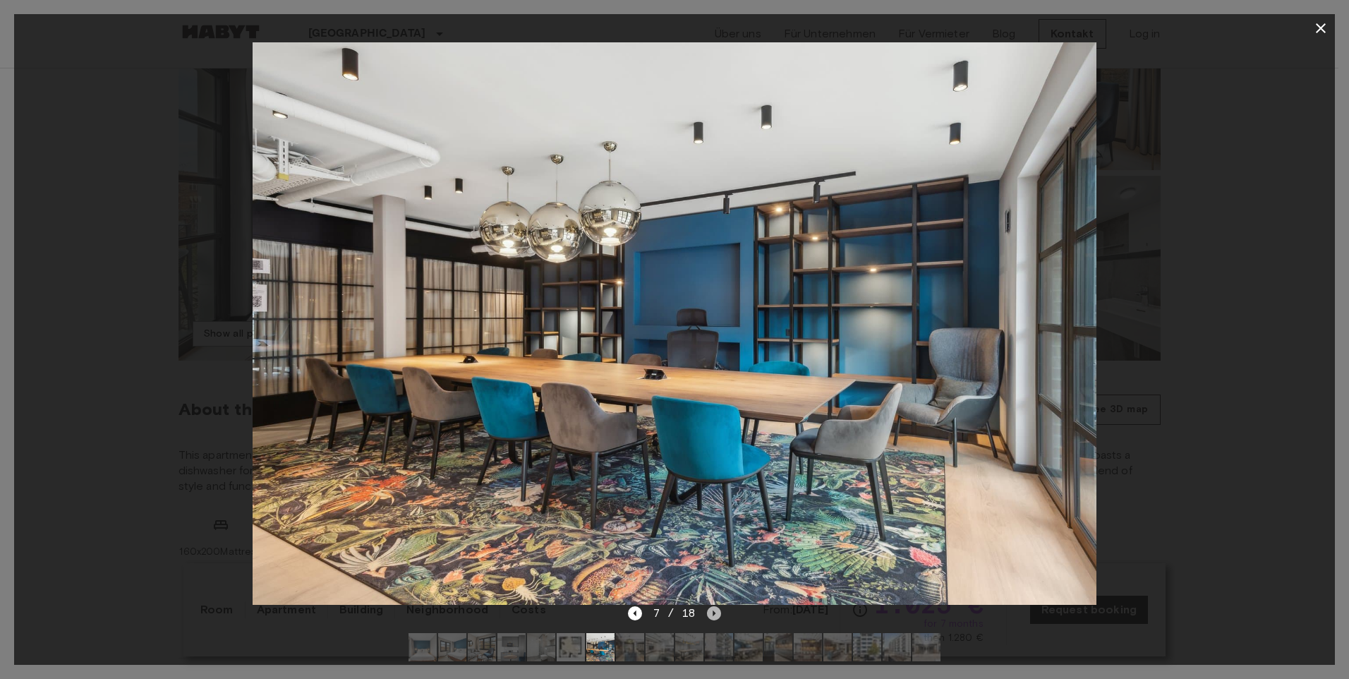
click at [715, 611] on icon "Next image" at bounding box center [714, 613] width 14 height 14
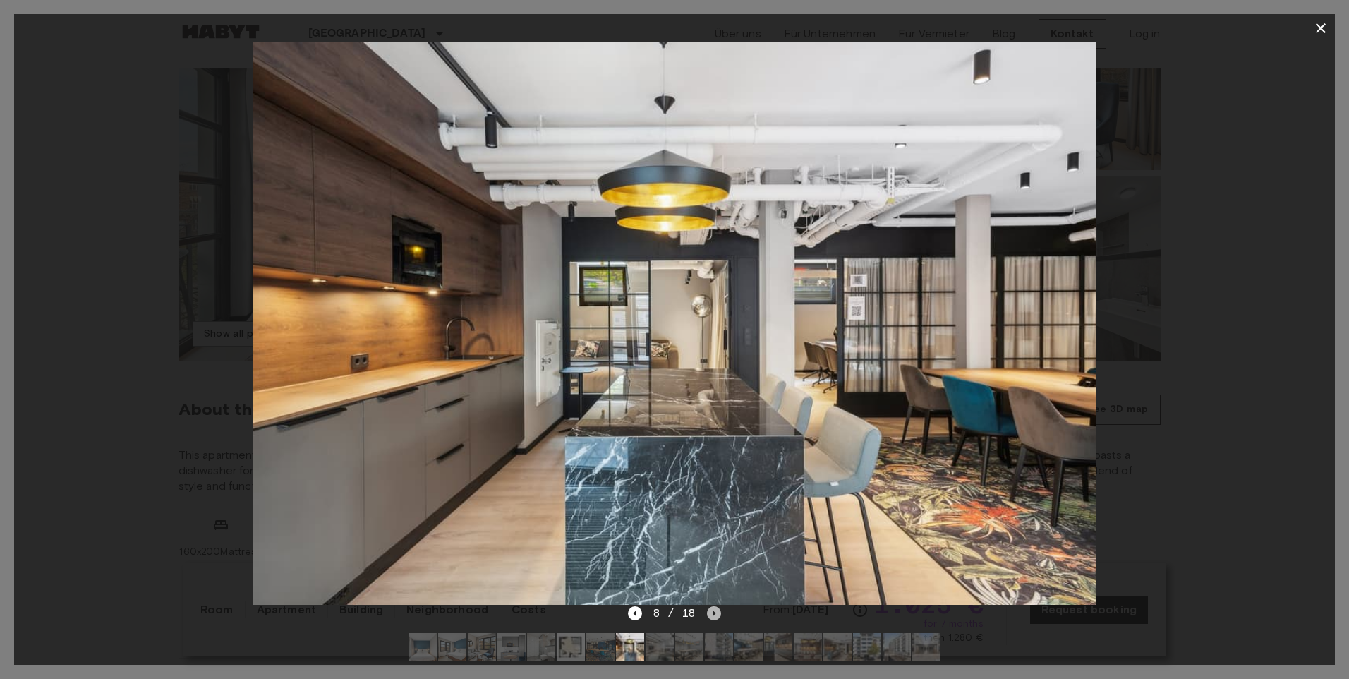
click at [715, 611] on icon "Next image" at bounding box center [714, 613] width 14 height 14
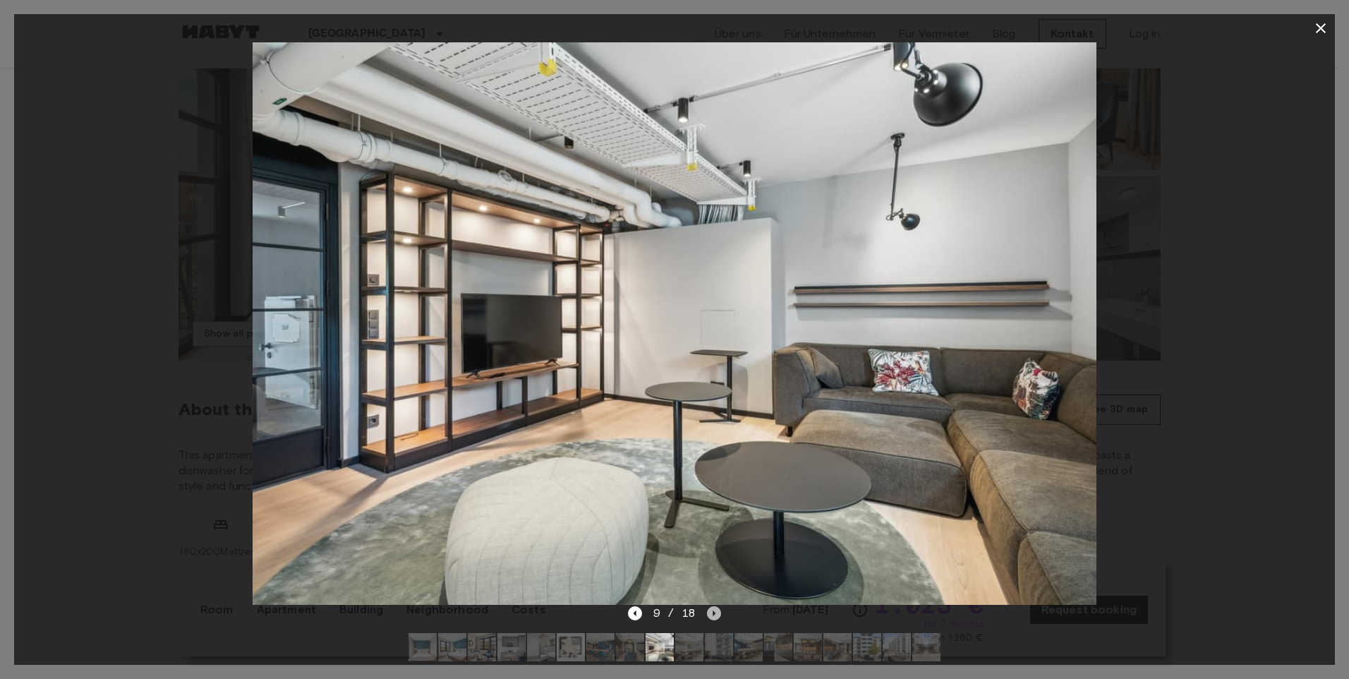
click at [715, 611] on icon "Next image" at bounding box center [714, 613] width 14 height 14
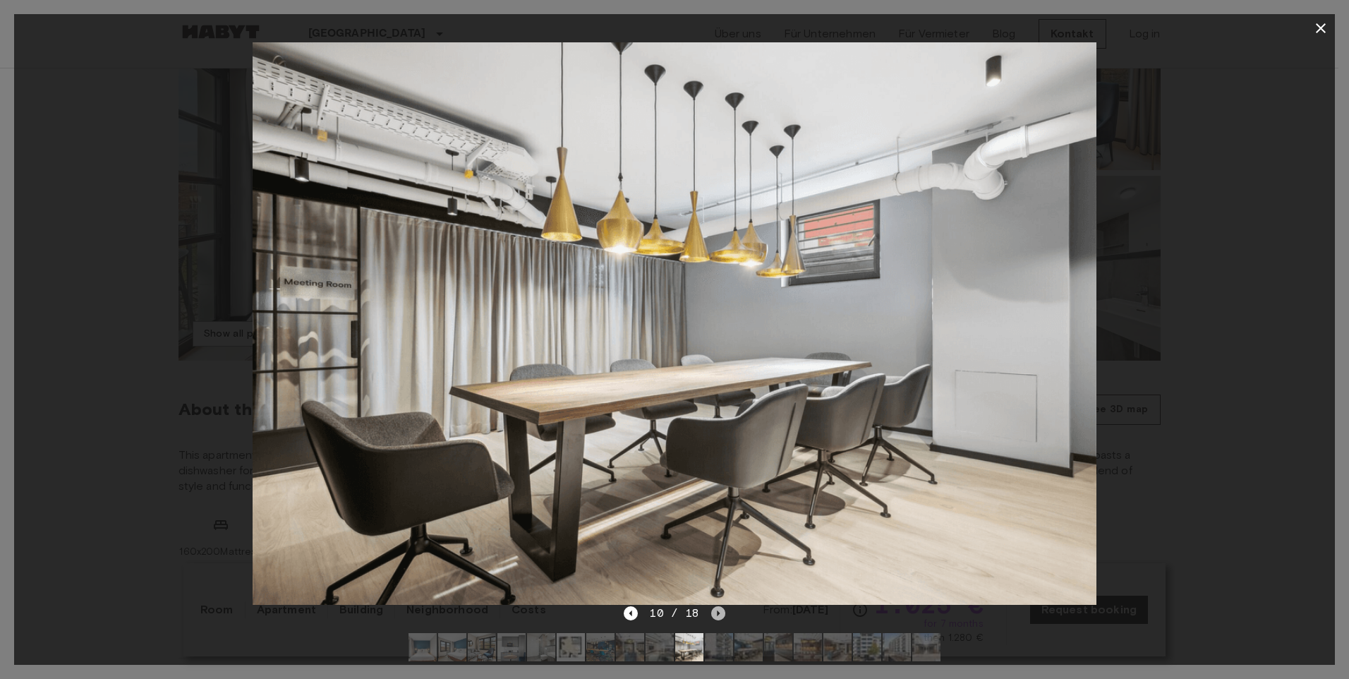
click at [715, 611] on icon "Next image" at bounding box center [718, 613] width 14 height 14
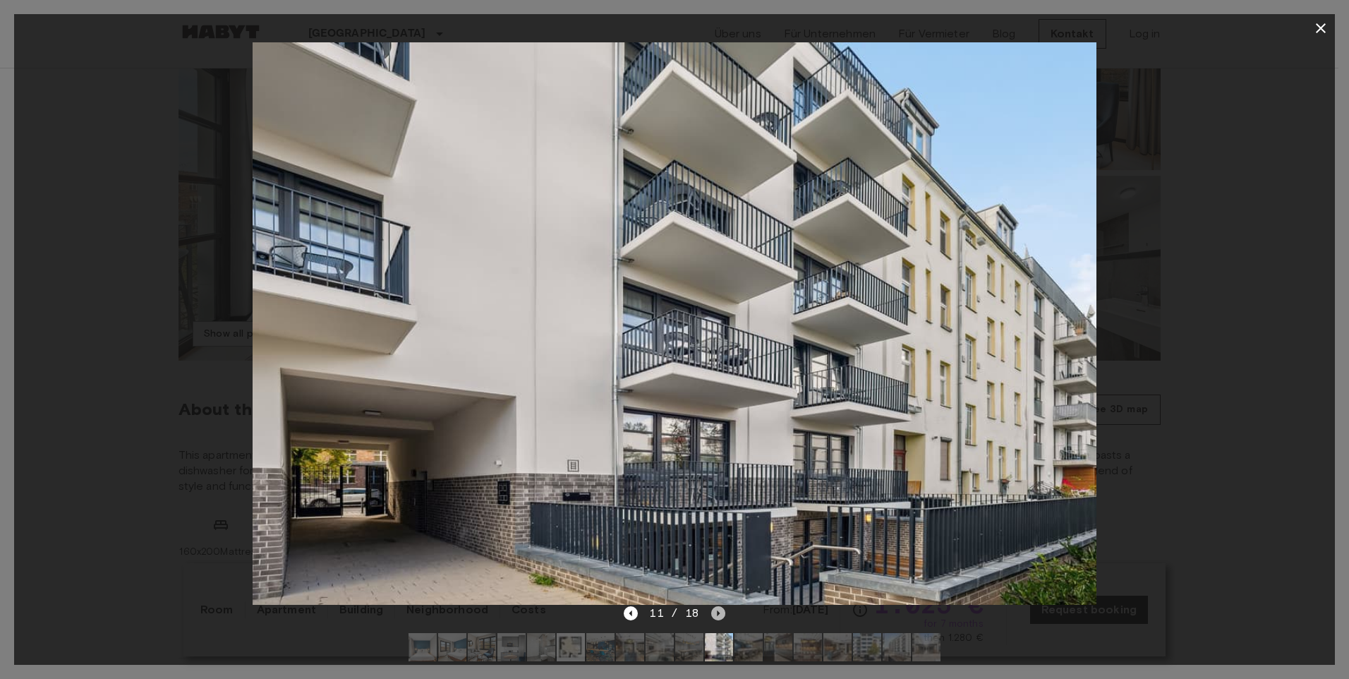
click at [715, 611] on icon "Next image" at bounding box center [718, 613] width 14 height 14
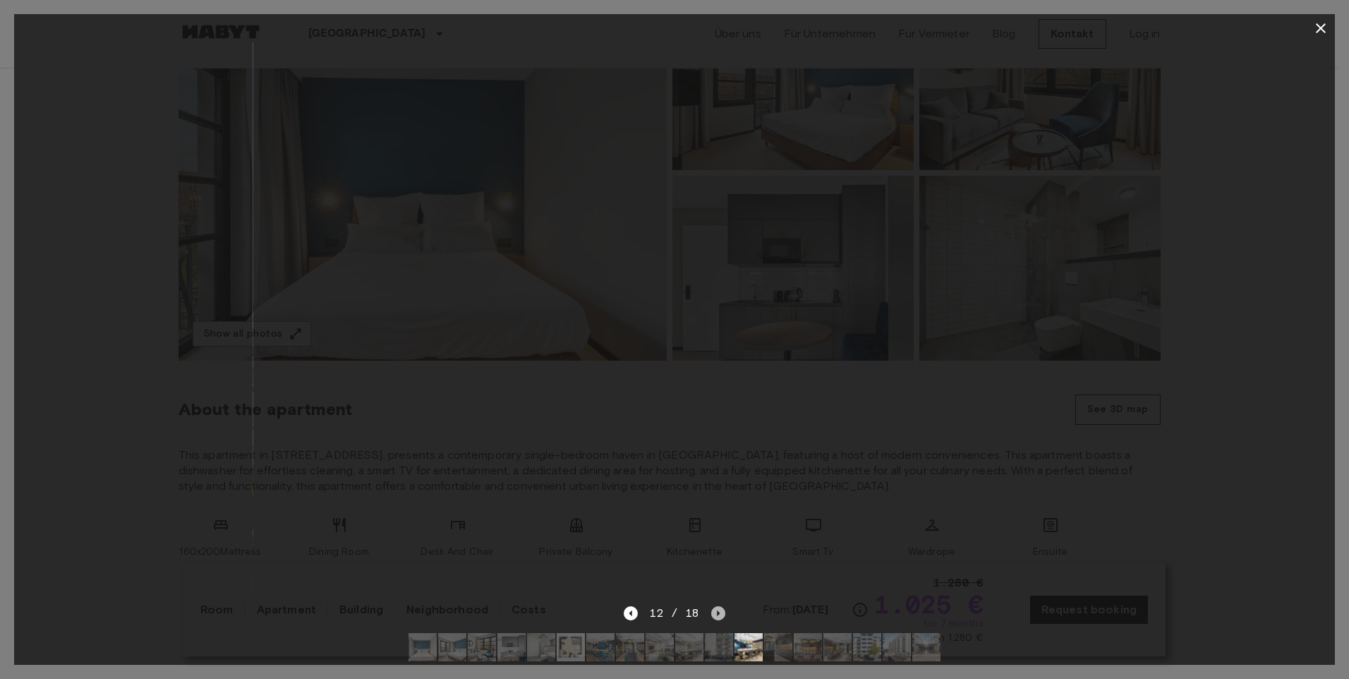
click at [715, 611] on icon "Next image" at bounding box center [718, 613] width 14 height 14
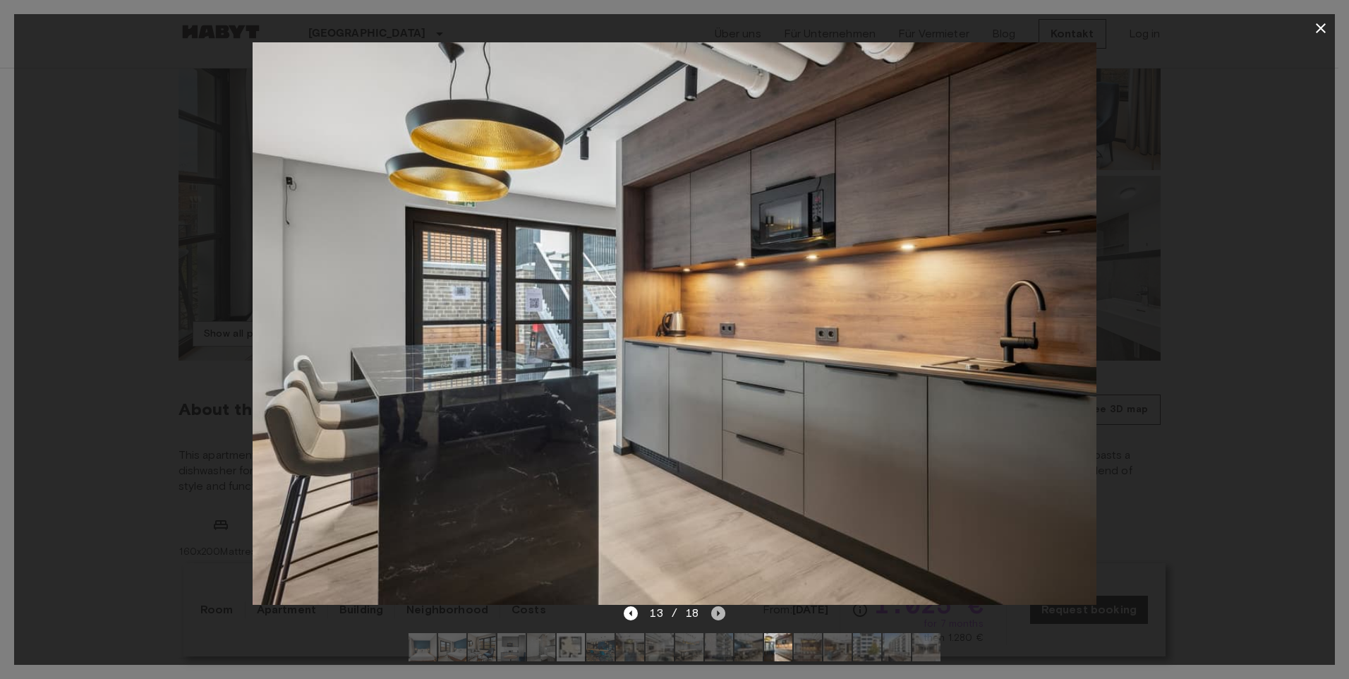
click at [717, 611] on icon "Next image" at bounding box center [718, 613] width 3 height 6
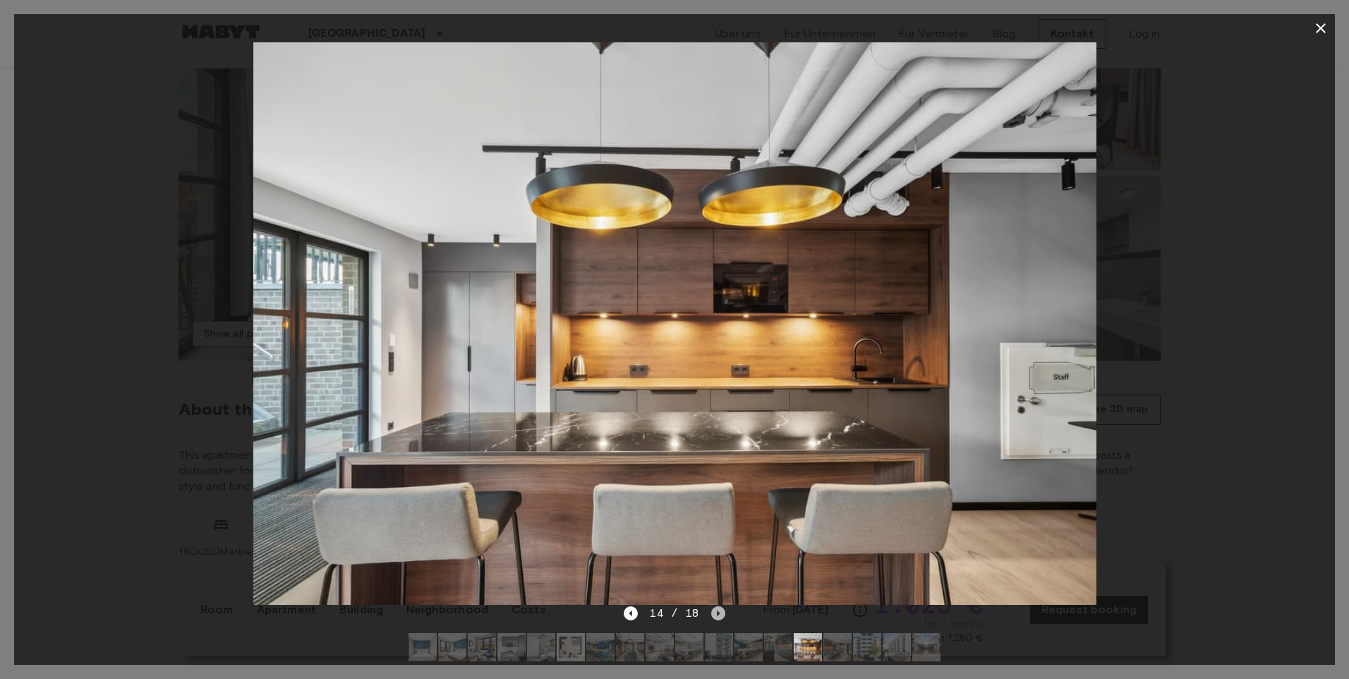
click at [717, 611] on icon "Next image" at bounding box center [718, 613] width 3 height 6
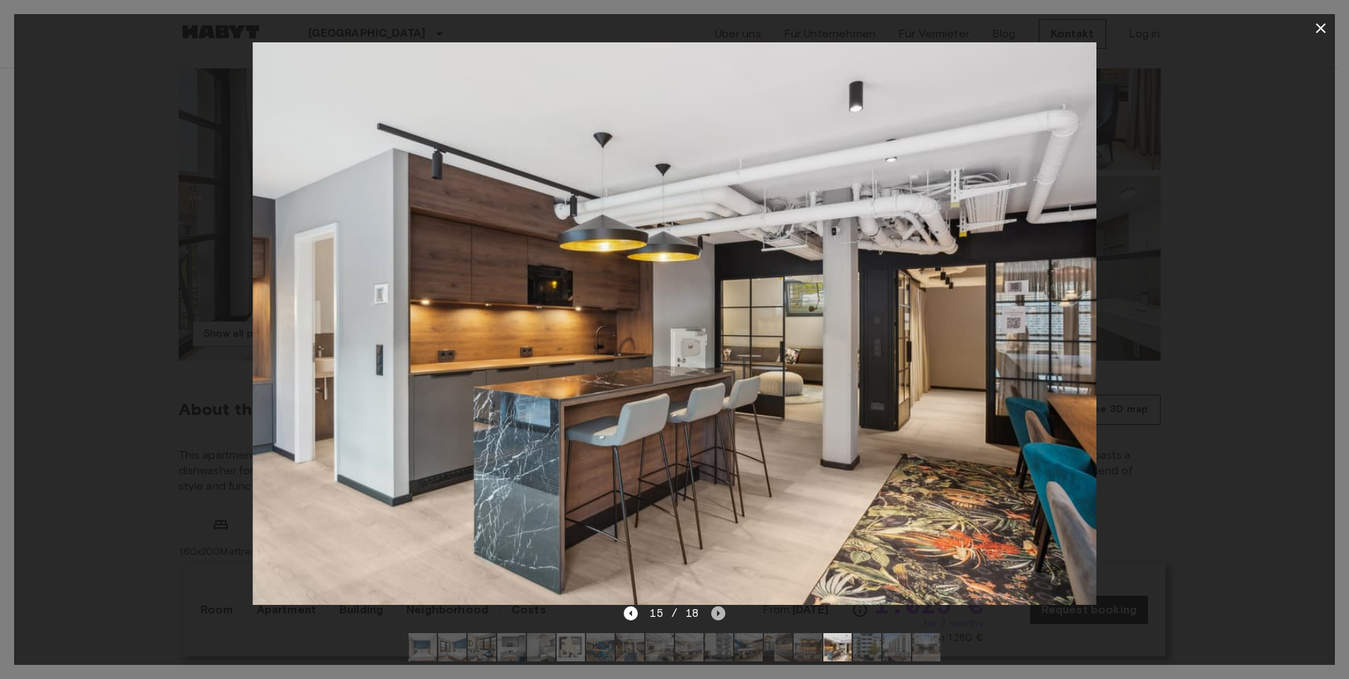
click at [717, 611] on icon "Next image" at bounding box center [718, 613] width 3 height 6
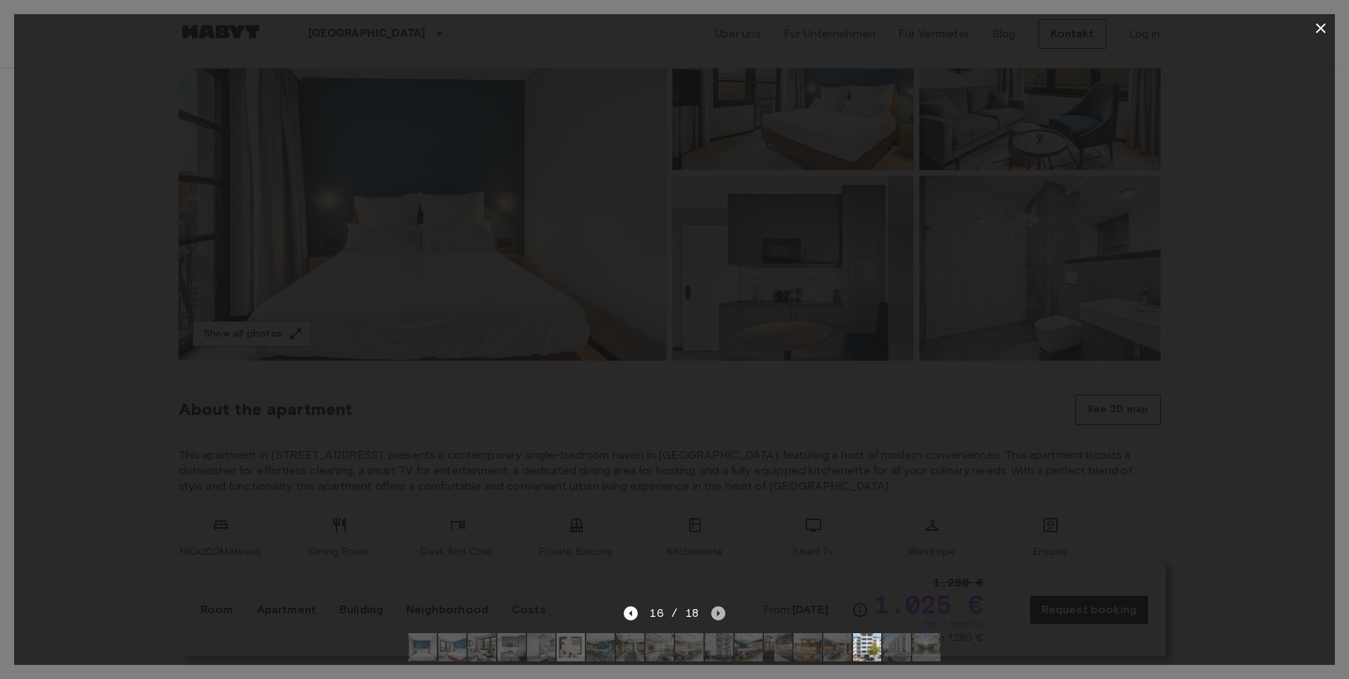
click at [718, 610] on icon "Next image" at bounding box center [718, 613] width 14 height 14
click at [719, 610] on div "18 / 18" at bounding box center [674, 613] width 101 height 17
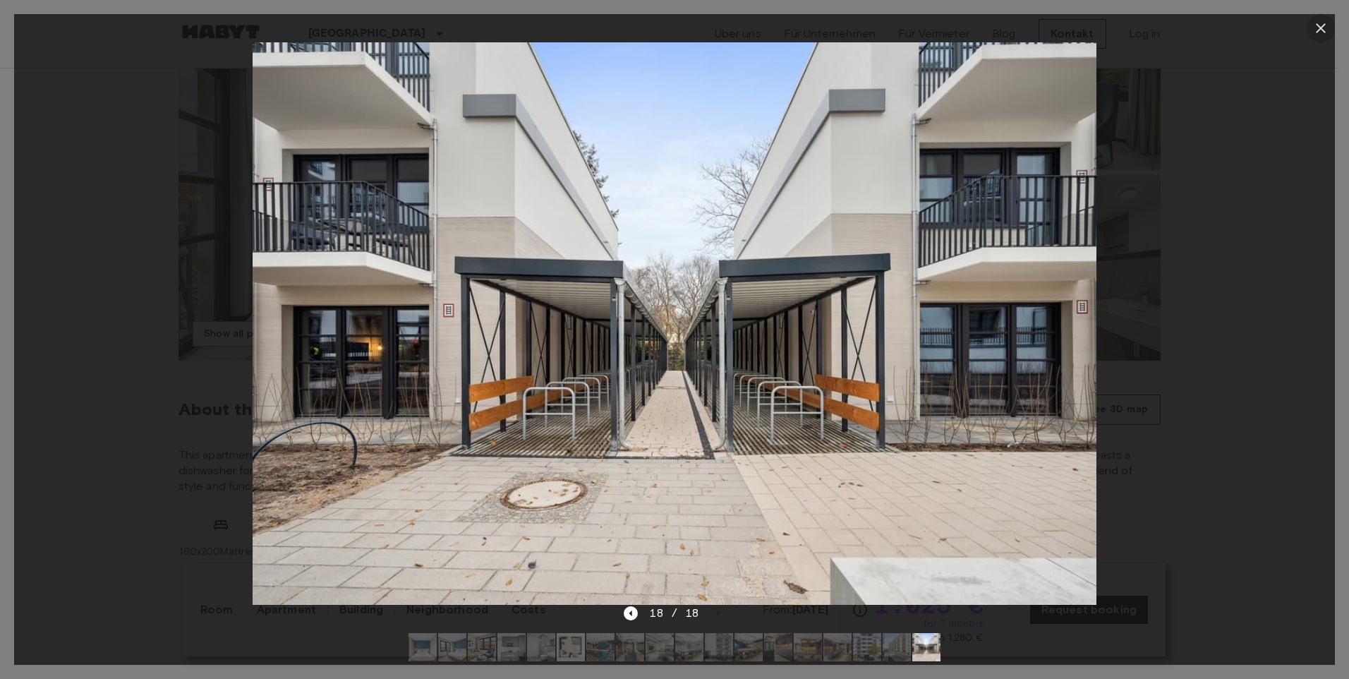
click at [1326, 22] on icon "button" at bounding box center [1320, 28] width 17 height 17
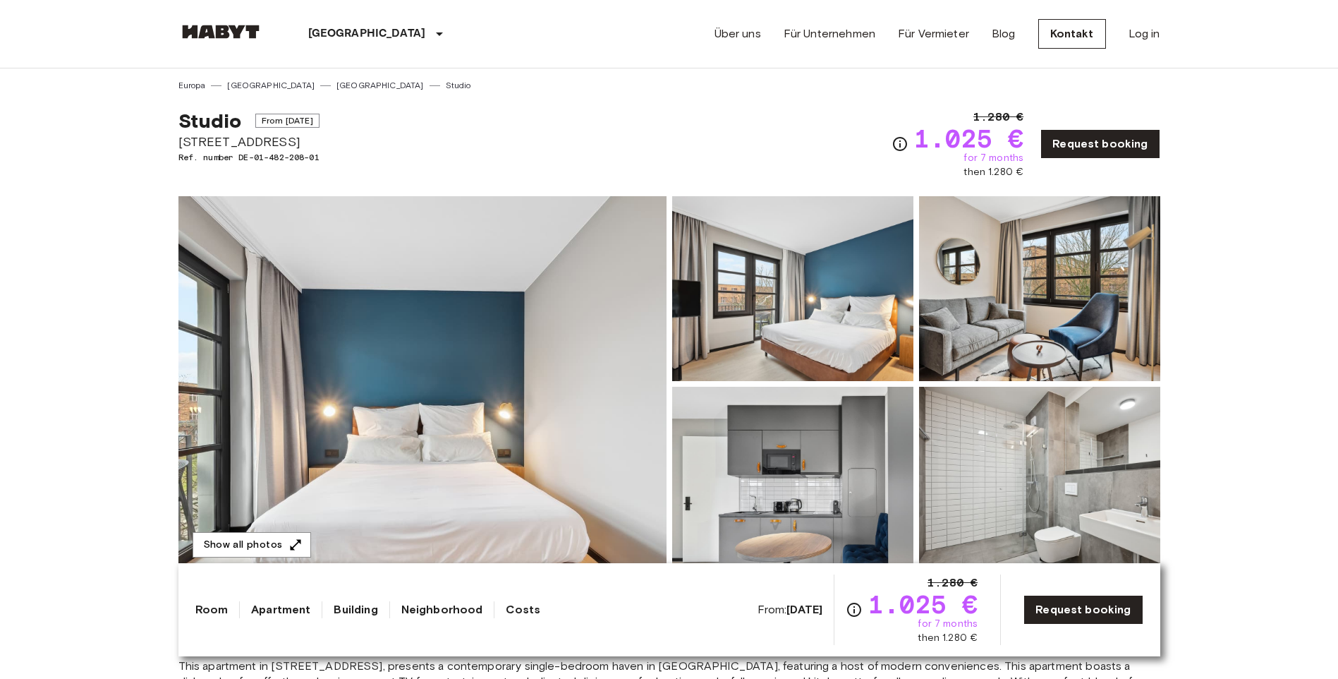
scroll to position [0, 0]
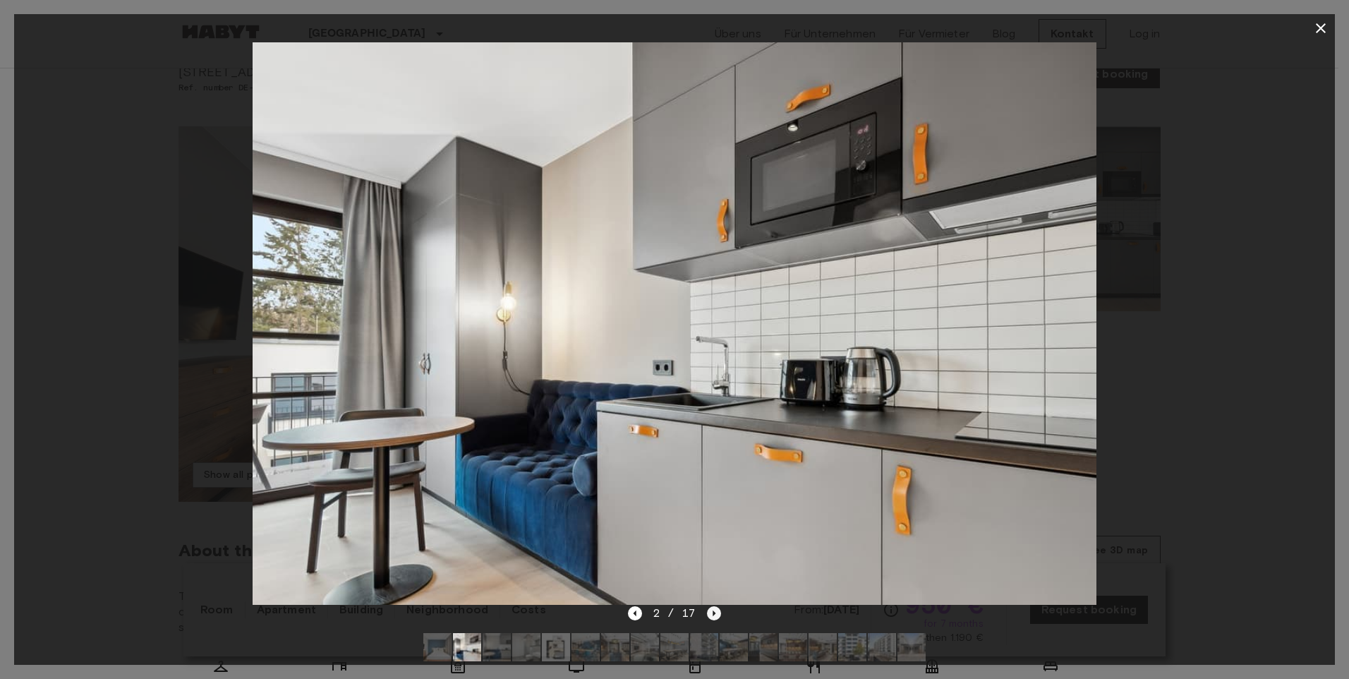
click at [712, 610] on icon "Next image" at bounding box center [714, 613] width 14 height 14
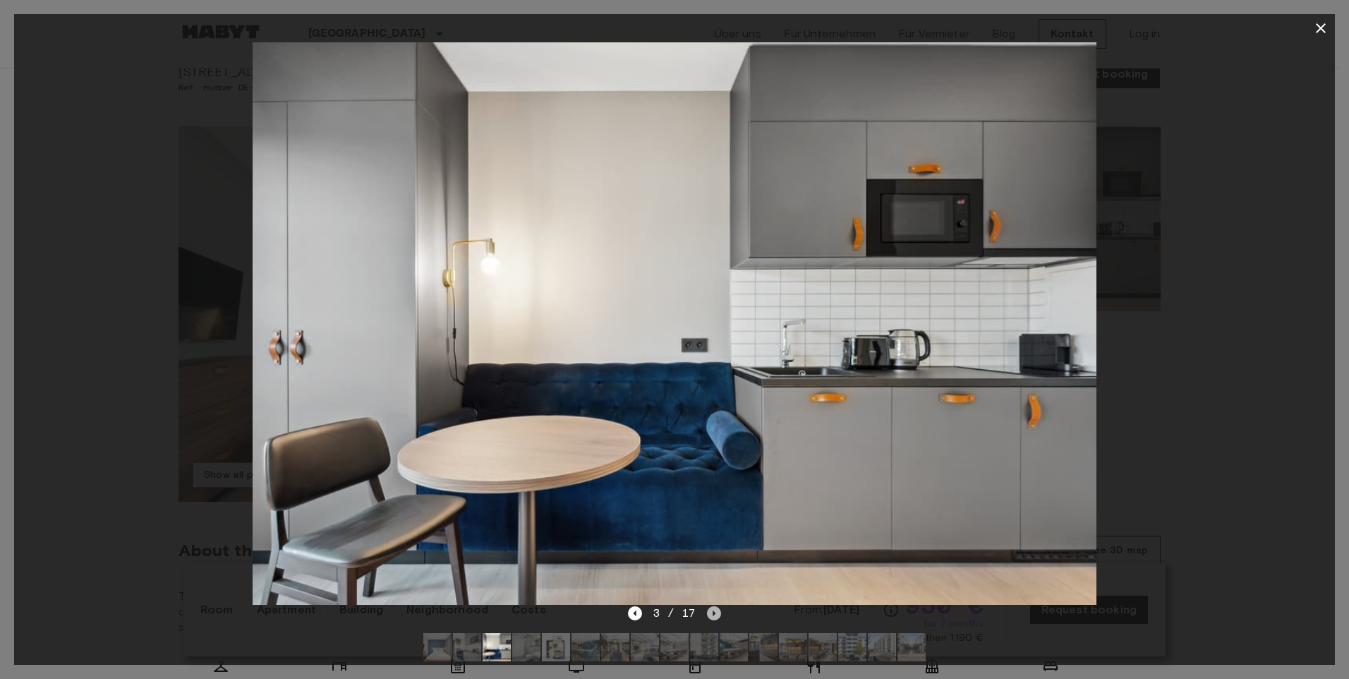
click at [712, 610] on icon "Next image" at bounding box center [714, 613] width 14 height 14
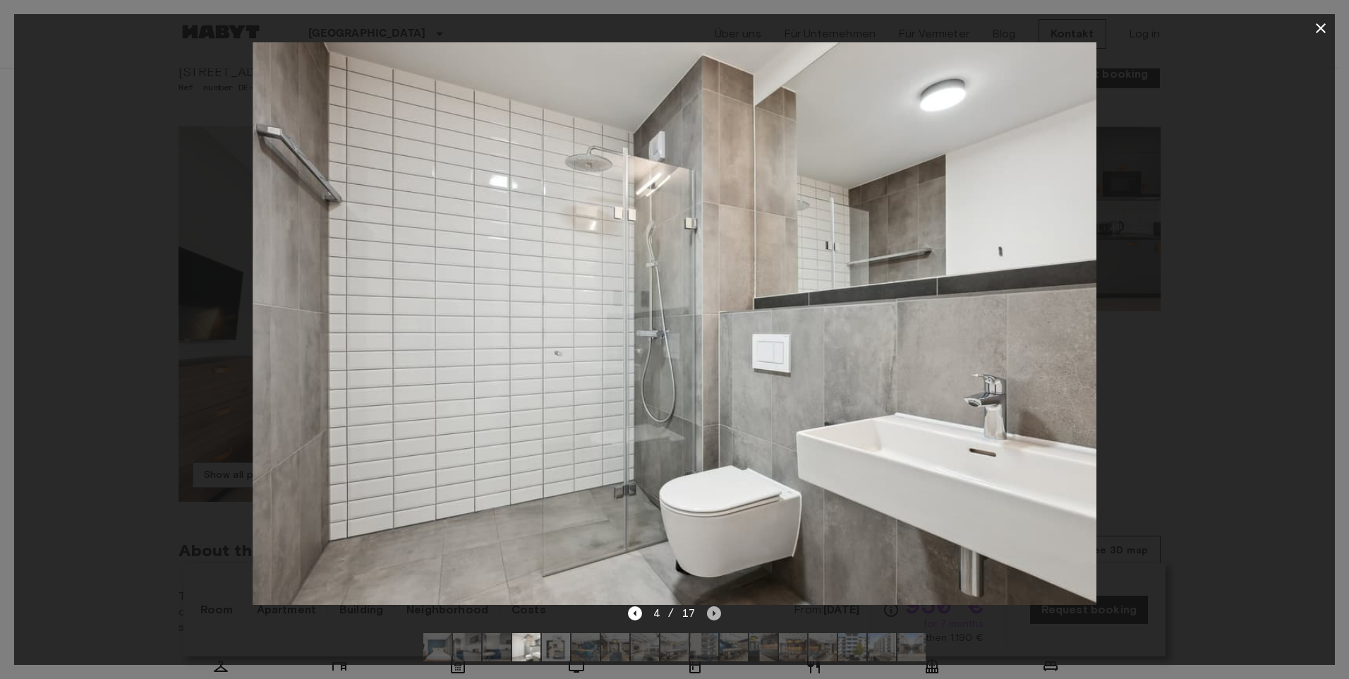
click at [712, 610] on icon "Next image" at bounding box center [714, 613] width 14 height 14
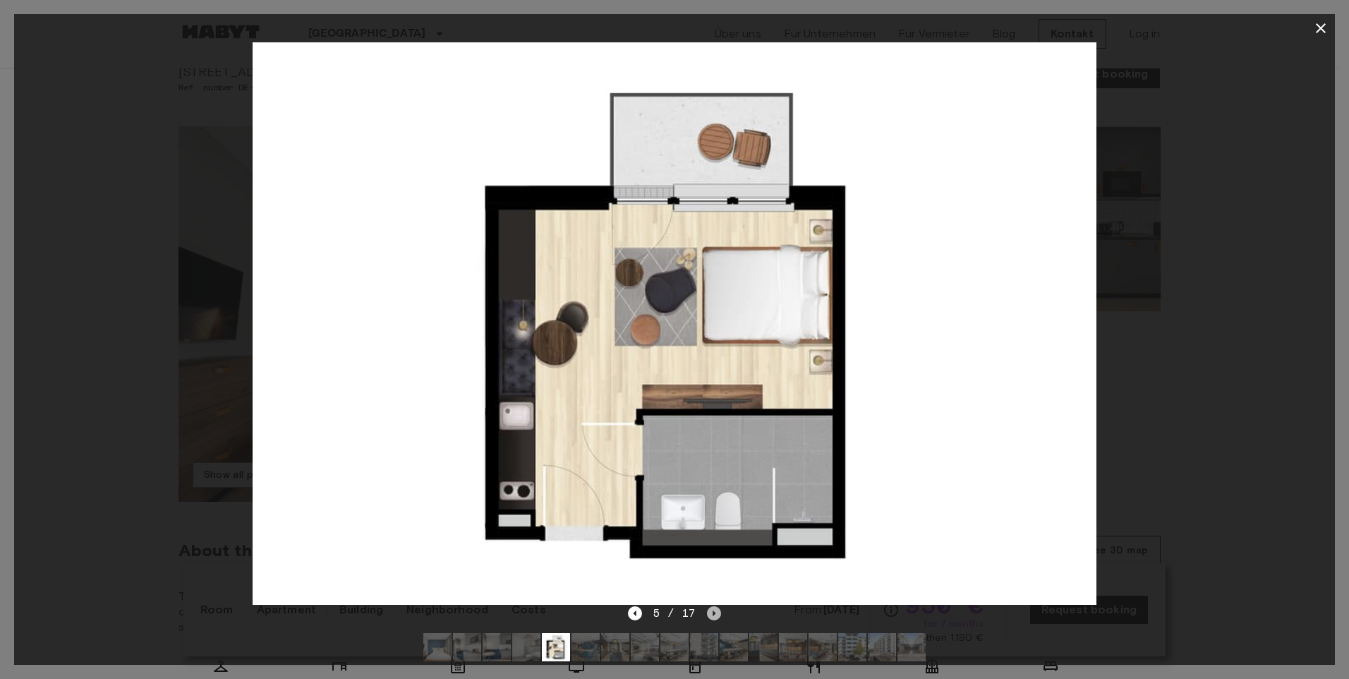
click at [712, 610] on icon "Next image" at bounding box center [714, 613] width 14 height 14
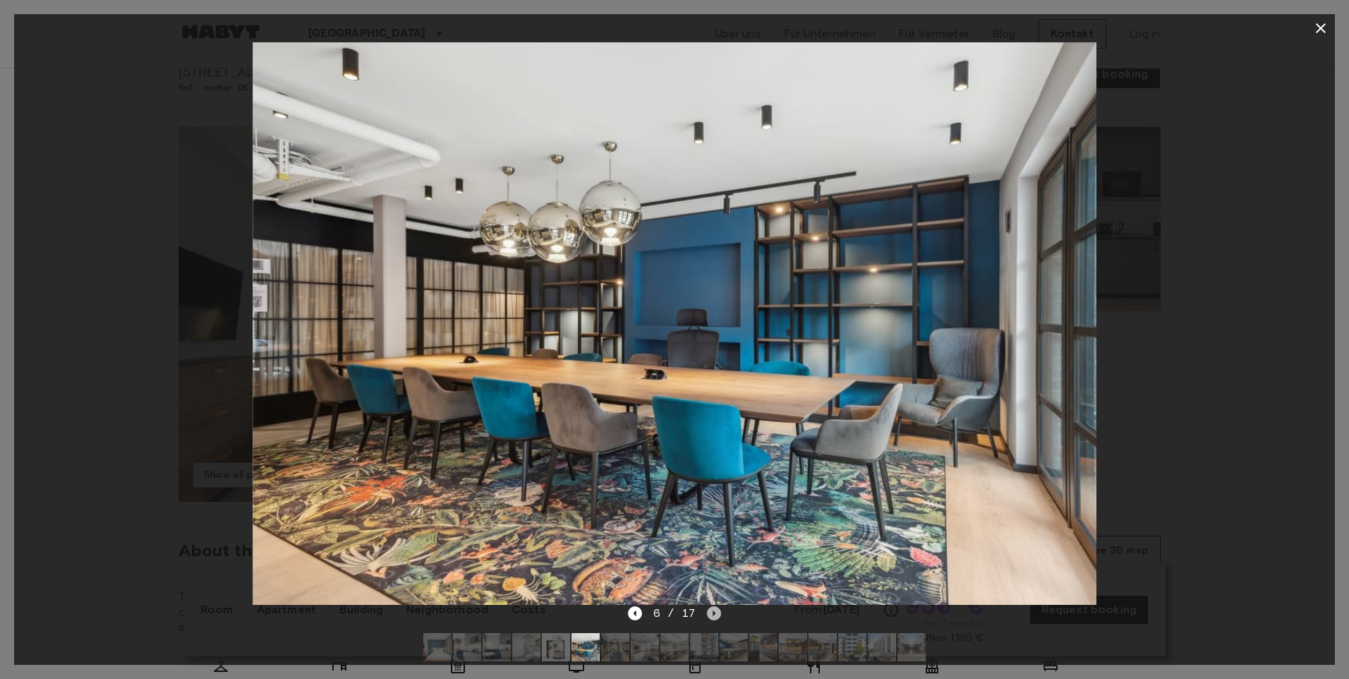
click at [712, 610] on icon "Next image" at bounding box center [714, 613] width 14 height 14
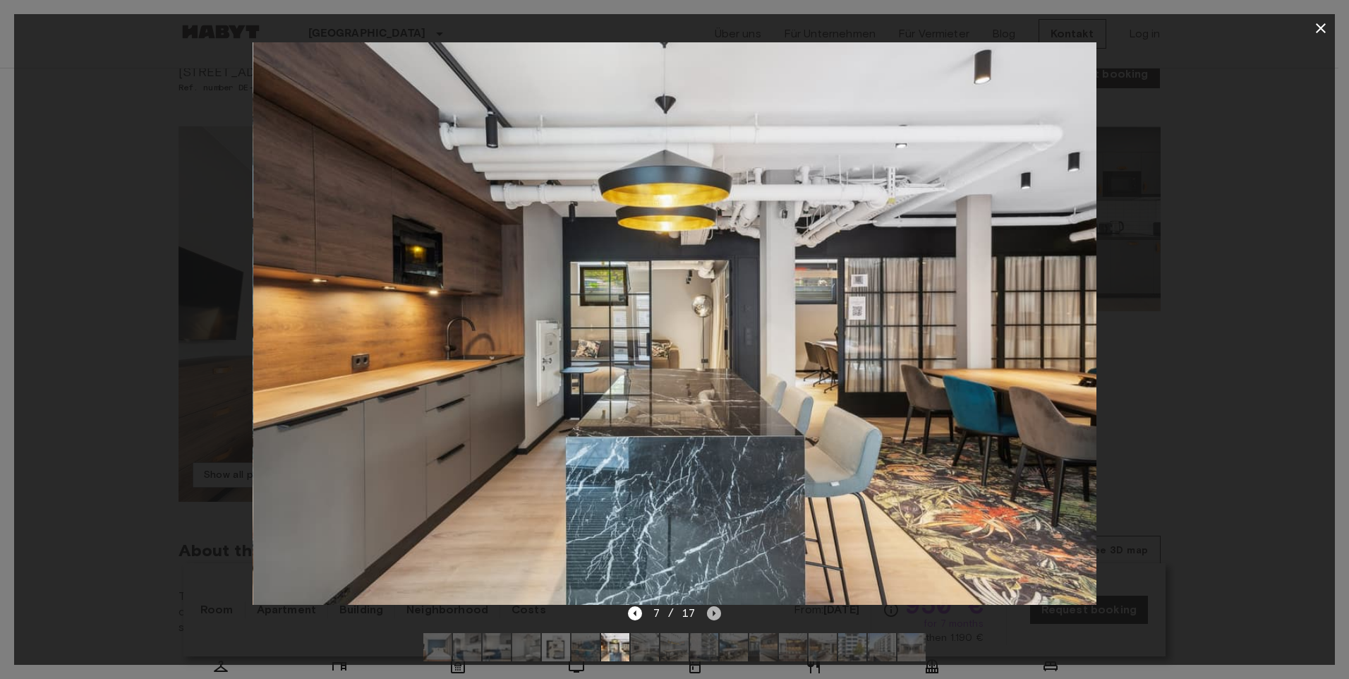
click at [712, 610] on icon "Next image" at bounding box center [714, 613] width 14 height 14
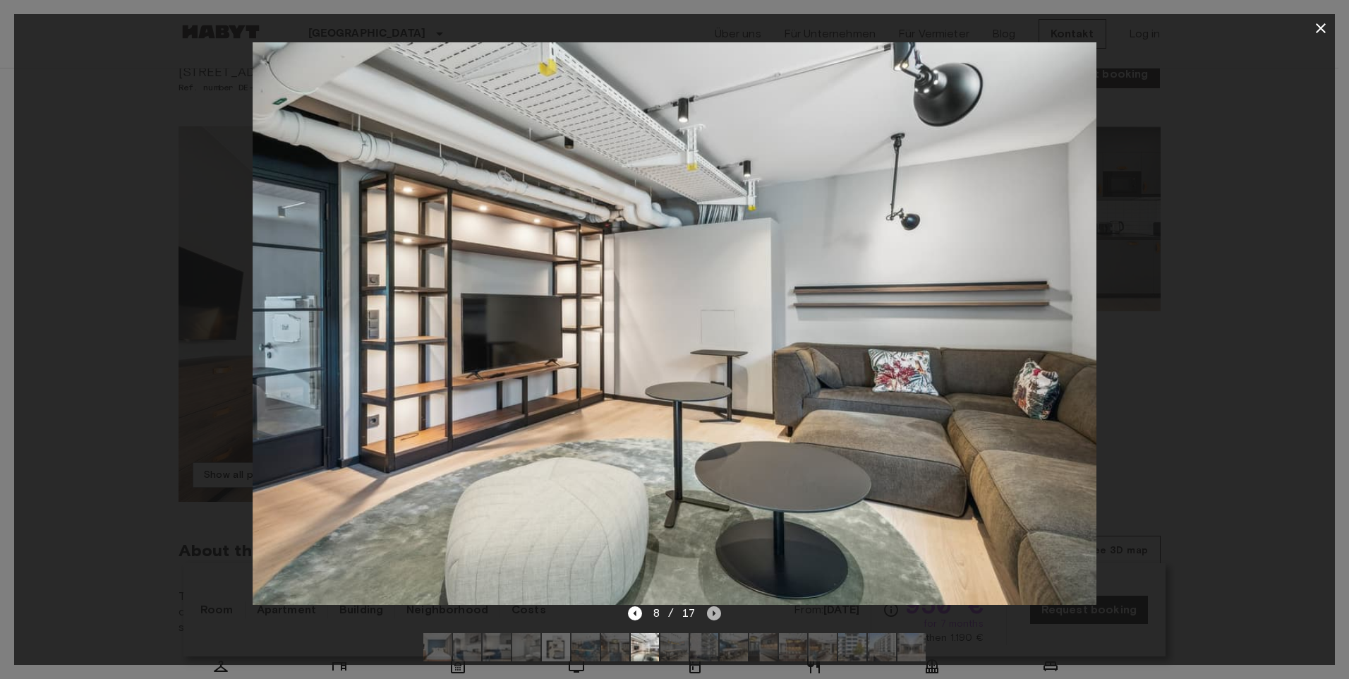
click at [712, 610] on icon "Next image" at bounding box center [714, 613] width 14 height 14
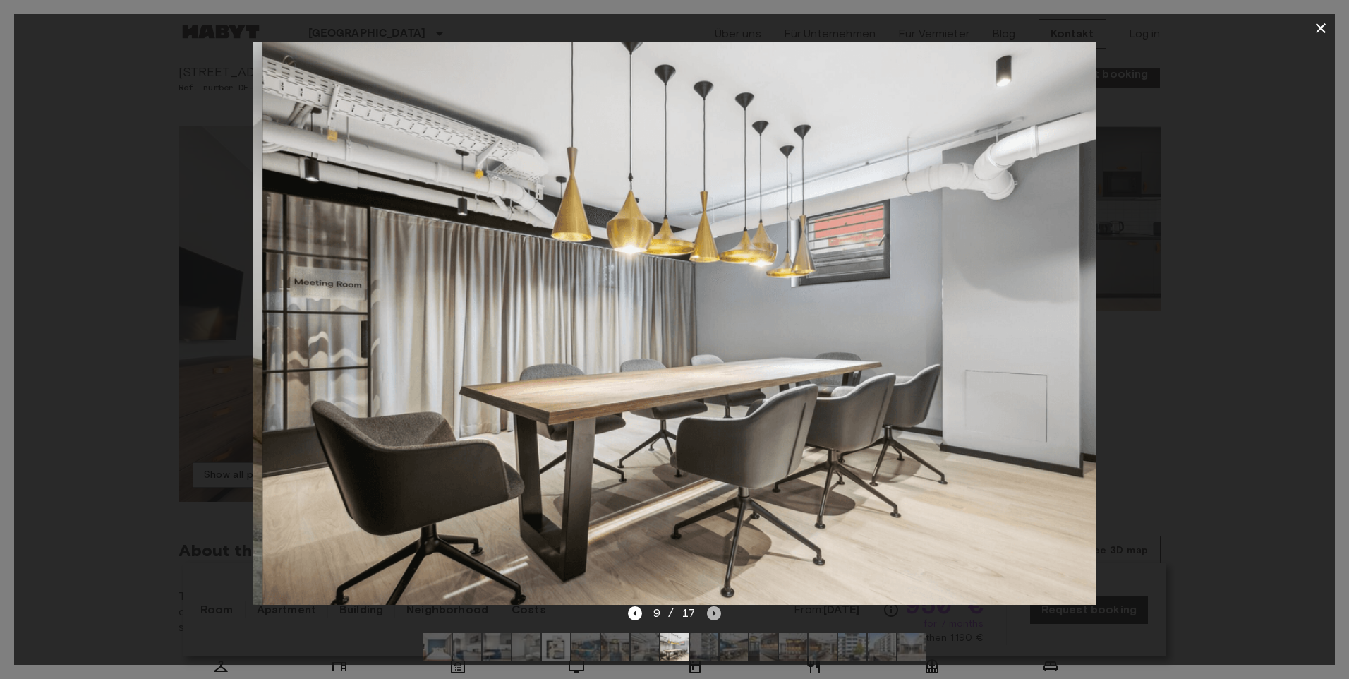
click at [712, 610] on icon "Next image" at bounding box center [714, 613] width 14 height 14
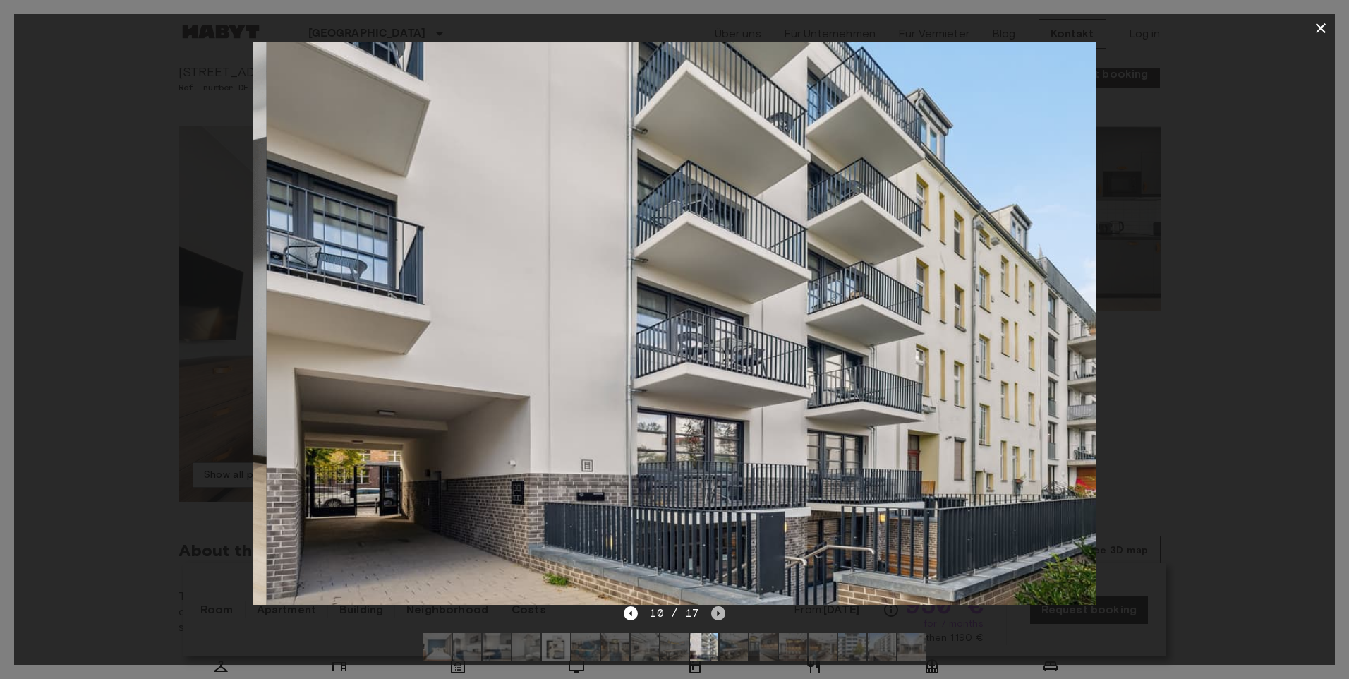
click at [712, 610] on icon "Next image" at bounding box center [718, 613] width 14 height 14
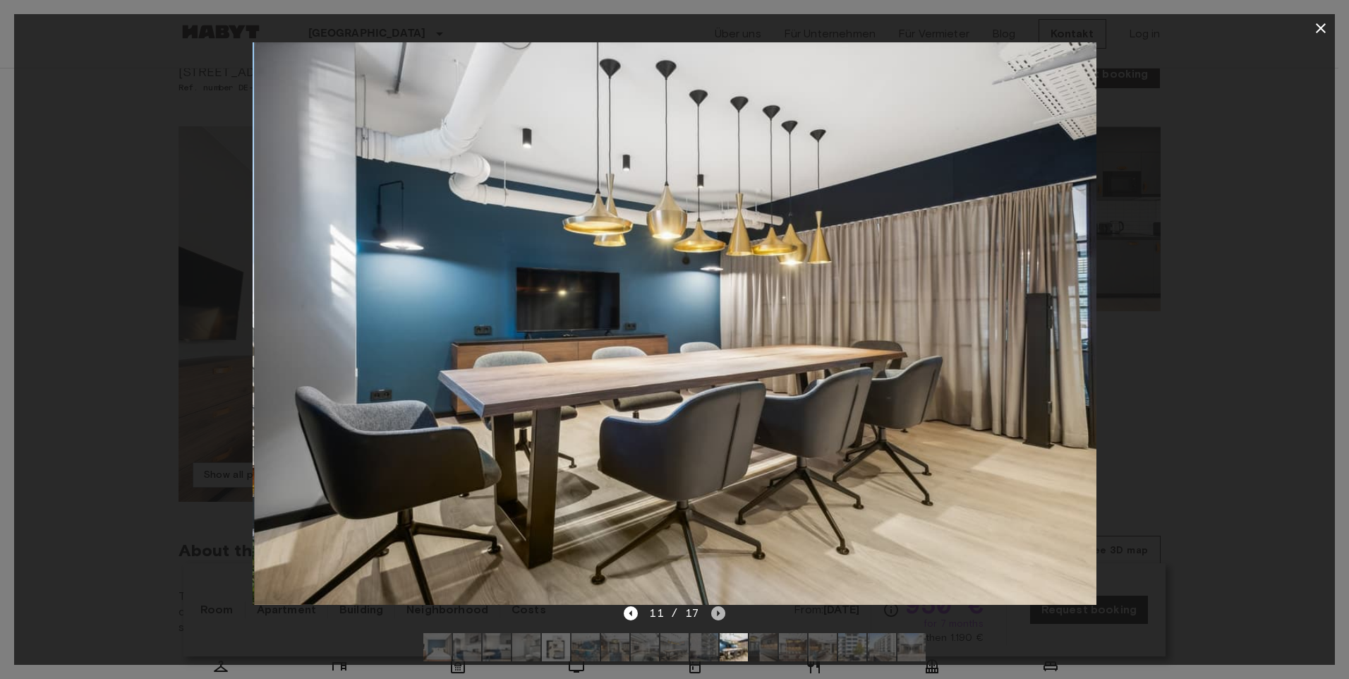
click at [712, 610] on icon "Next image" at bounding box center [718, 613] width 14 height 14
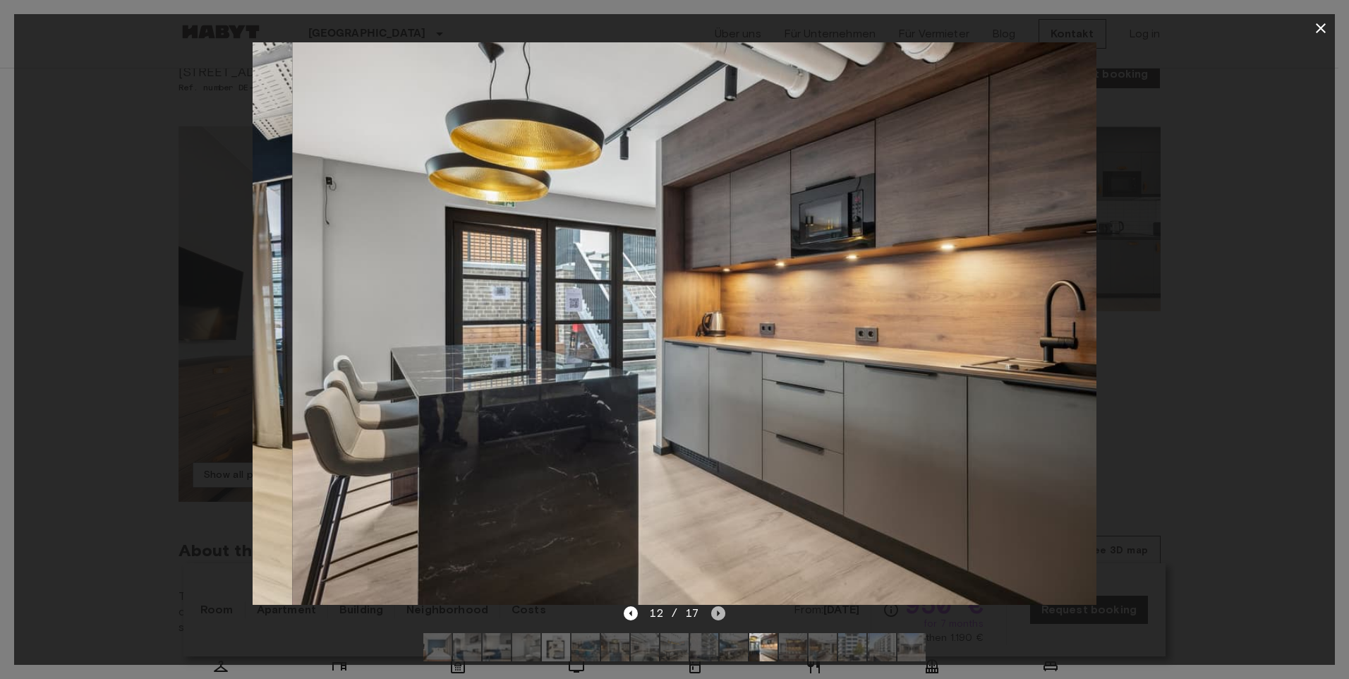
click at [712, 610] on icon "Next image" at bounding box center [718, 613] width 14 height 14
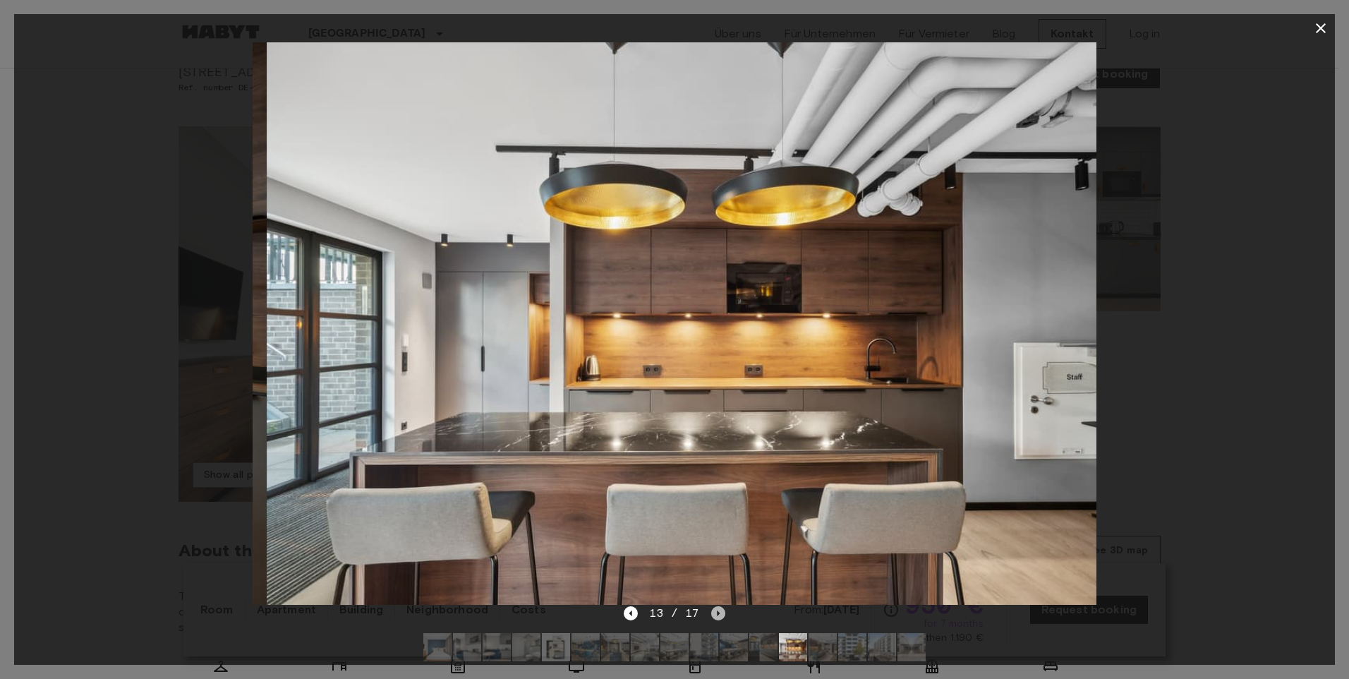
drag, startPoint x: 712, startPoint y: 610, endPoint x: 720, endPoint y: 613, distance: 9.2
click at [714, 611] on icon "Next image" at bounding box center [718, 613] width 14 height 14
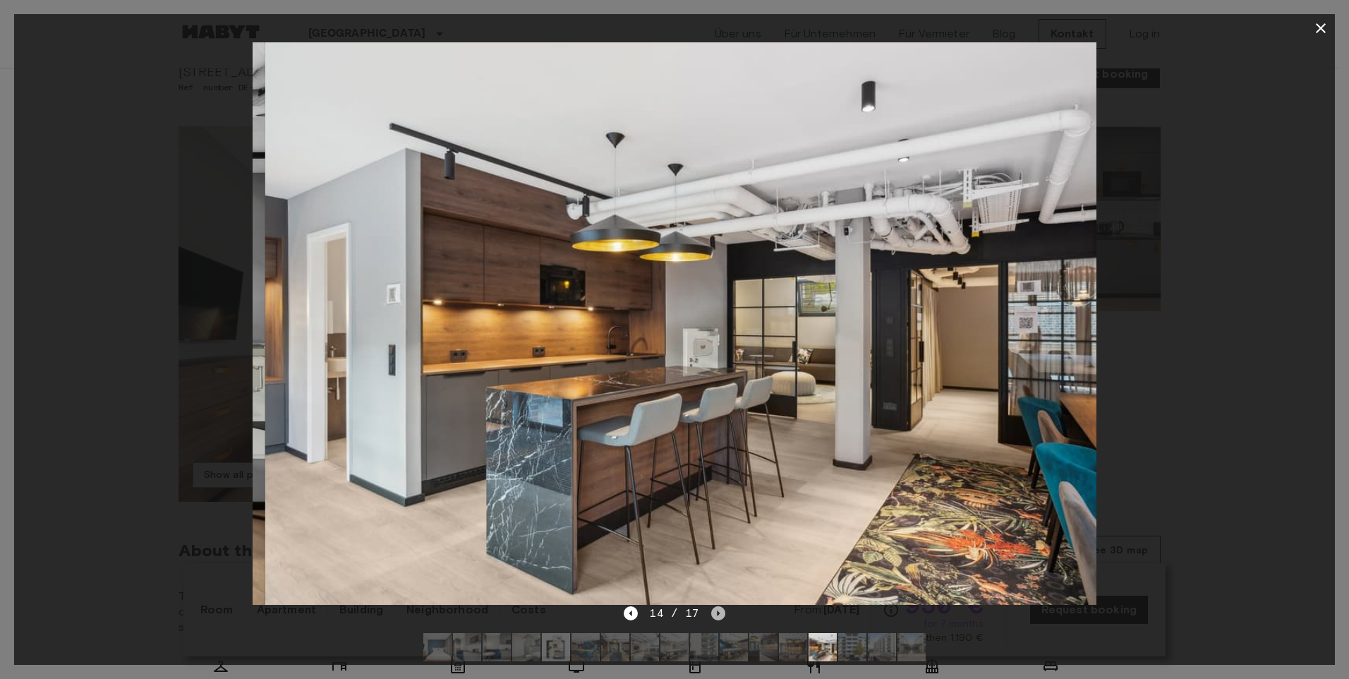
click at [720, 613] on icon "Next image" at bounding box center [718, 613] width 14 height 14
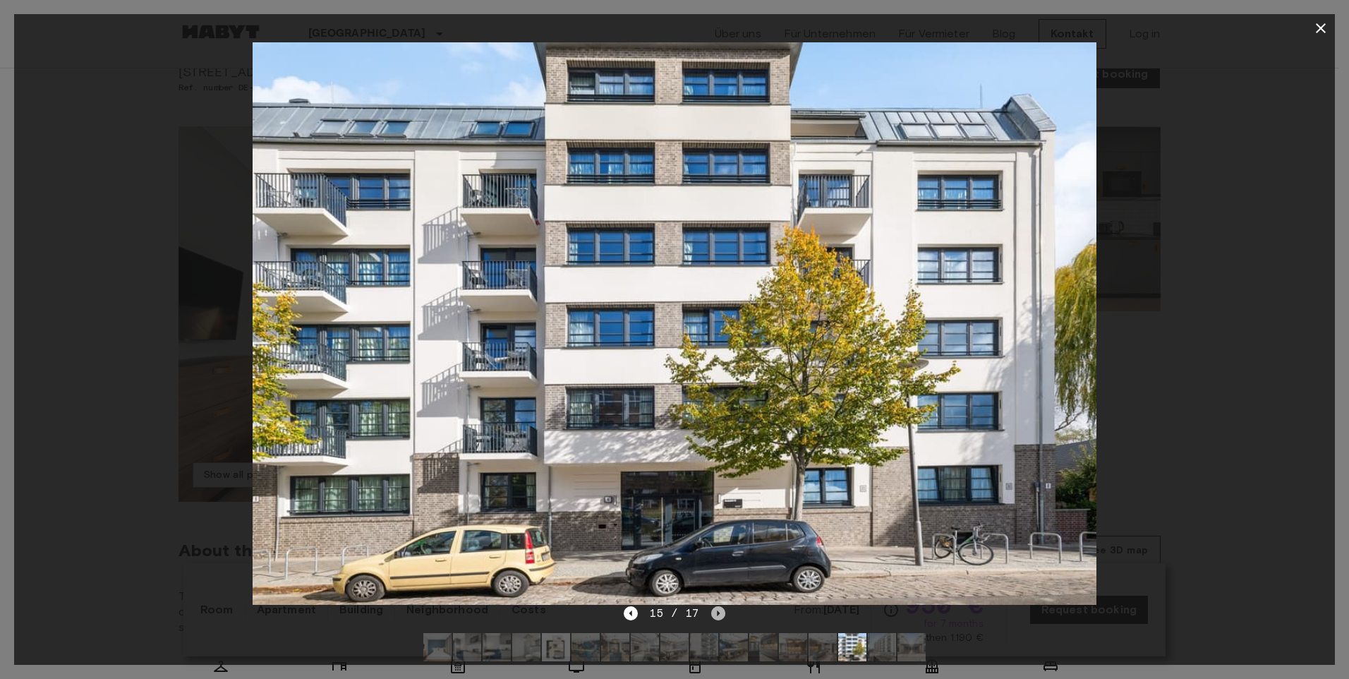
click at [720, 613] on icon "Next image" at bounding box center [718, 613] width 14 height 14
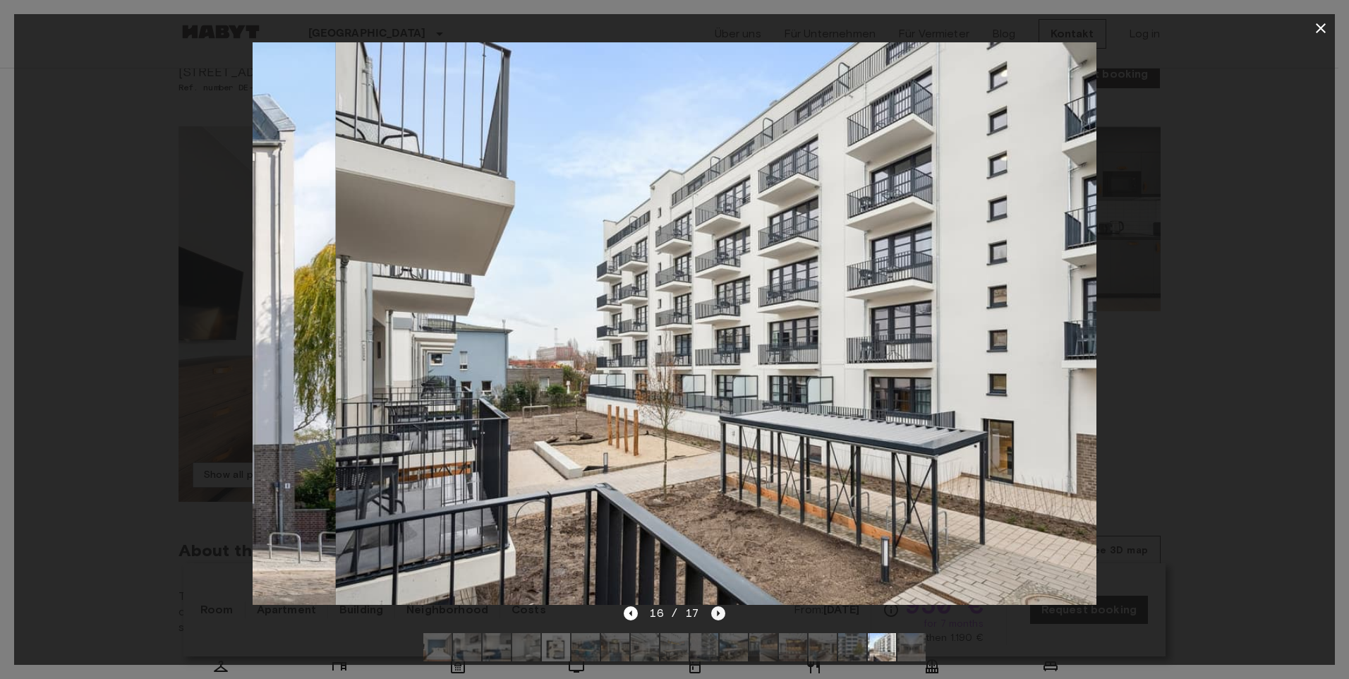
click at [720, 613] on icon "Next image" at bounding box center [718, 613] width 14 height 14
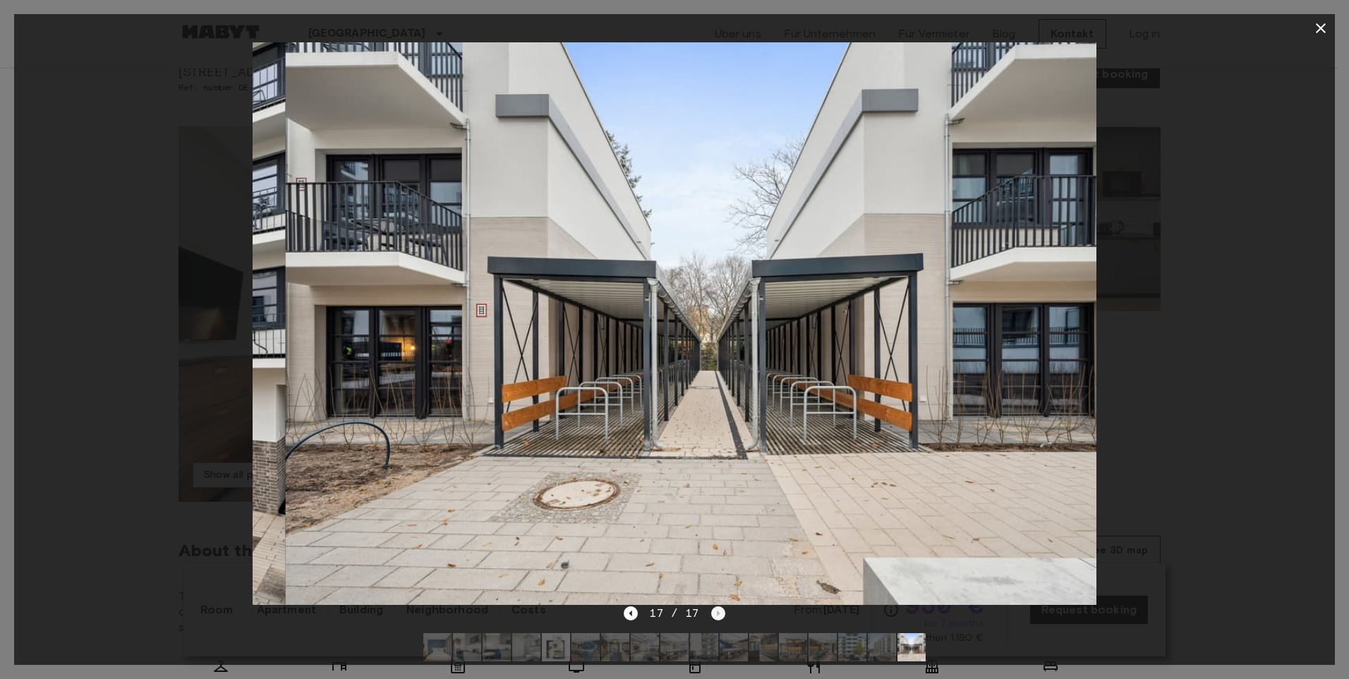
click at [720, 613] on div "17 / 17" at bounding box center [674, 613] width 101 height 17
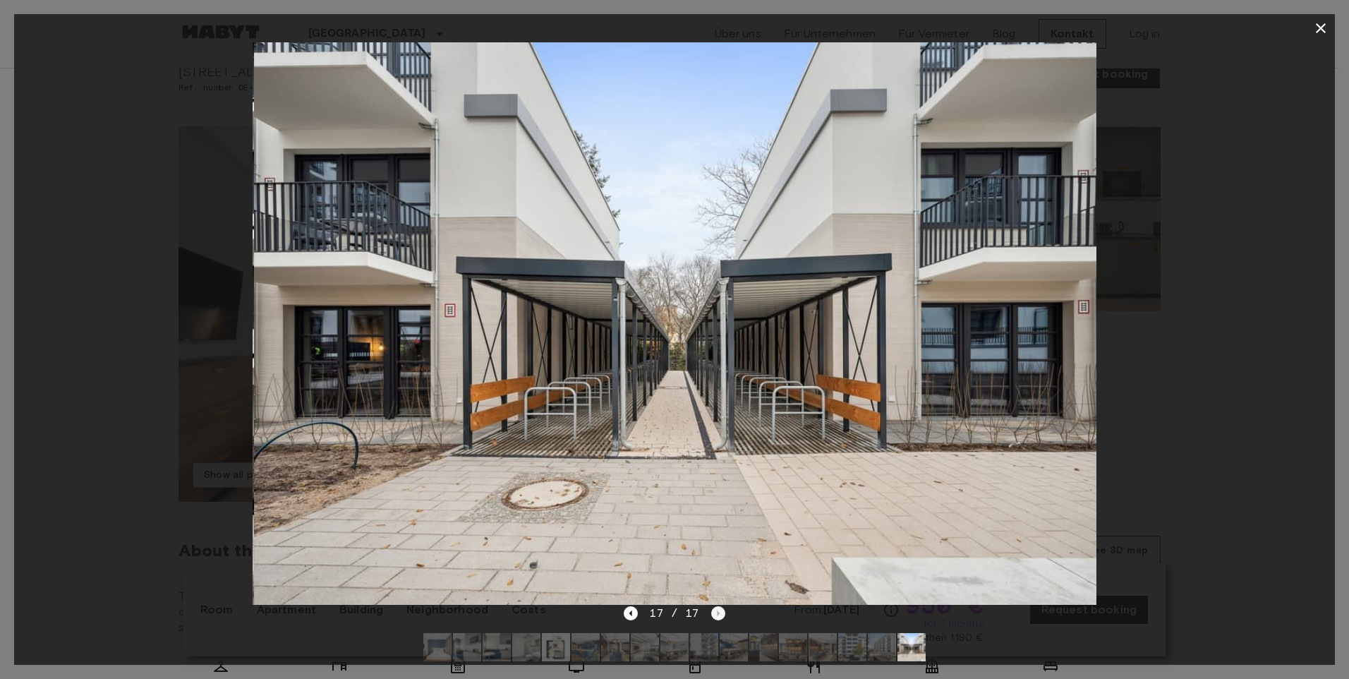
click at [720, 613] on div "17 / 17" at bounding box center [674, 613] width 101 height 17
click at [1317, 21] on button "button" at bounding box center [1321, 28] width 28 height 28
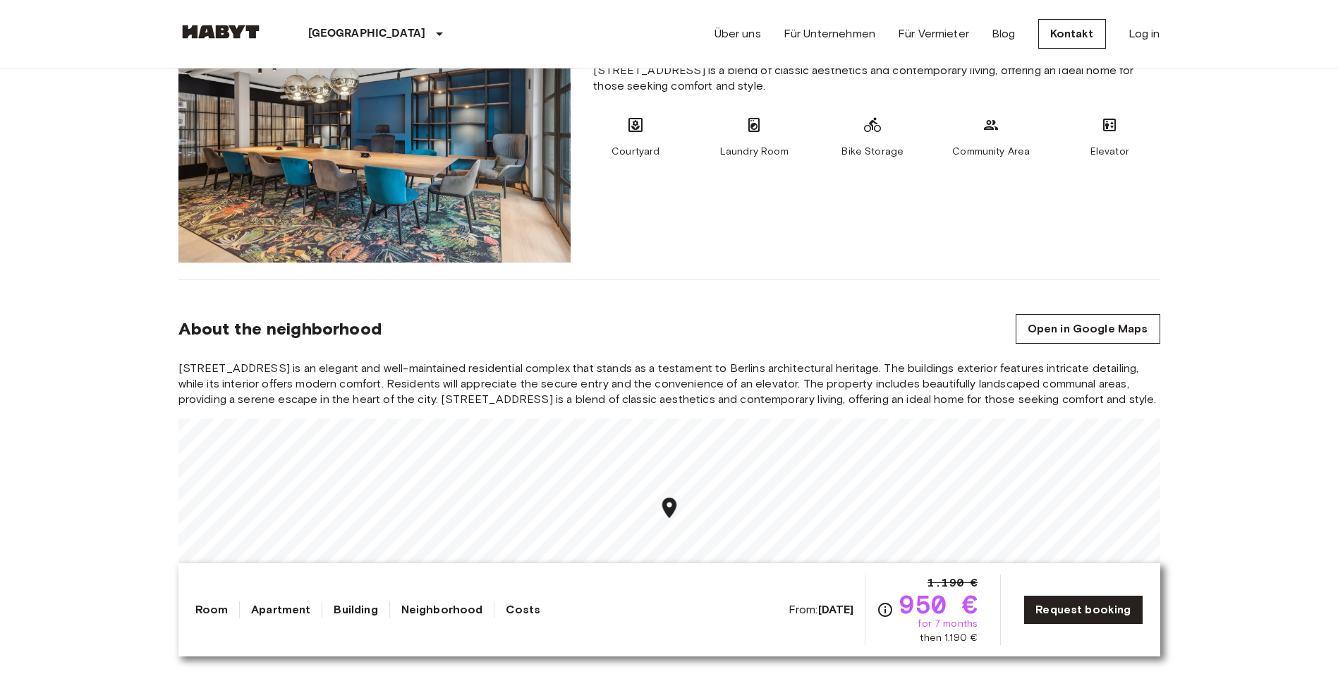
scroll to position [988, 0]
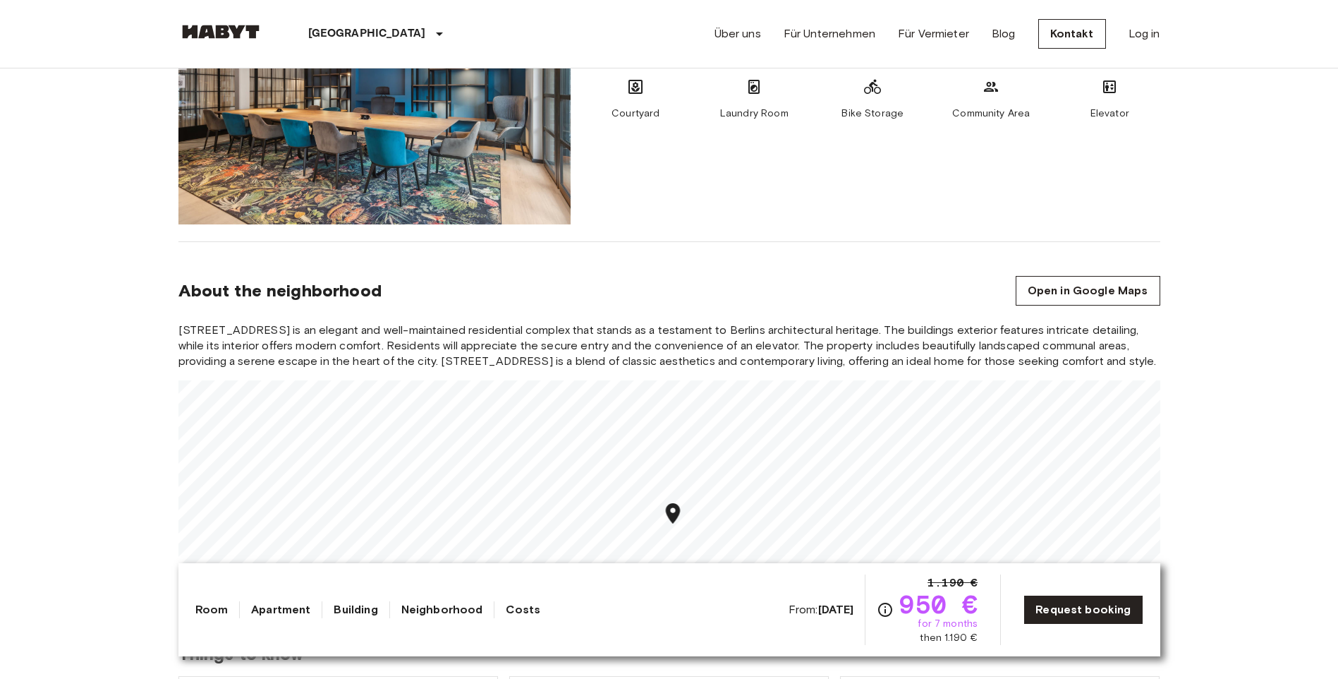
click at [669, 517] on icon "Map marker" at bounding box center [672, 513] width 14 height 20
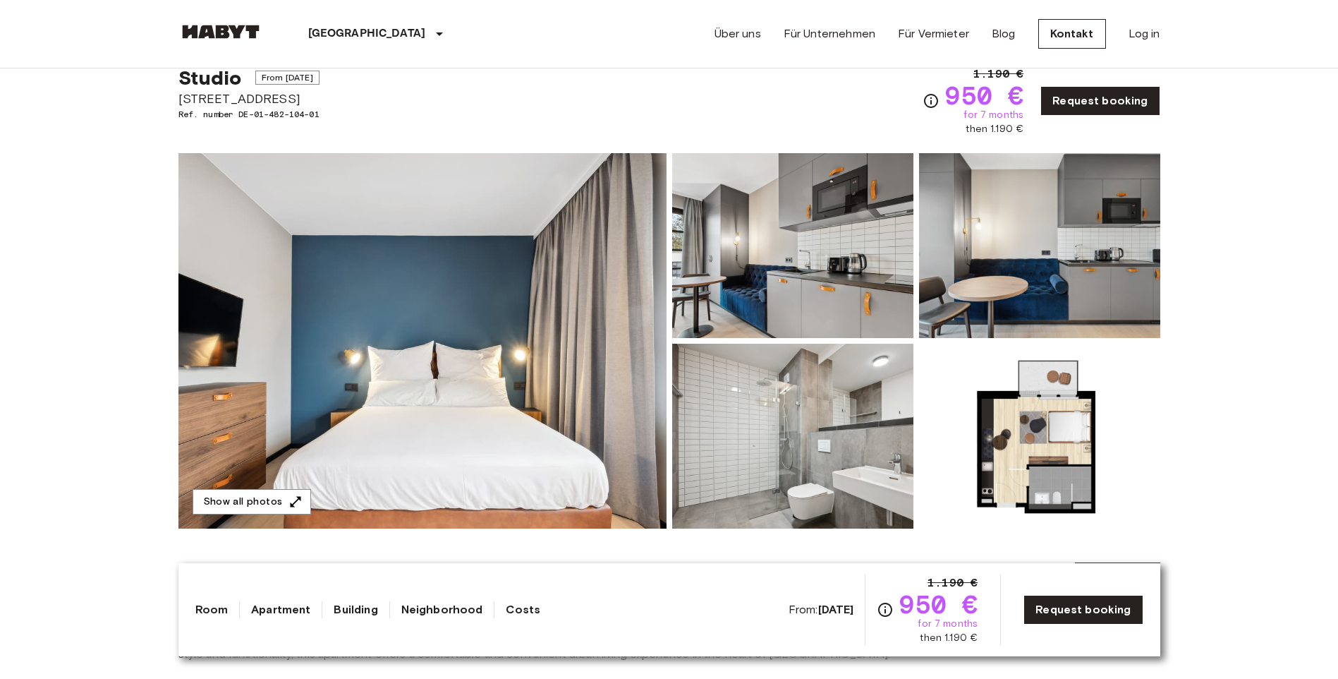
scroll to position [0, 0]
